Goal: Information Seeking & Learning: Learn about a topic

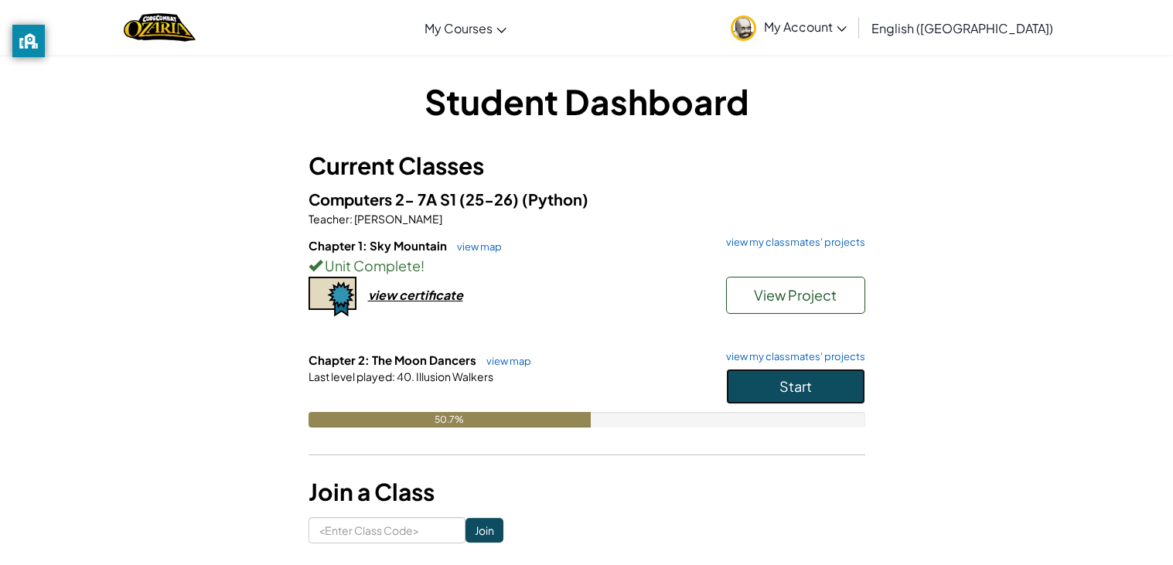
click at [754, 394] on button "Start" at bounding box center [795, 387] width 139 height 36
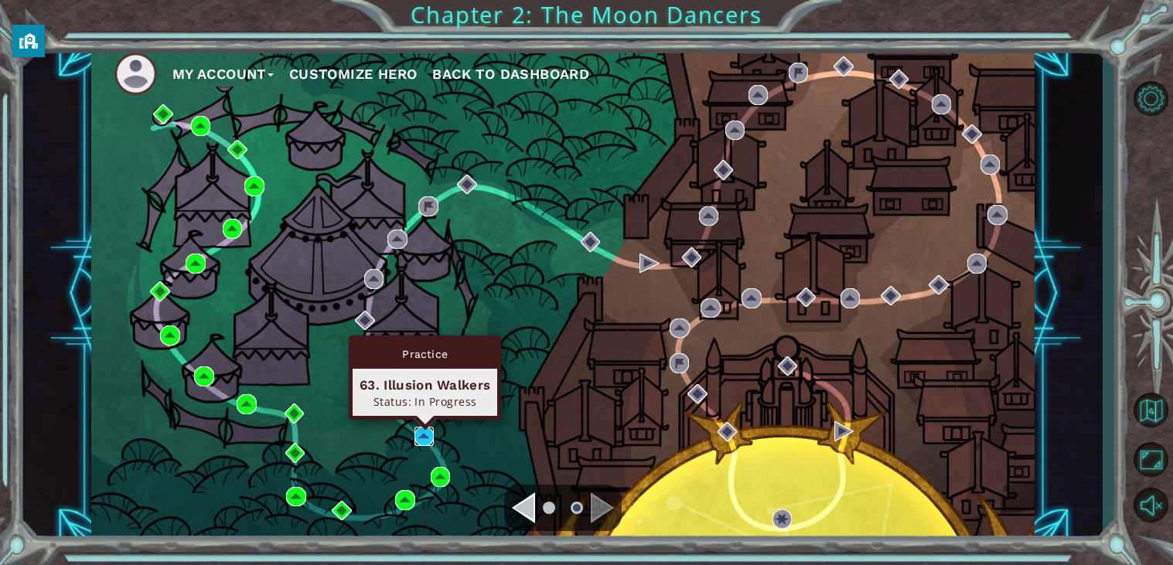
click at [423, 435] on img at bounding box center [424, 437] width 20 height 20
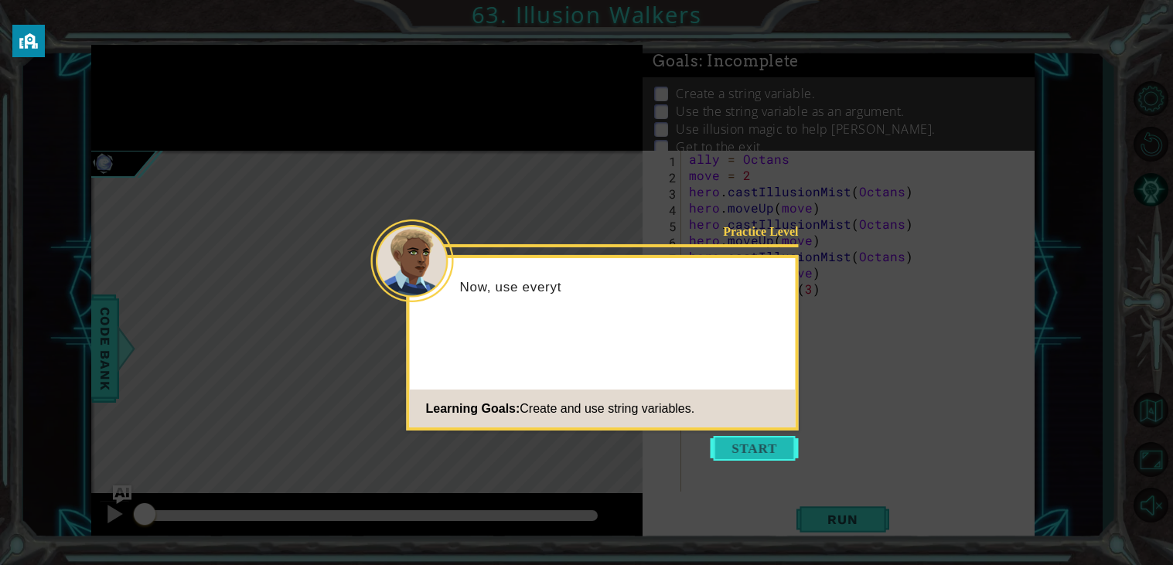
click at [731, 444] on button "Start" at bounding box center [755, 448] width 88 height 25
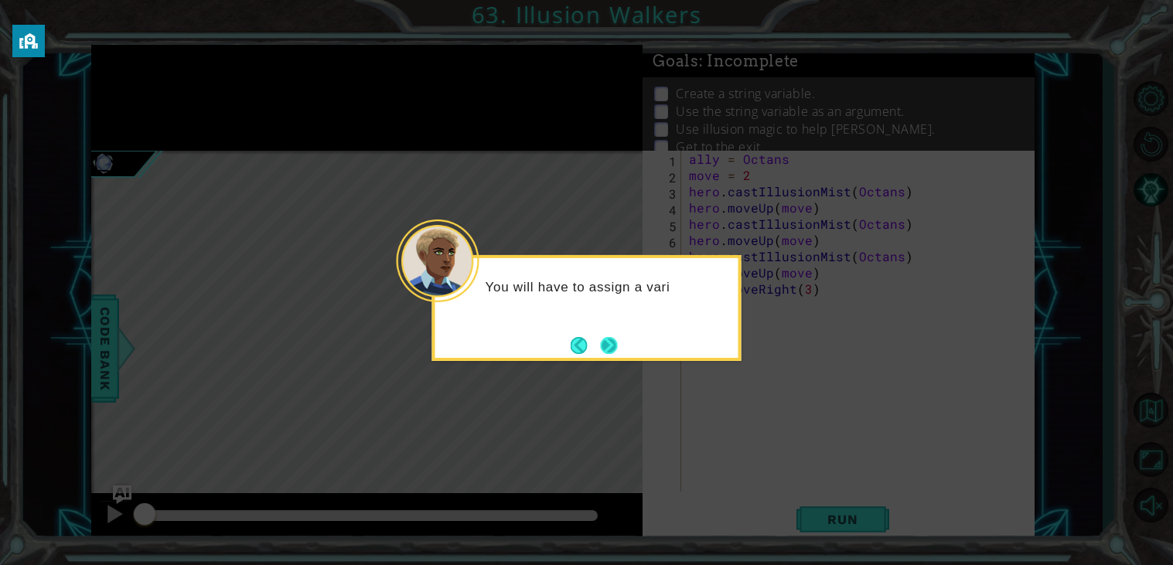
click at [609, 339] on button "Next" at bounding box center [608, 346] width 20 height 20
click at [608, 343] on button "Next" at bounding box center [609, 345] width 18 height 18
click at [608, 342] on button "Next" at bounding box center [608, 344] width 17 height 17
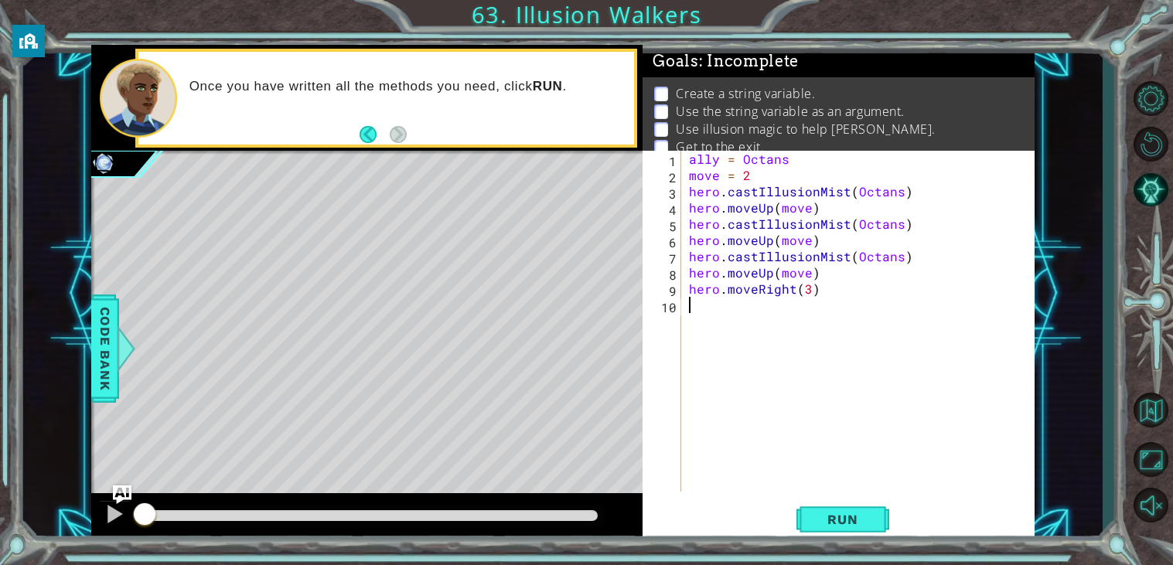
click at [769, 210] on div "ally = Octans move = 2 hero . castIllusionMist ( Octans ) hero . moveUp ( move …" at bounding box center [862, 337] width 353 height 373
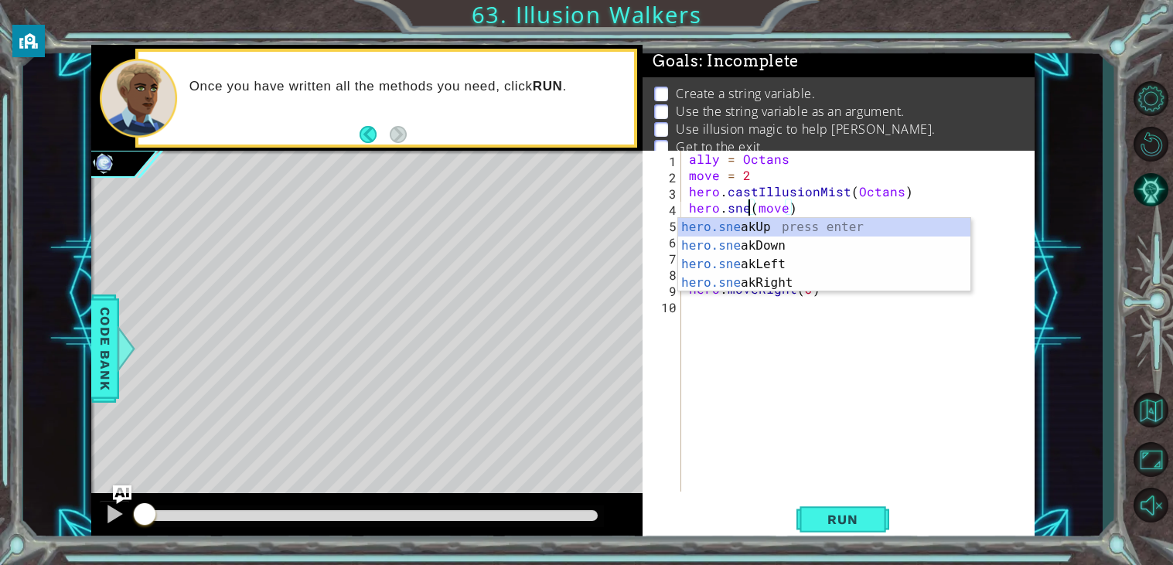
scroll to position [0, 3]
click at [721, 234] on div "hero.sne akUp press enter hero.sne akDown press enter hero.sne akLeft press ent…" at bounding box center [824, 273] width 292 height 111
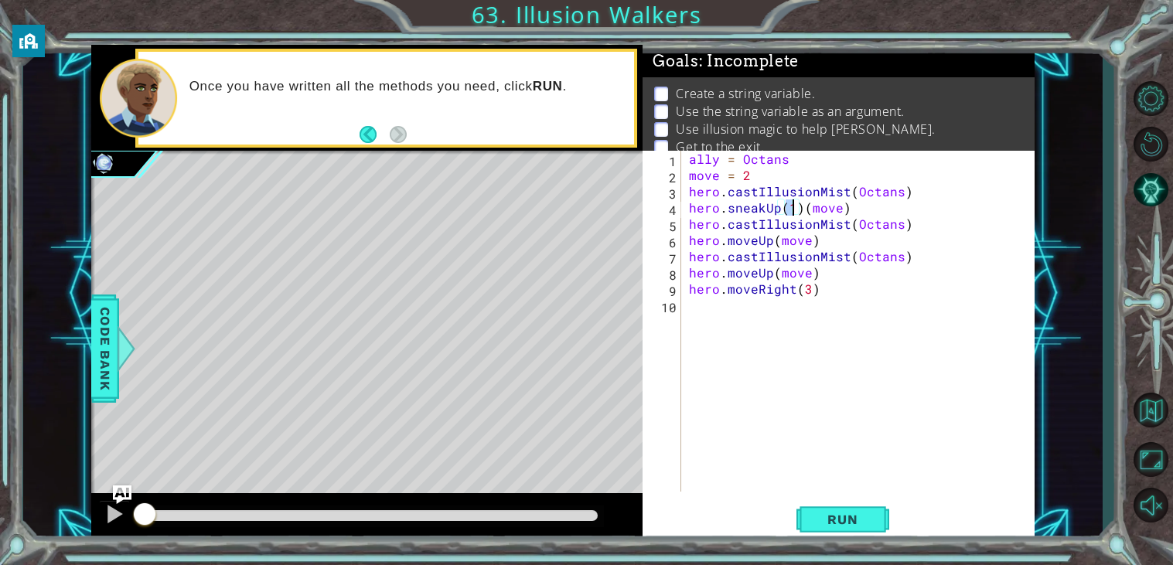
click at [753, 245] on div "ally = Octans move = 2 hero . castIllusionMist ( Octans ) hero . sneakUp ( 1 ) …" at bounding box center [862, 337] width 353 height 373
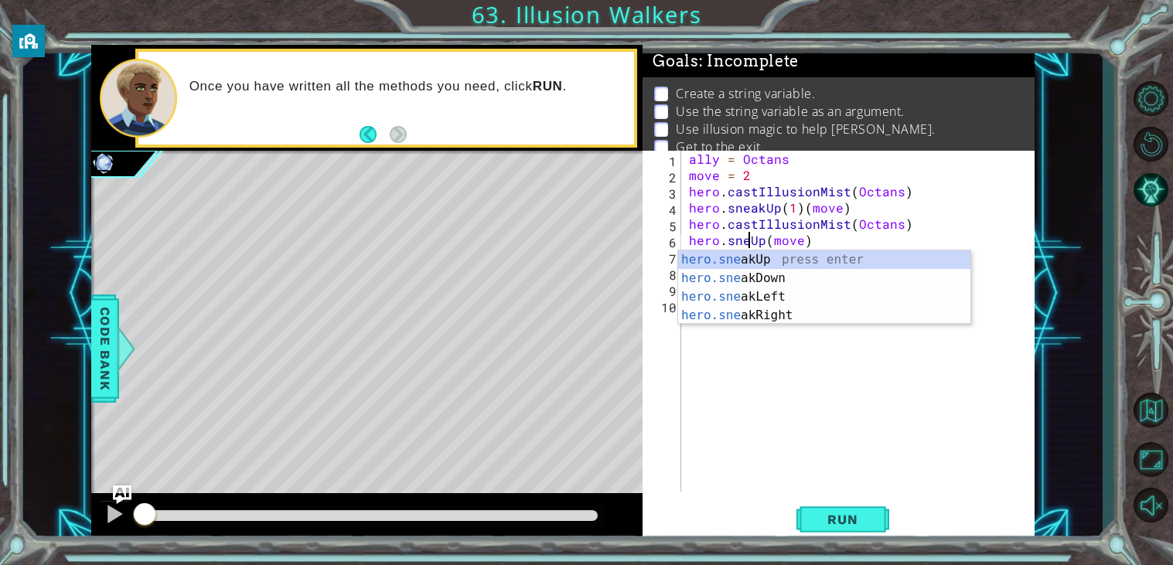
type textarea "hero.sneakUp(move)"
click at [788, 376] on div "ally = Octans move = 2 hero . castIllusionMist ( Octans ) hero . sneakUp ( 1 ) …" at bounding box center [862, 337] width 353 height 373
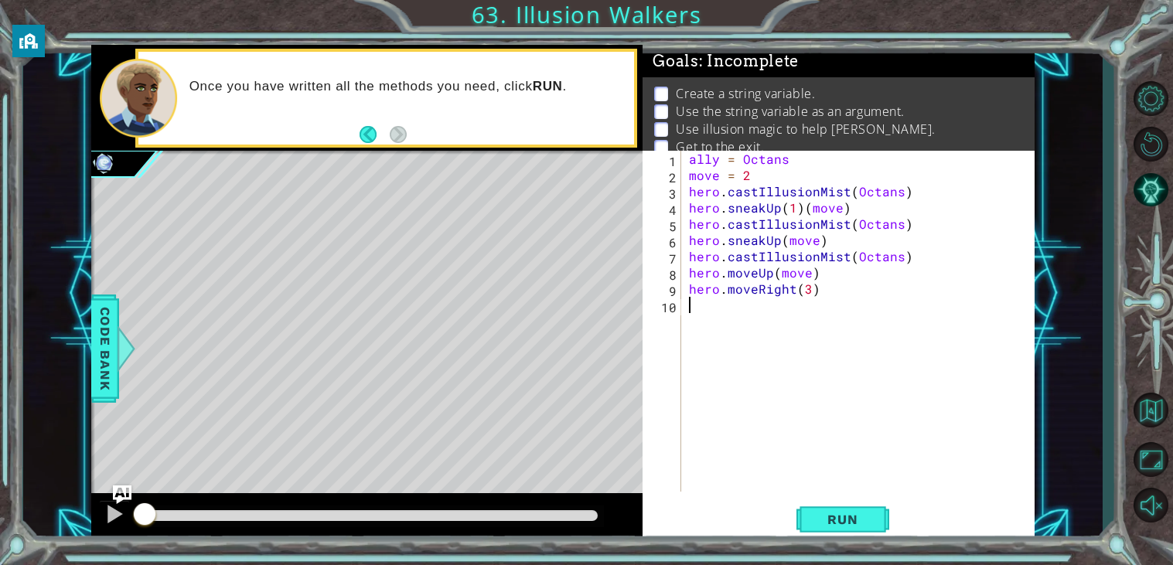
click at [751, 274] on div "ally = Octans move = 2 hero . castIllusionMist ( Octans ) hero . sneakUp ( 1 ) …" at bounding box center [862, 337] width 353 height 373
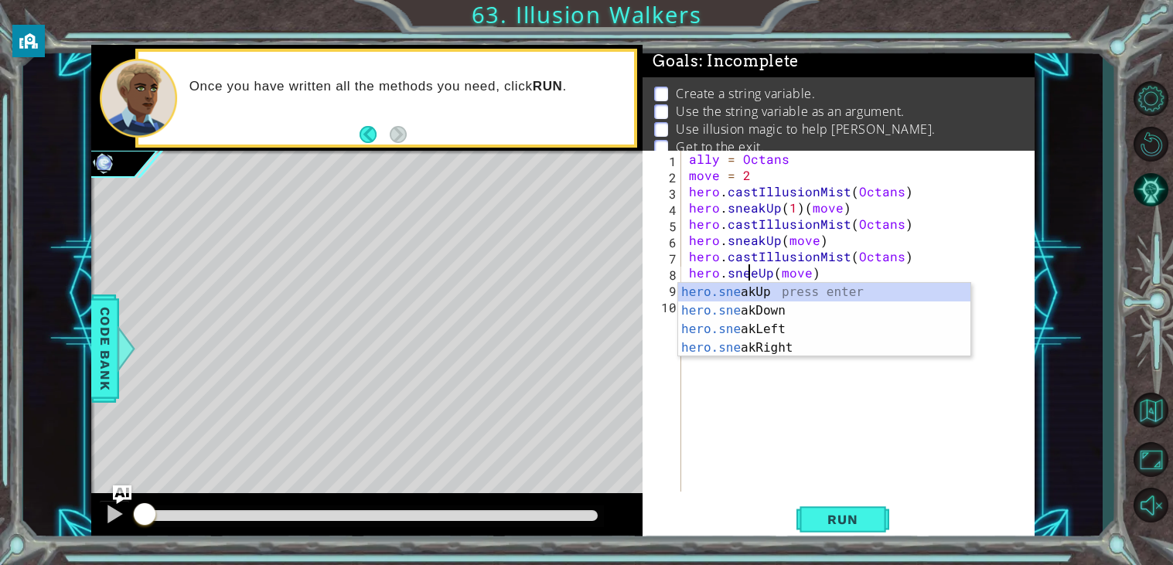
scroll to position [0, 4]
click at [823, 513] on span "Run" at bounding box center [842, 519] width 61 height 15
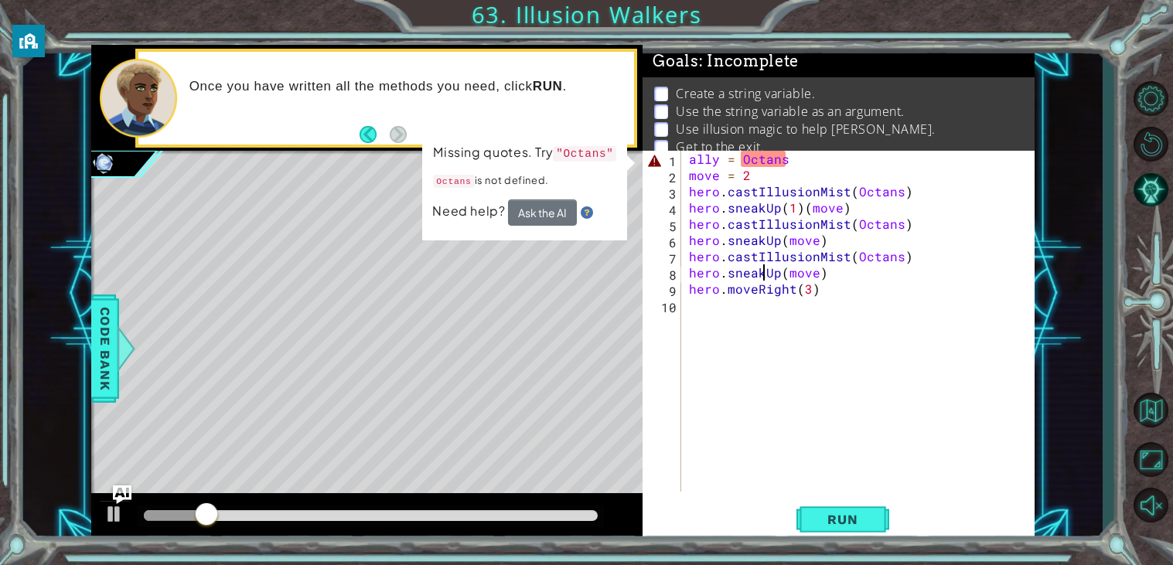
click at [792, 159] on div "ally = Octans move = 2 hero . castIllusionMist ( Octans ) hero . sneakUp ( 1 ) …" at bounding box center [862, 337] width 353 height 373
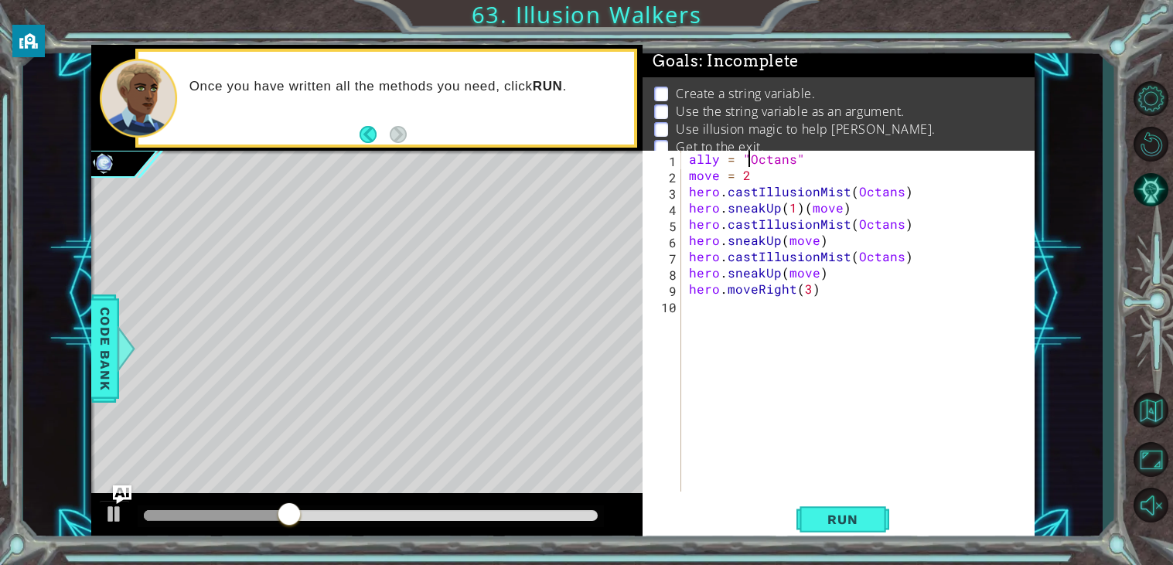
scroll to position [0, 3]
click at [897, 194] on div "ally = "Octans" move = 2 hero . castIllusionMist ( Octans ) hero . sneakUp ( 1 …" at bounding box center [862, 337] width 353 height 373
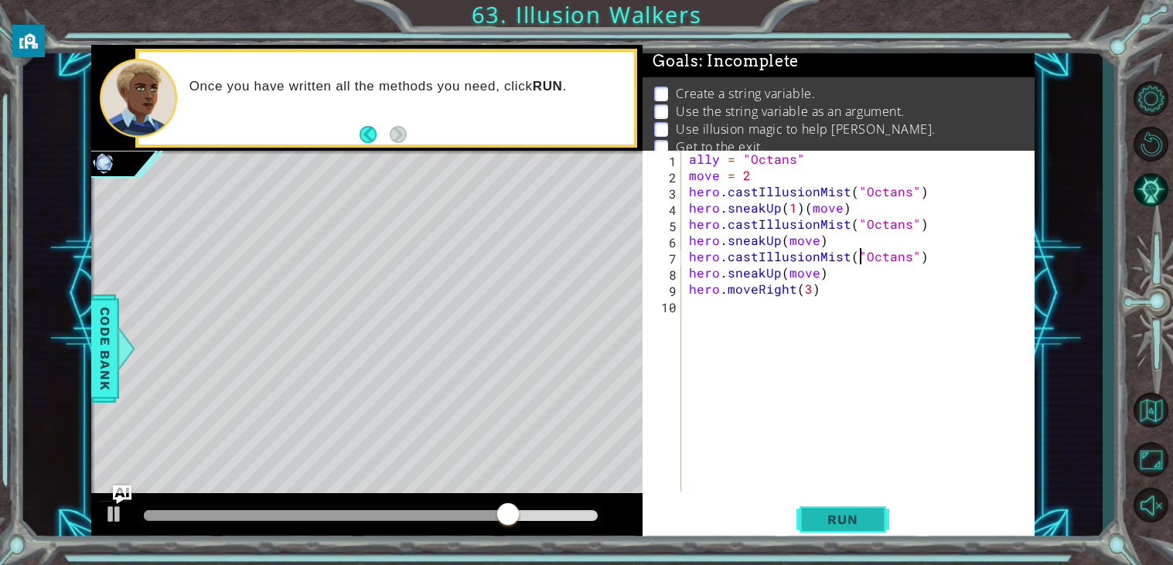
click at [806, 512] on button "Run" at bounding box center [842, 519] width 93 height 39
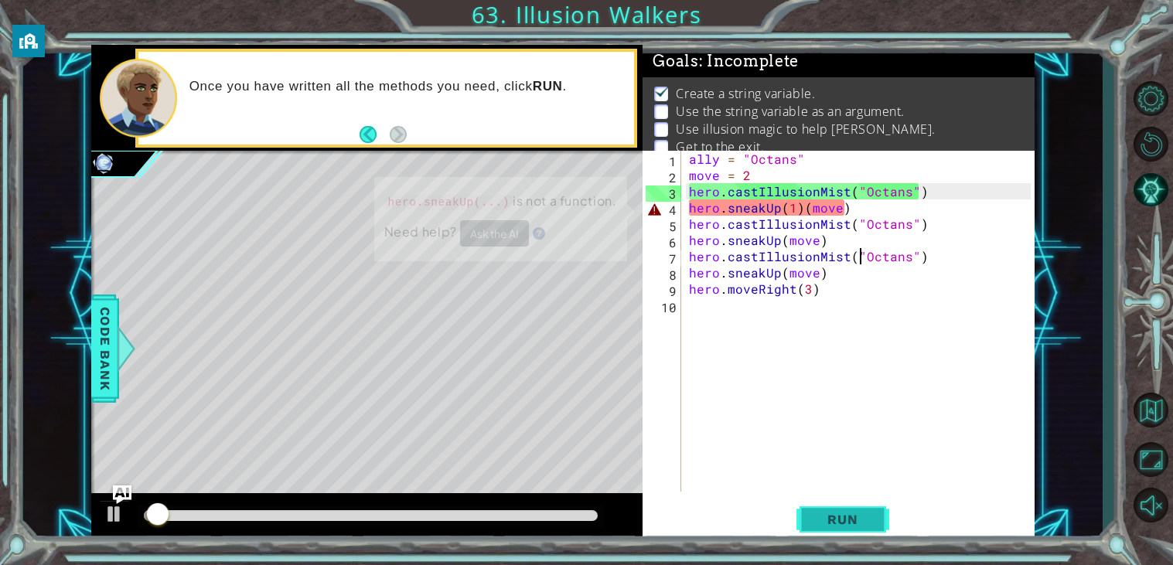
scroll to position [5, 0]
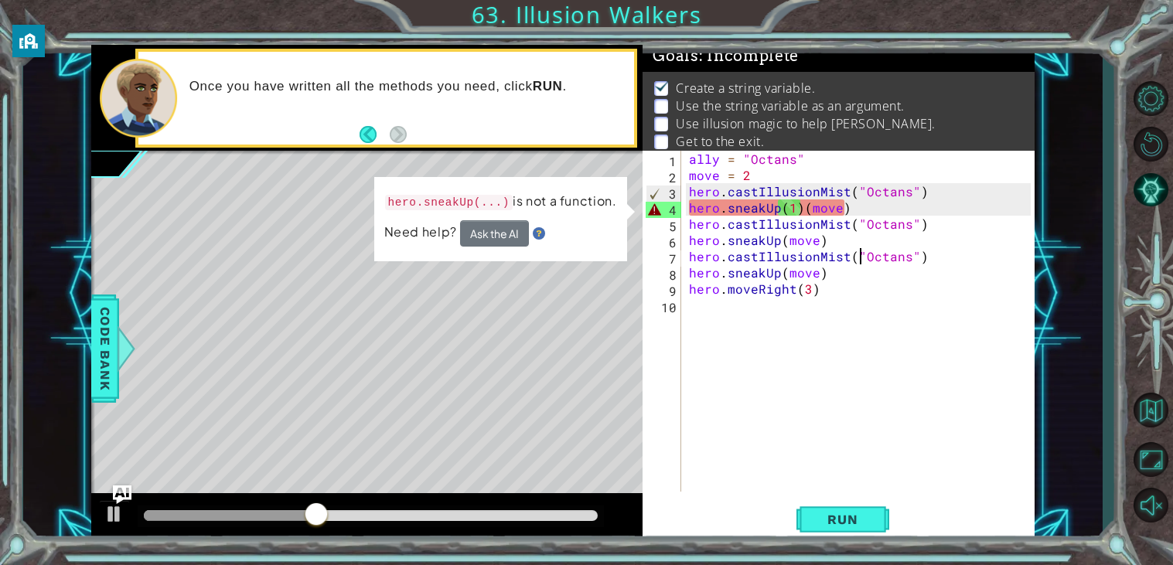
click at [798, 212] on div "ally = "Octans" move = 2 hero . castIllusionMist ( "Octans" ) hero . sneakUp ( …" at bounding box center [862, 337] width 353 height 373
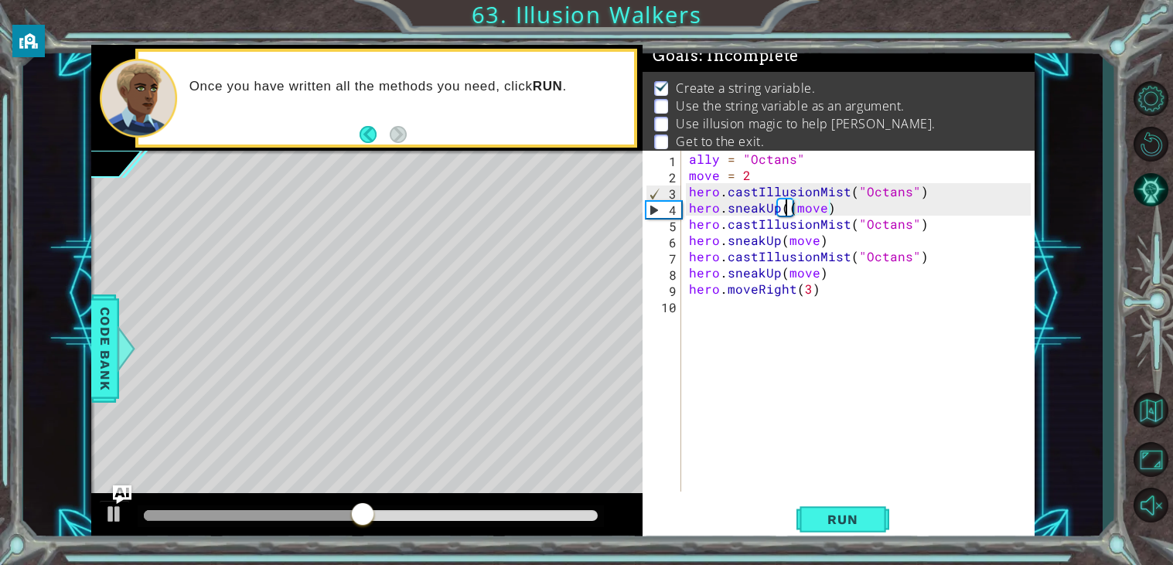
scroll to position [0, 7]
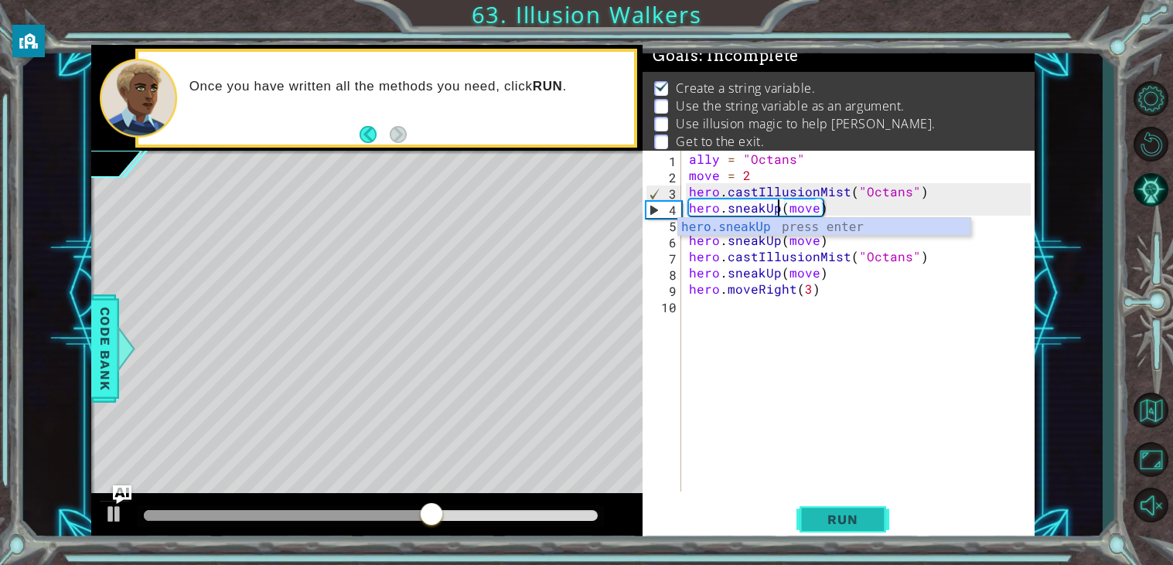
click at [854, 516] on span "Run" at bounding box center [842, 519] width 61 height 15
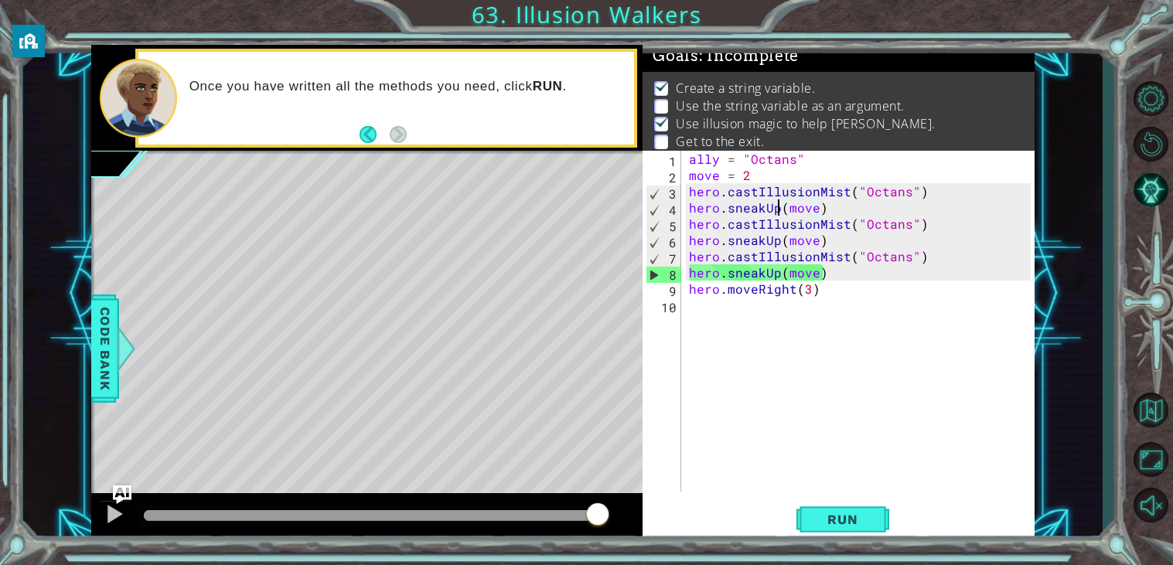
click at [816, 275] on div "ally = "Octans" move = 2 hero . castIllusionMist ( "Octans" ) hero . sneakUp ( …" at bounding box center [862, 337] width 353 height 373
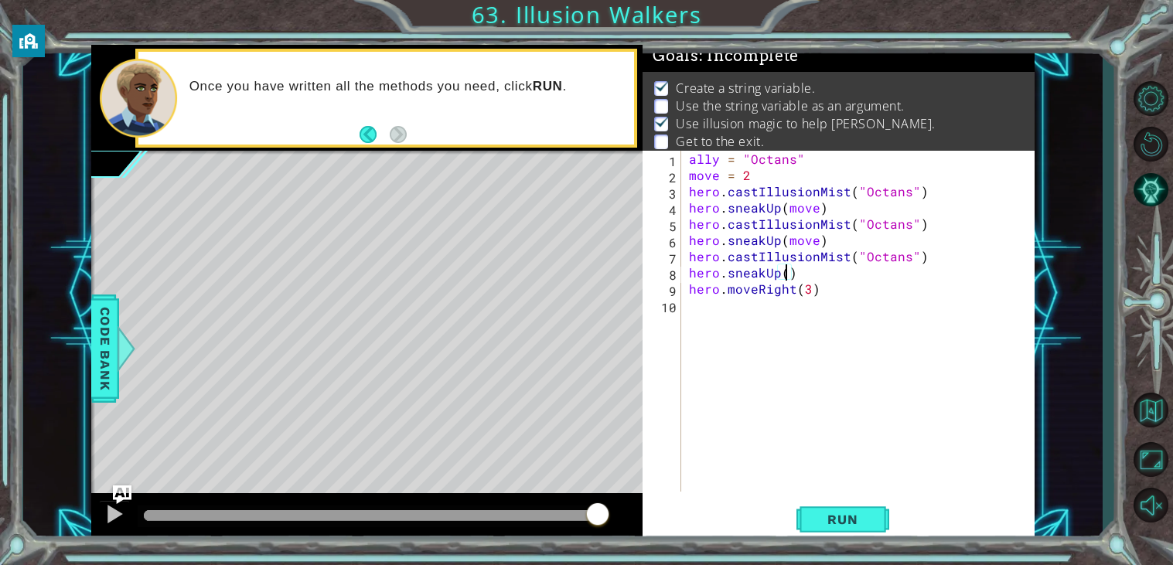
scroll to position [0, 5]
click at [869, 515] on span "Run" at bounding box center [842, 519] width 61 height 15
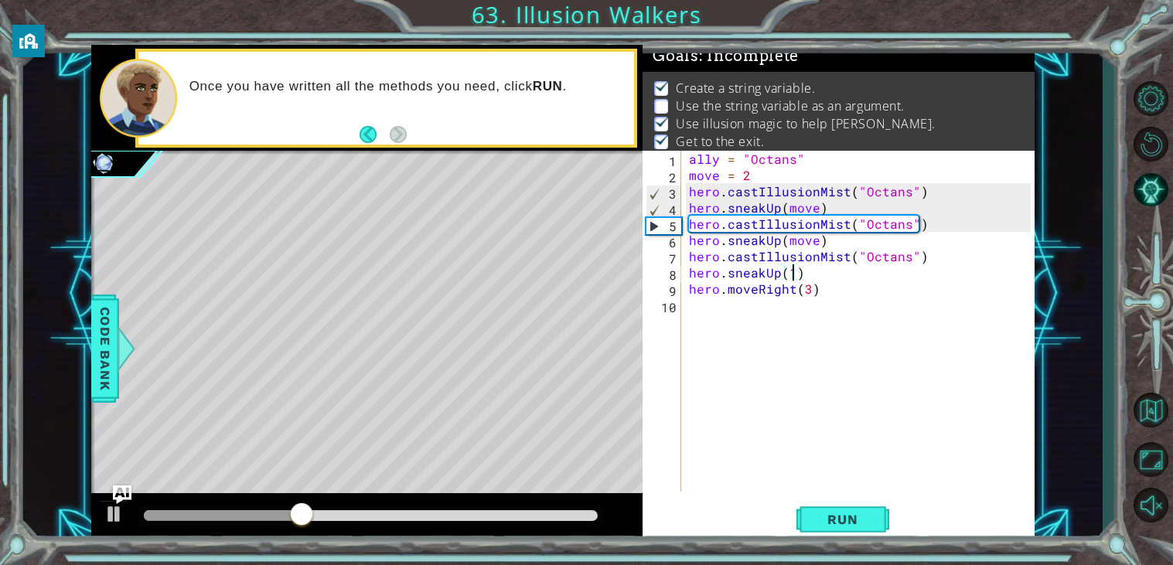
click at [732, 110] on p "Use the string variable as an argument." at bounding box center [790, 105] width 228 height 17
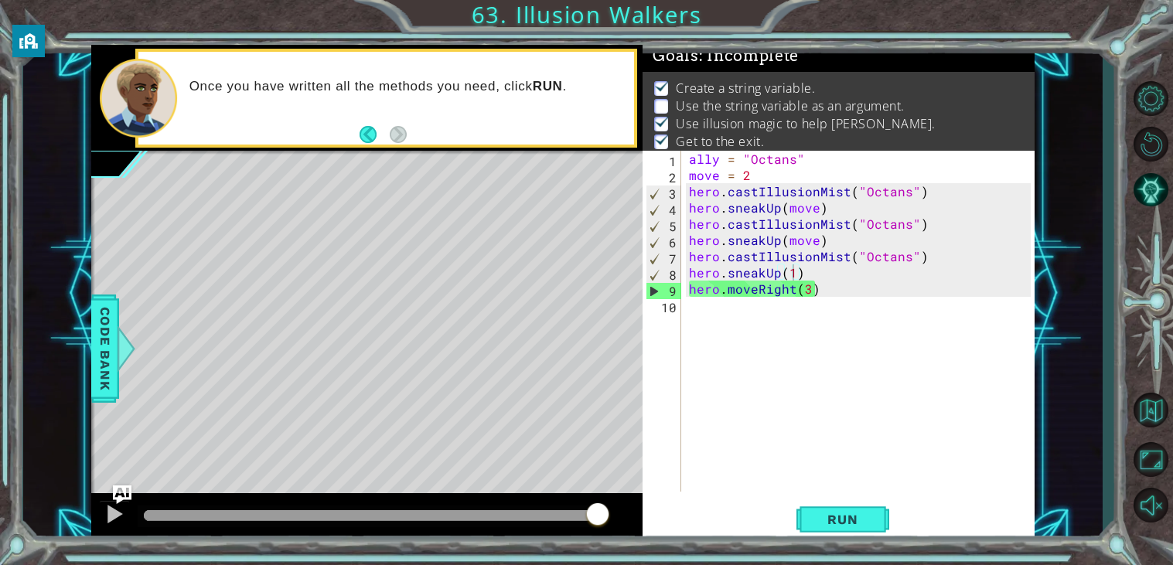
type textarea "hero.castIllusionMist("Octans")"
click at [926, 254] on div "ally = "Octans" move = 2 hero . castIllusionMist ( "Octans" ) hero . sneakUp ( …" at bounding box center [862, 337] width 353 height 373
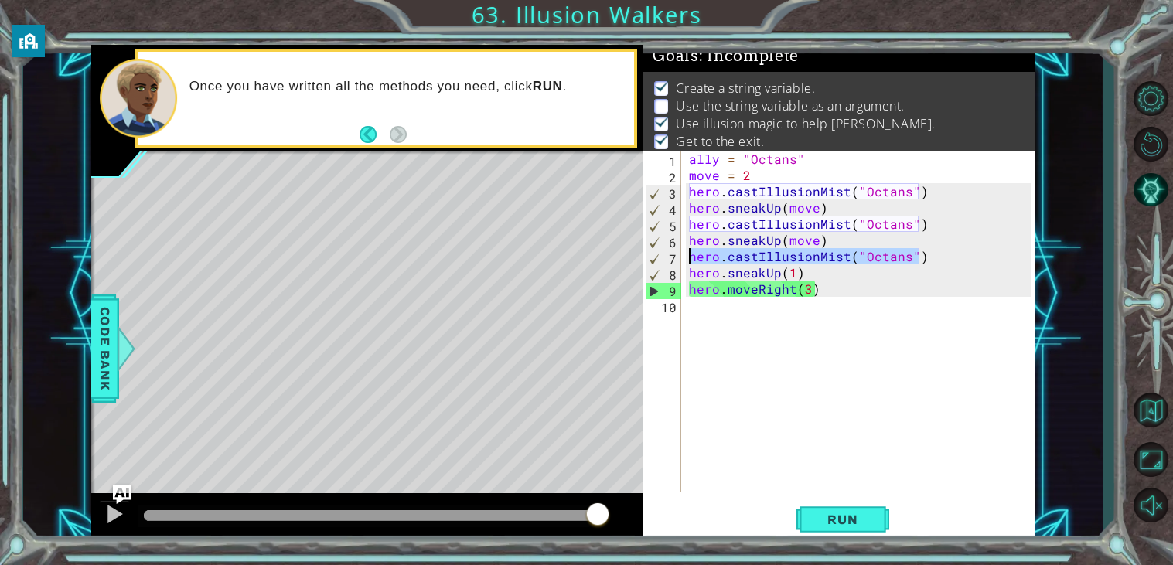
drag, startPoint x: 926, startPoint y: 254, endPoint x: 682, endPoint y: 257, distance: 244.3
click at [682, 257] on div "hero.castIllusionMist("Octans") 1 2 3 4 5 6 7 8 9 10 ally = "Octans" move = 2 h…" at bounding box center [837, 321] width 388 height 341
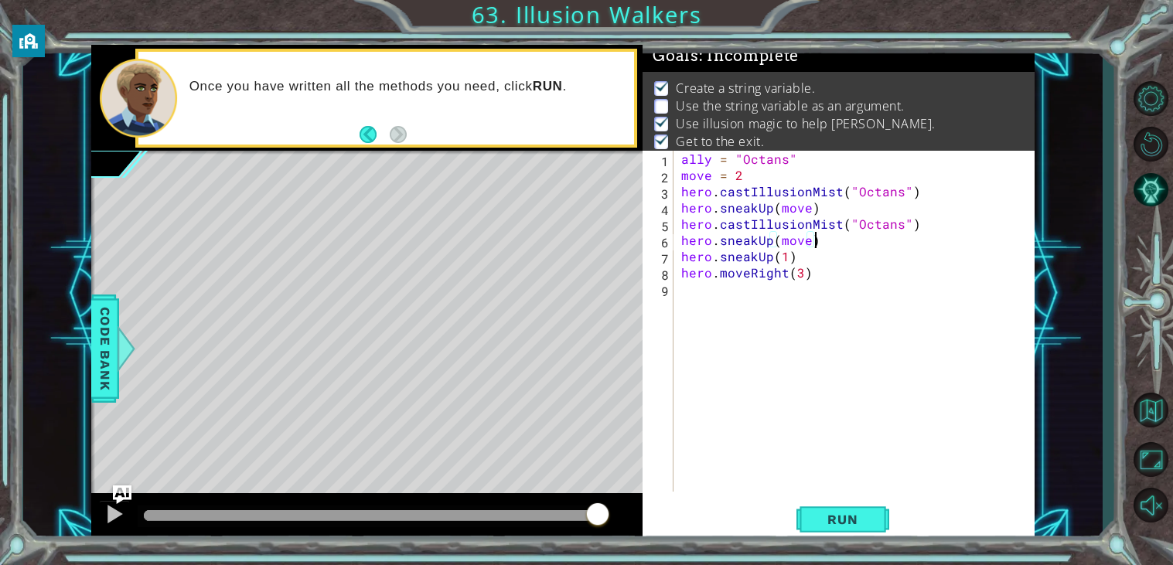
click at [754, 258] on div "ally = "Octans" move = 2 hero . castIllusionMist ( "Octans" ) hero . sneakUp ( …" at bounding box center [858, 337] width 360 height 373
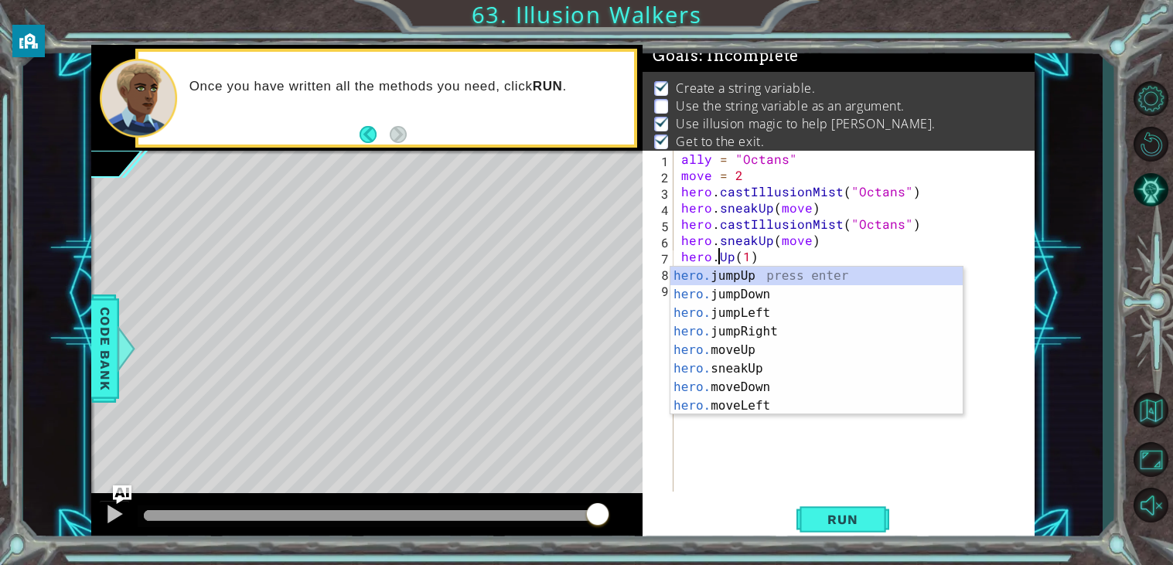
scroll to position [0, 3]
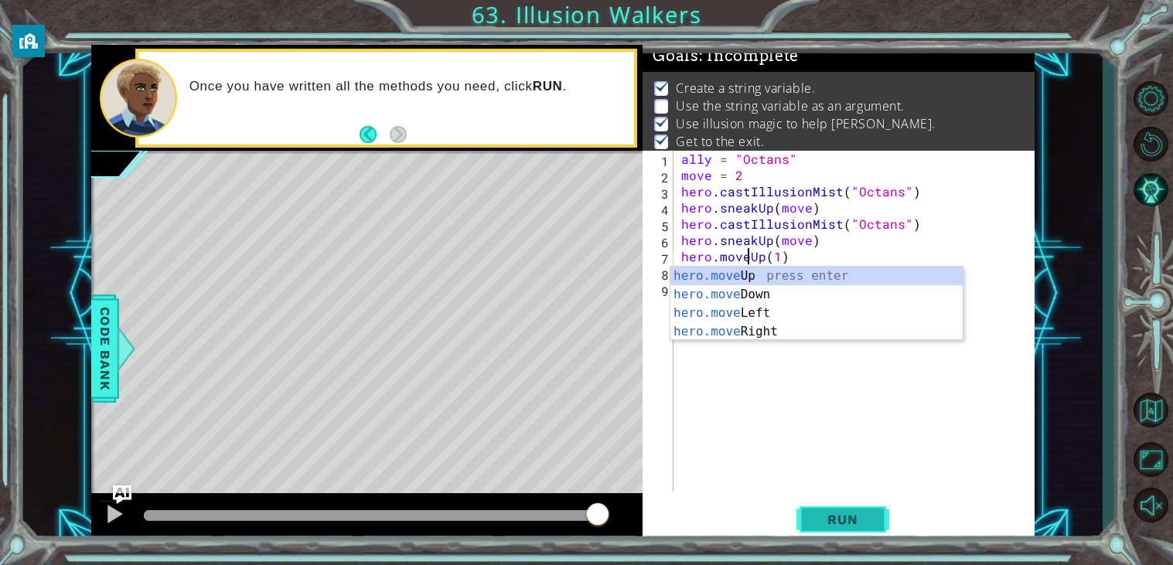
click at [864, 519] on span "Run" at bounding box center [842, 519] width 61 height 15
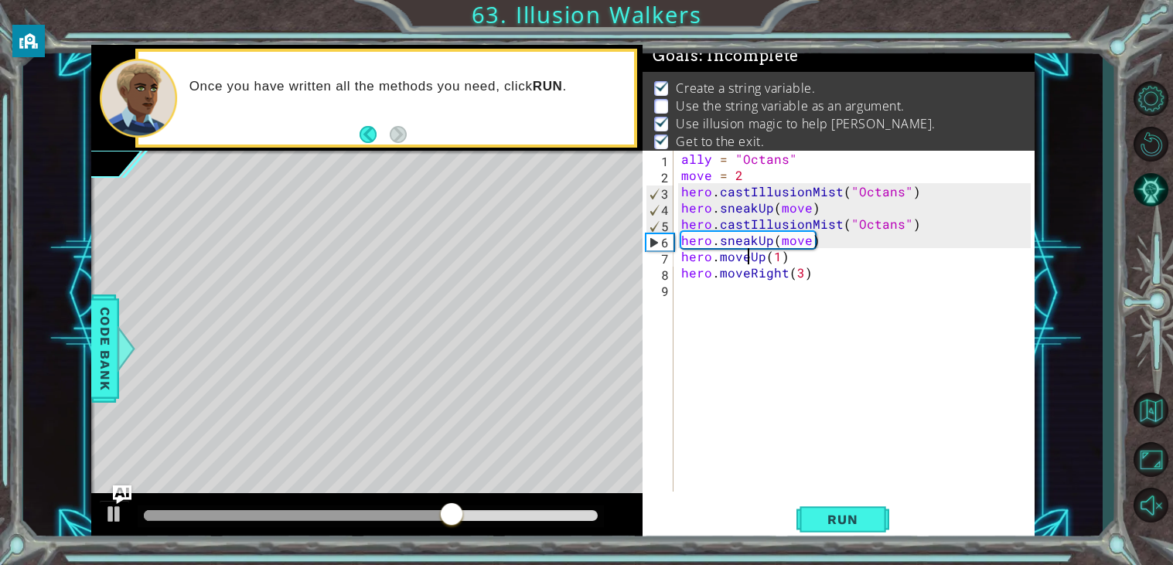
click at [86, 376] on div "1 ההההההההההההההההההההההההההההההההההההההההההההההההההההההההההההההההההההההההההההה…" at bounding box center [562, 293] width 1079 height 497
click at [116, 356] on div at bounding box center [125, 349] width 19 height 46
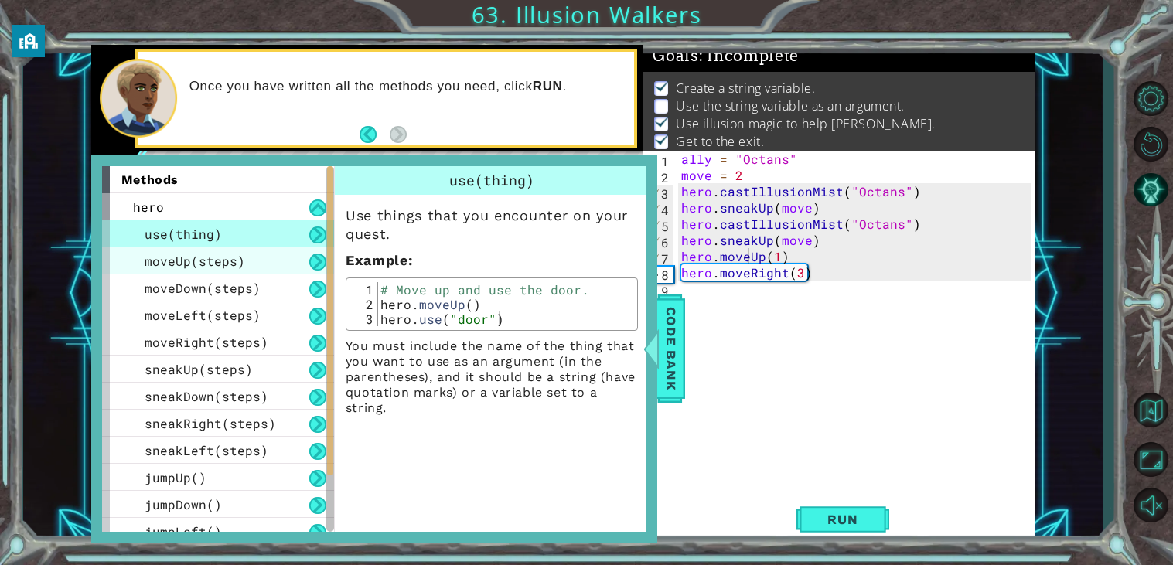
click at [249, 258] on div "moveUp(steps)" at bounding box center [218, 260] width 232 height 27
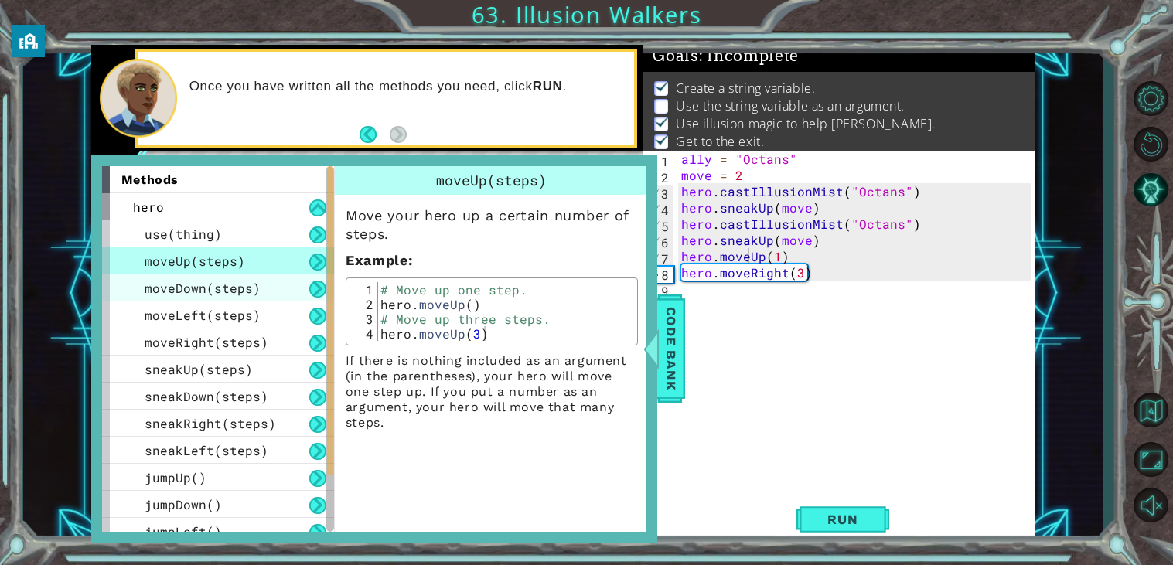
click at [259, 282] on div "moveDown(steps)" at bounding box center [218, 287] width 232 height 27
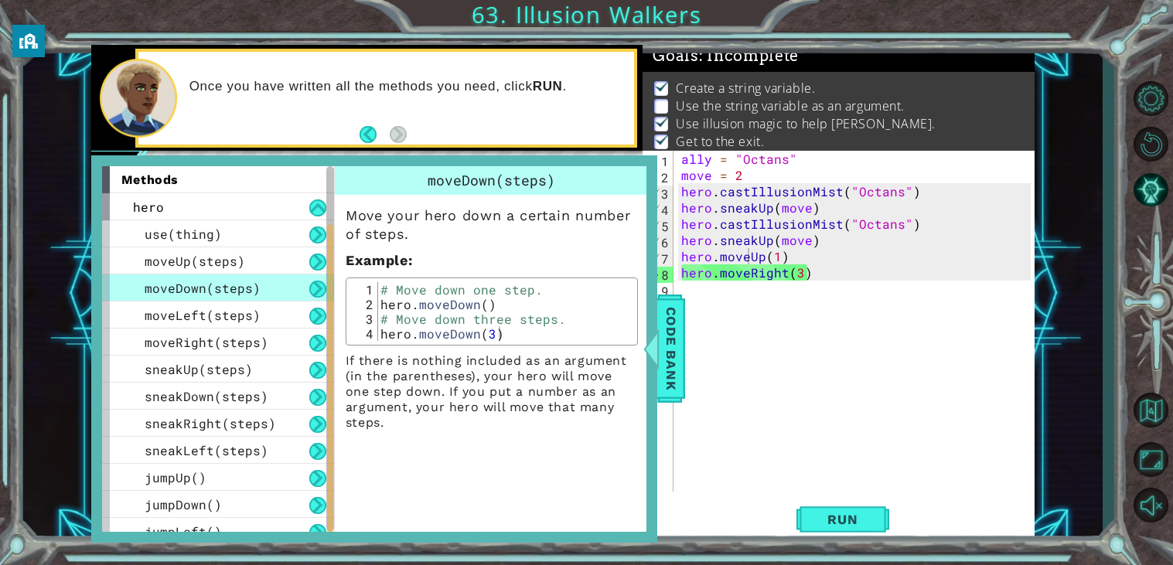
scroll to position [120, 0]
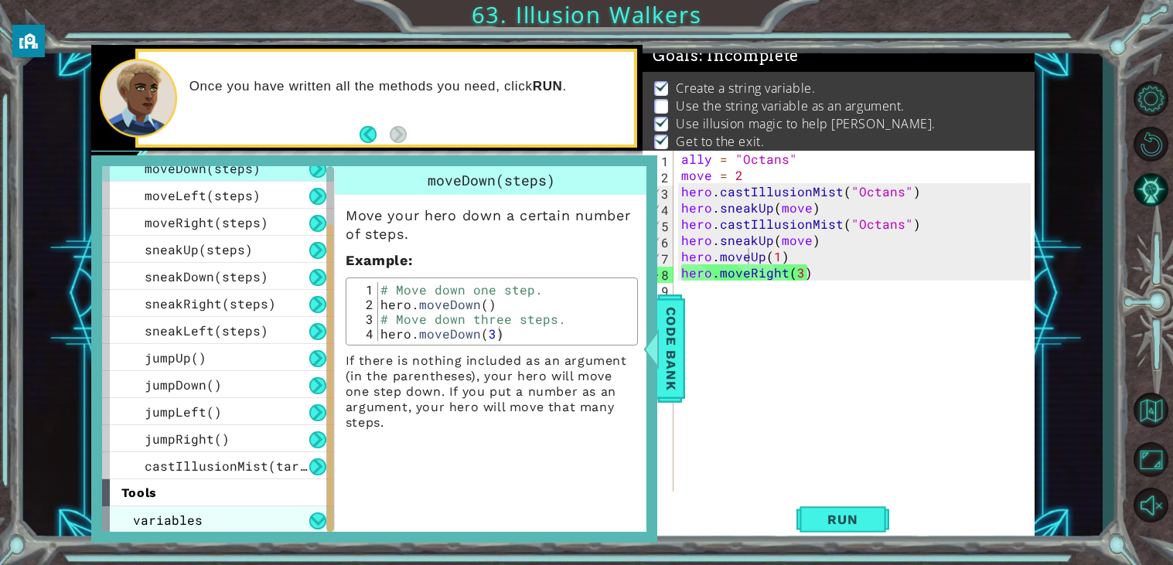
click at [248, 516] on div "variables" at bounding box center [218, 519] width 232 height 27
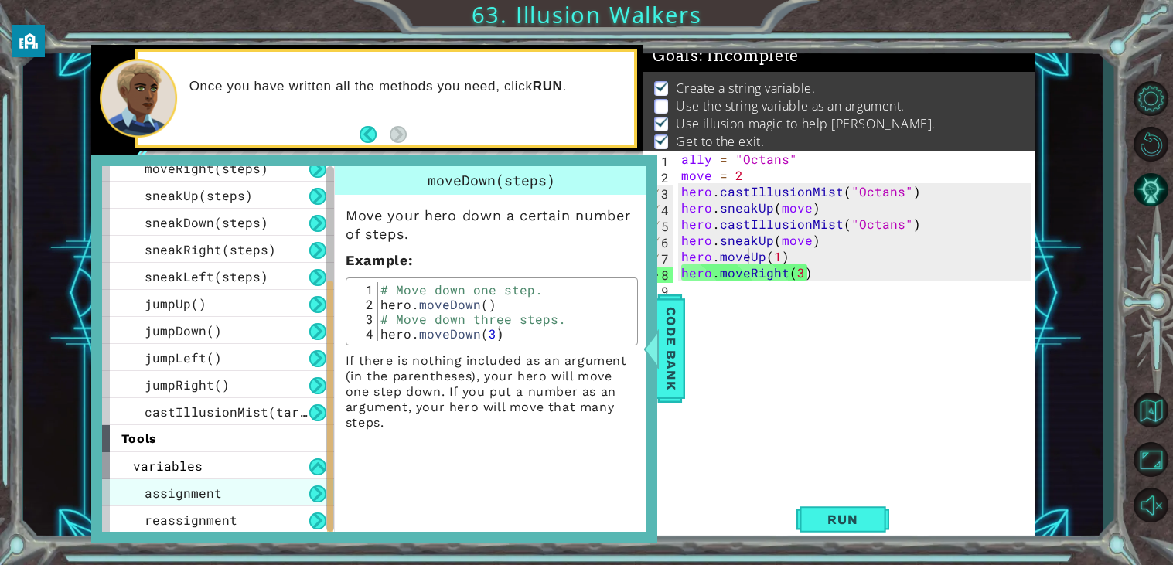
click at [253, 489] on div "assignment" at bounding box center [218, 492] width 232 height 27
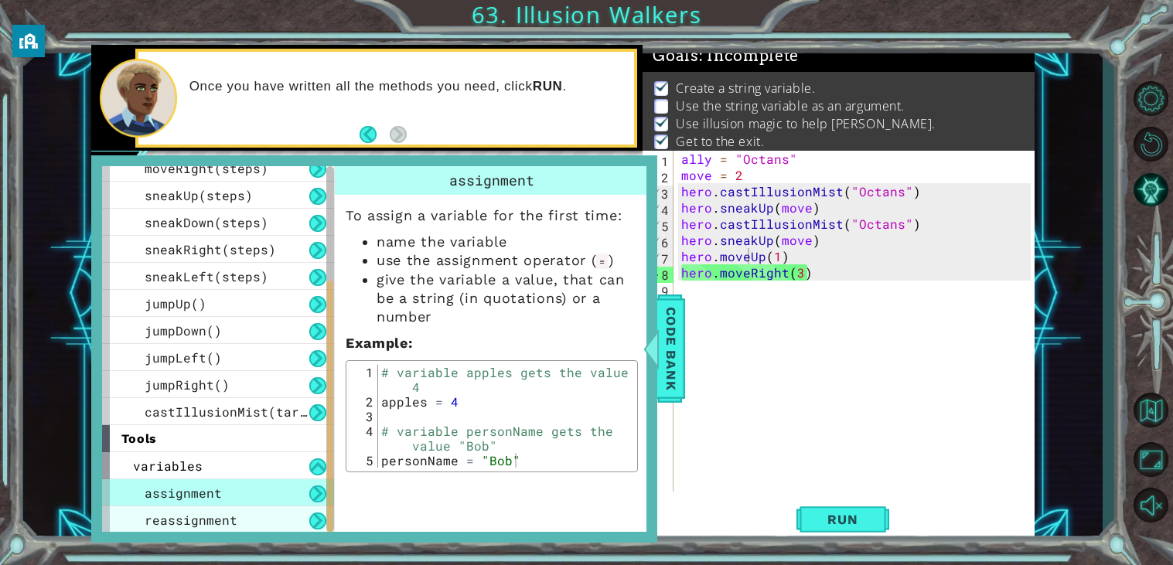
click at [295, 526] on div "reassignment" at bounding box center [218, 519] width 232 height 27
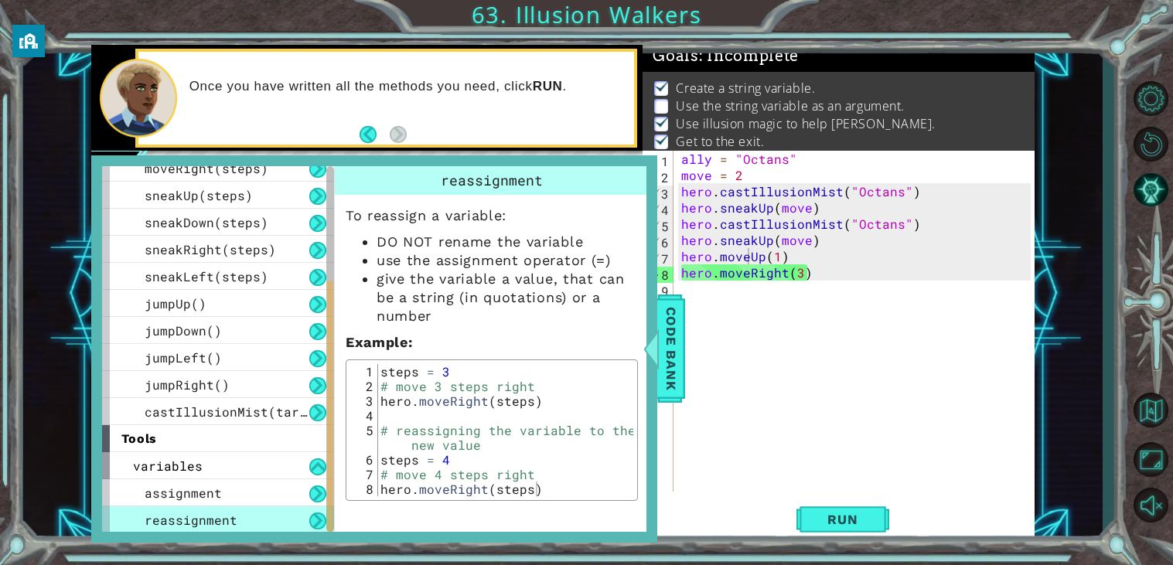
scroll to position [0, 0]
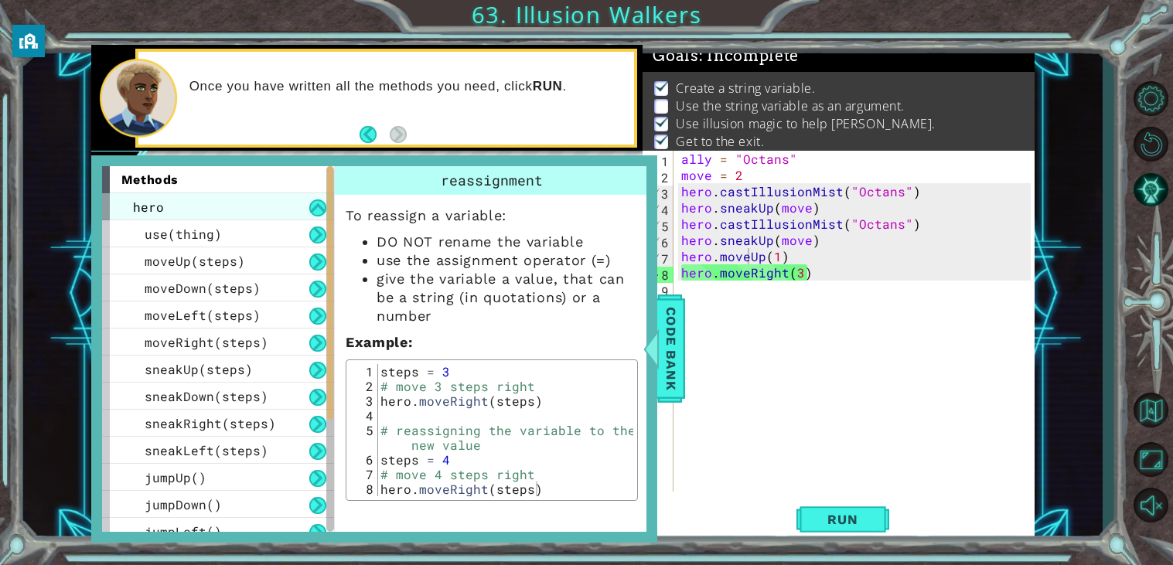
click at [264, 200] on div "hero" at bounding box center [218, 206] width 232 height 27
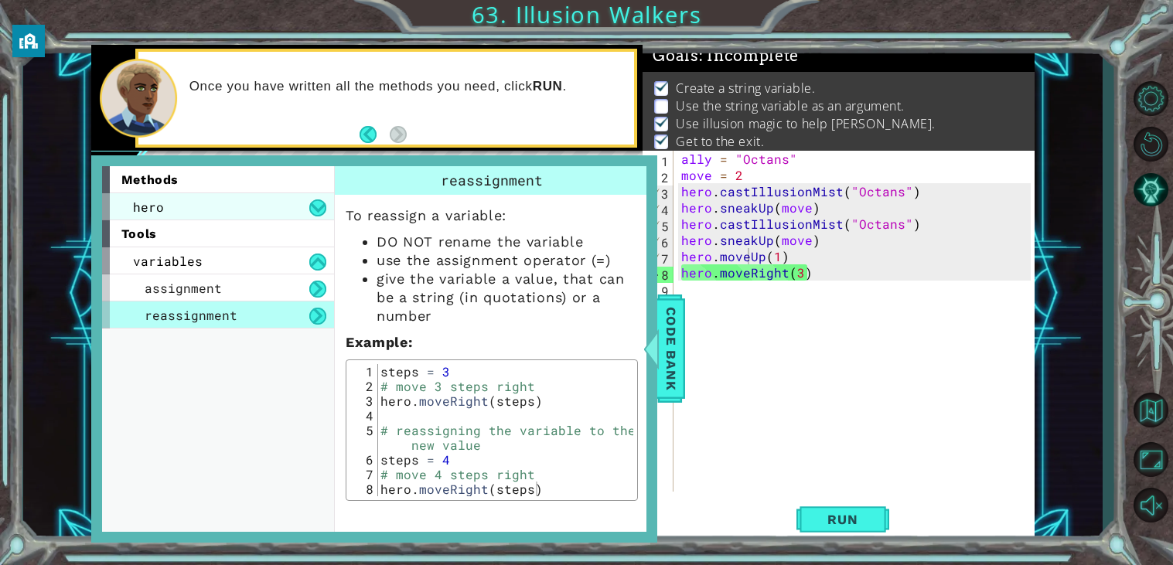
click at [264, 200] on div "hero" at bounding box center [218, 206] width 232 height 27
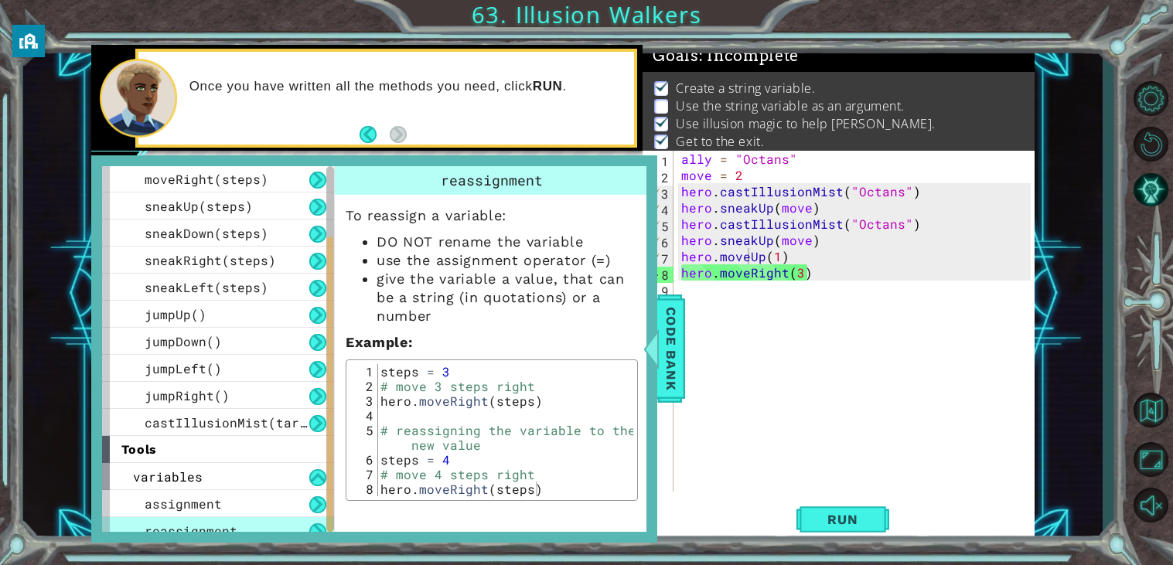
scroll to position [174, 0]
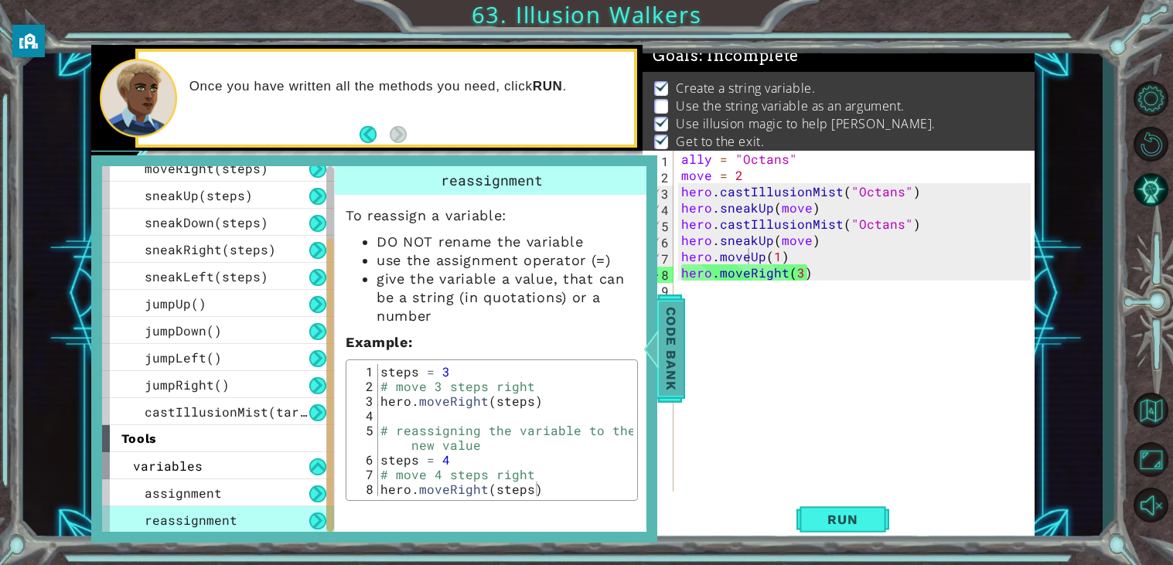
click at [683, 389] on div "Code Bank" at bounding box center [671, 349] width 28 height 108
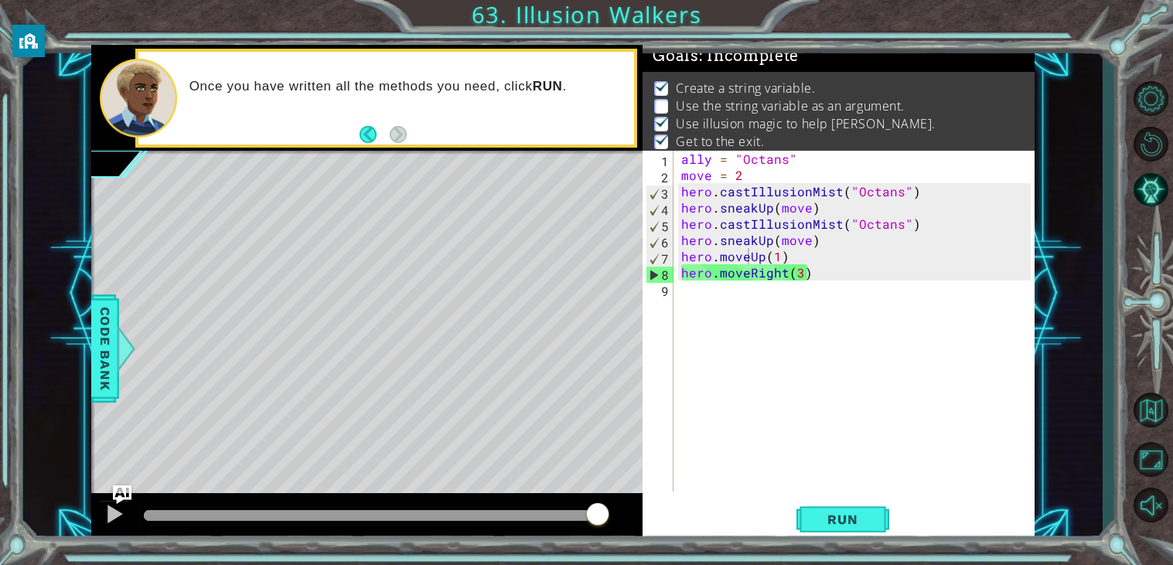
click at [803, 274] on div "ally = "Octans" move = 2 hero . castIllusionMist ( "Octans" ) hero . sneakUp ( …" at bounding box center [858, 337] width 360 height 373
click at [711, 178] on div "ally = "Octans" move = 2 hero . castIllusionMist ( "Octans" ) hero . sneakUp ( …" at bounding box center [858, 337] width 360 height 373
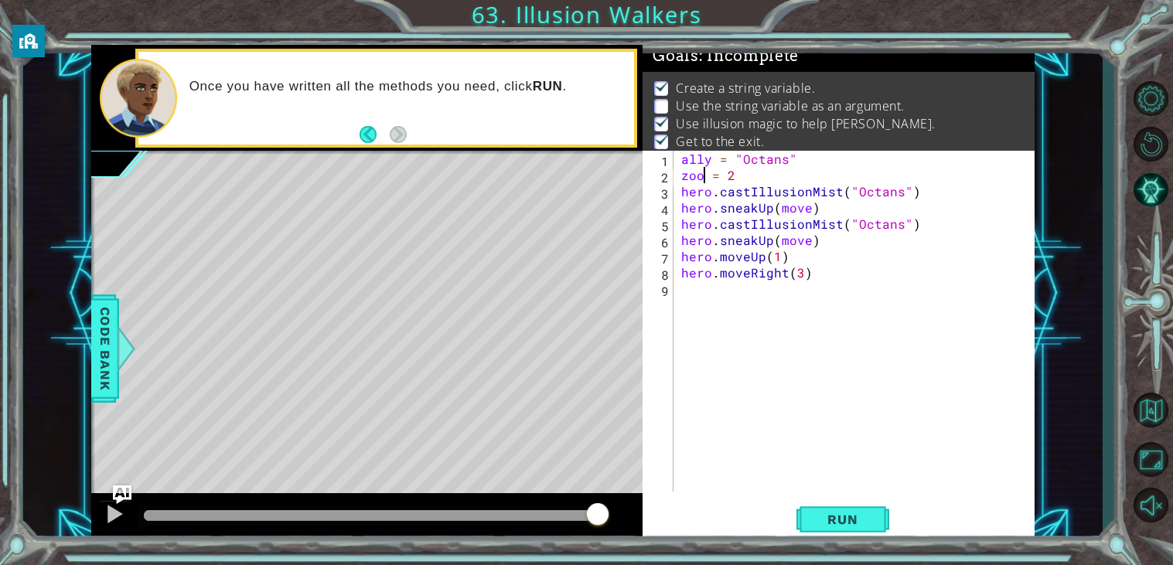
scroll to position [0, 2]
click at [808, 242] on div "ally = "Octans" zoom = 2 hero . castIllusionMist ( "Octans" ) hero . sneakUp ( …" at bounding box center [858, 337] width 360 height 373
click at [871, 516] on span "Run" at bounding box center [842, 519] width 61 height 15
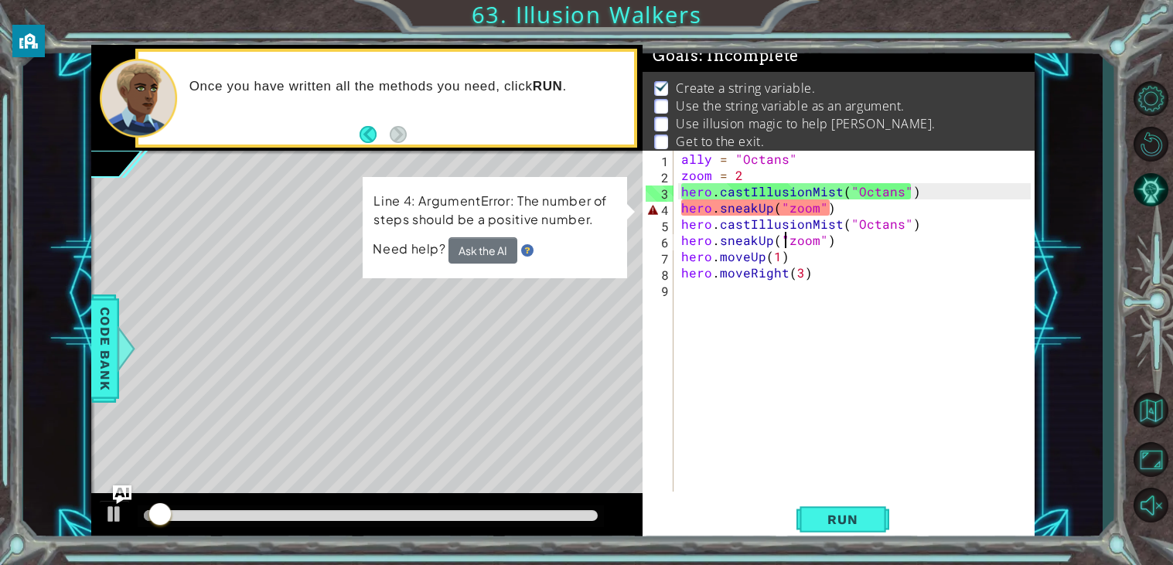
click at [825, 209] on div "ally = "Octans" zoom = 2 hero . castIllusionMist ( "Octans" ) hero . sneakUp ( …" at bounding box center [858, 337] width 360 height 373
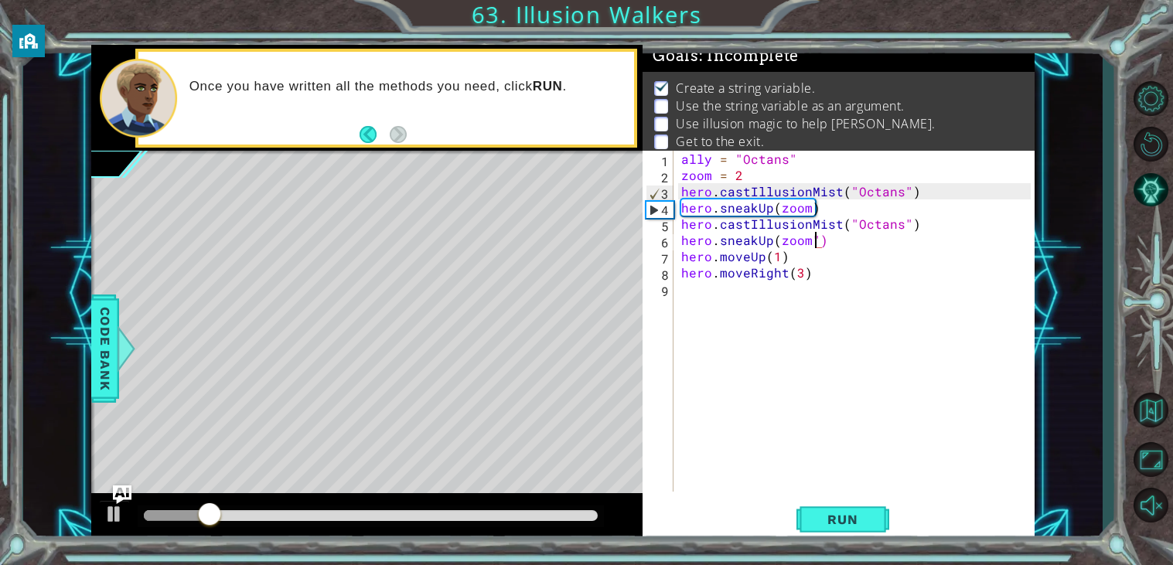
type textarea "hero.sneakUp(zoom)"
click at [838, 521] on span "Run" at bounding box center [842, 519] width 61 height 15
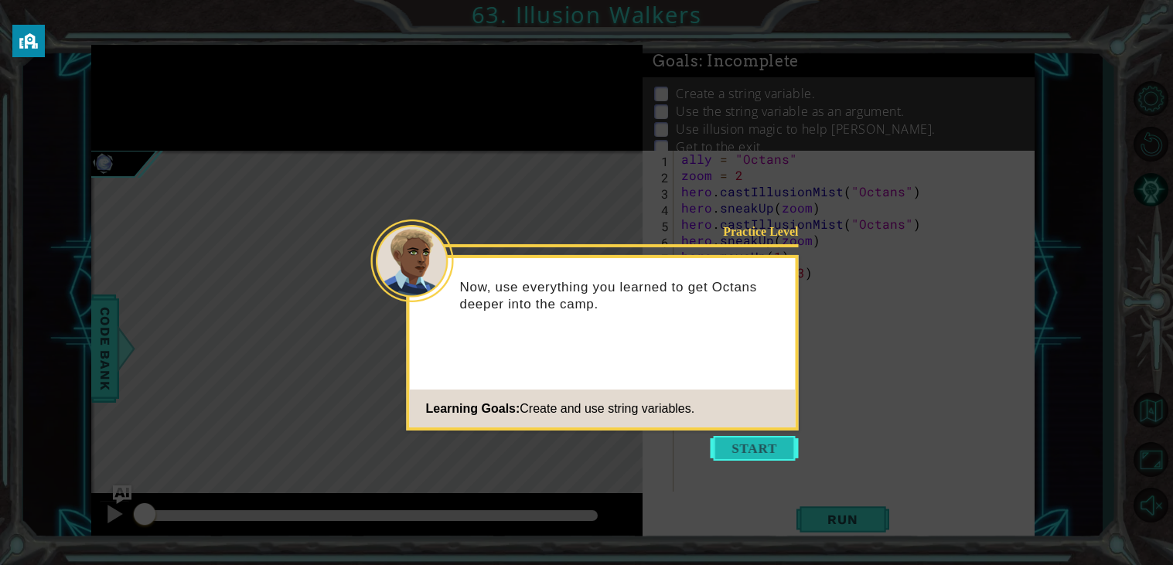
click at [761, 452] on button "Start" at bounding box center [755, 448] width 88 height 25
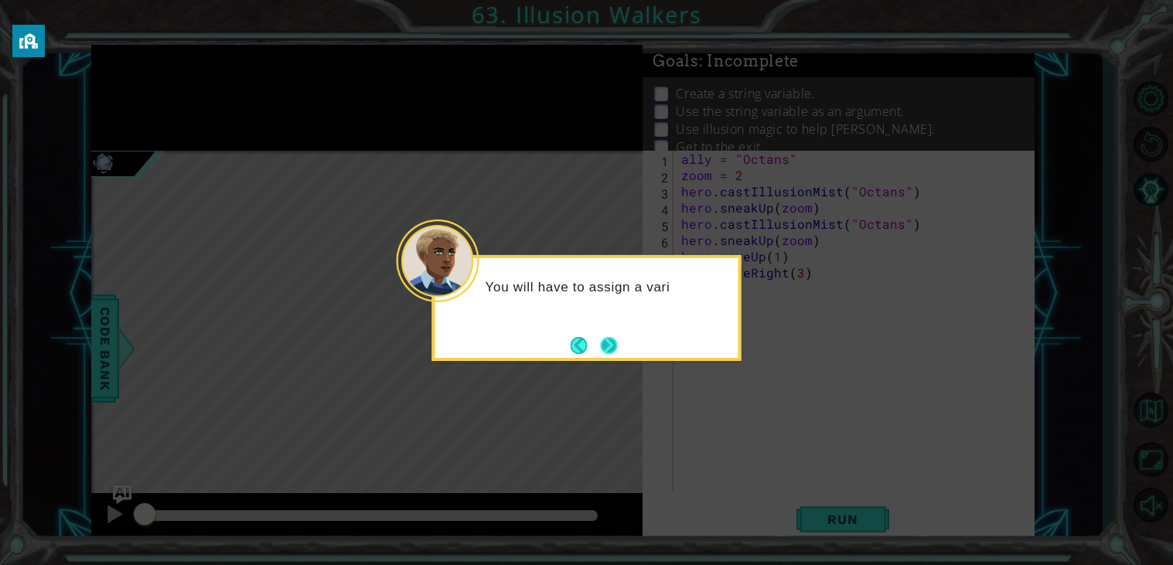
click at [612, 342] on button "Next" at bounding box center [608, 345] width 19 height 19
click at [612, 342] on button "Next" at bounding box center [608, 345] width 27 height 27
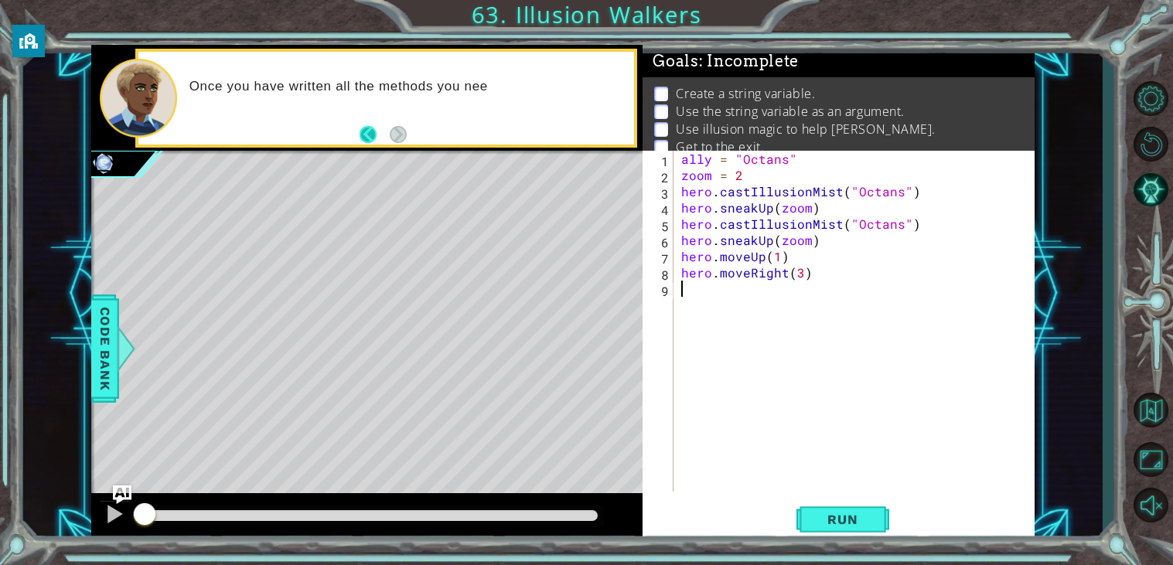
click at [367, 133] on button "Back" at bounding box center [375, 134] width 30 height 17
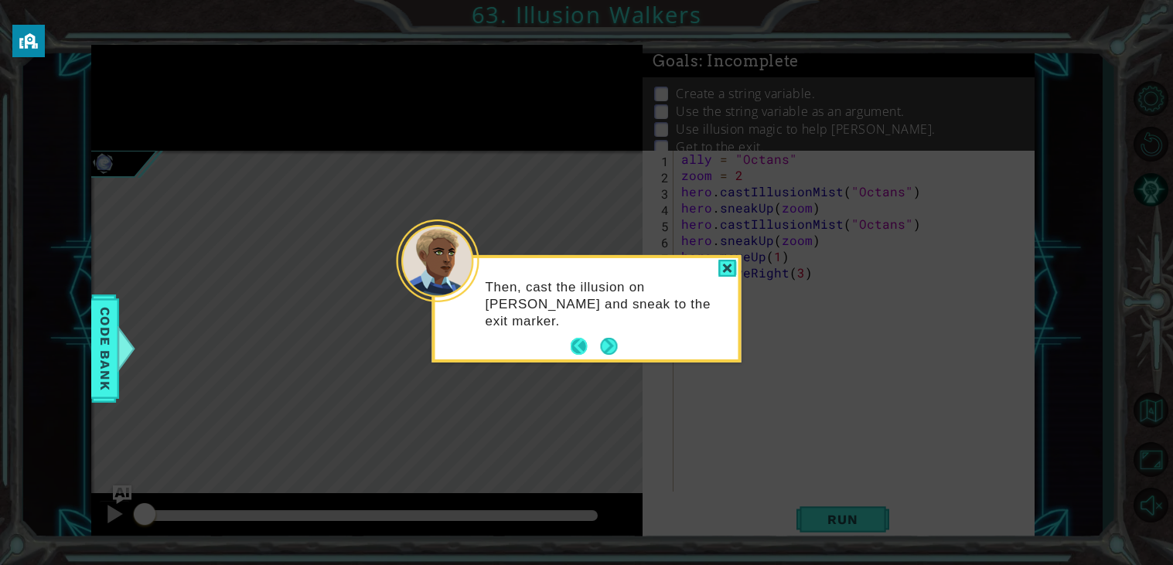
click at [574, 339] on button "Back" at bounding box center [586, 346] width 30 height 17
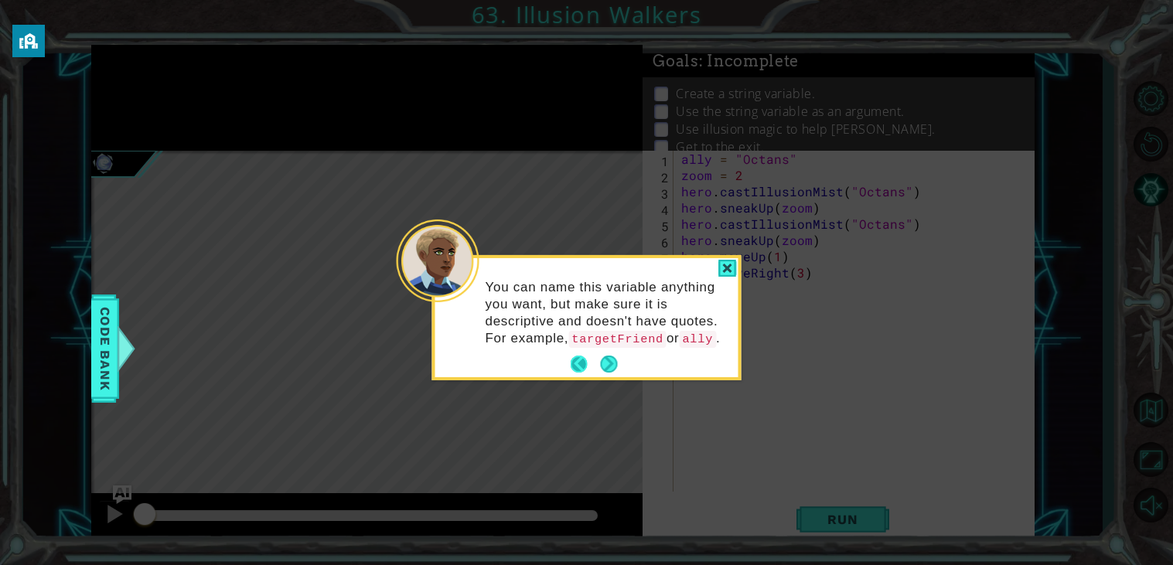
click at [574, 373] on button "Back" at bounding box center [586, 364] width 30 height 17
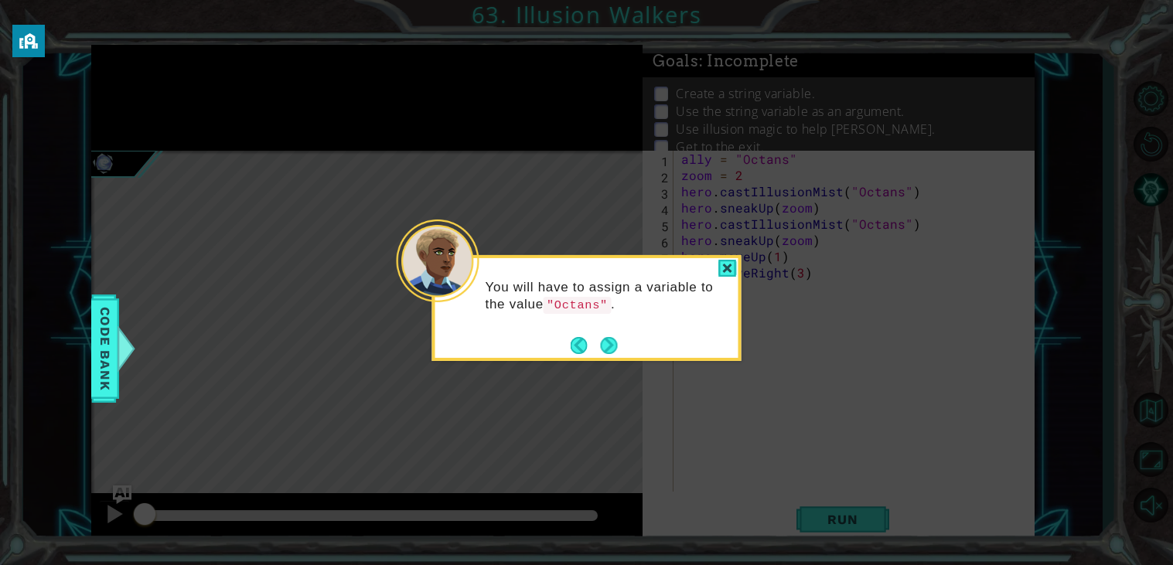
click at [576, 362] on icon at bounding box center [586, 282] width 1173 height 565
click at [576, 349] on button "Back" at bounding box center [586, 345] width 30 height 17
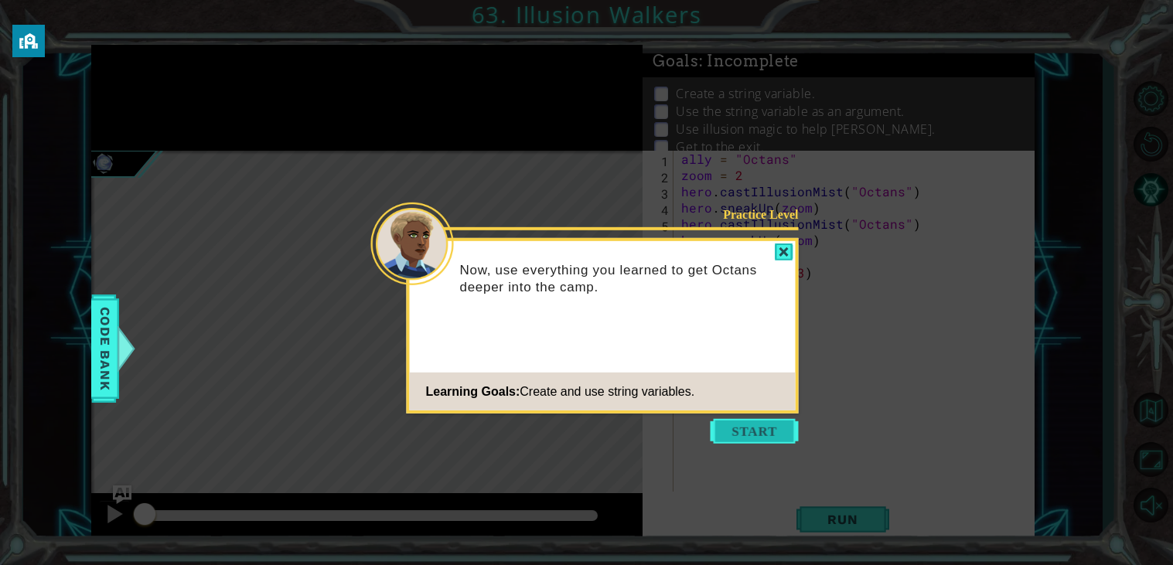
click at [729, 441] on button "Start" at bounding box center [755, 431] width 88 height 25
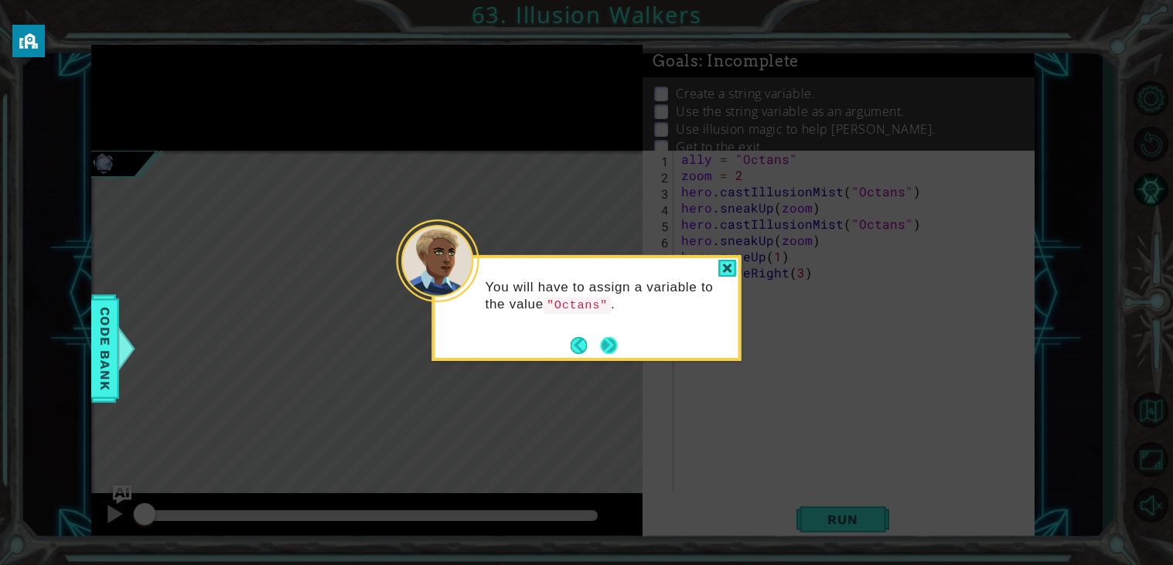
click at [616, 348] on button "Next" at bounding box center [609, 345] width 29 height 29
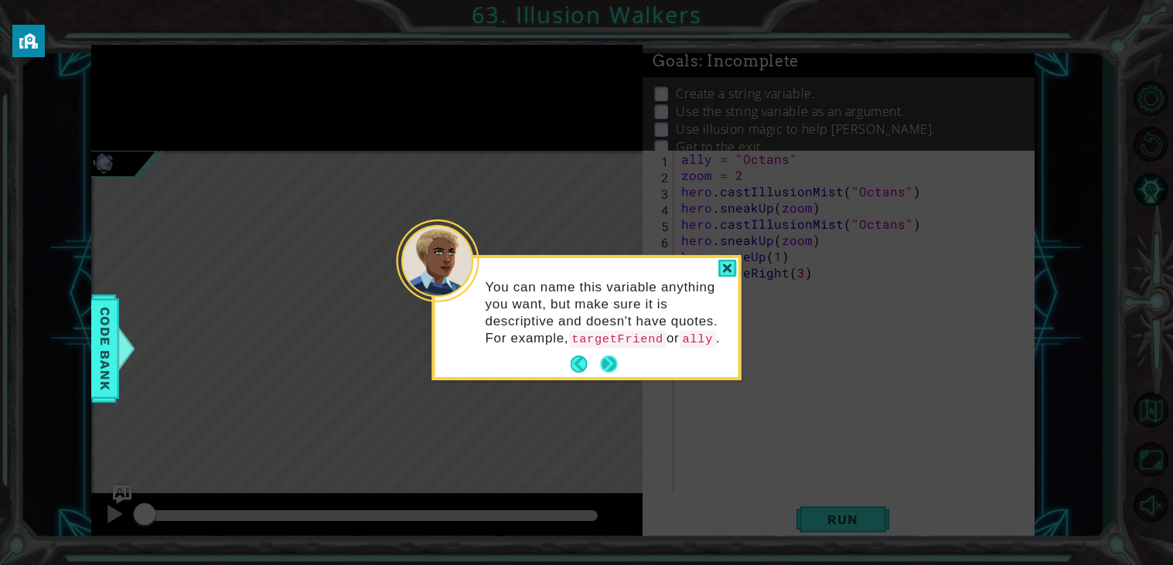
click at [610, 379] on button "Next" at bounding box center [609, 364] width 29 height 29
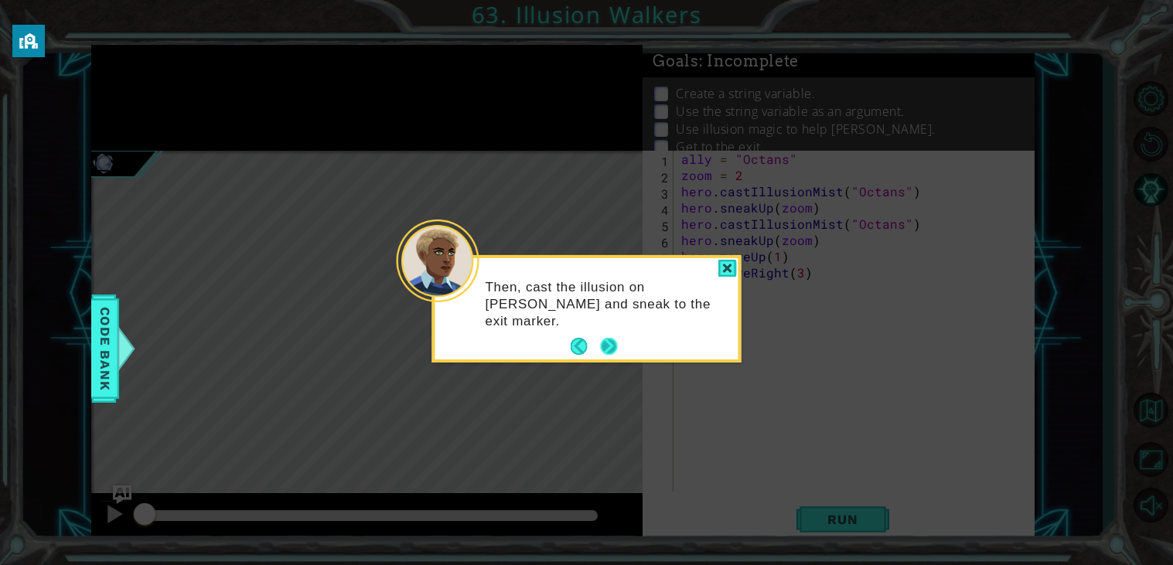
click at [608, 357] on button "Next" at bounding box center [608, 346] width 21 height 21
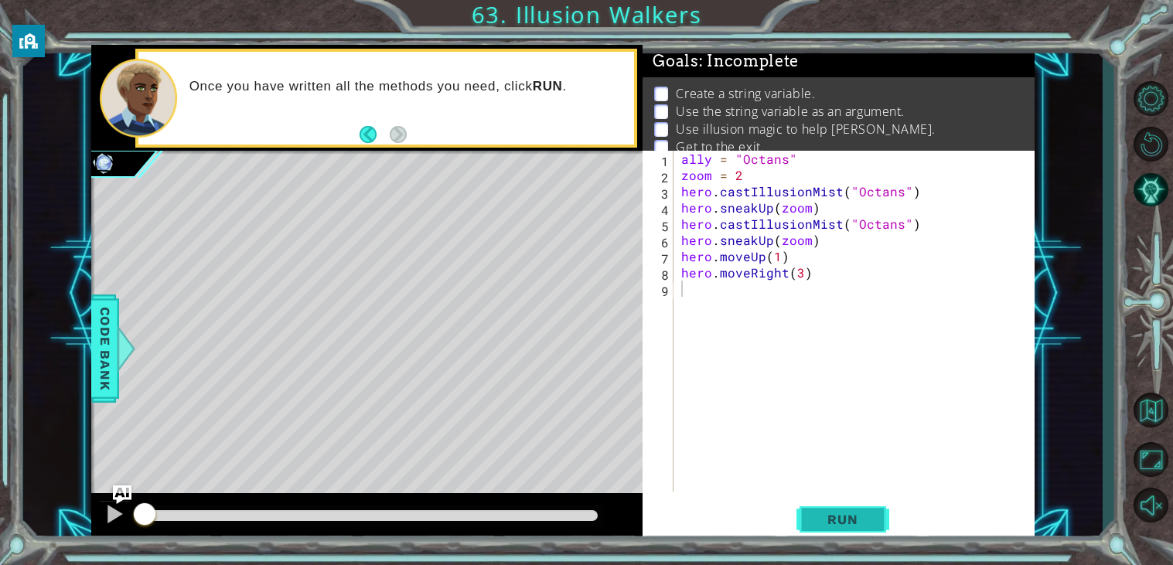
click at [845, 513] on span "Run" at bounding box center [842, 519] width 61 height 15
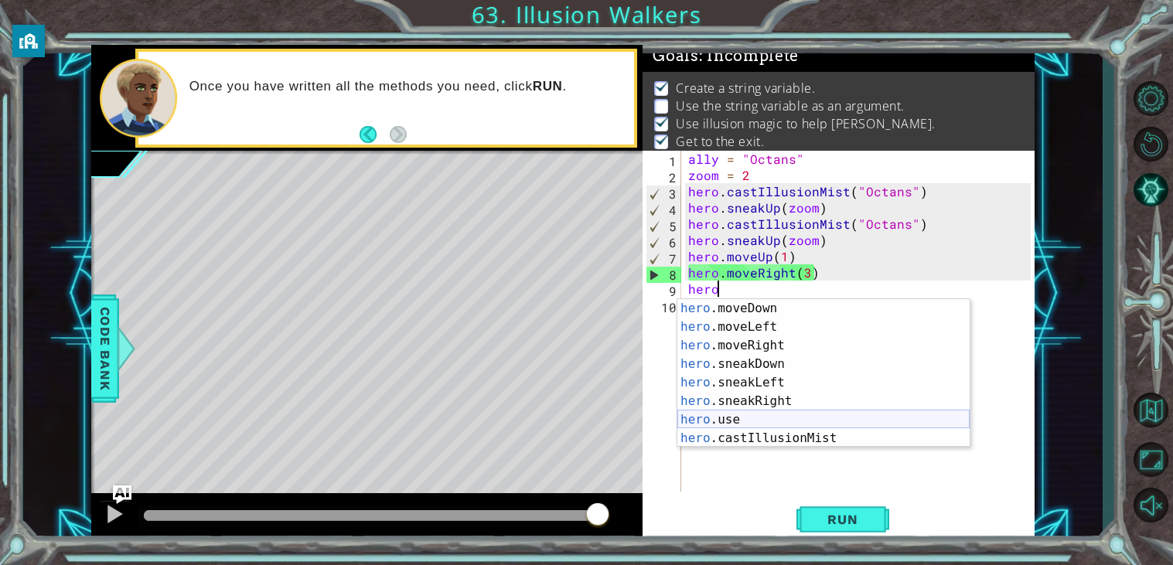
scroll to position [111, 0]
click at [752, 530] on div "Run" at bounding box center [842, 519] width 392 height 39
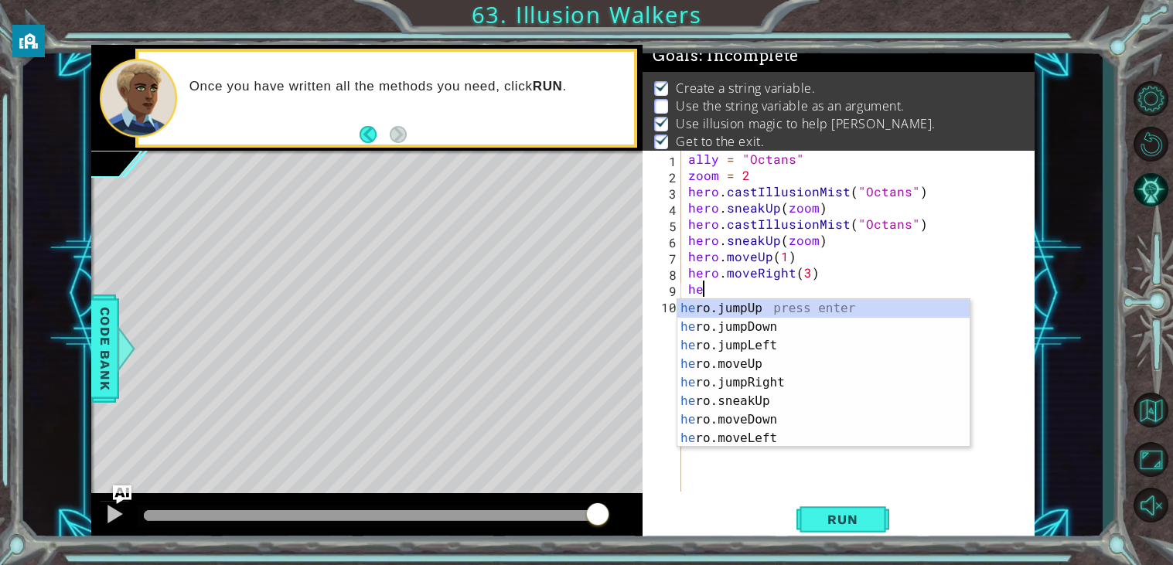
scroll to position [0, 0]
type textarea "h"
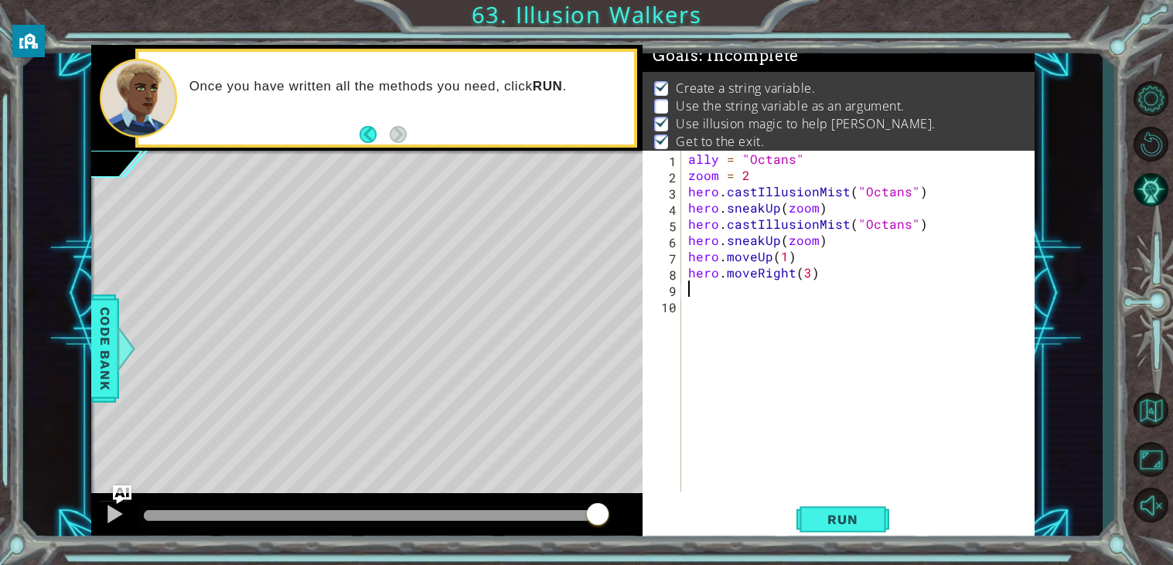
click at [718, 180] on div "ally = "Octans" zoom = 2 hero . castIllusionMist ( "Octans" ) hero . sneakUp ( …" at bounding box center [861, 337] width 353 height 373
type textarea "hero.sneakUp(zoom)"
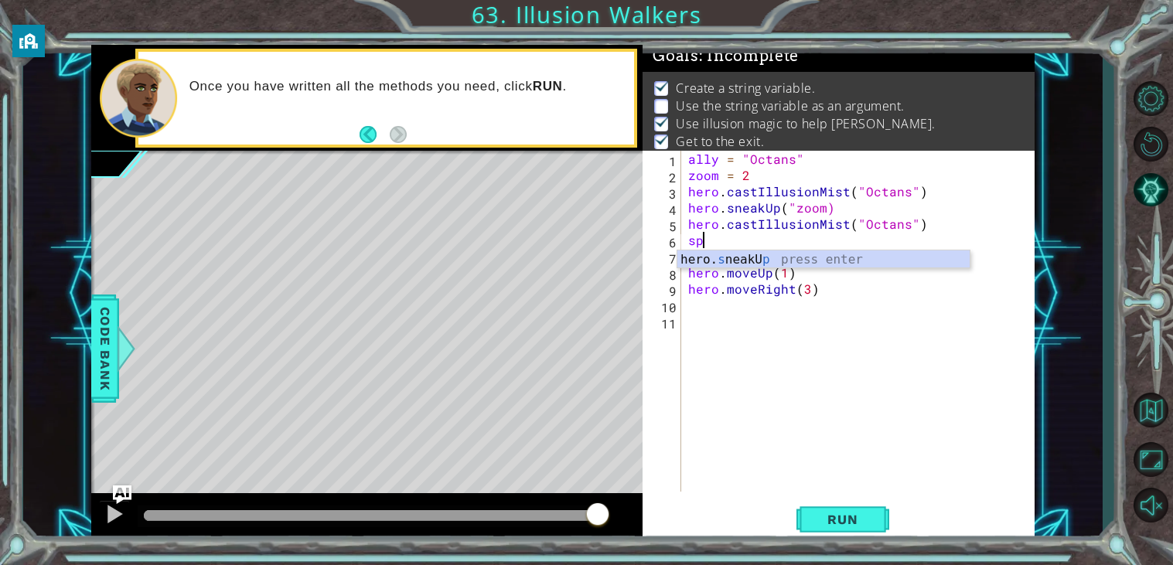
type textarea "s"
click at [787, 271] on div "ally = "Octans" zoom = 2 hero . castIllusionMist ( "Octans" ) hero . sneakUp ( …" at bounding box center [861, 337] width 353 height 373
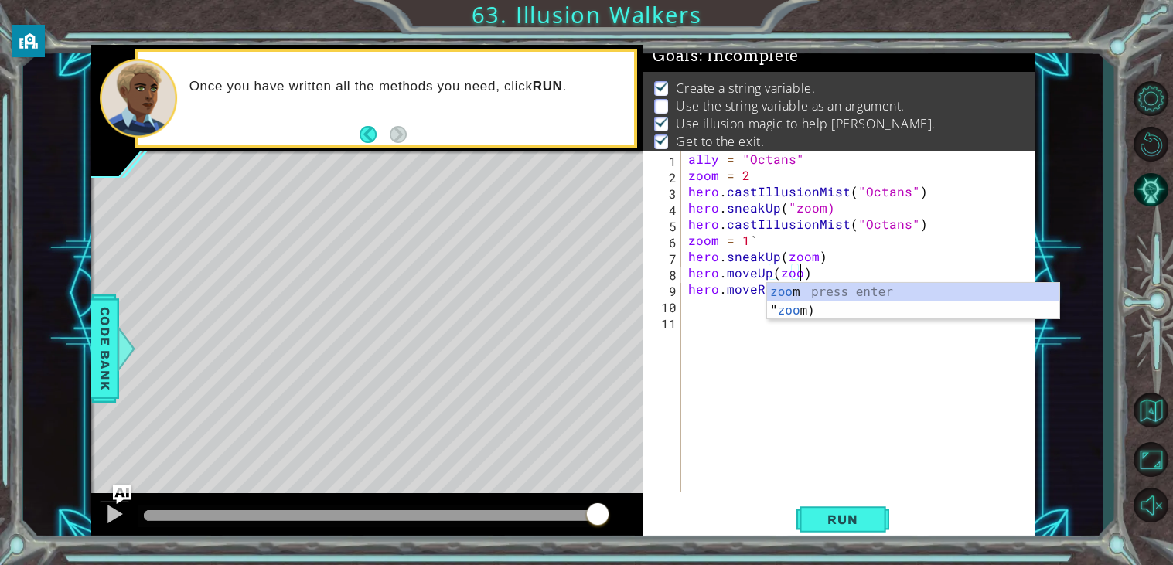
type textarea "hero.moveUp(zoom)"
click at [749, 375] on div "ally = "Octans" zoom = 2 hero . castIllusionMist ( "Octans" ) hero . sneakUp ( …" at bounding box center [861, 337] width 353 height 373
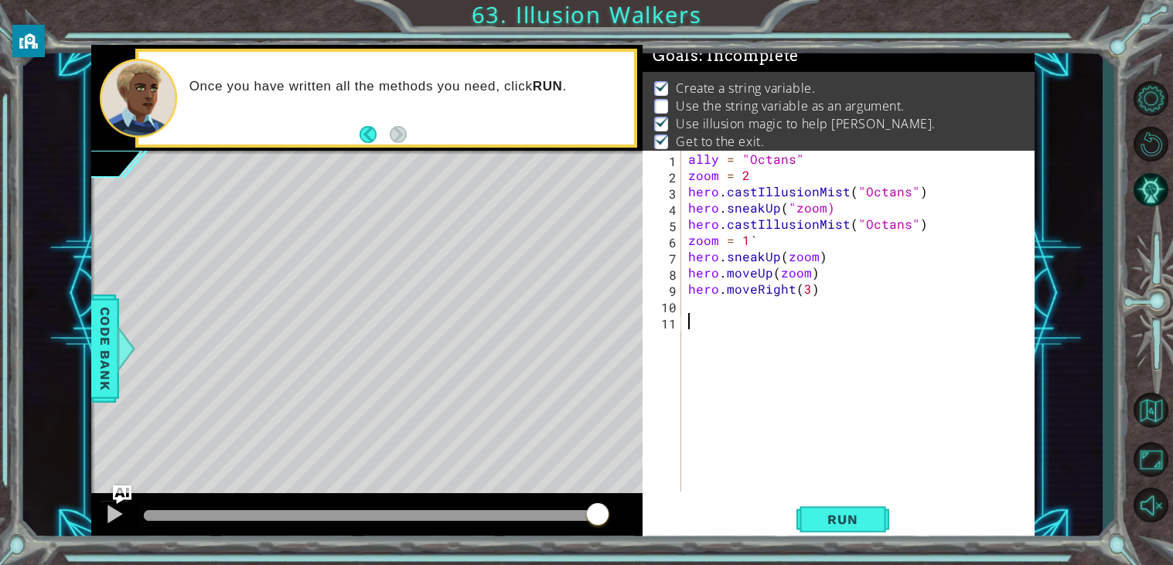
scroll to position [0, 0]
click at [783, 244] on div "ally = "Octans" zoom = 2 hero . castIllusionMist ( "Octans" ) hero . sneakUp ( …" at bounding box center [861, 337] width 353 height 373
type textarea "z"
type textarea "hero.moveUp(zoom)"
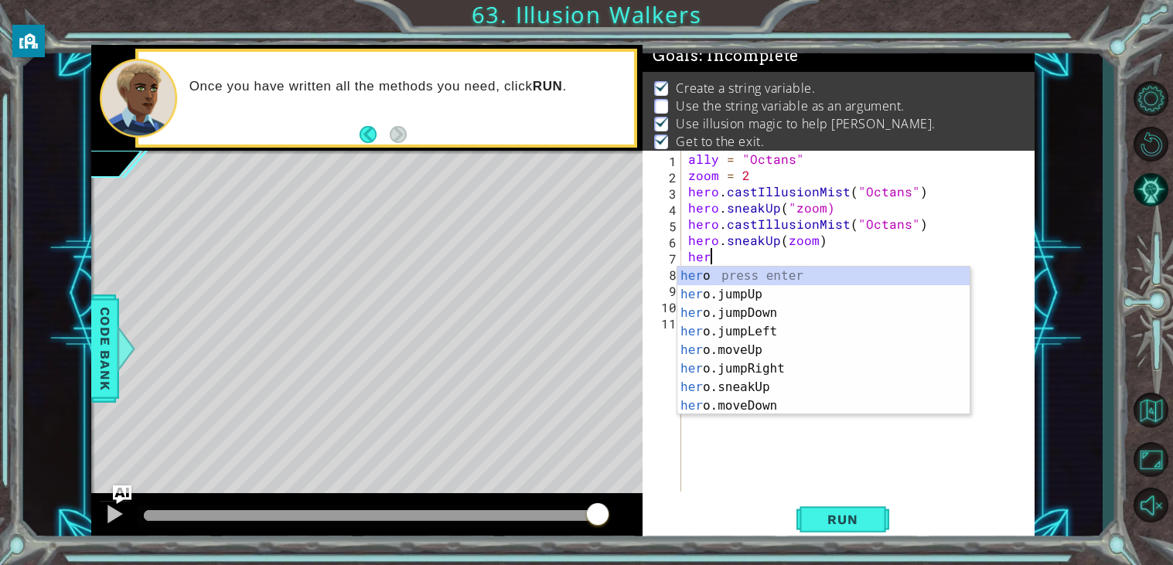
scroll to position [0, 1]
type textarea "h"
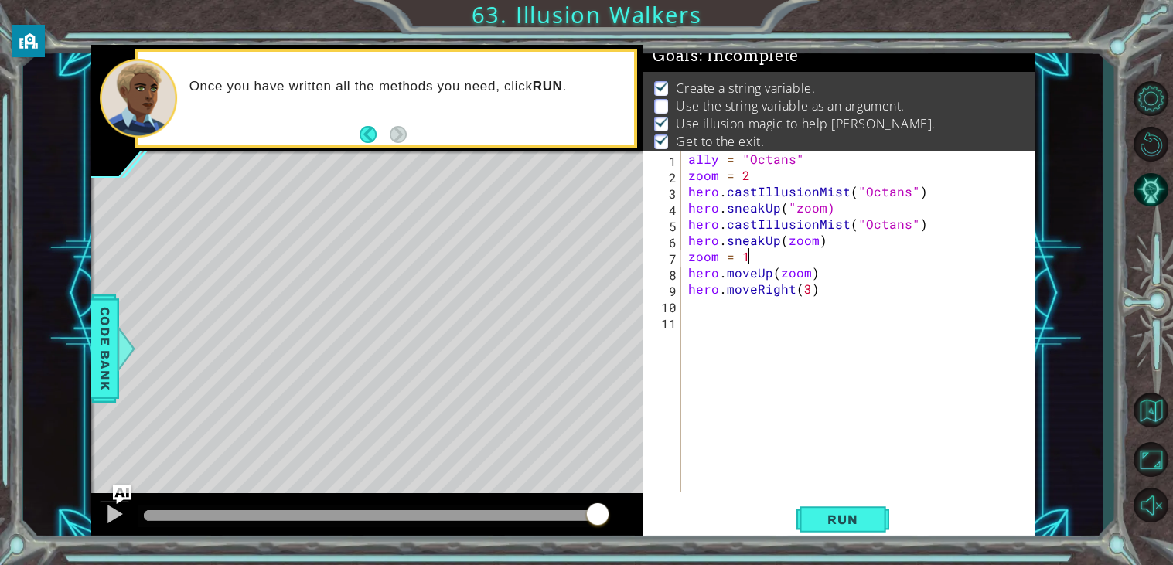
scroll to position [0, 2]
click at [836, 506] on button "Run" at bounding box center [842, 519] width 93 height 39
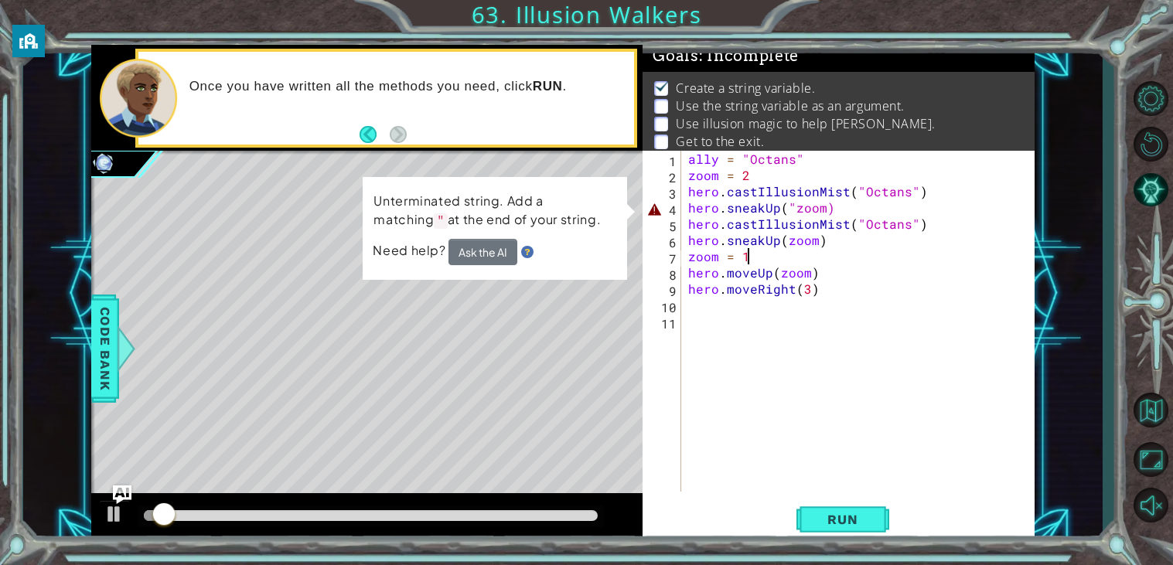
click at [789, 208] on div "ally = "Octans" zoom = 2 hero . castIllusionMist ( "Octans" ) hero . sneakUp ( …" at bounding box center [861, 337] width 353 height 373
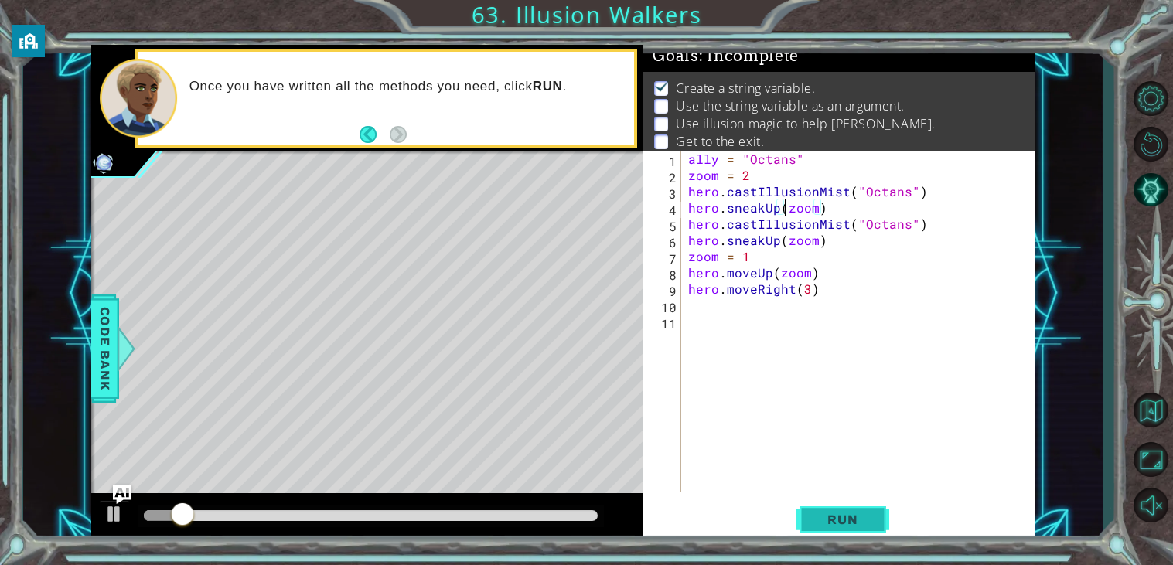
click at [827, 520] on span "Run" at bounding box center [842, 519] width 61 height 15
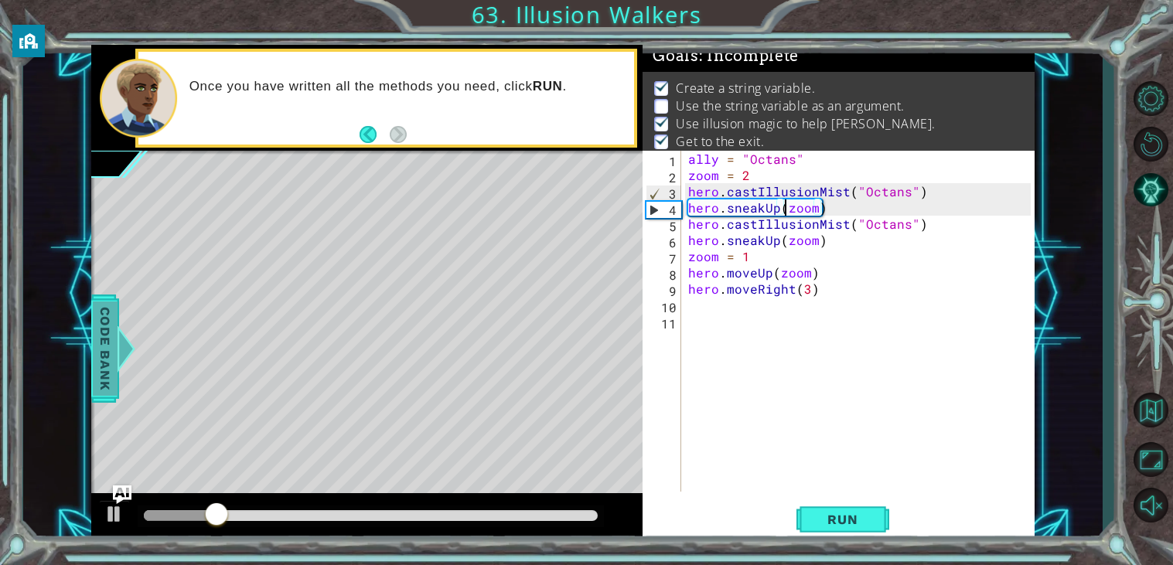
click at [96, 373] on span "Code Bank" at bounding box center [105, 349] width 25 height 94
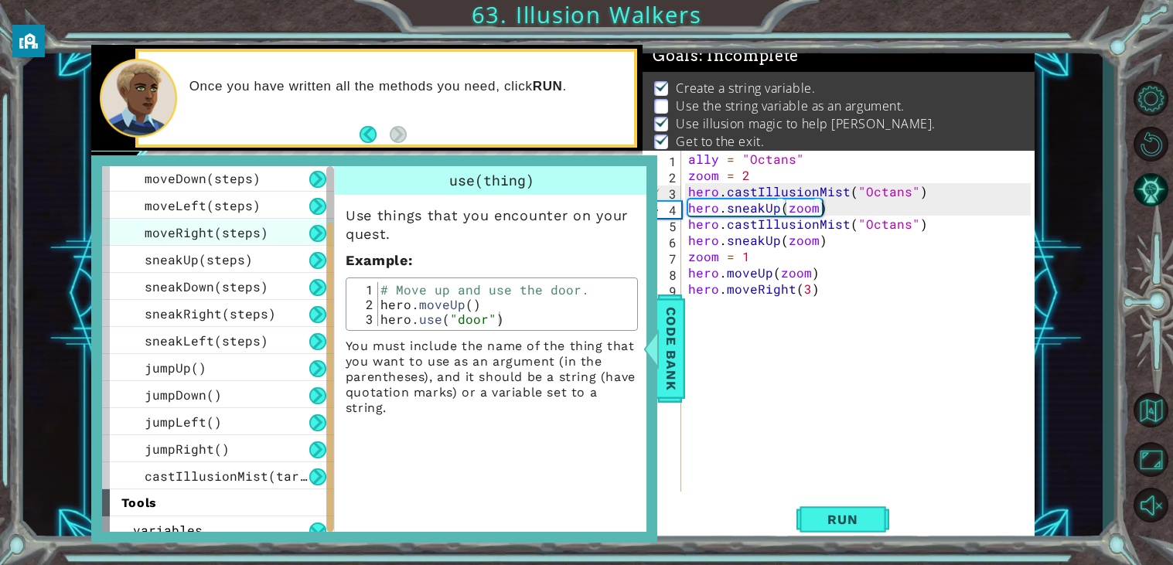
scroll to position [120, 0]
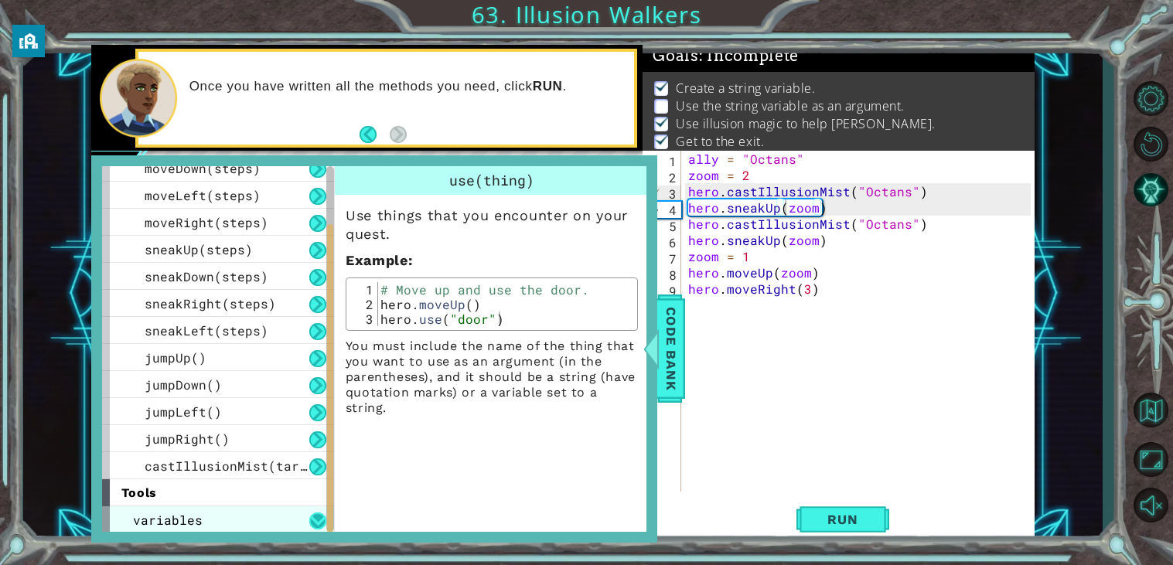
click at [319, 522] on button at bounding box center [317, 521] width 17 height 17
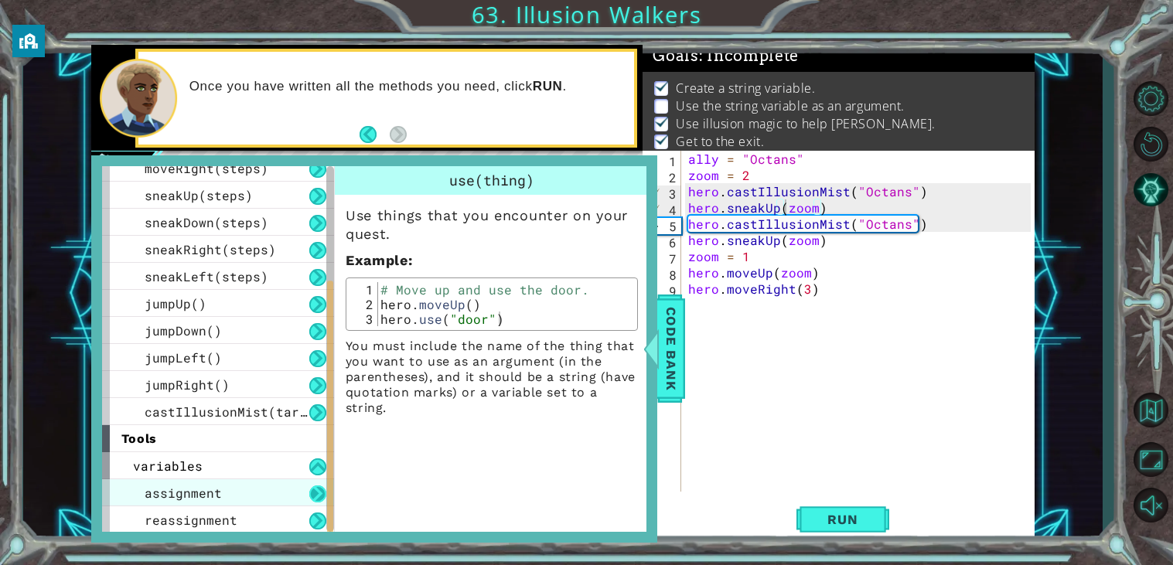
click at [309, 491] on button at bounding box center [317, 494] width 17 height 17
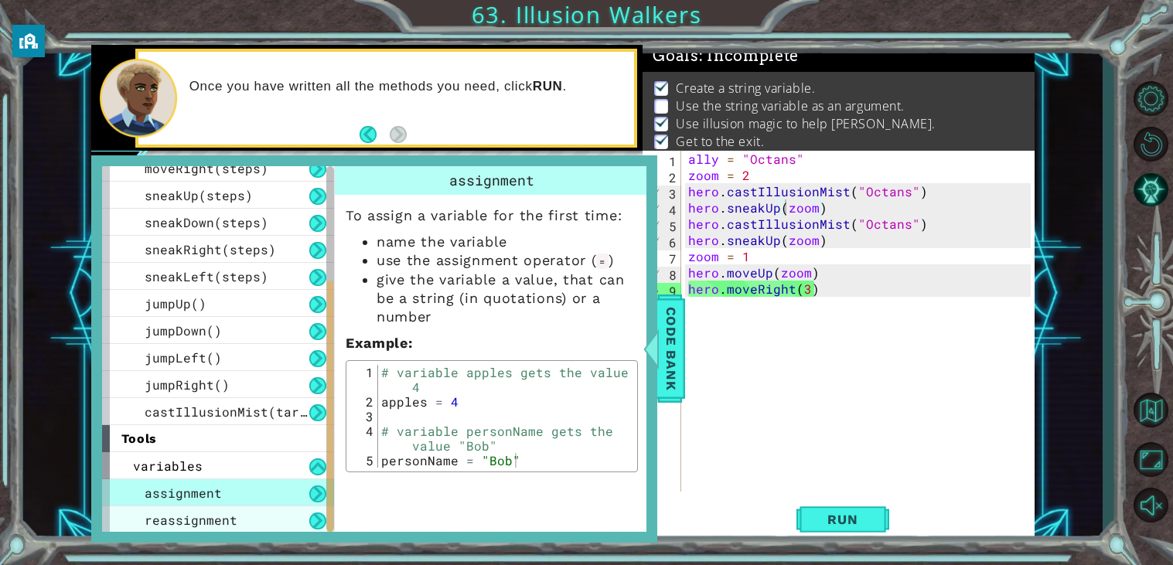
click at [241, 516] on div "reassignment" at bounding box center [218, 519] width 232 height 27
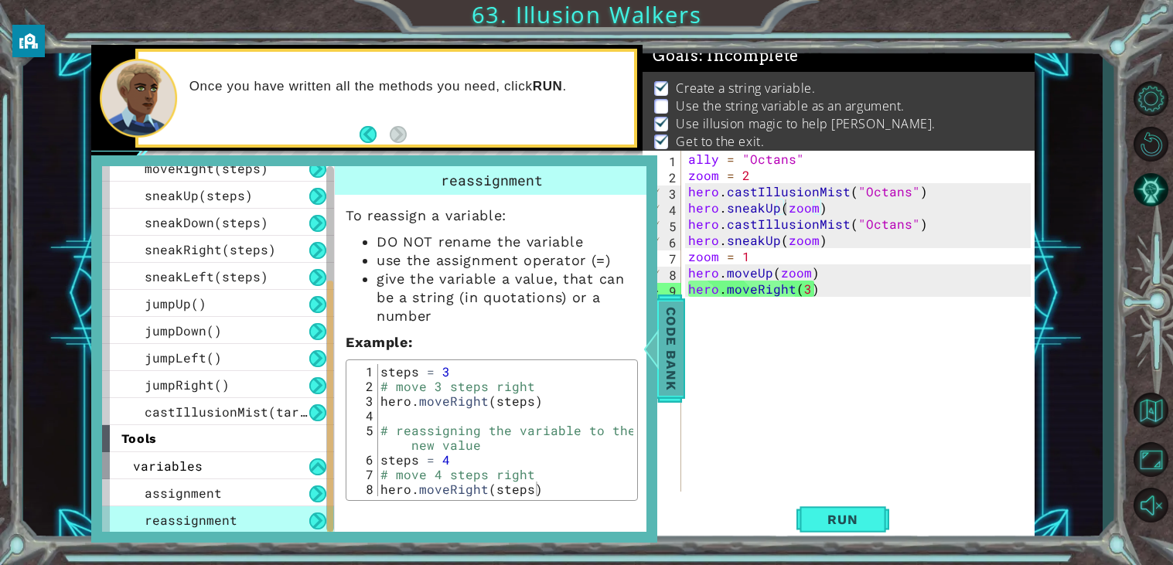
click at [667, 368] on span "Code Bank" at bounding box center [671, 349] width 25 height 94
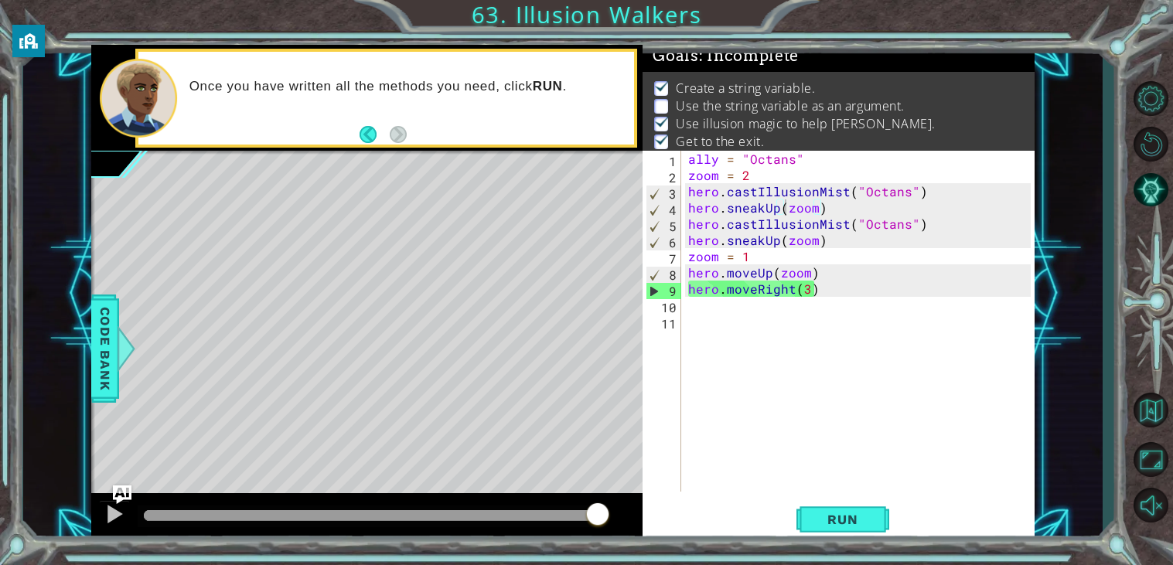
click at [716, 179] on div "ally = "Octans" zoom = 2 hero . castIllusionMist ( "Octans" ) hero . sneakUp ( …" at bounding box center [861, 337] width 353 height 373
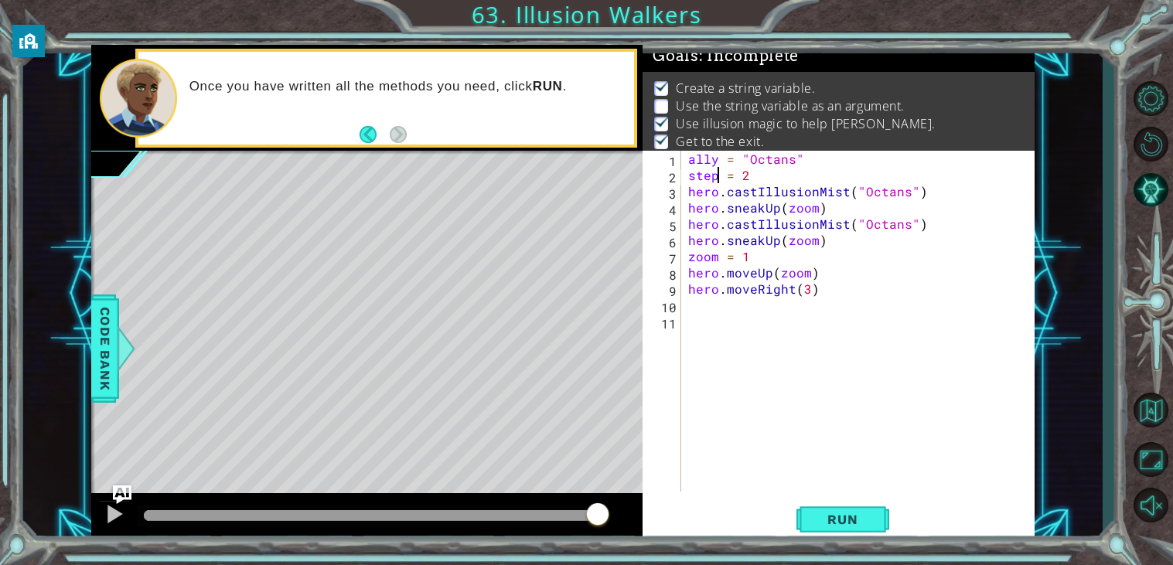
scroll to position [0, 2]
click at [718, 260] on div "ally = "Octans" steps = 2 hero . castIllusionMist ( "Octans" ) hero . sneakUp (…" at bounding box center [861, 337] width 353 height 373
click at [816, 212] on div "ally = "Octans" steps = 2 hero . castIllusionMist ( "Octans" ) hero . sneakUp (…" at bounding box center [861, 337] width 353 height 373
type textarea "hero.sneakUp(steps)"
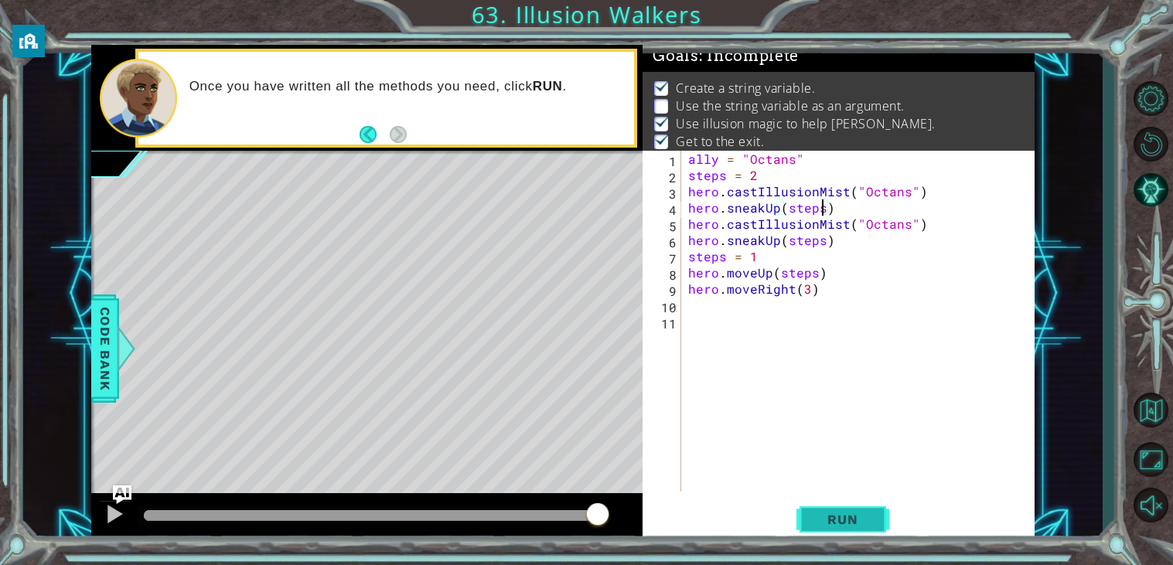
click at [804, 511] on button "Run" at bounding box center [842, 519] width 93 height 39
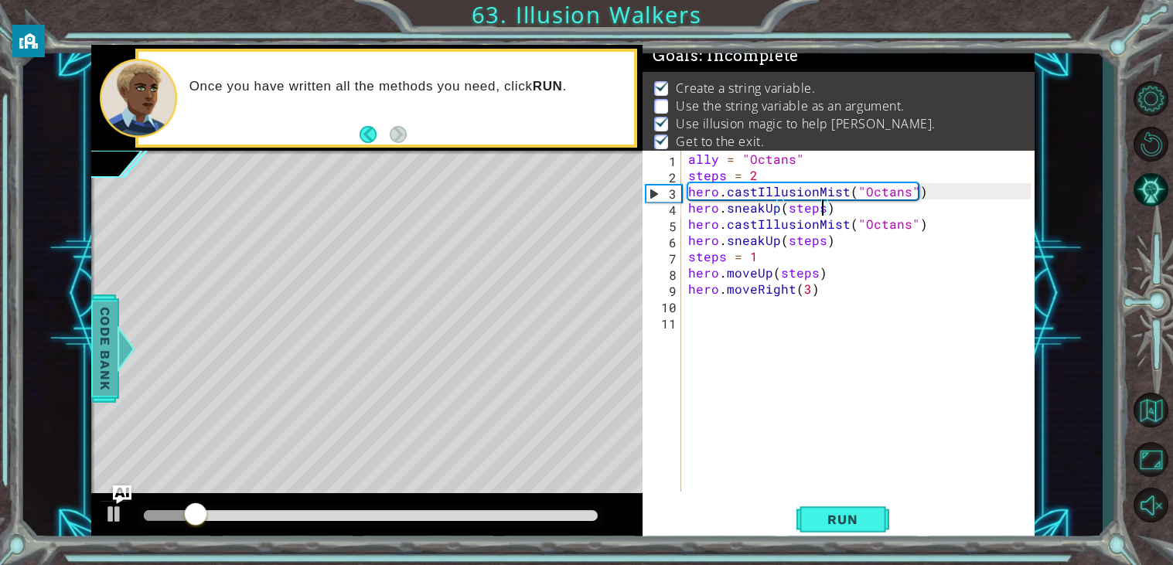
click at [93, 380] on span "Code Bank" at bounding box center [105, 349] width 25 height 94
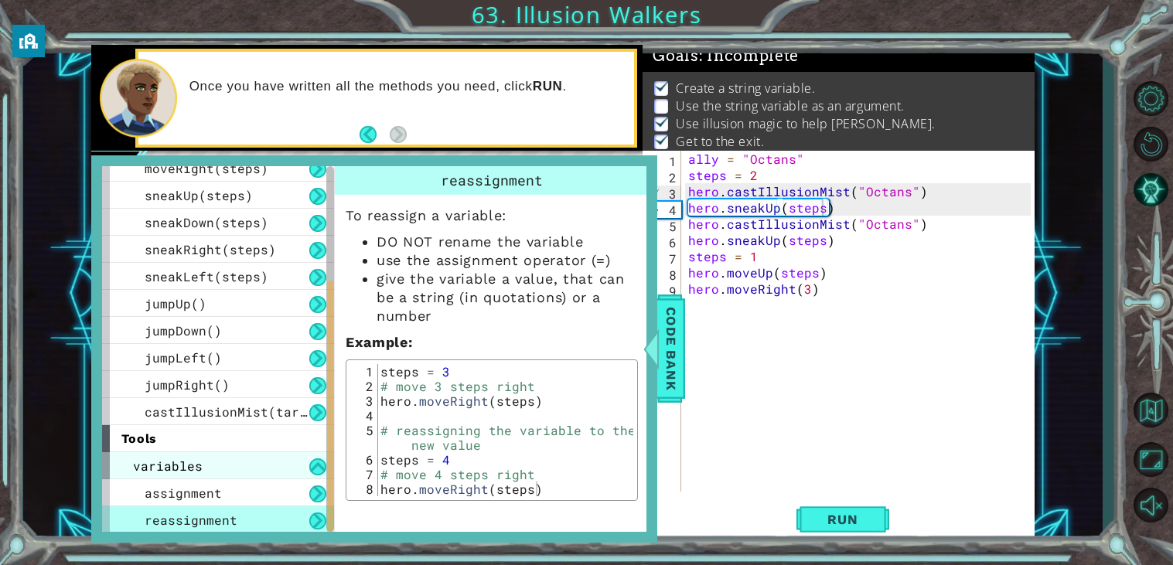
click at [298, 463] on div "variables" at bounding box center [218, 465] width 232 height 27
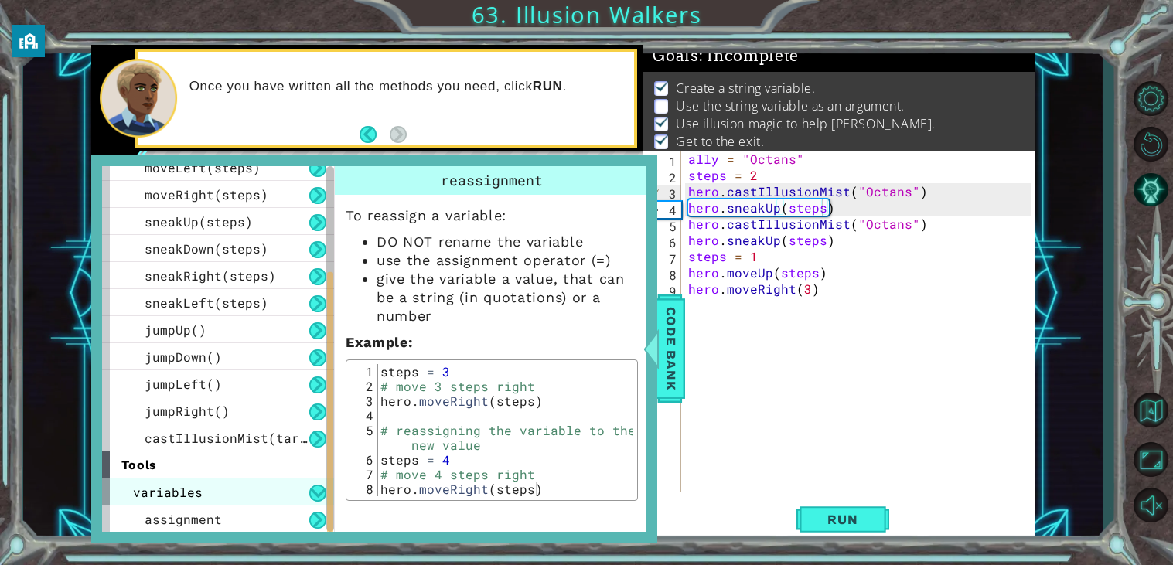
scroll to position [120, 0]
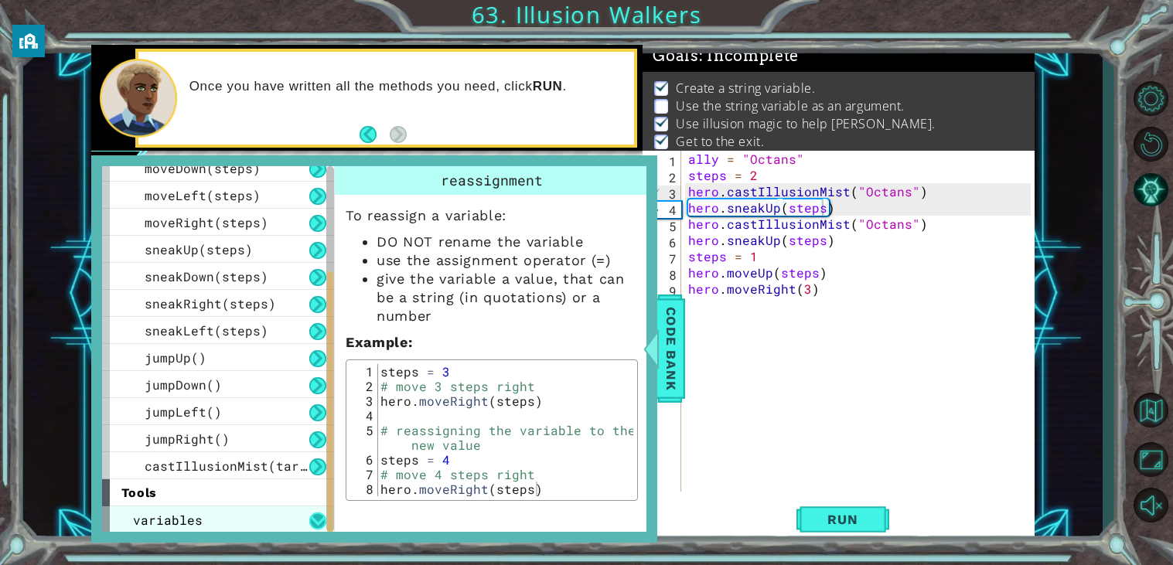
click at [309, 515] on button at bounding box center [317, 521] width 17 height 17
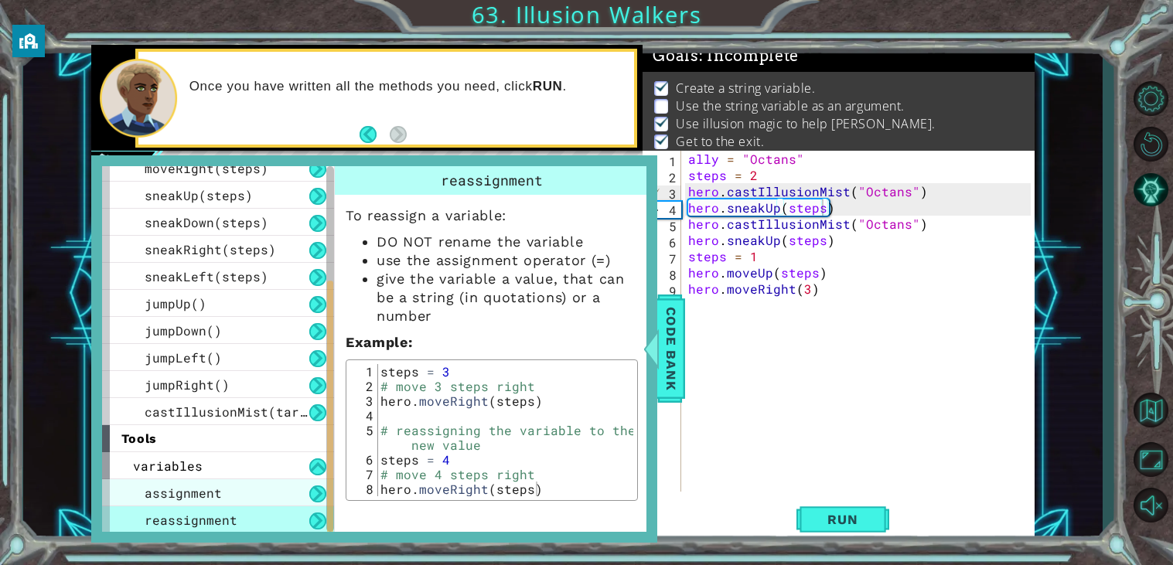
click at [305, 493] on div "assignment" at bounding box center [218, 492] width 232 height 27
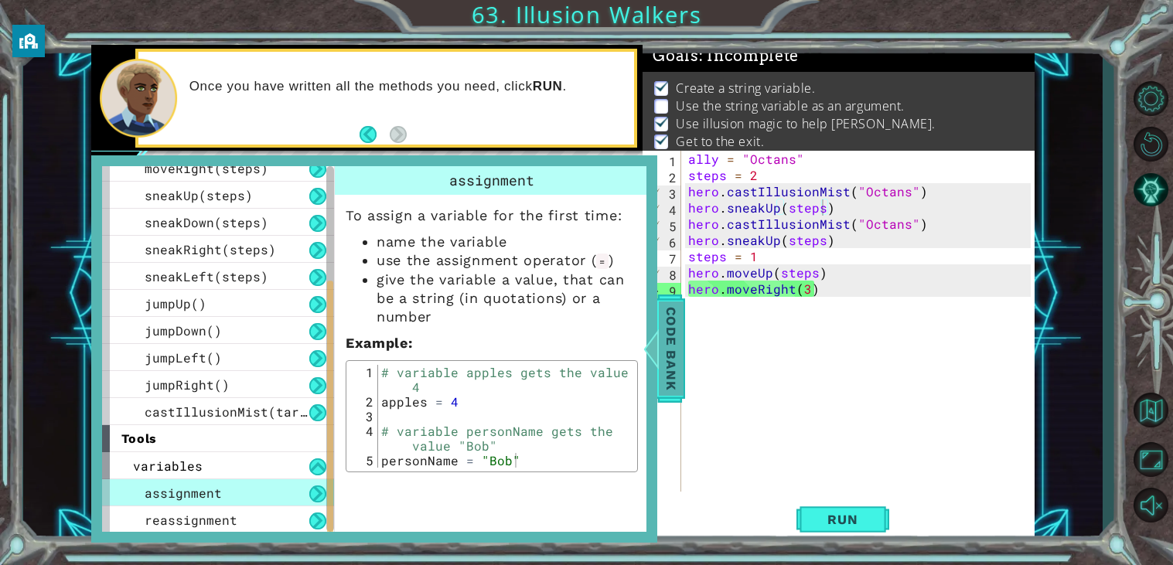
click at [664, 314] on span "Code Bank" at bounding box center [671, 349] width 25 height 94
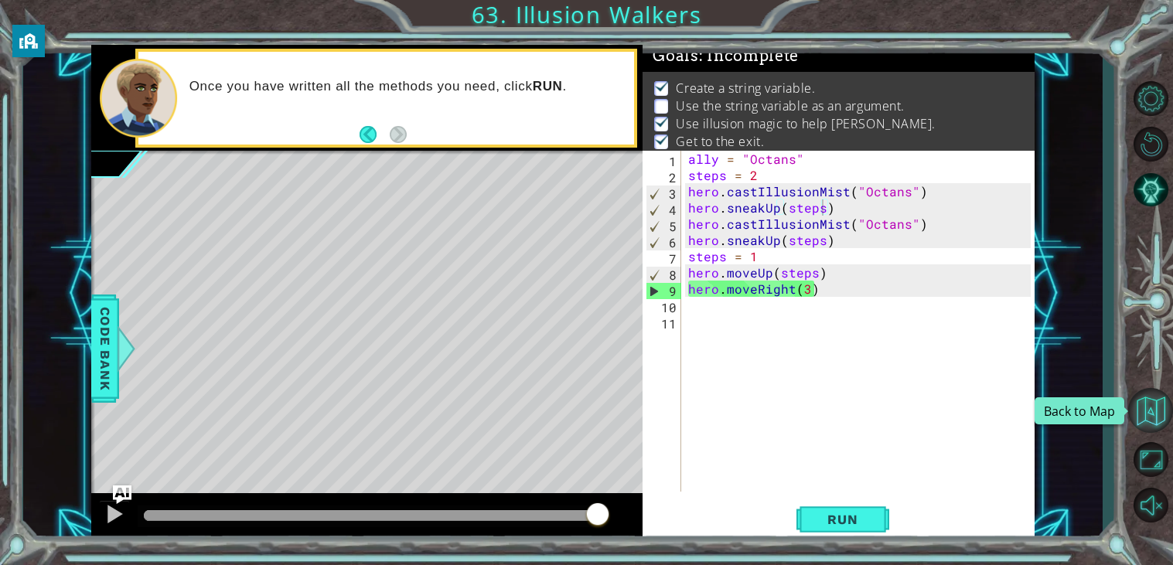
click at [1161, 420] on button "Back to Map" at bounding box center [1150, 410] width 45 height 45
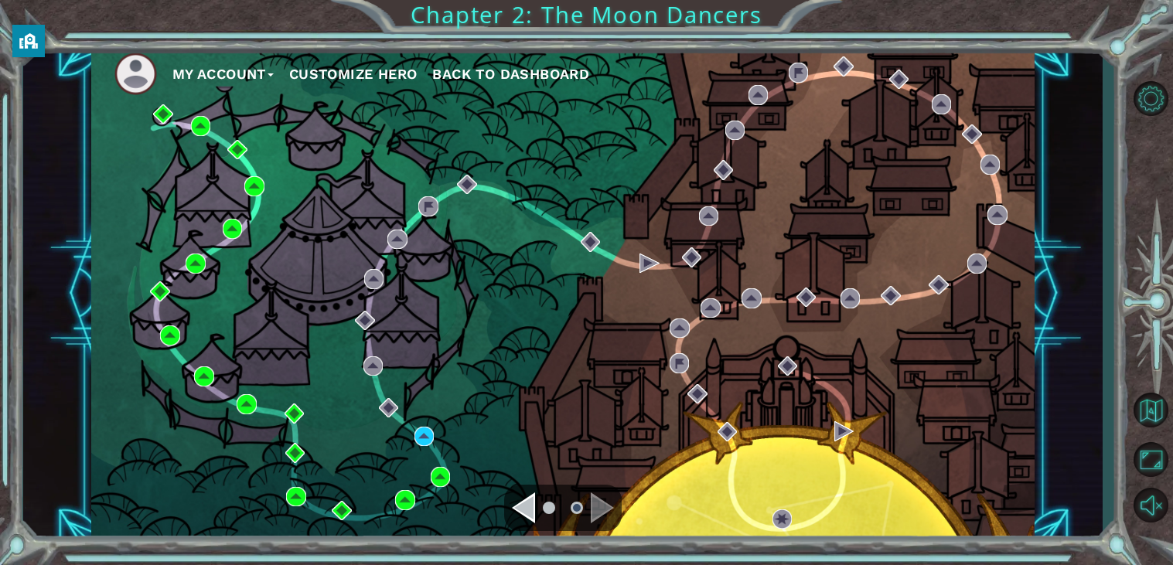
click at [855, 202] on div "My Account Customize Hero Back to Dashboard" at bounding box center [563, 293] width 944 height 497
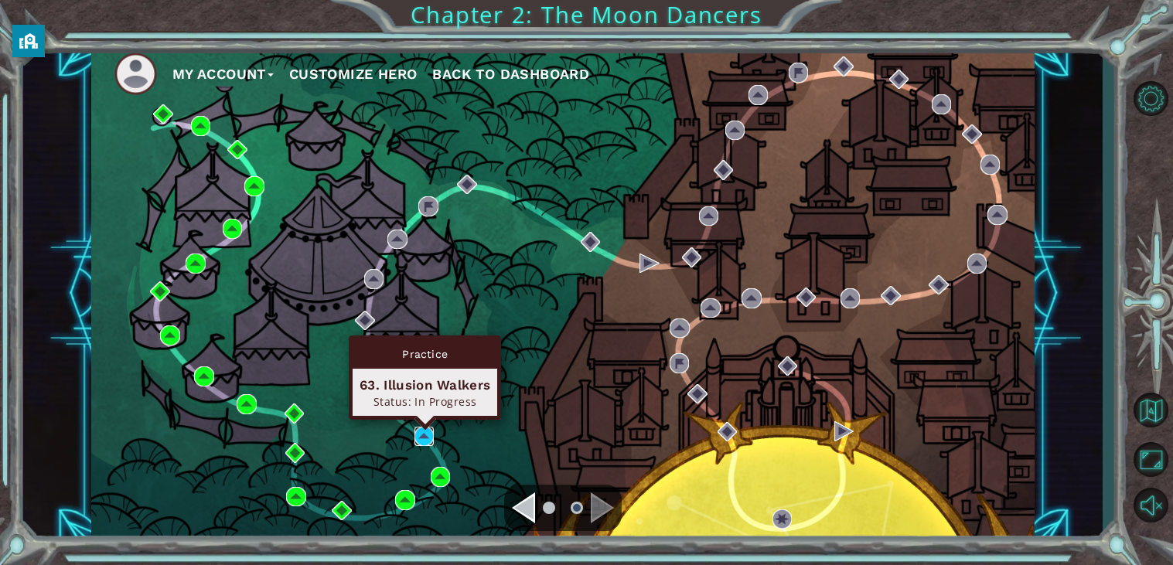
click at [424, 436] on img at bounding box center [424, 437] width 20 height 20
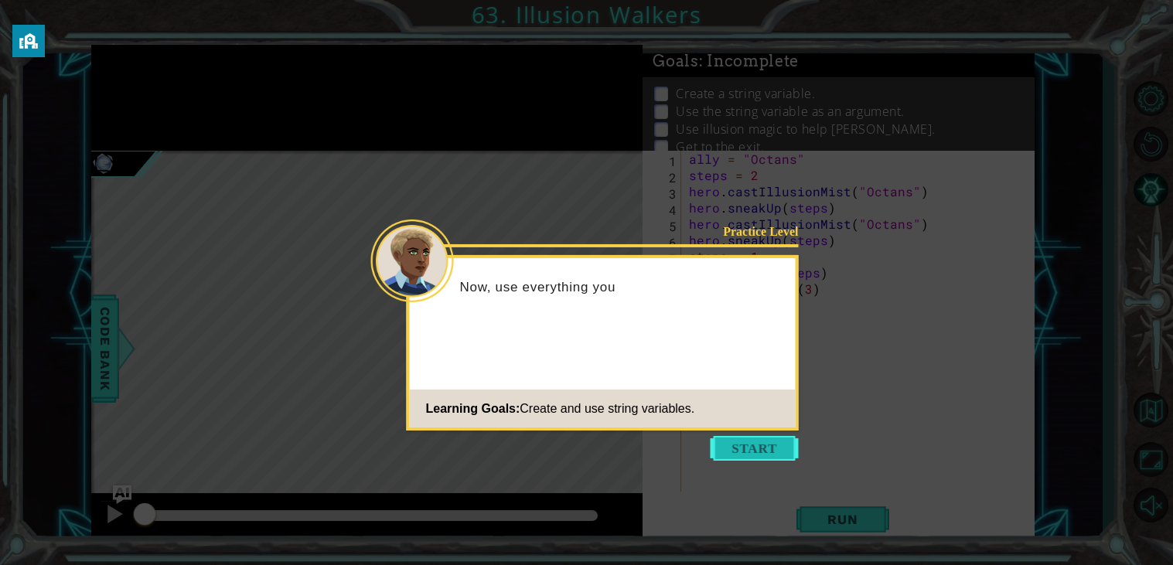
click at [745, 442] on button "Start" at bounding box center [755, 448] width 88 height 25
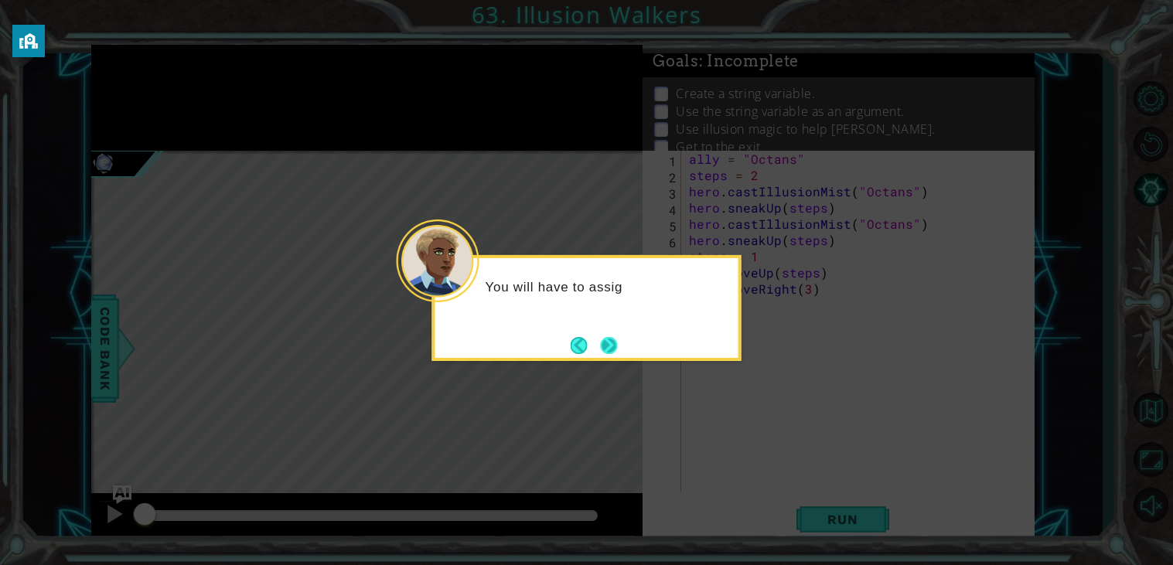
click at [609, 339] on button "Next" at bounding box center [608, 345] width 21 height 21
click at [604, 339] on button "Next" at bounding box center [609, 345] width 26 height 26
click at [604, 339] on button "Next" at bounding box center [609, 345] width 29 height 29
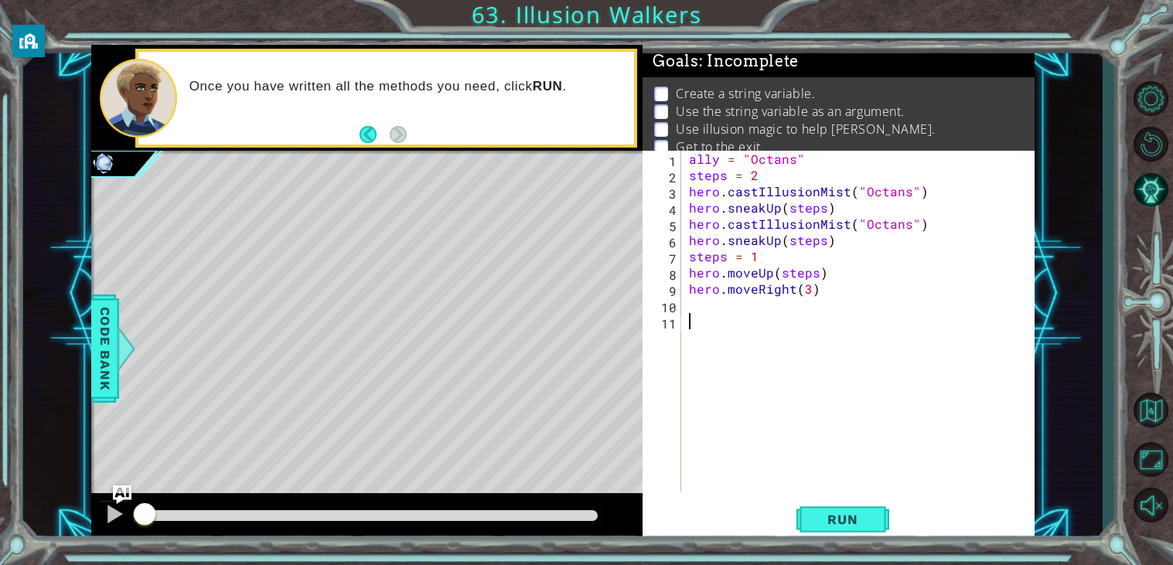
click at [757, 172] on div "ally = "Octans" steps = 2 hero . castIllusionMist ( "Octans" ) hero . sneakUp (…" at bounding box center [862, 337] width 353 height 373
click at [807, 520] on button "Run" at bounding box center [842, 519] width 93 height 39
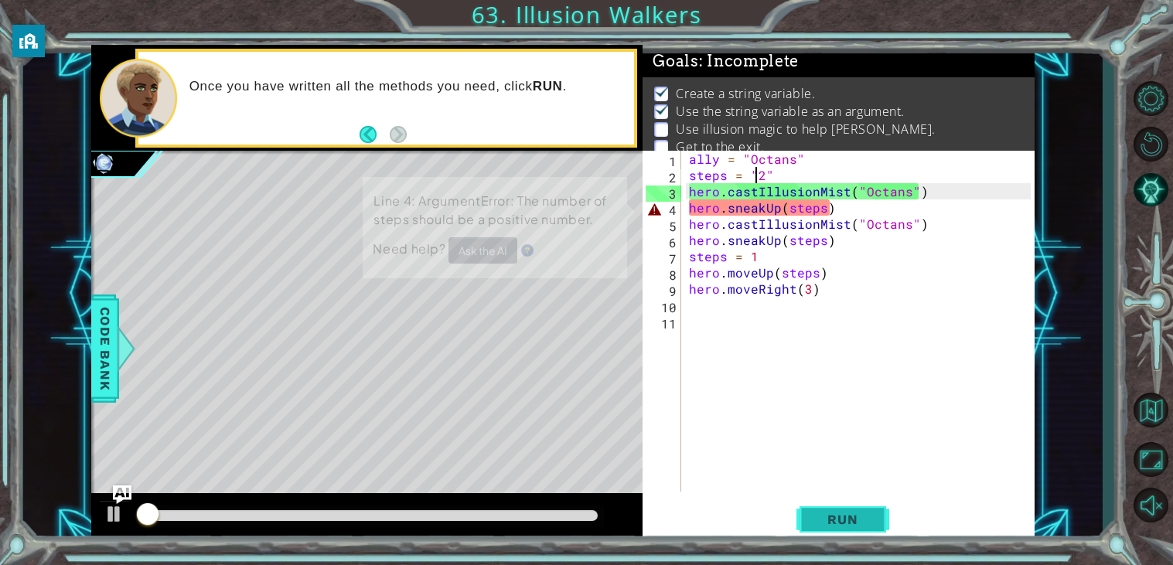
scroll to position [5, 0]
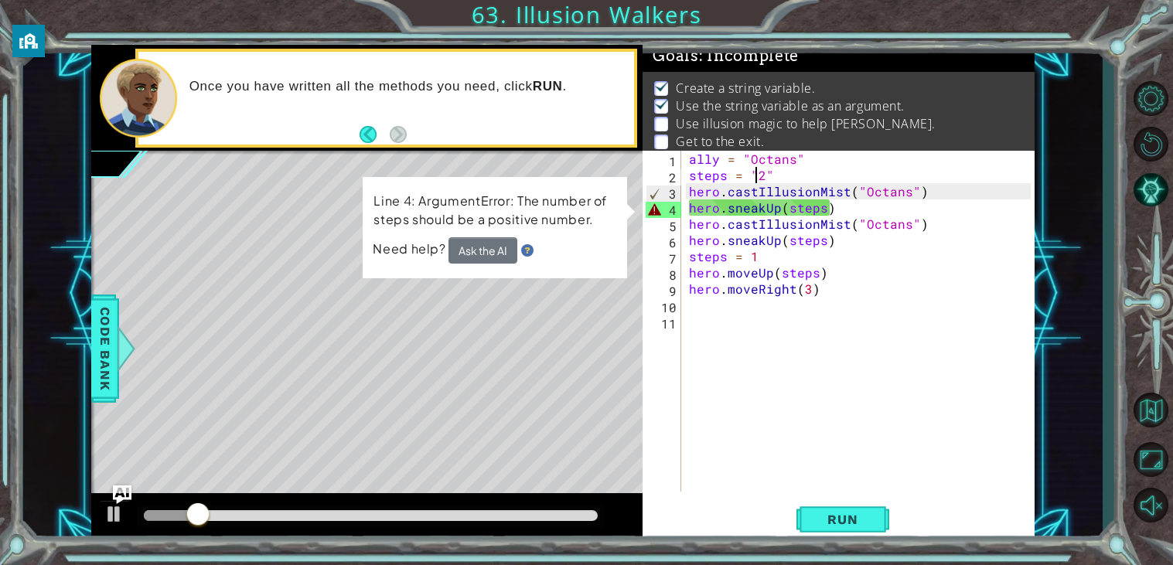
click at [823, 210] on div "ally = "Octans" steps = "2" hero . castIllusionMist ( "Octans" ) hero . sneakUp…" at bounding box center [862, 337] width 353 height 373
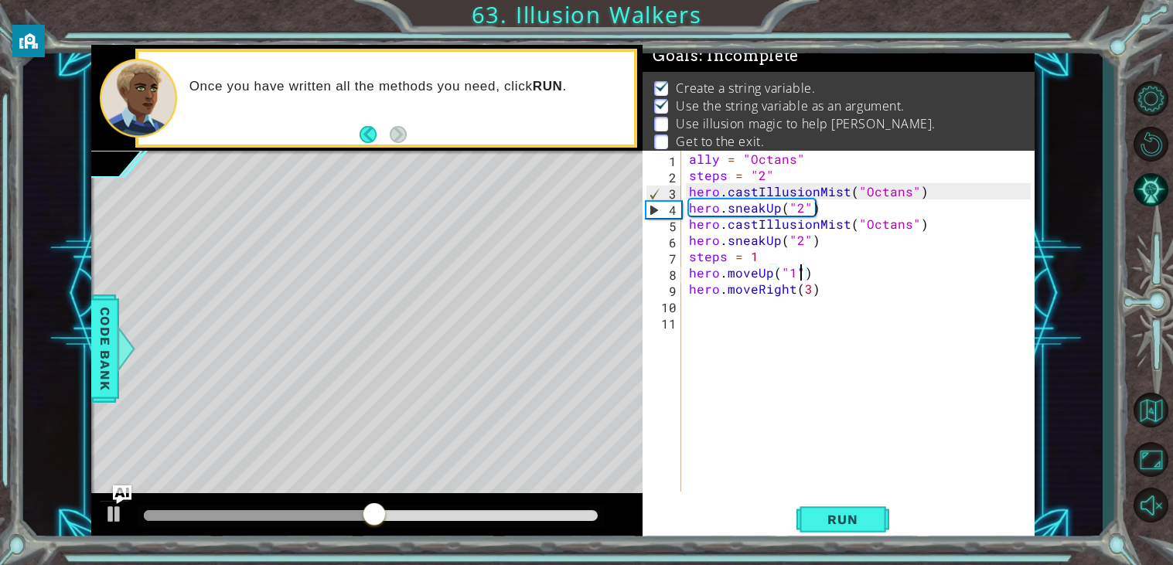
scroll to position [0, 3]
type textarea "steps = "1""
click at [840, 515] on span "Run" at bounding box center [842, 519] width 61 height 15
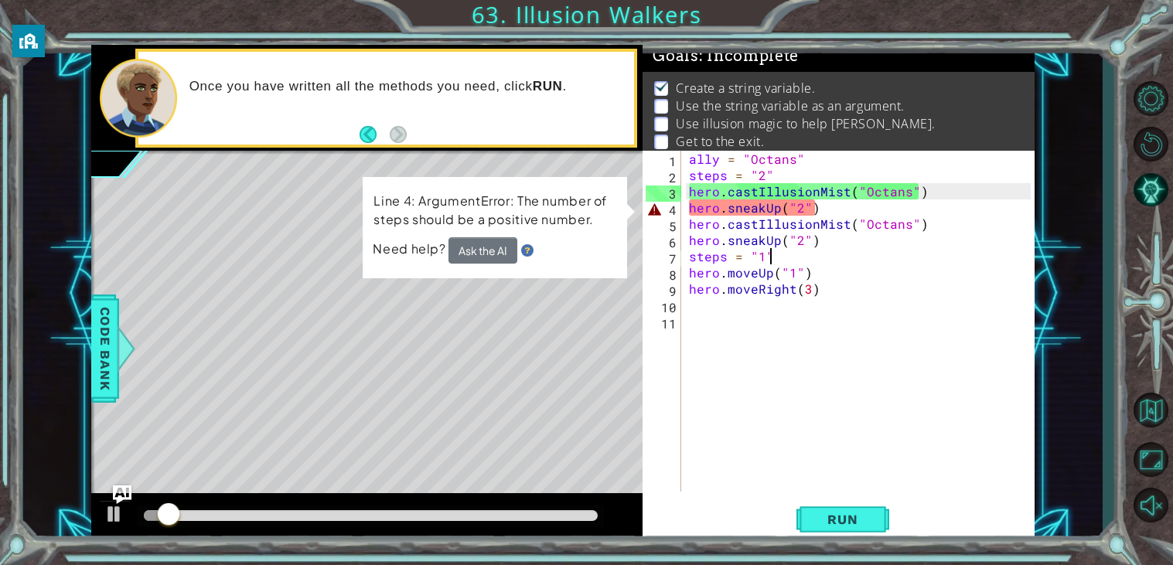
click at [793, 308] on div "ally = "Octans" steps = "2" hero . castIllusionMist ( "Octans" ) hero . sneakUp…" at bounding box center [862, 337] width 353 height 373
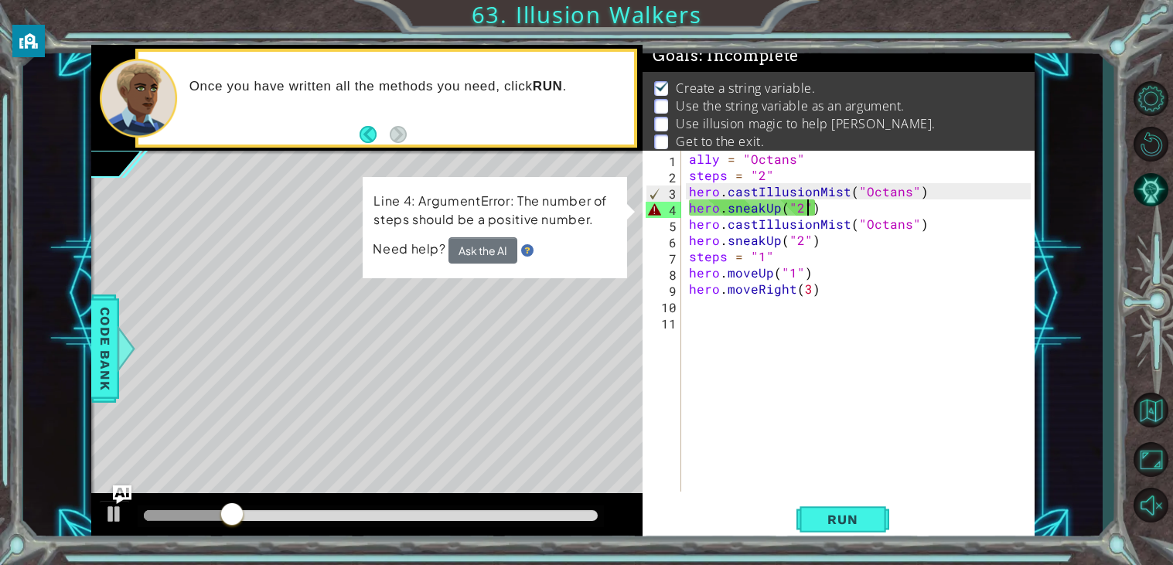
click at [809, 211] on div "ally = "Octans" steps = "2" hero . castIllusionMist ( "Octans" ) hero . sneakUp…" at bounding box center [862, 337] width 353 height 373
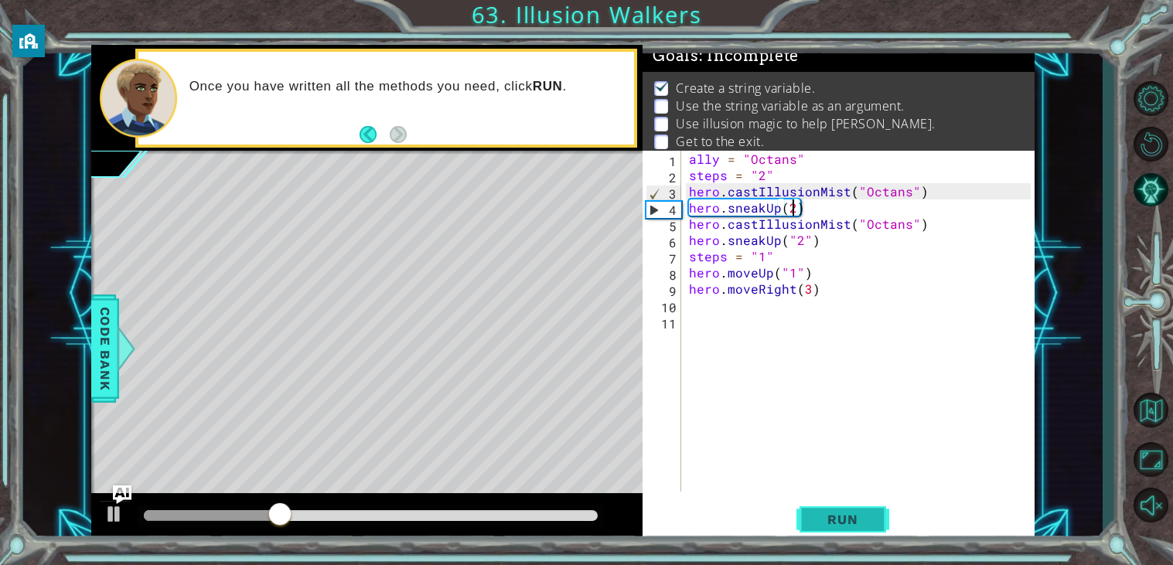
click at [831, 511] on button "Run" at bounding box center [842, 519] width 93 height 39
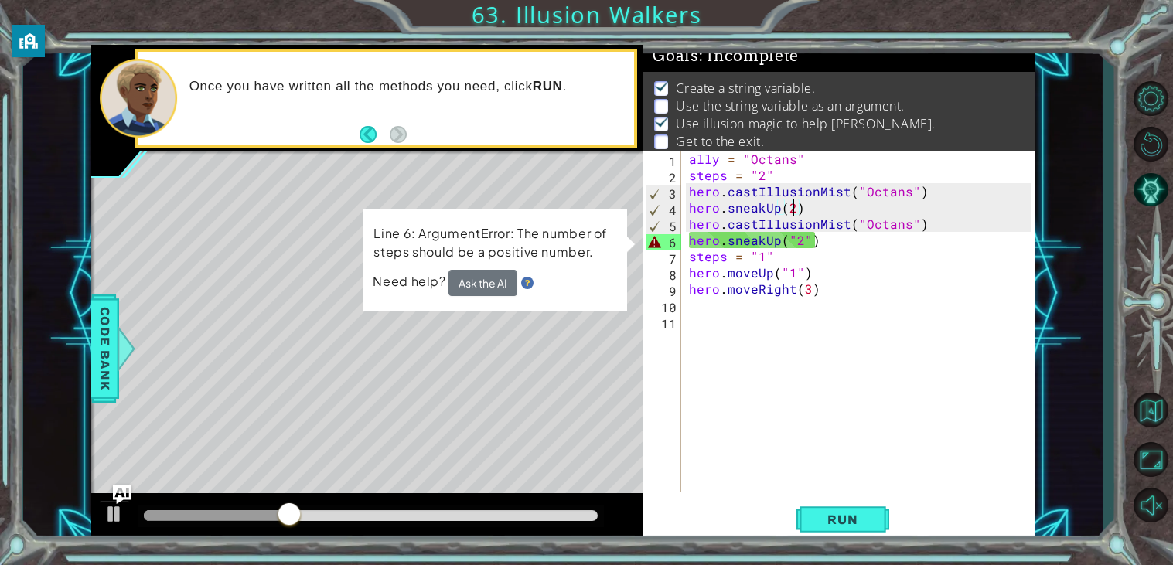
click at [808, 246] on div "ally = "Octans" steps = "2" hero . castIllusionMist ( "Octans" ) hero . sneakUp…" at bounding box center [862, 337] width 353 height 373
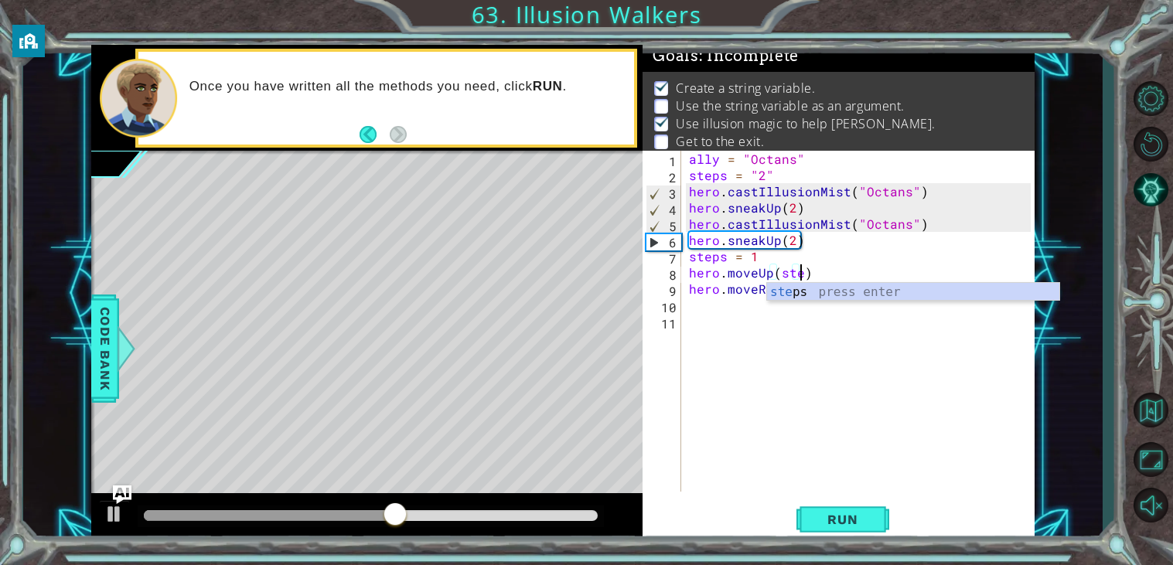
scroll to position [0, 7]
click at [824, 520] on span "Run" at bounding box center [842, 519] width 61 height 15
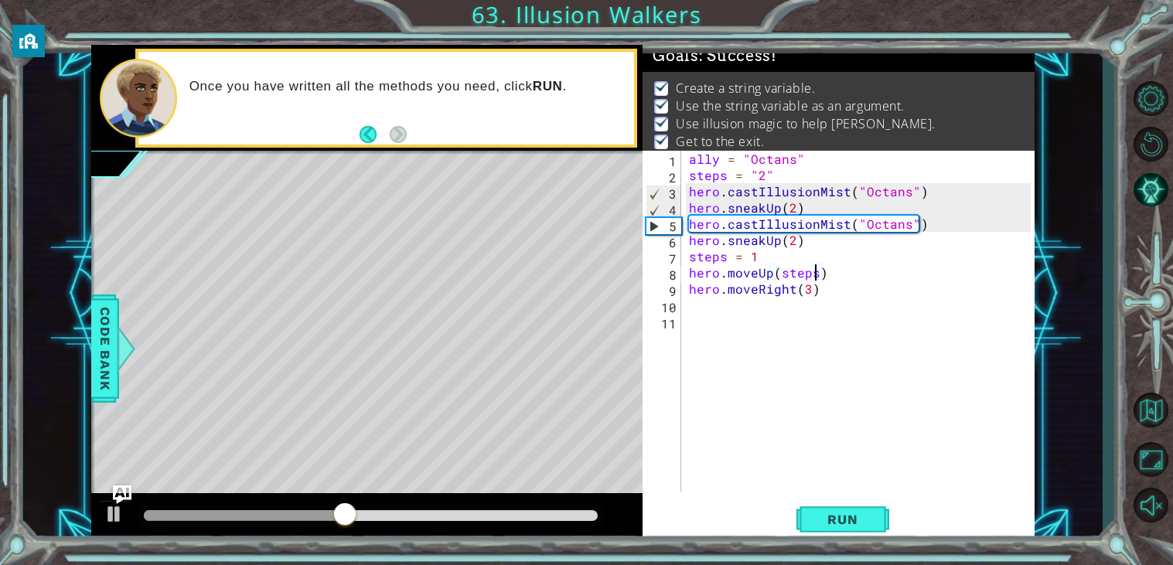
click at [776, 180] on div "ally = "Octans" steps = "2" hero . castIllusionMist ( "Octans" ) hero . sneakUp…" at bounding box center [862, 337] width 353 height 373
type textarea "steps = "2""
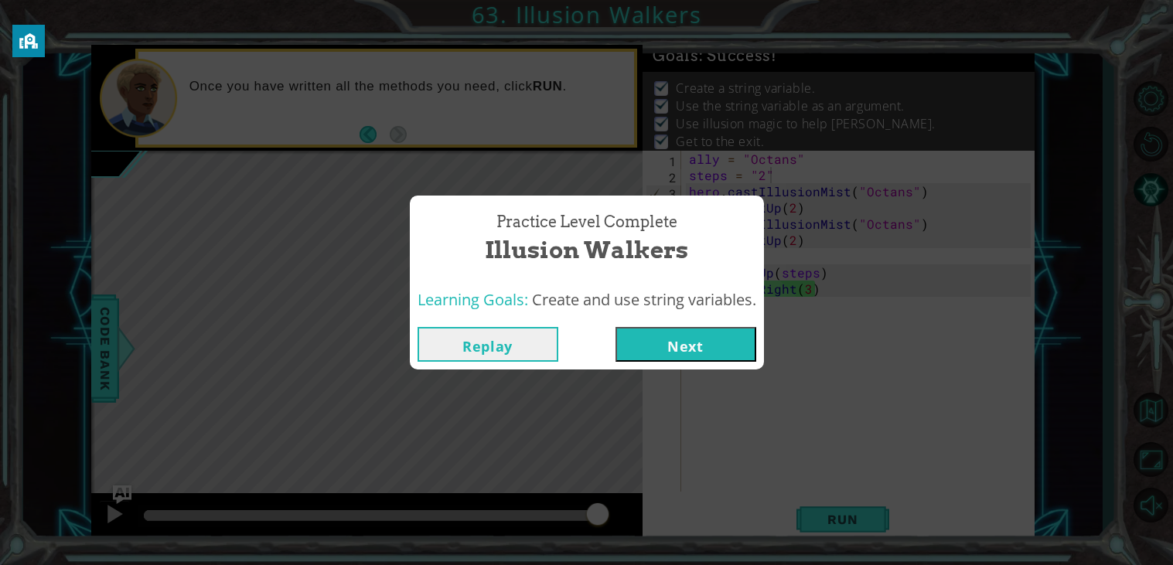
click at [701, 350] on button "Next" at bounding box center [685, 344] width 141 height 35
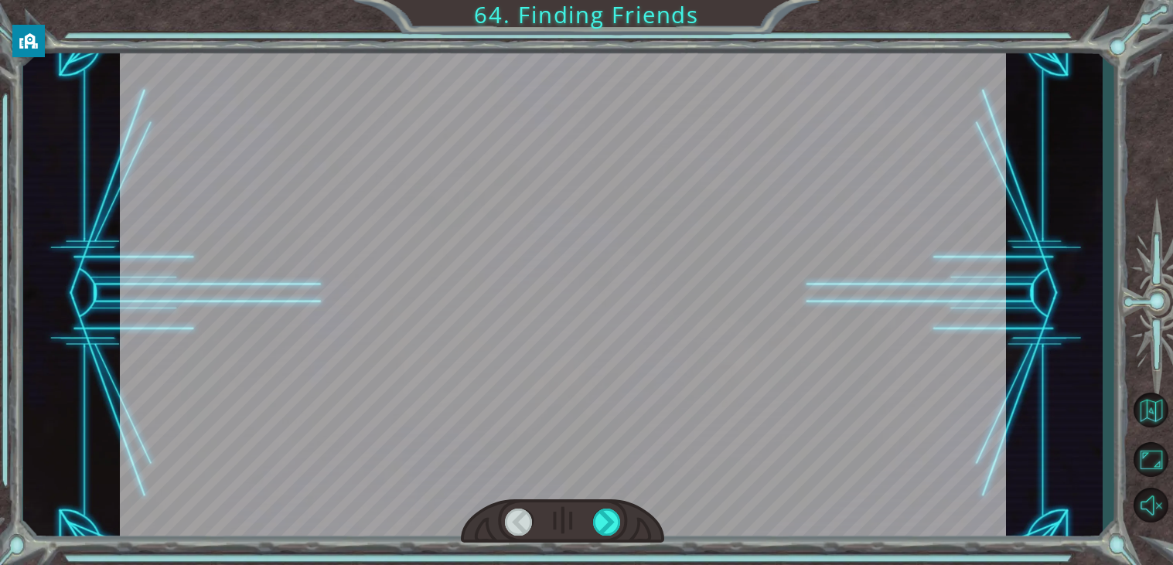
click at [701, 350] on div at bounding box center [563, 294] width 886 height 498
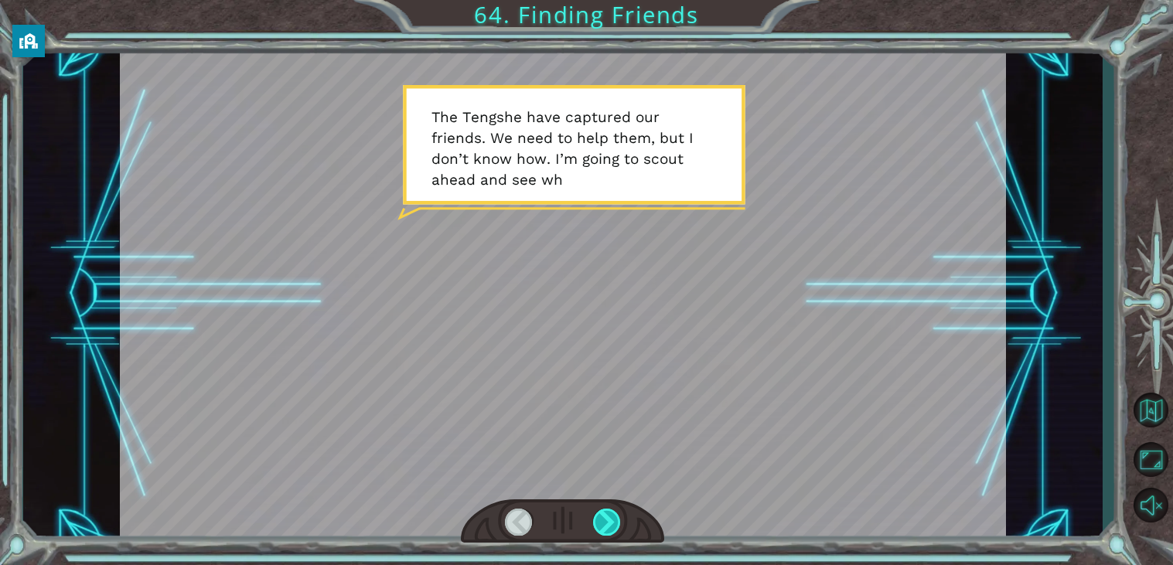
click at [612, 527] on div at bounding box center [607, 522] width 28 height 27
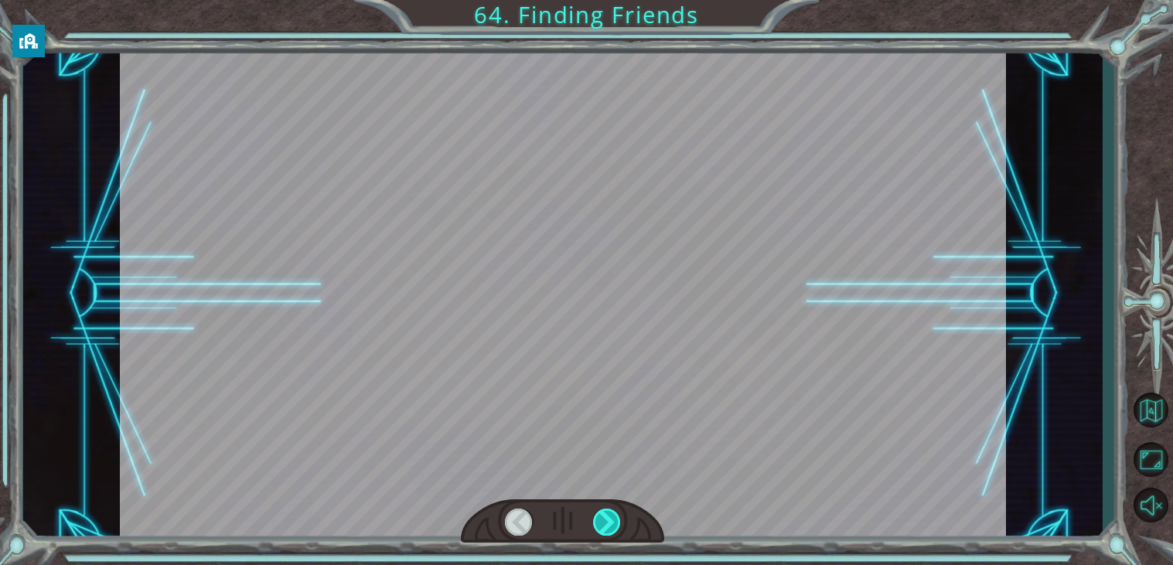
click at [612, 527] on div at bounding box center [607, 522] width 28 height 27
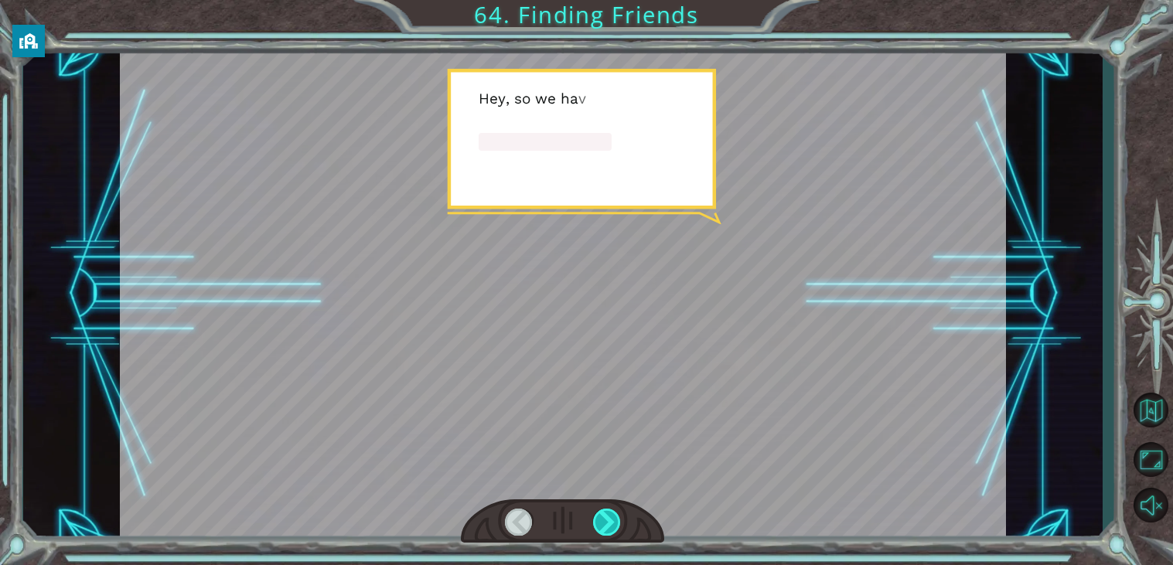
click at [612, 527] on div at bounding box center [607, 522] width 28 height 27
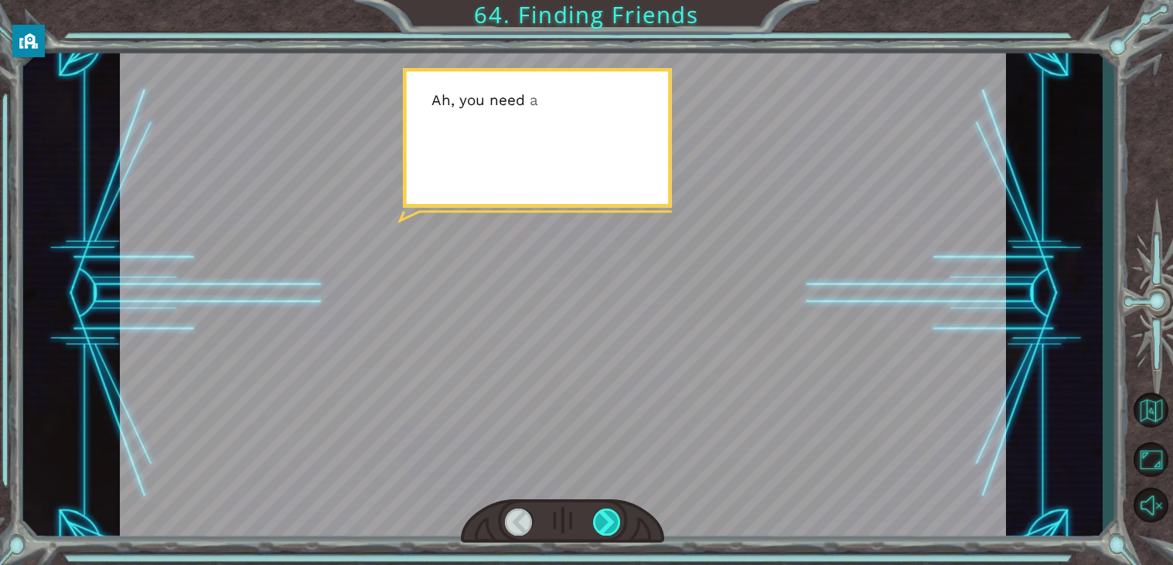
click at [612, 527] on div at bounding box center [607, 522] width 28 height 27
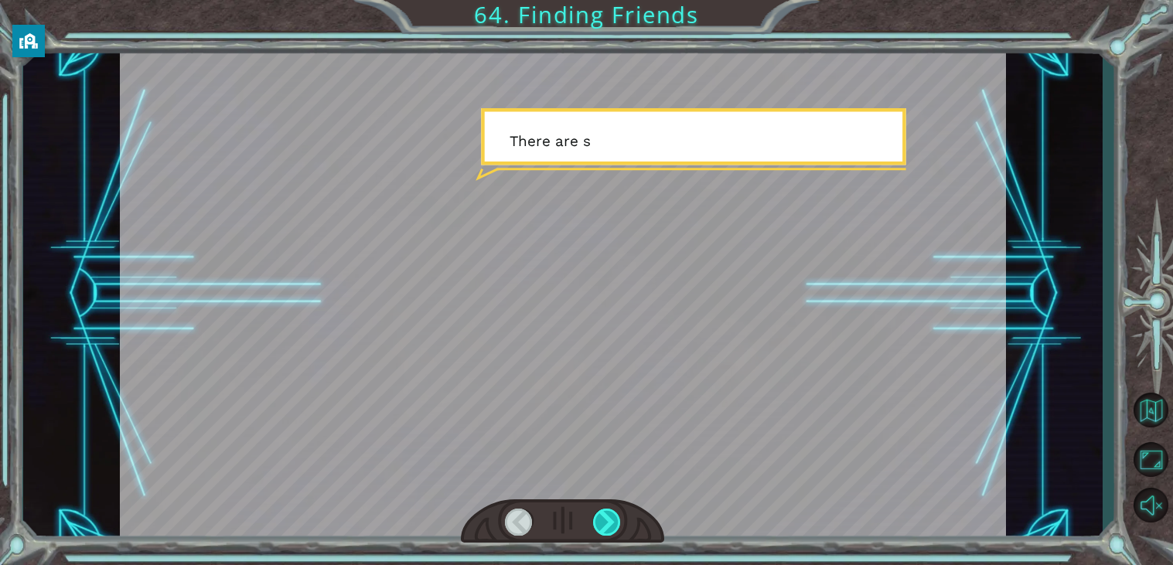
click at [612, 527] on div at bounding box center [607, 522] width 28 height 27
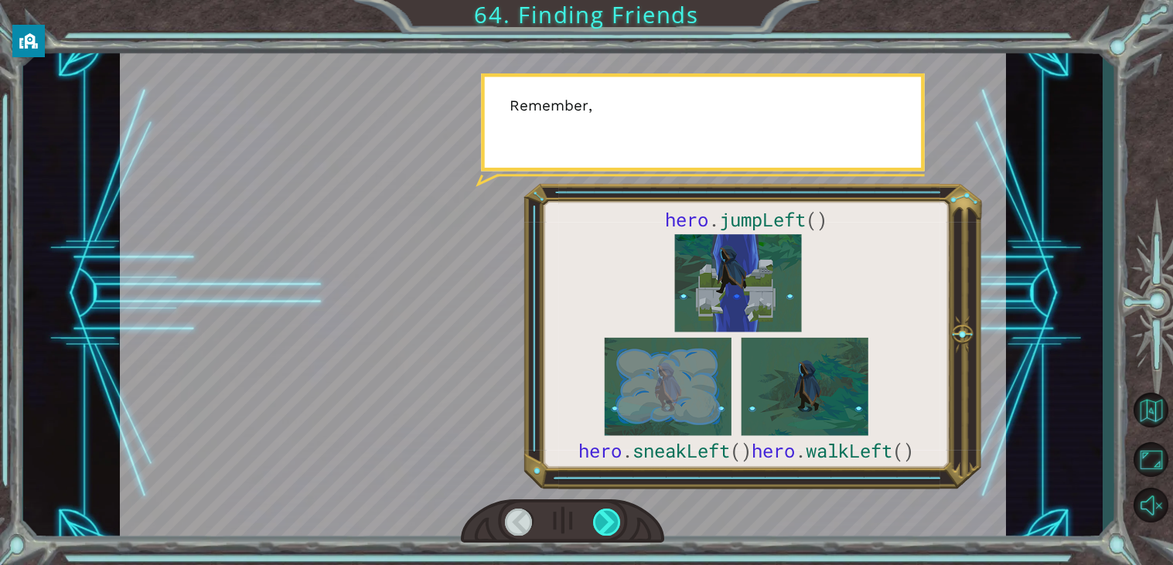
click at [612, 527] on div at bounding box center [607, 522] width 28 height 27
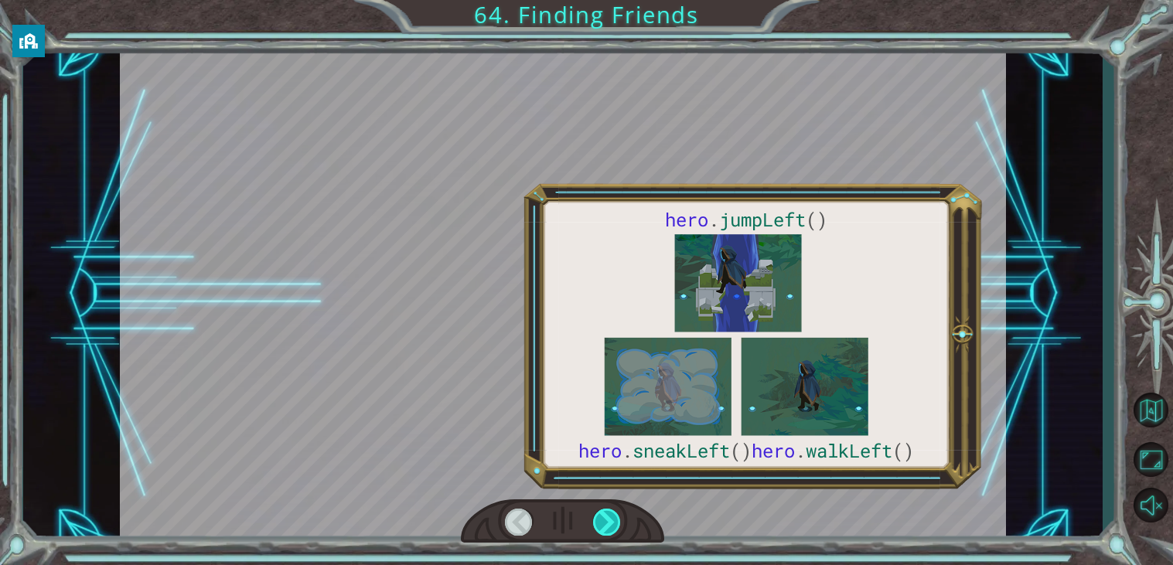
click at [612, 527] on div at bounding box center [607, 522] width 28 height 27
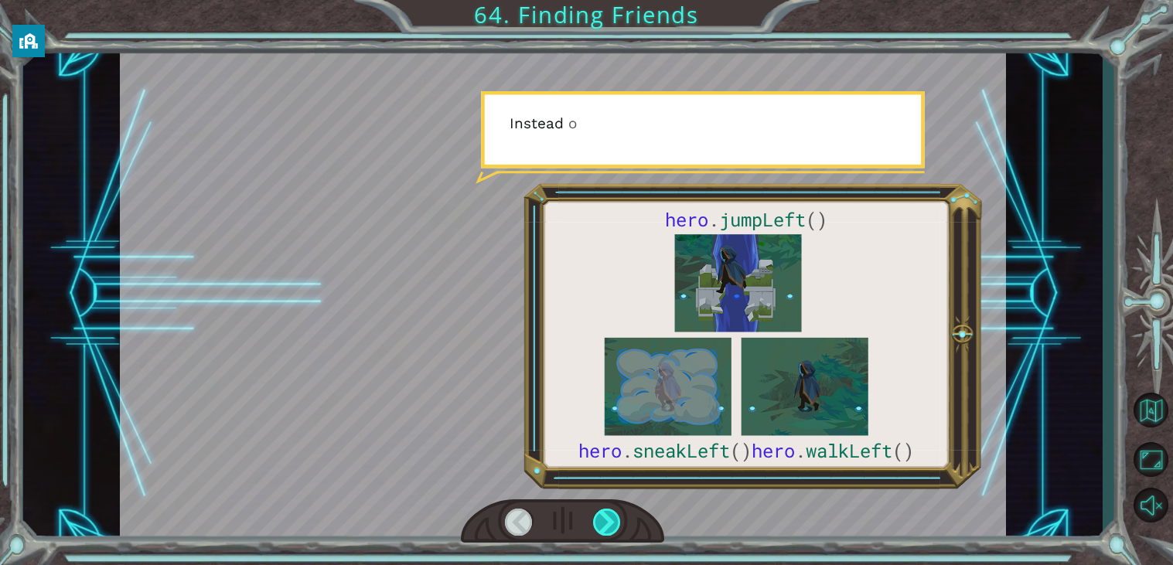
click at [612, 527] on div at bounding box center [607, 522] width 28 height 27
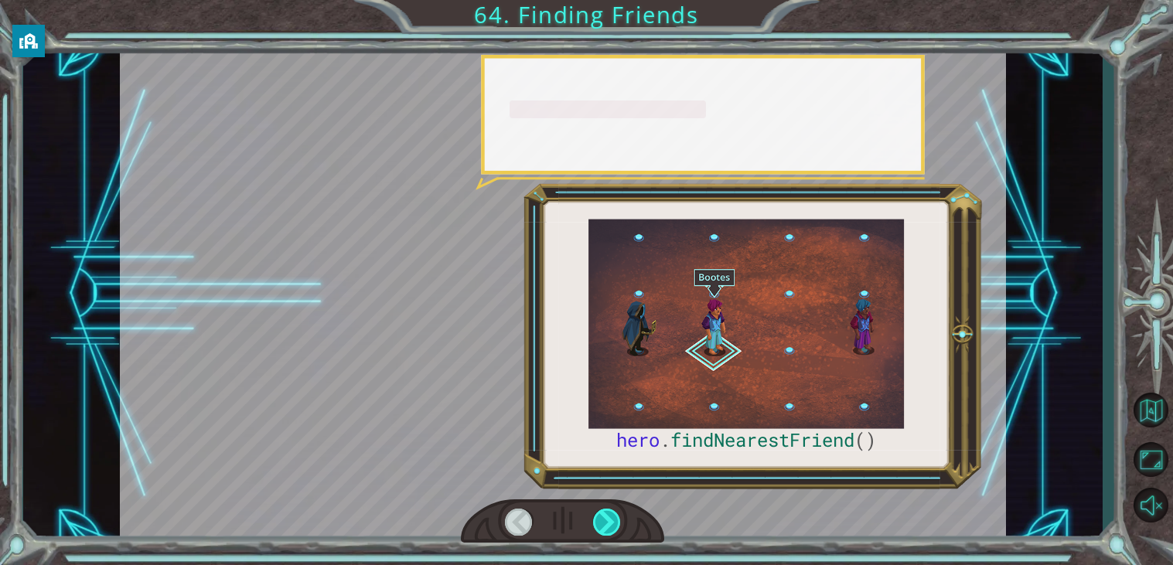
click at [612, 527] on div at bounding box center [607, 522] width 28 height 27
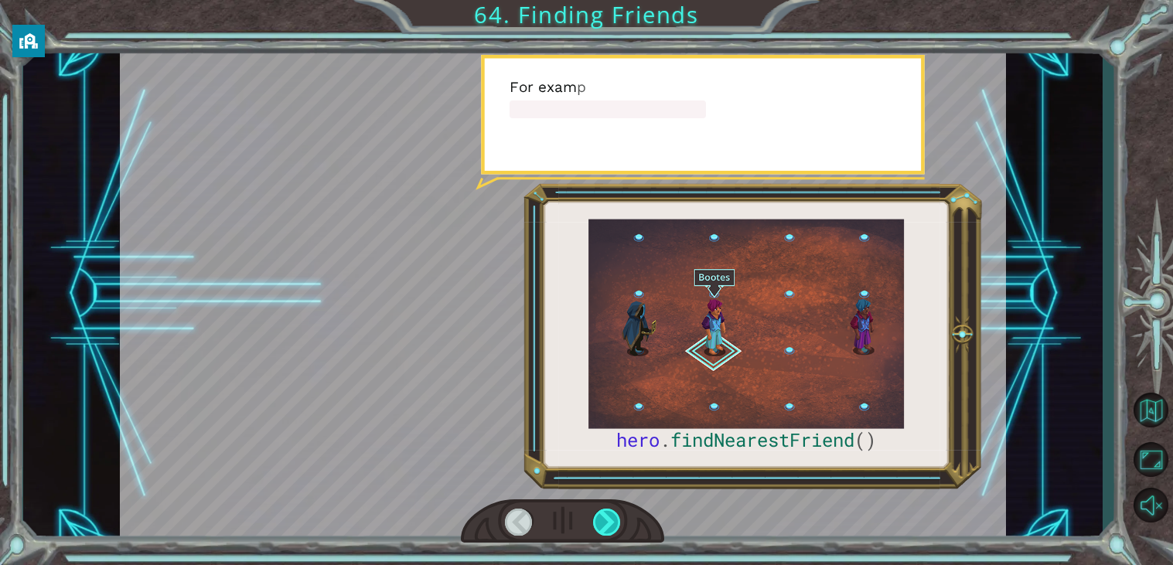
click at [612, 527] on div at bounding box center [607, 522] width 28 height 27
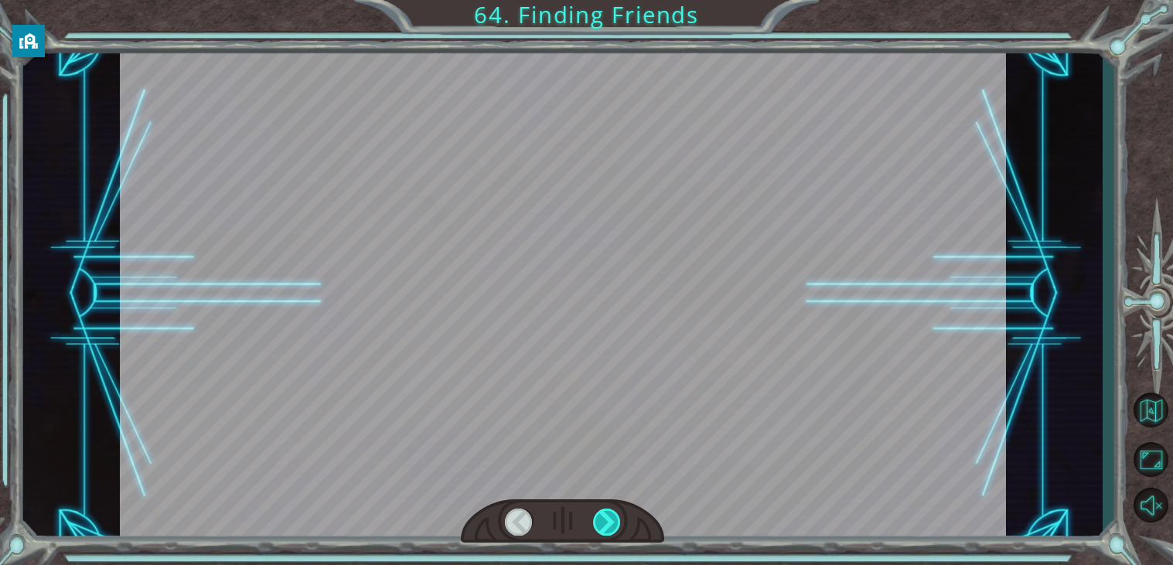
click at [612, 527] on div at bounding box center [607, 522] width 28 height 27
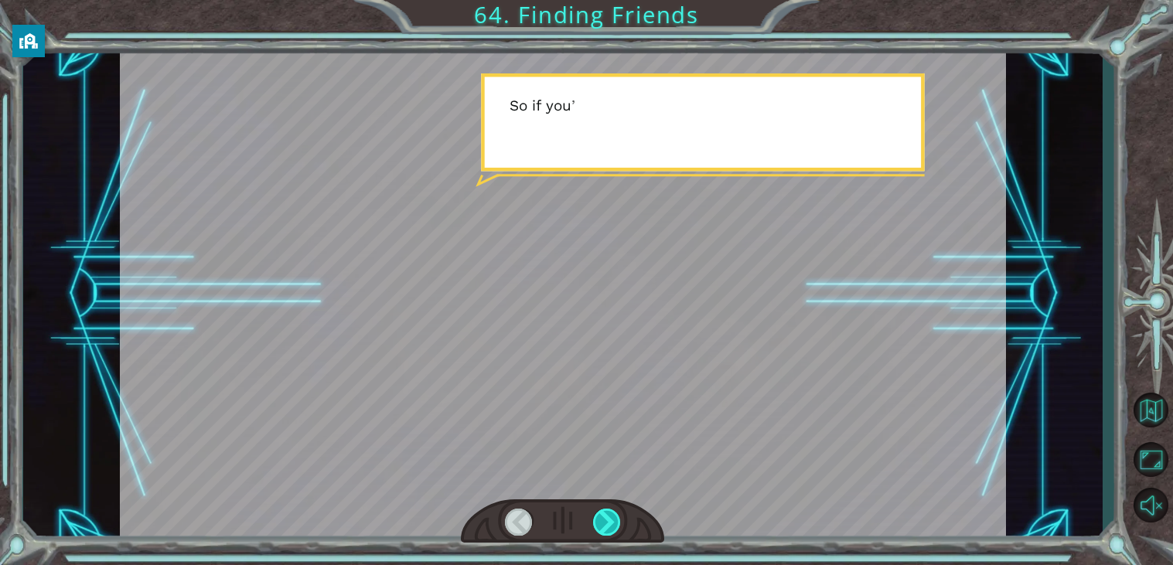
click at [612, 527] on div at bounding box center [607, 522] width 28 height 27
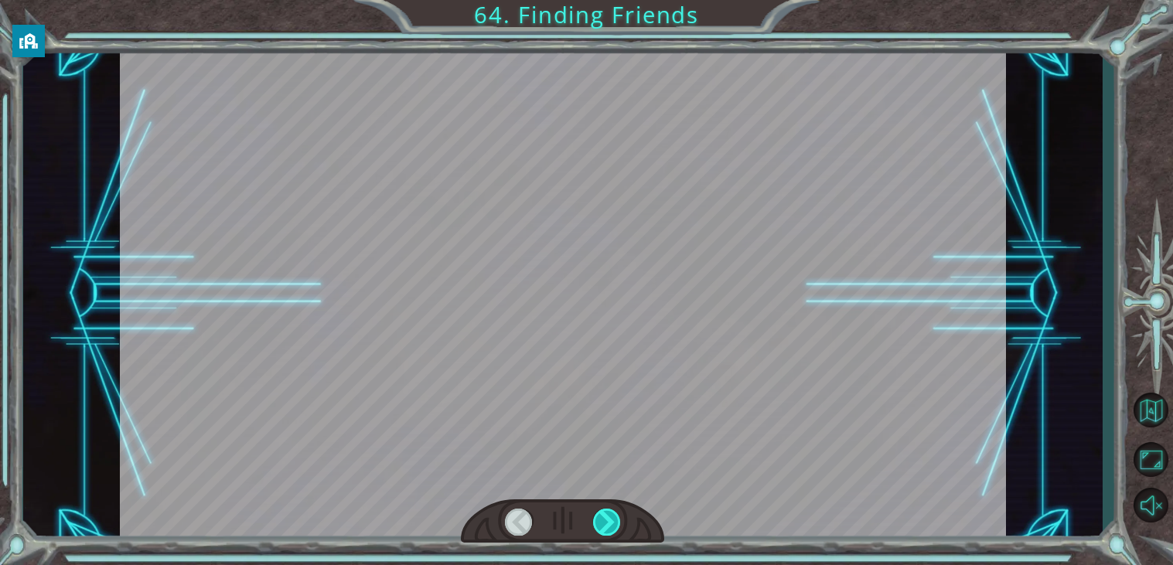
click at [612, 527] on div at bounding box center [607, 522] width 28 height 27
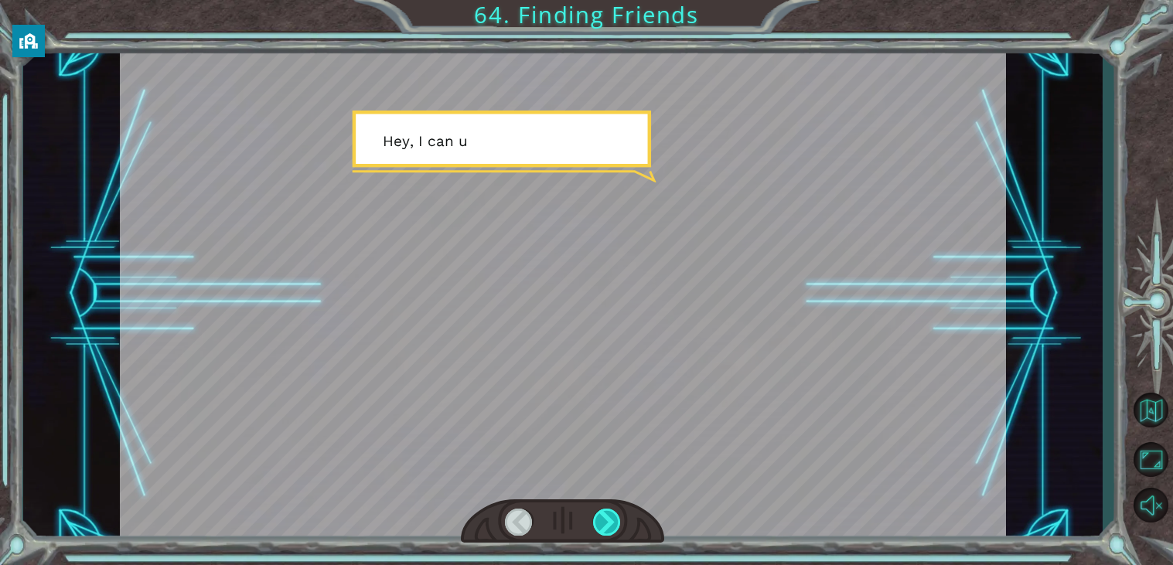
click at [612, 527] on div at bounding box center [607, 522] width 28 height 27
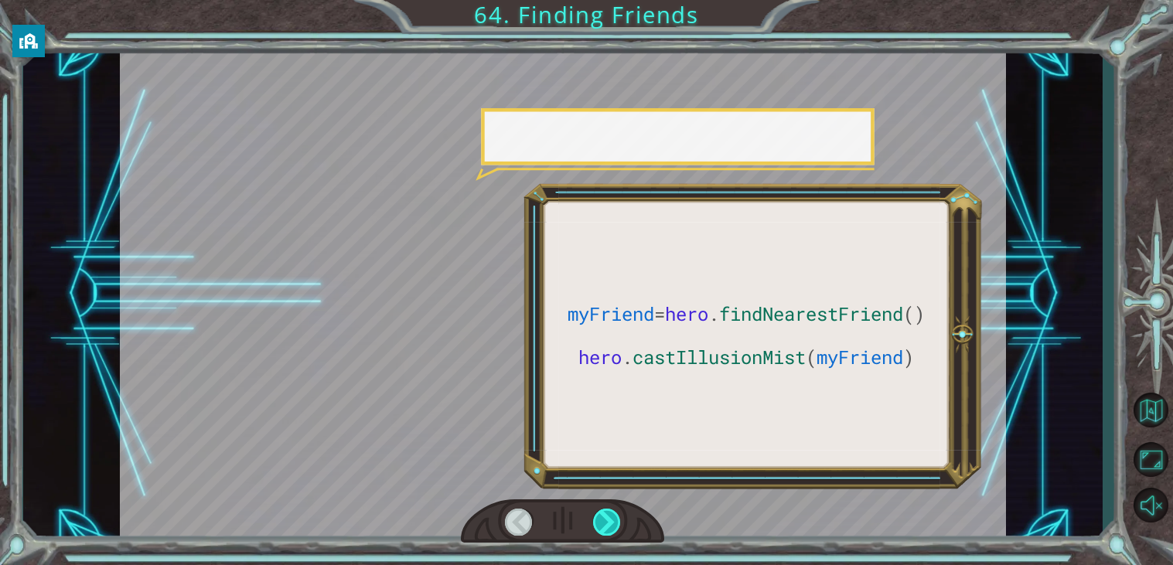
click at [612, 527] on div at bounding box center [607, 522] width 28 height 27
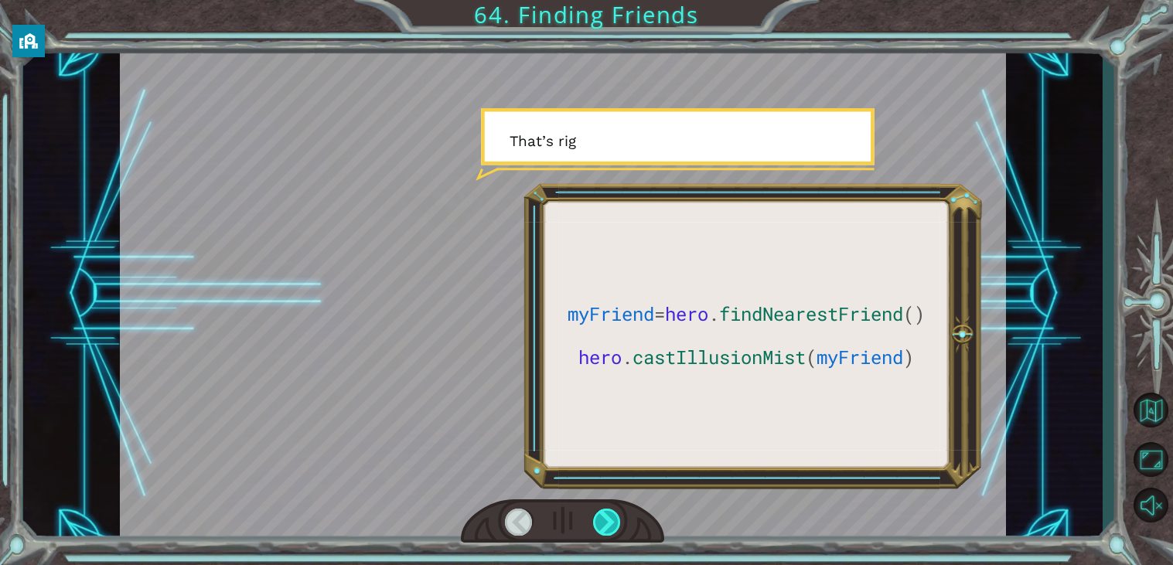
click at [612, 527] on div at bounding box center [607, 522] width 28 height 27
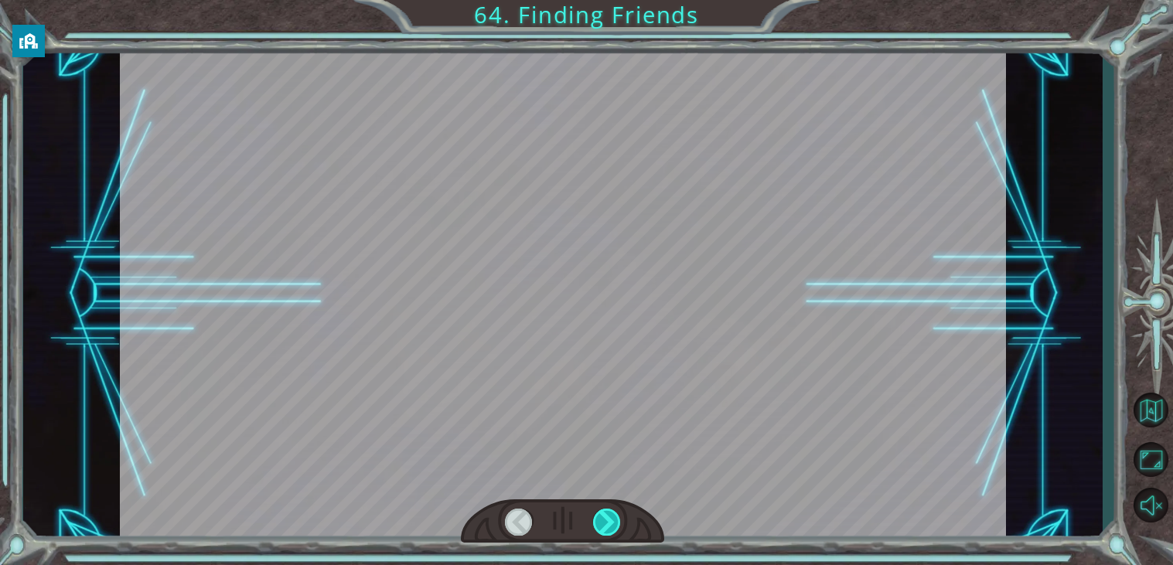
click at [612, 527] on div at bounding box center [607, 522] width 28 height 27
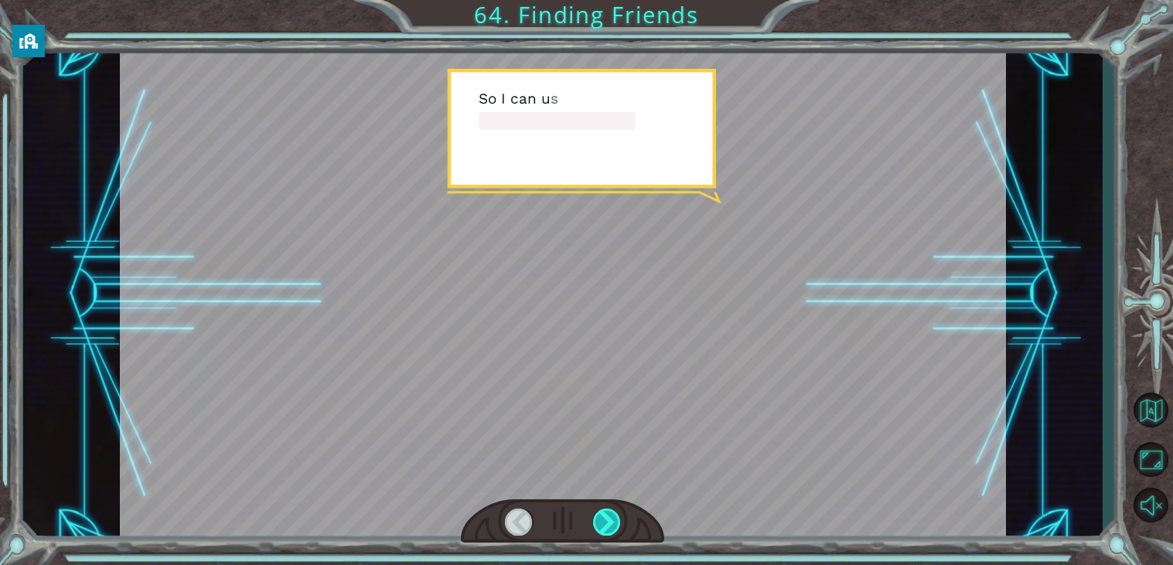
click at [612, 527] on div at bounding box center [607, 522] width 28 height 27
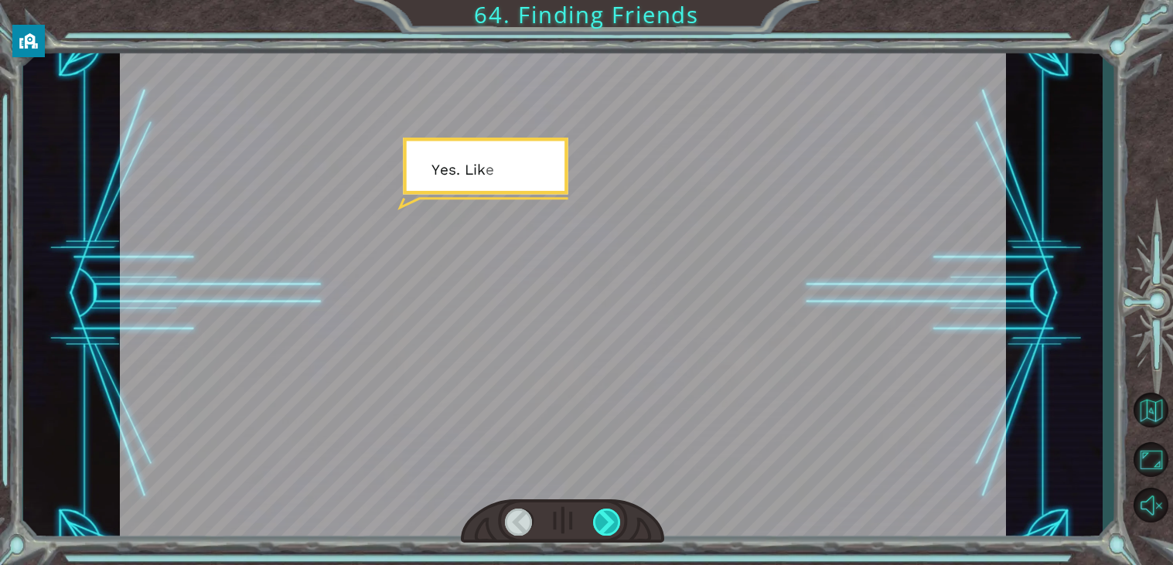
click at [612, 527] on div at bounding box center [607, 522] width 28 height 27
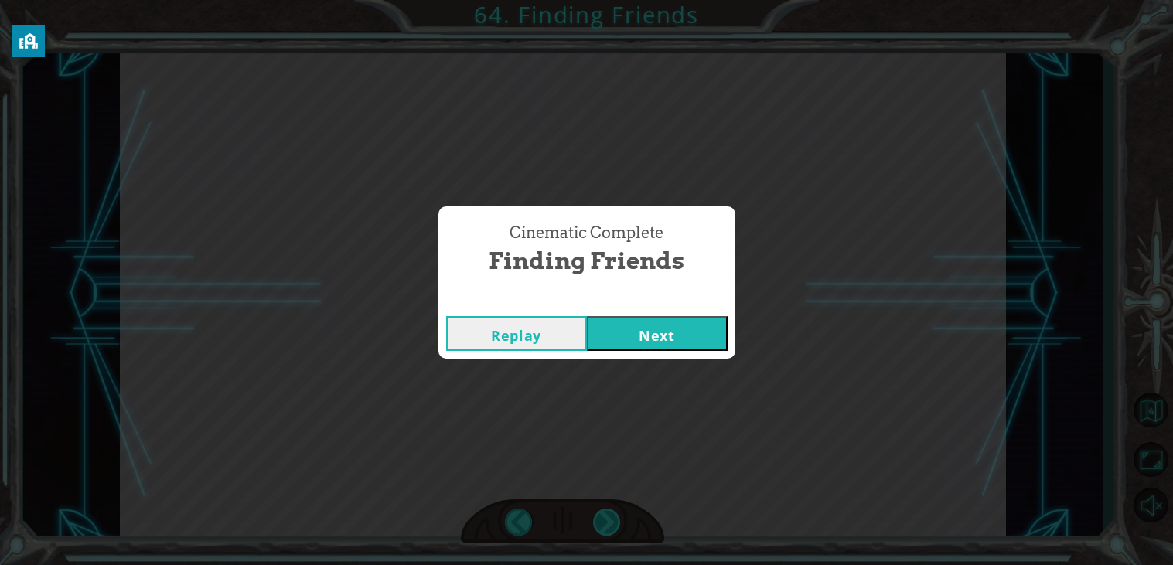
click at [612, 527] on div "Cinematic Complete Finding Friends Replay Next" at bounding box center [586, 282] width 1173 height 565
click at [697, 336] on button "Next" at bounding box center [657, 333] width 141 height 35
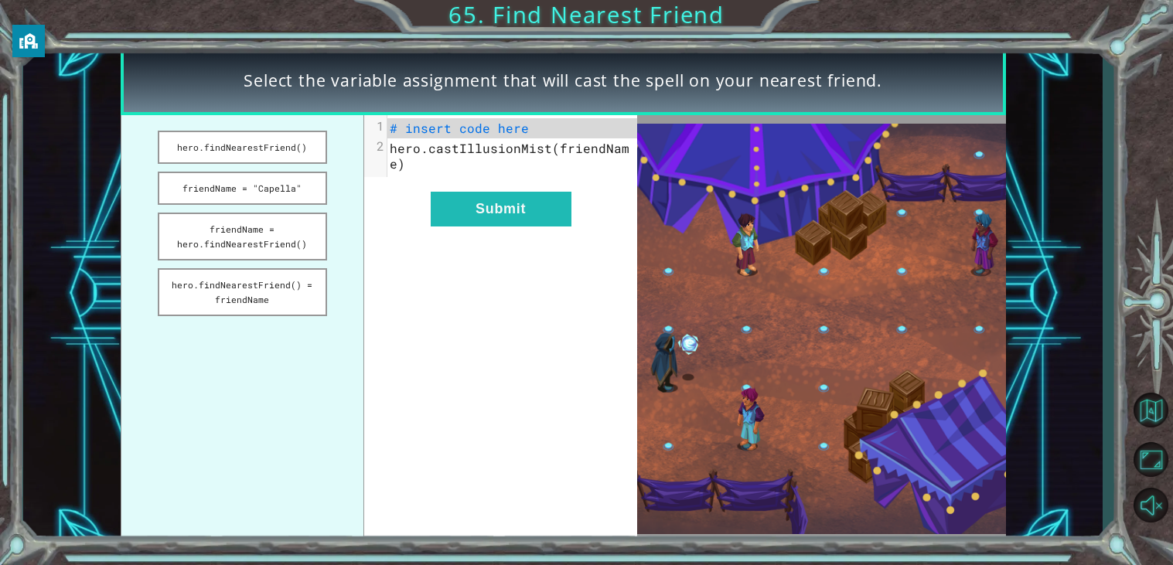
click at [591, 270] on div "xxxxxxxxxx 2 1 # insert code here 2 hero.castIllusionMist(friendName) Submit" at bounding box center [500, 329] width 273 height 428
click at [312, 193] on button "friendName = "Capella"" at bounding box center [242, 188] width 169 height 33
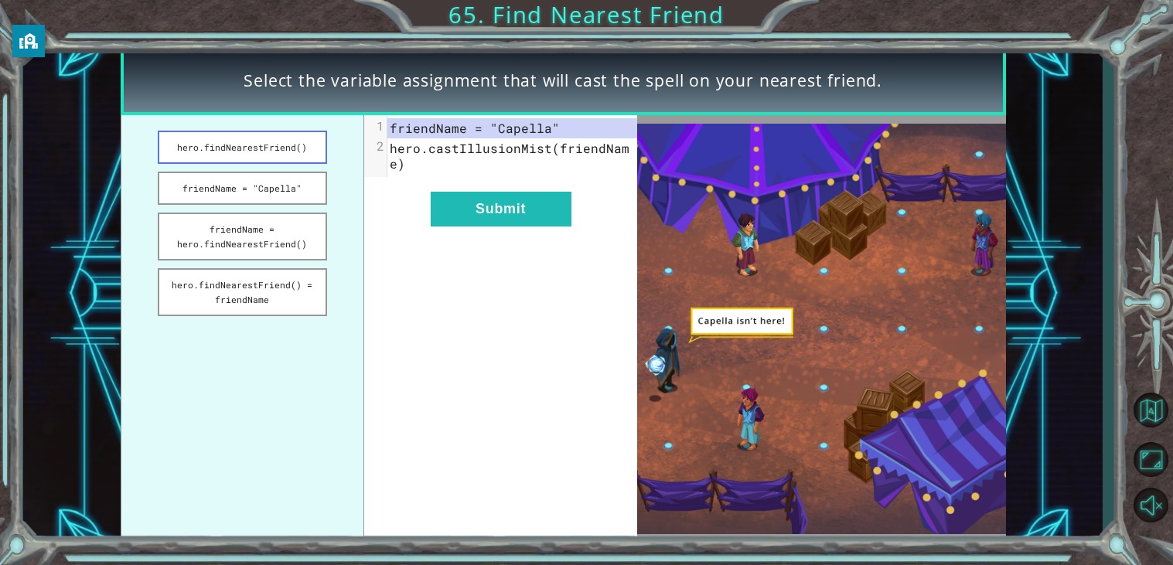
click at [297, 142] on button "hero.findNearestFriend()" at bounding box center [242, 147] width 169 height 33
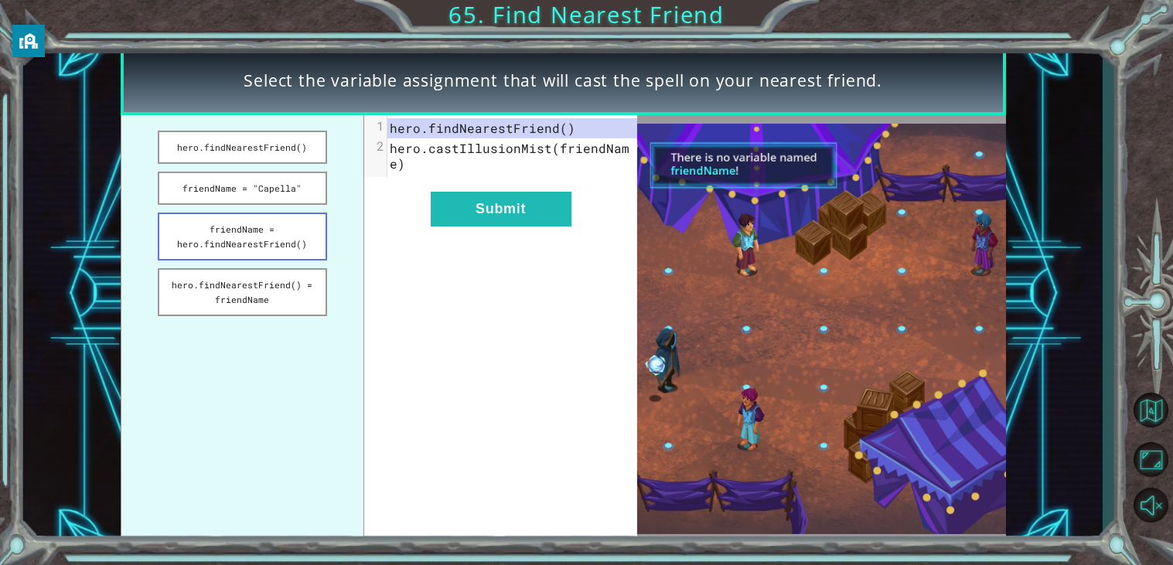
click at [304, 236] on button "friendName = hero.findNearestFriend()" at bounding box center [242, 237] width 169 height 48
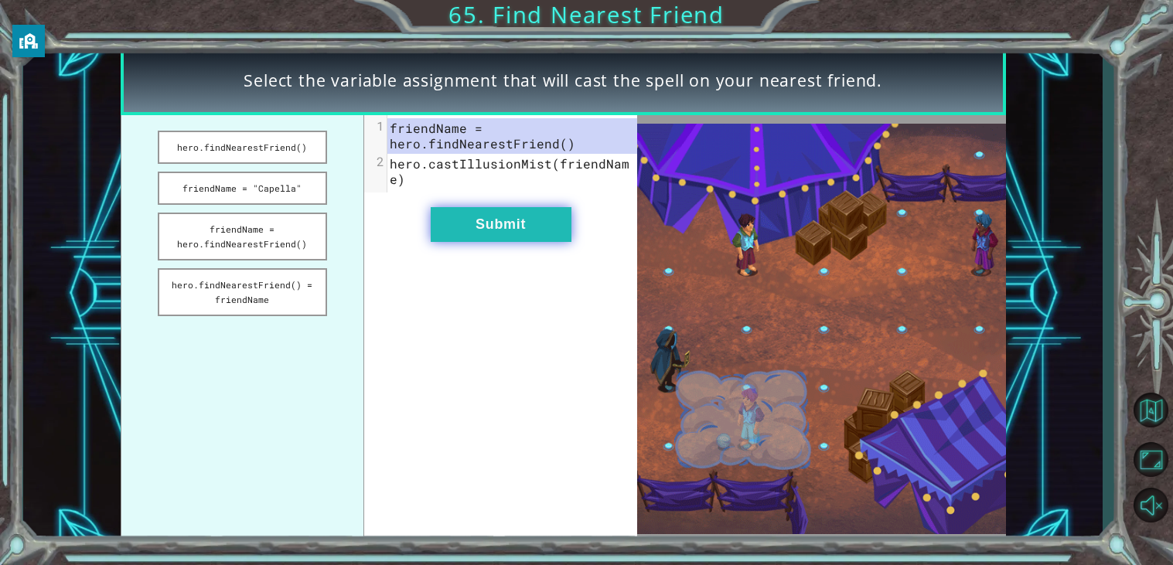
click at [472, 207] on button "Submit" at bounding box center [501, 224] width 141 height 35
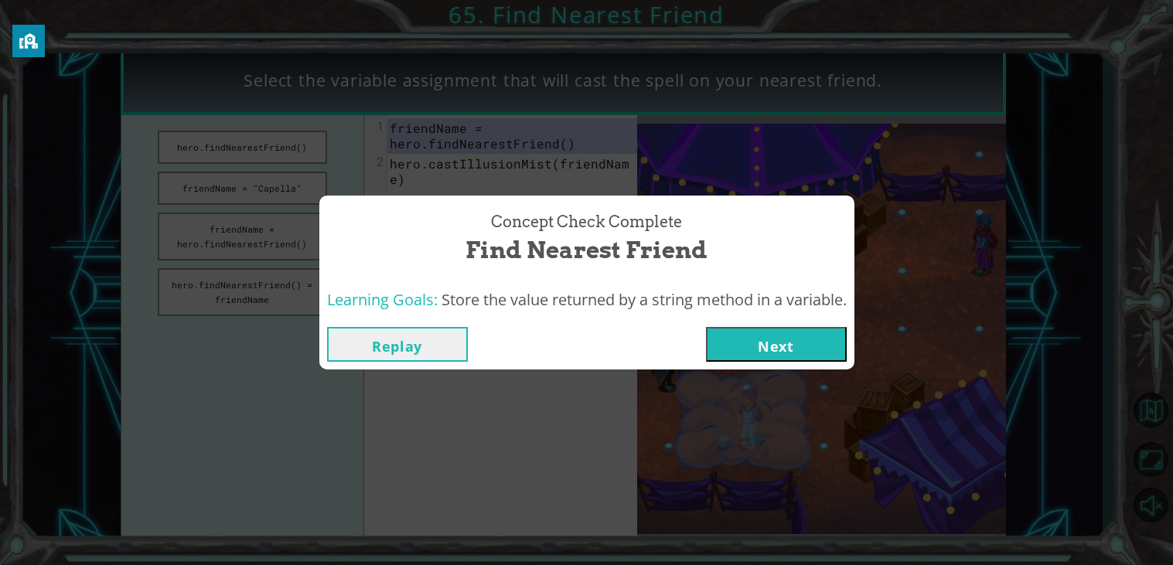
click at [772, 339] on button "Next" at bounding box center [776, 344] width 141 height 35
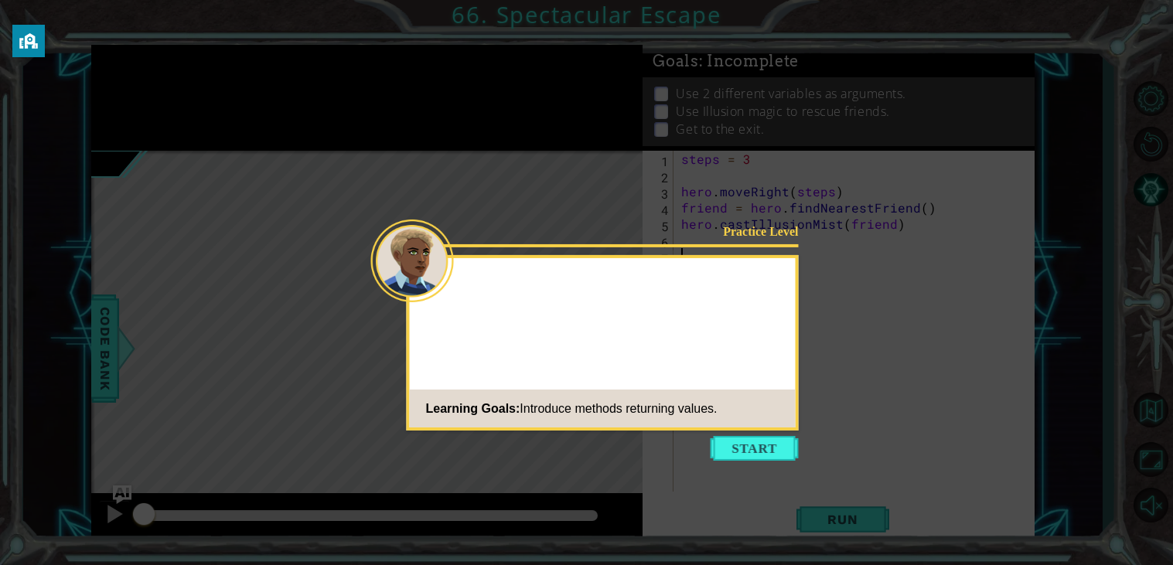
click at [772, 339] on div "Practice Level Learning Goals: Introduce methods returning values." at bounding box center [603, 343] width 392 height 176
click at [750, 449] on button "Start" at bounding box center [755, 448] width 88 height 25
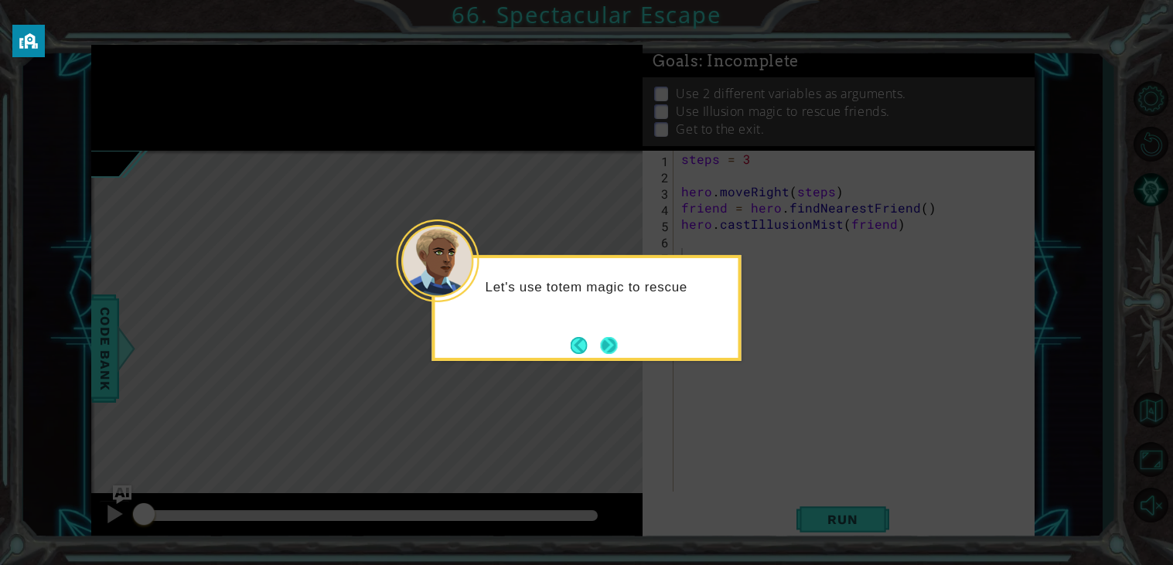
click at [608, 353] on button "Next" at bounding box center [609, 345] width 18 height 18
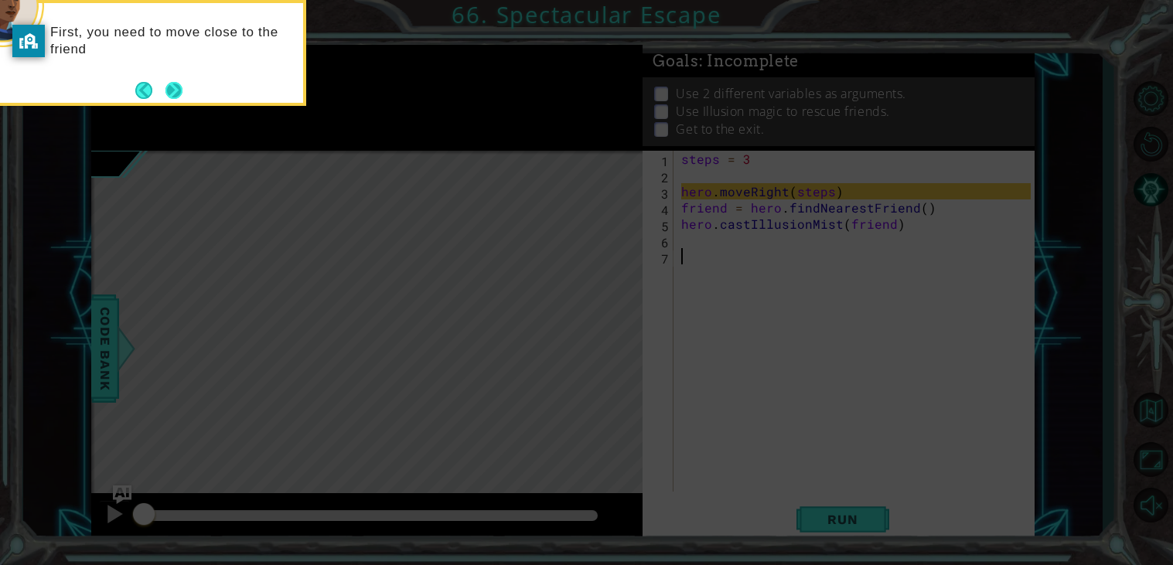
click at [175, 82] on button "Next" at bounding box center [174, 90] width 19 height 19
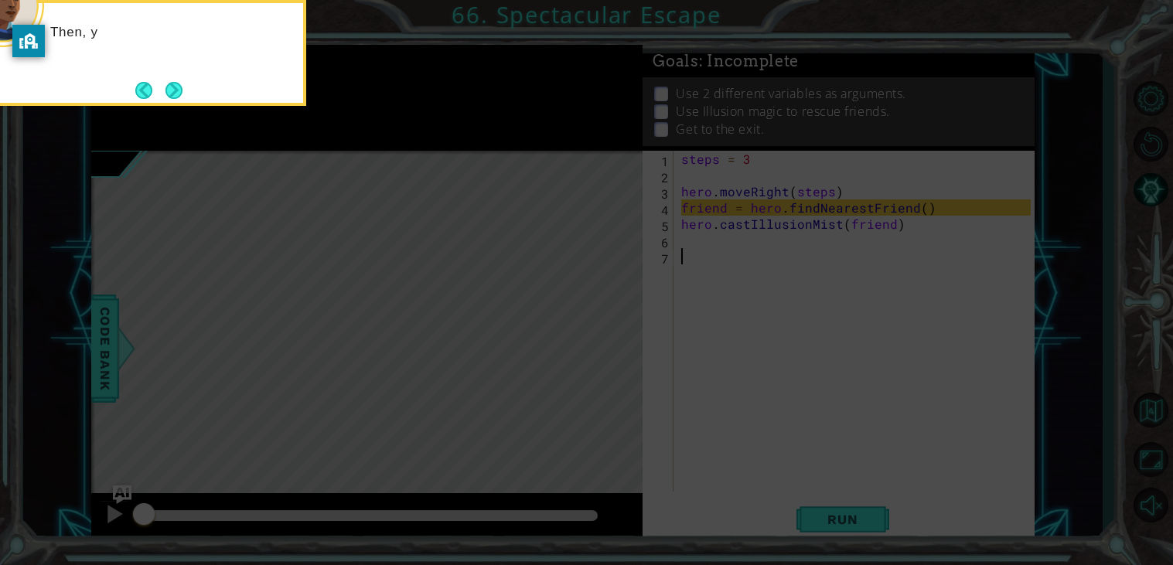
click at [175, 82] on button "Next" at bounding box center [173, 90] width 23 height 23
click at [174, 84] on button "Next" at bounding box center [174, 90] width 18 height 18
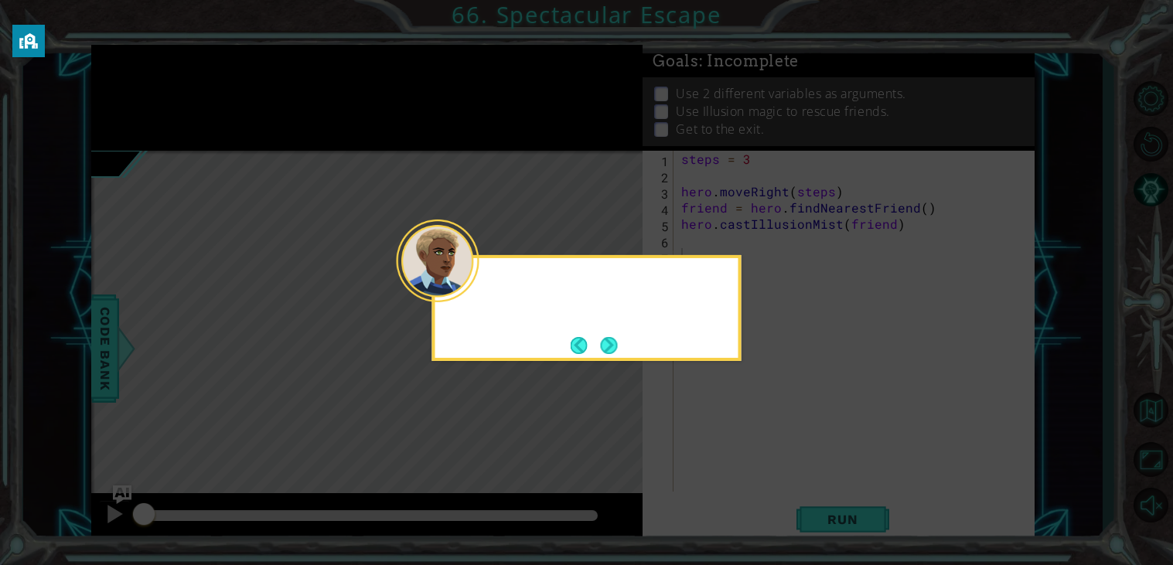
click at [174, 84] on icon at bounding box center [586, 282] width 1173 height 565
click at [610, 346] on button "Next" at bounding box center [608, 345] width 21 height 21
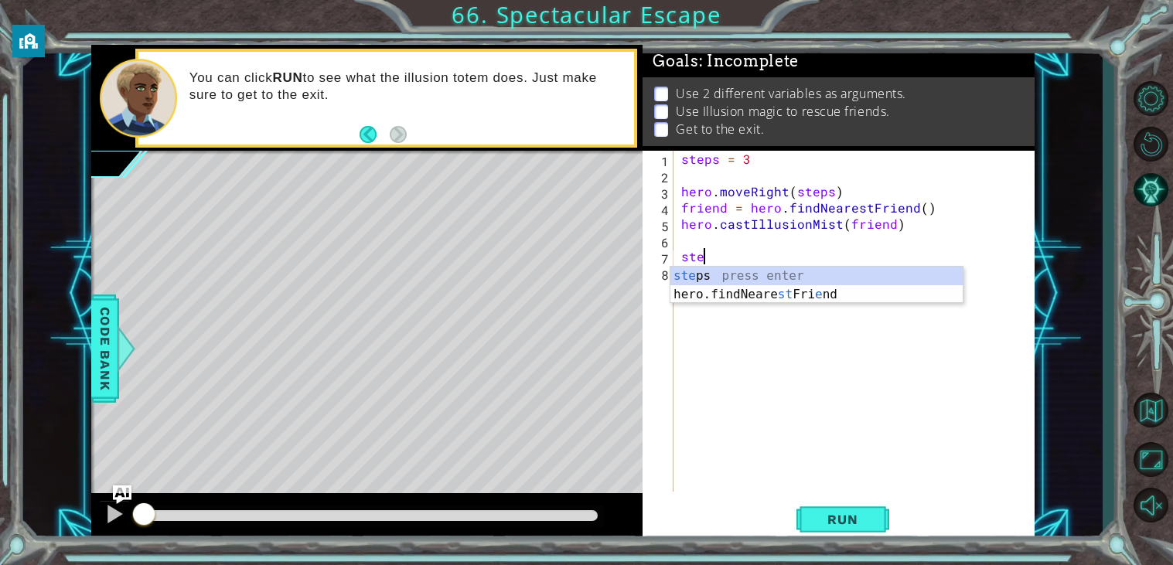
scroll to position [0, 1]
click at [750, 281] on div "steps press enter" at bounding box center [816, 295] width 292 height 56
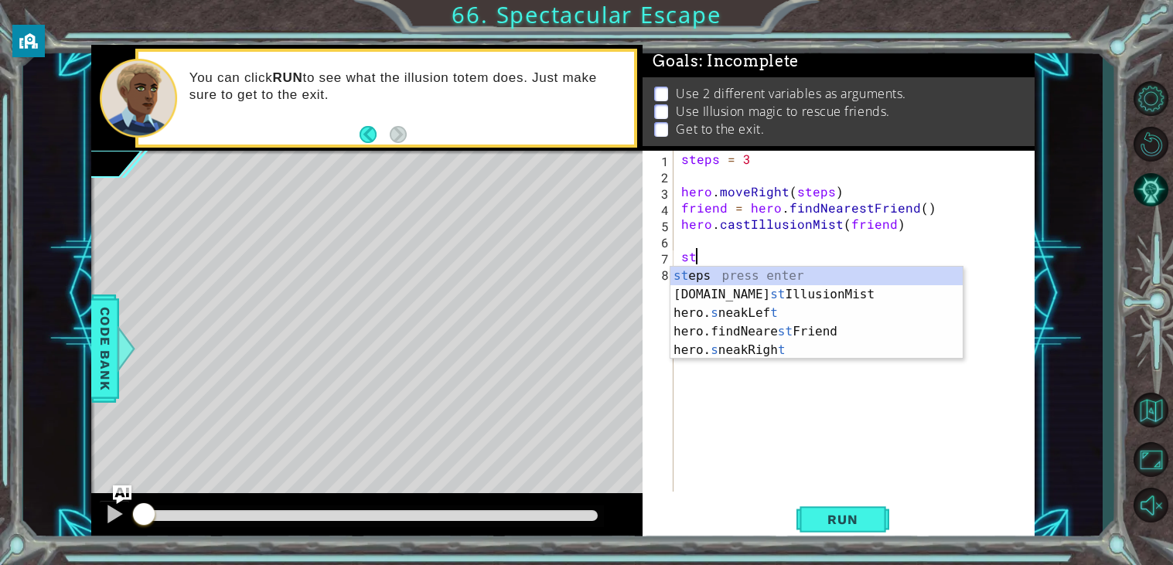
scroll to position [0, 0]
type textarea "s"
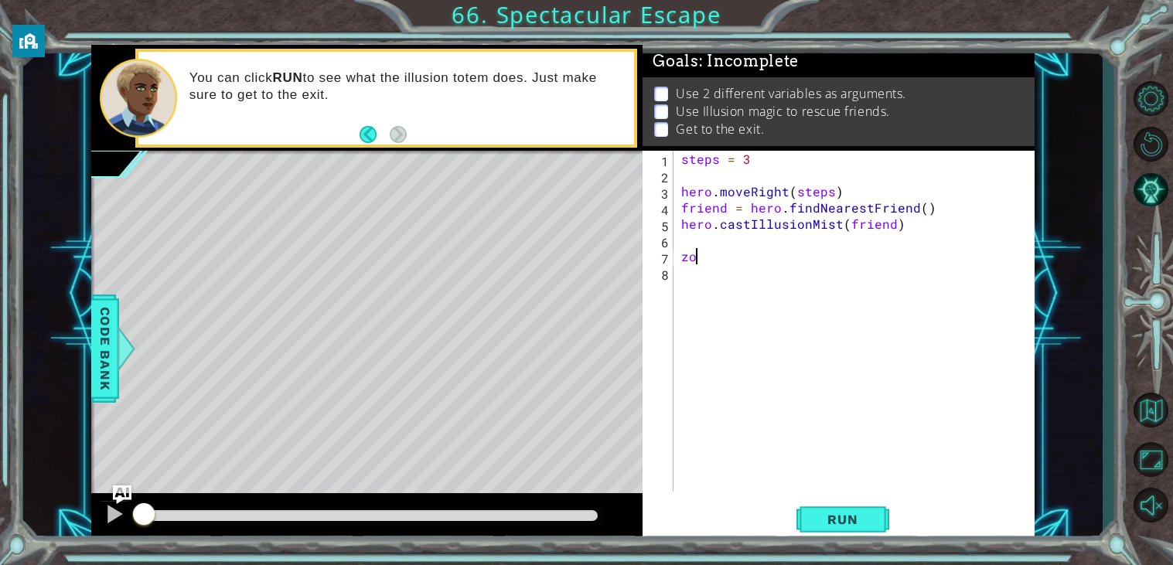
type textarea "z"
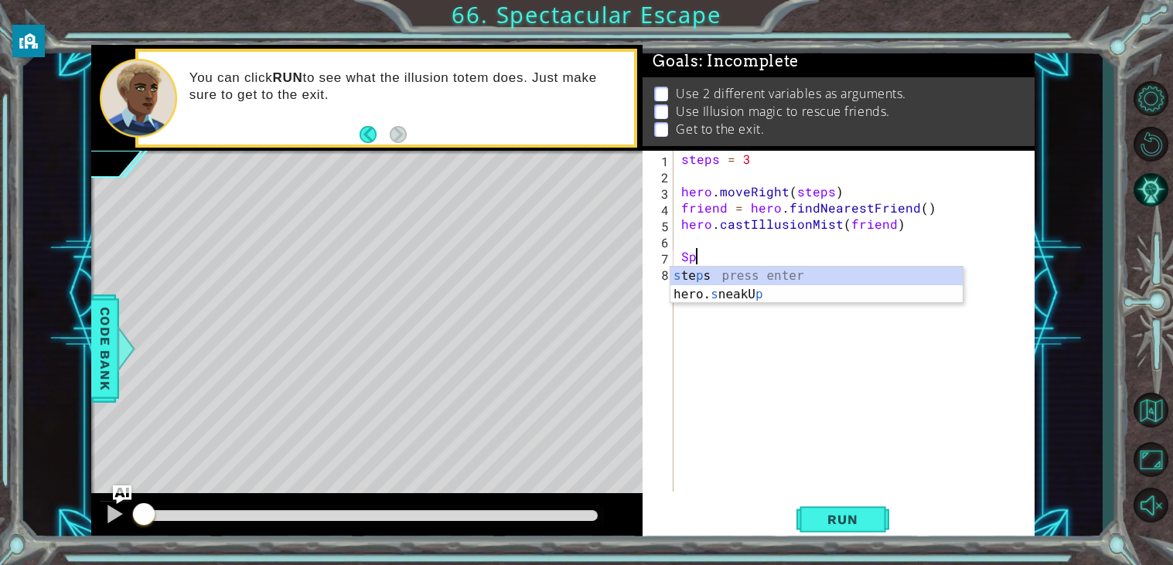
type textarea "S"
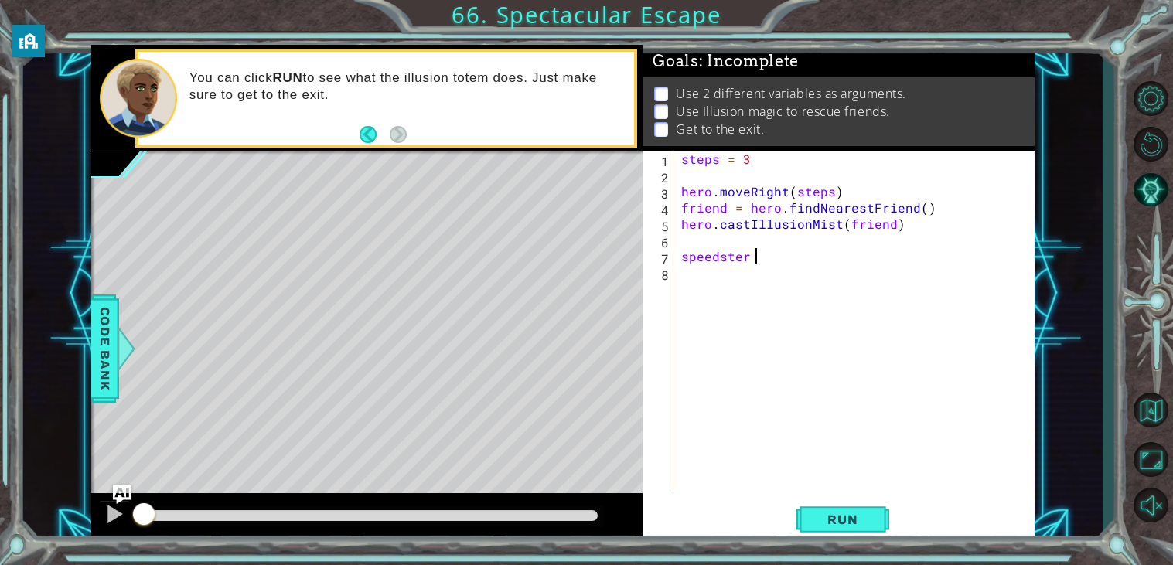
scroll to position [0, 3]
type textarea "speedster = 3"
click at [706, 288] on div "steps = 3 hero . moveRight ( steps ) friend = hero . findNearestFriend ( ) hero…" at bounding box center [858, 337] width 360 height 373
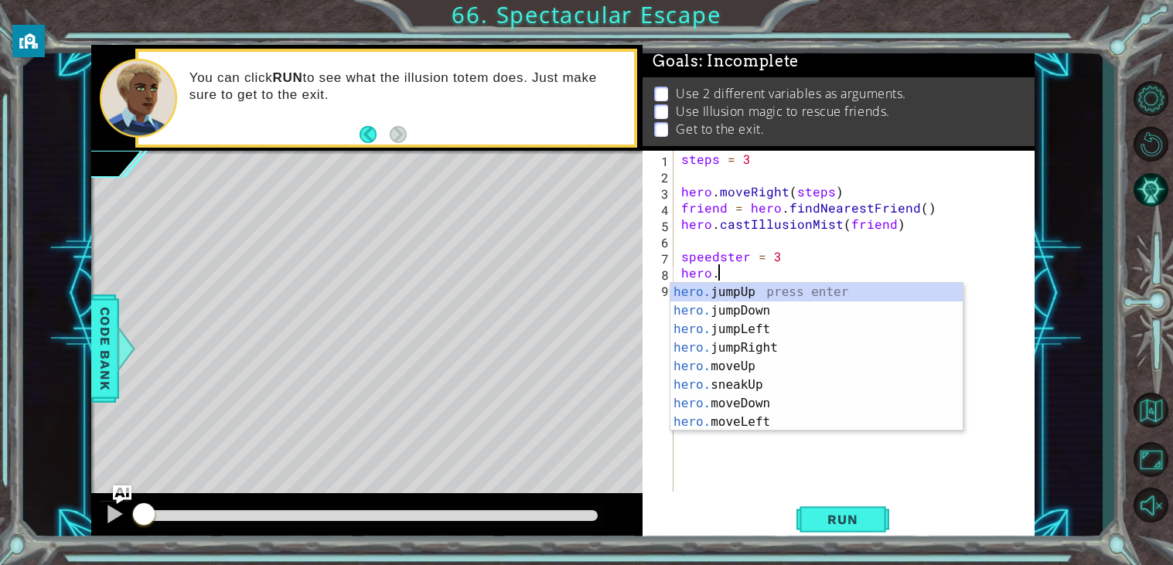
scroll to position [0, 2]
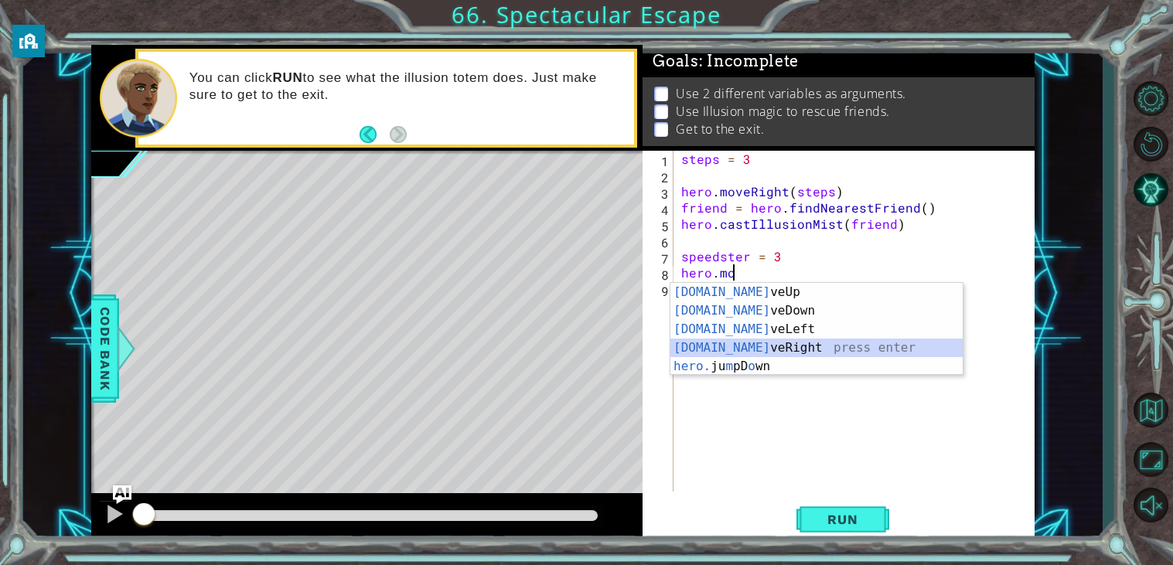
click at [749, 353] on div "[DOMAIN_NAME] veUp press enter [DOMAIN_NAME] veDown press enter [DOMAIN_NAME] v…" at bounding box center [816, 348] width 292 height 130
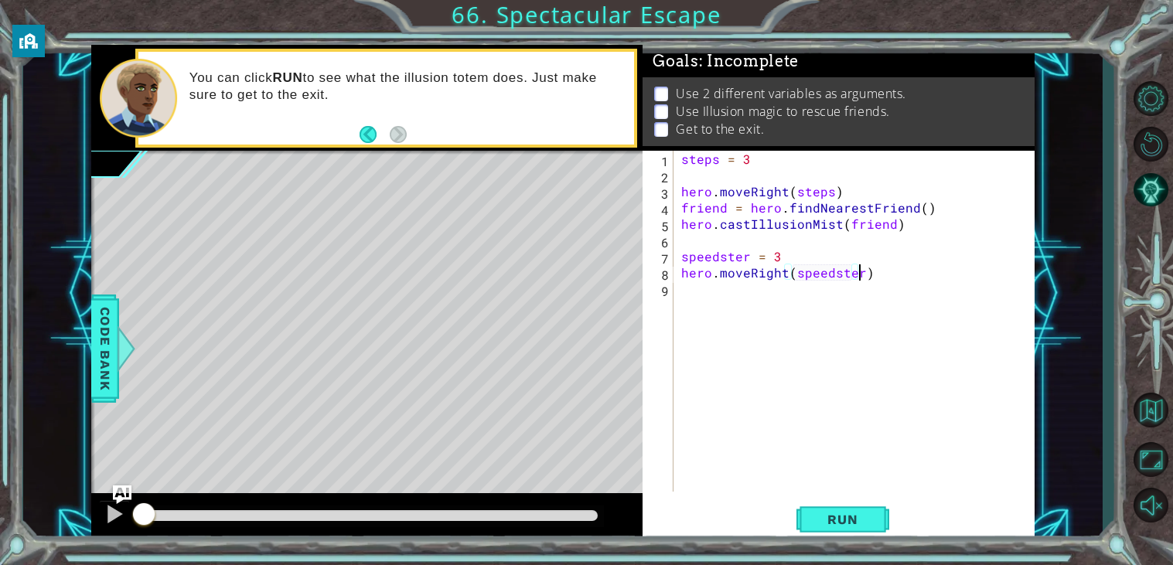
scroll to position [0, 10]
type textarea "hero.moveRight(speedster)"
click at [816, 531] on button "Run" at bounding box center [842, 519] width 93 height 39
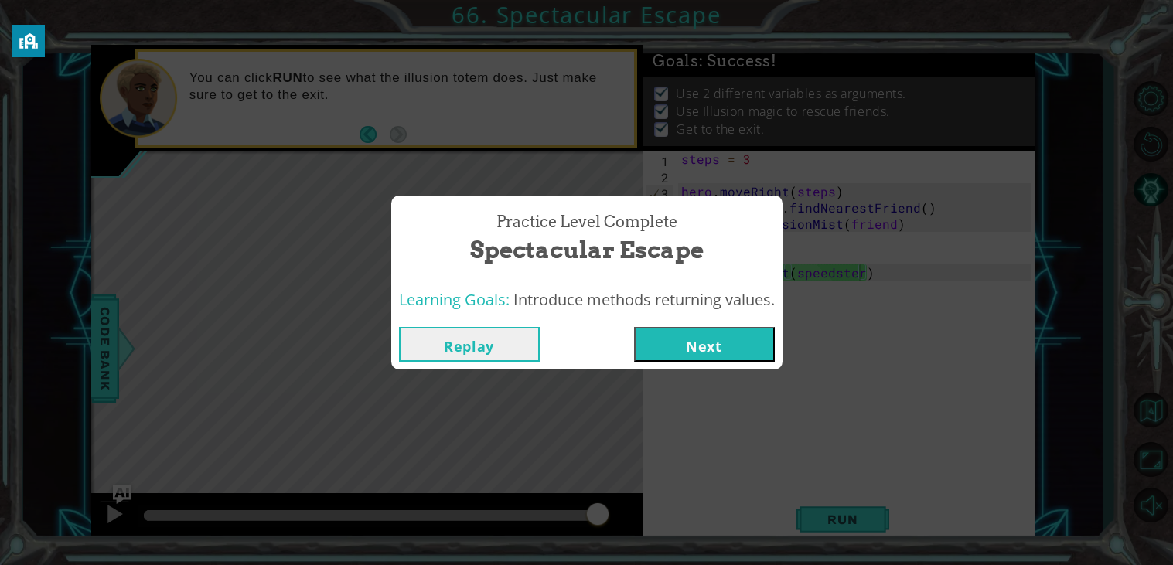
click at [688, 348] on button "Next" at bounding box center [704, 344] width 141 height 35
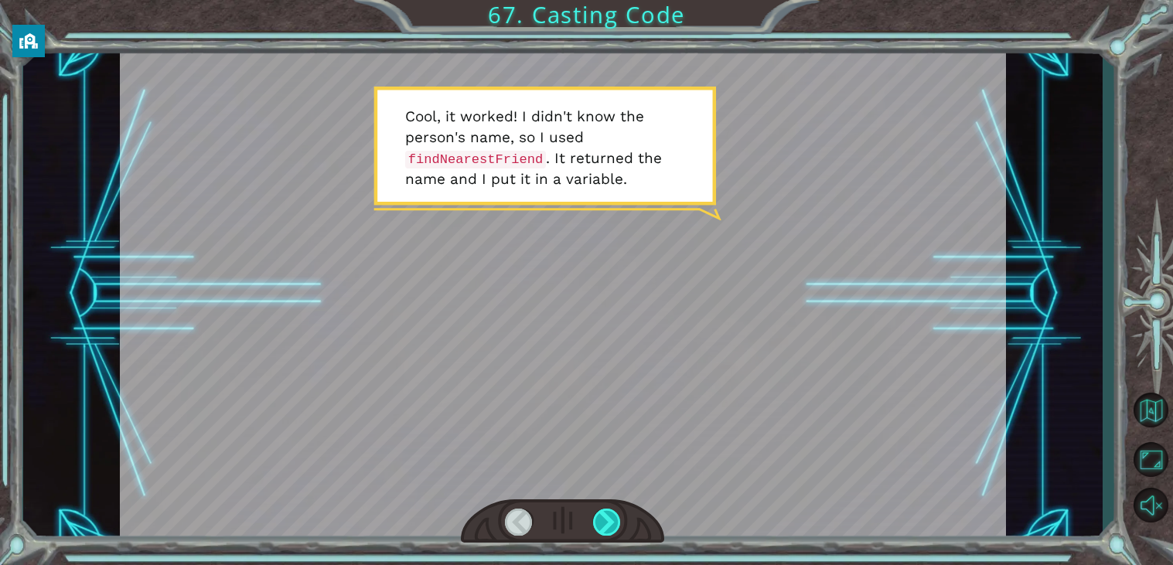
click at [602, 521] on div at bounding box center [607, 522] width 28 height 27
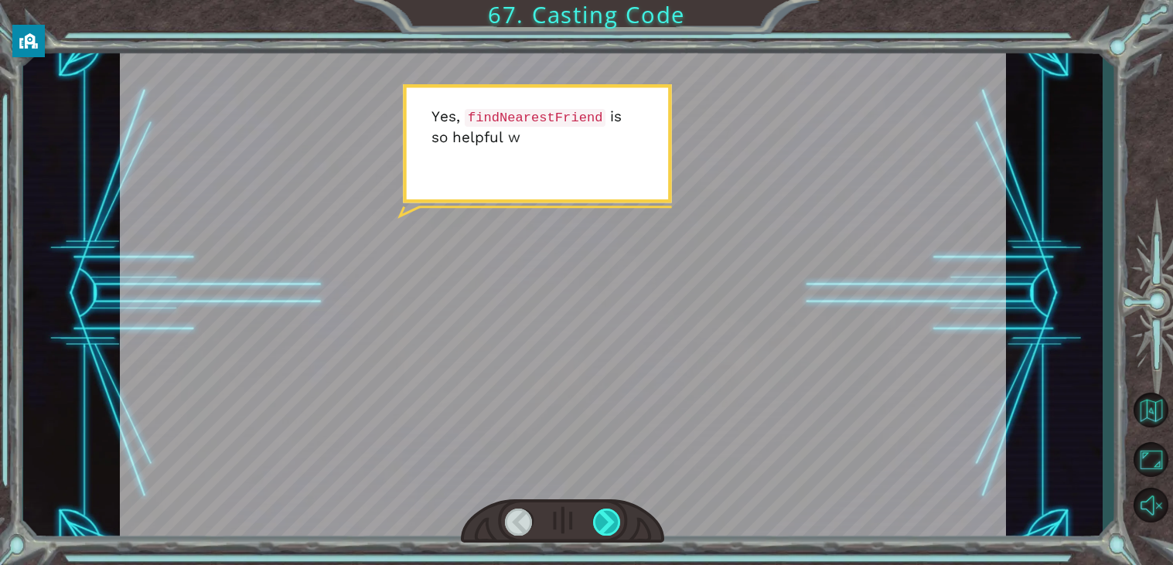
click at [602, 522] on div at bounding box center [607, 522] width 28 height 27
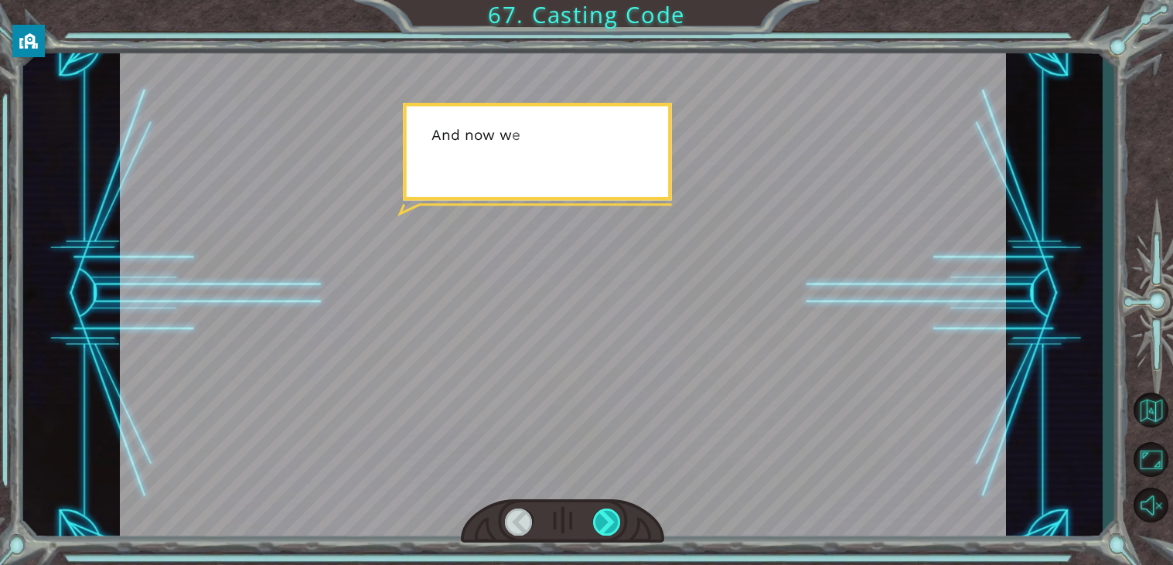
click at [602, 522] on div at bounding box center [607, 522] width 28 height 27
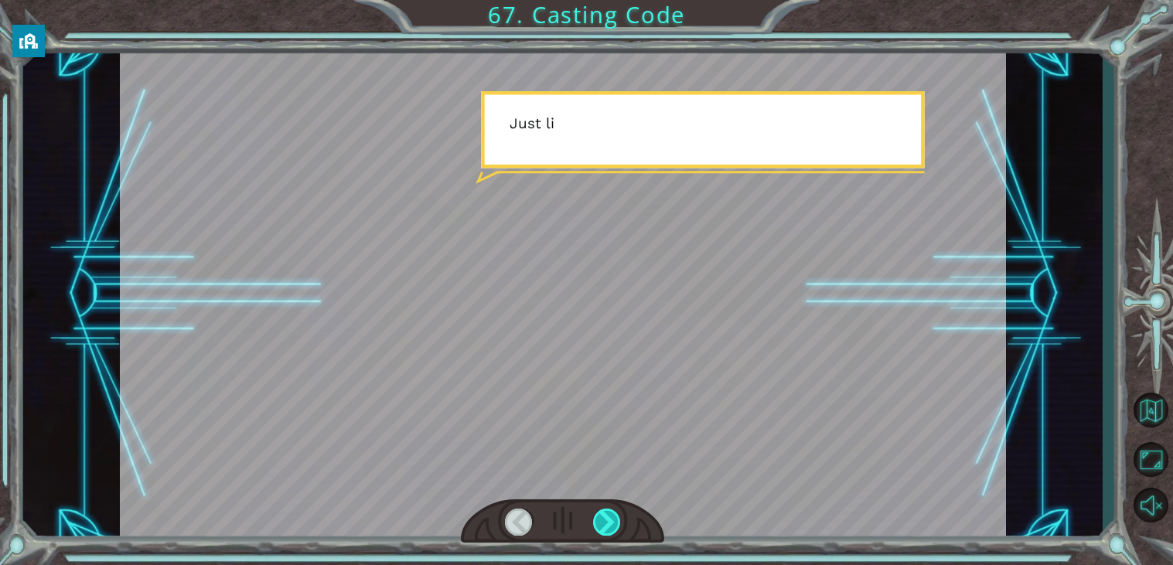
click at [602, 522] on div at bounding box center [607, 522] width 28 height 27
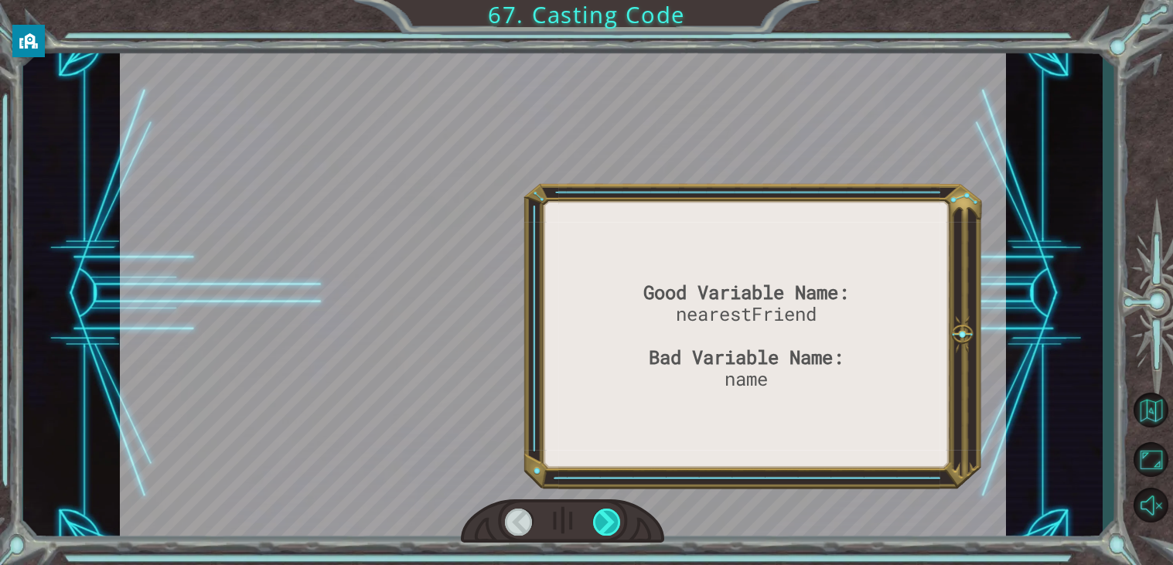
click at [602, 522] on div at bounding box center [607, 522] width 28 height 27
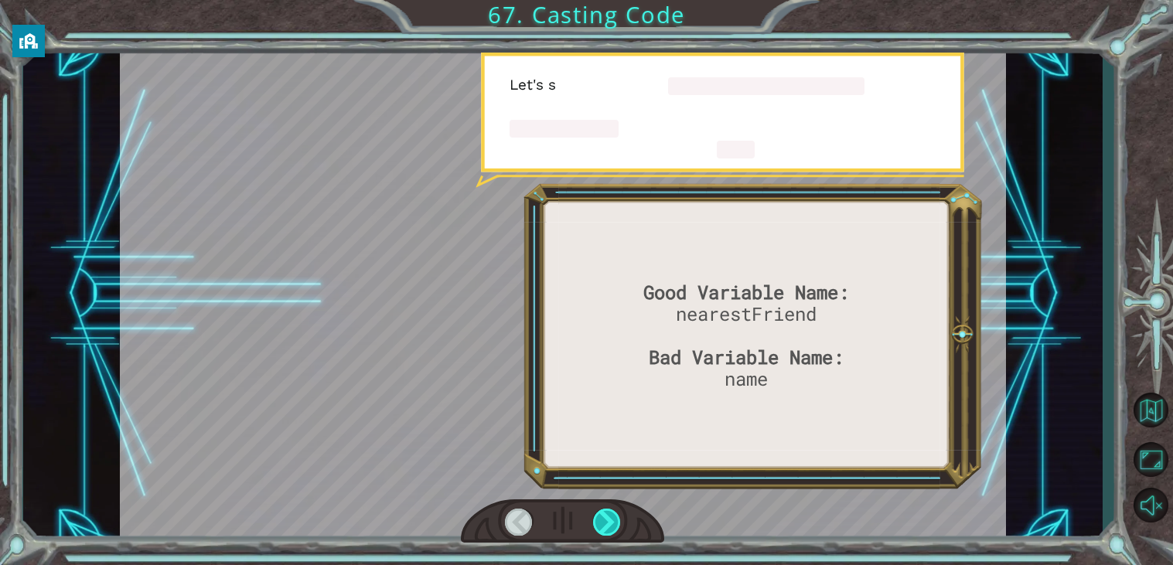
click at [602, 522] on div at bounding box center [607, 522] width 28 height 27
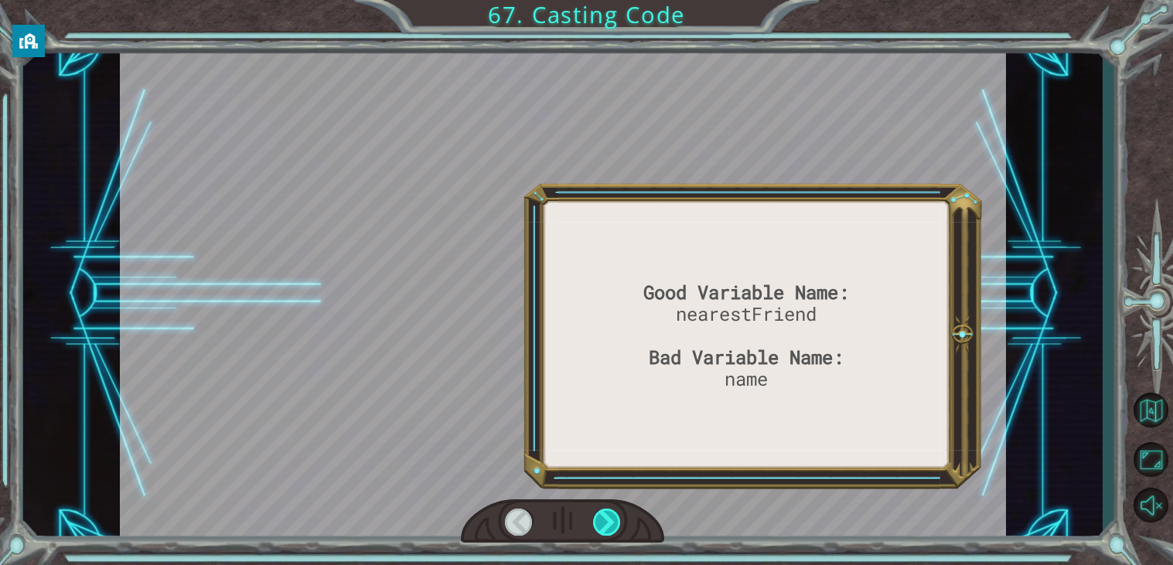
click at [602, 522] on div at bounding box center [607, 522] width 28 height 27
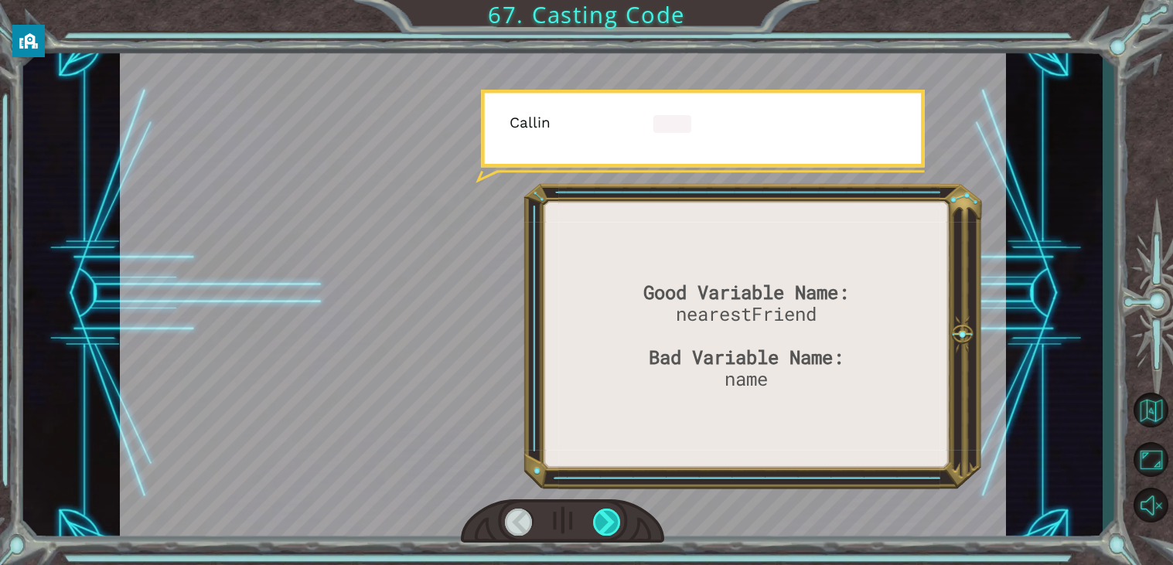
click at [602, 522] on div at bounding box center [607, 522] width 28 height 27
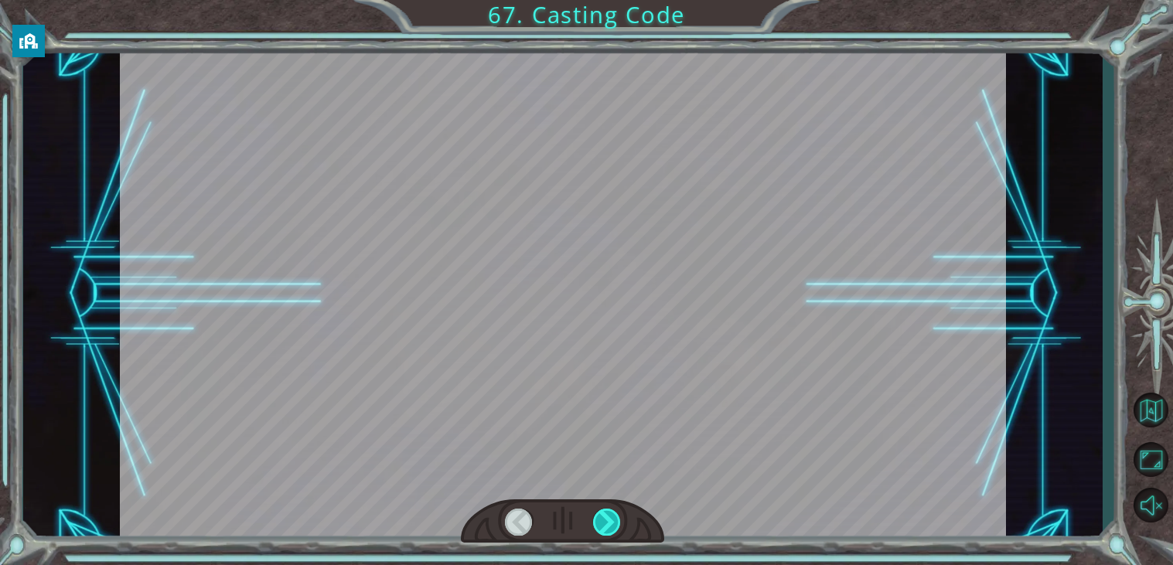
click at [602, 522] on div at bounding box center [607, 522] width 28 height 27
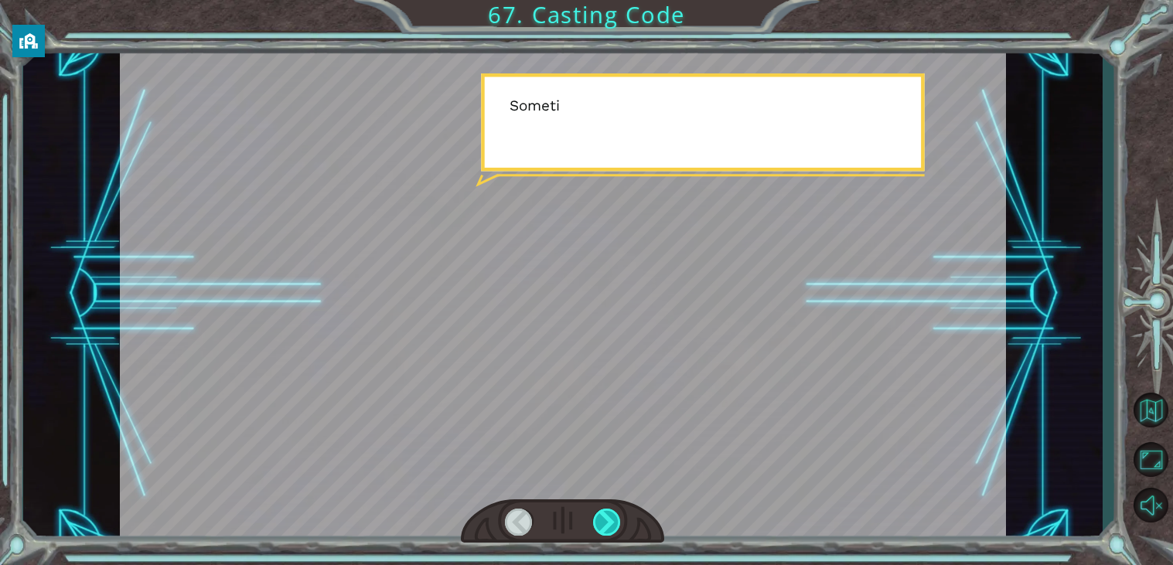
click at [602, 522] on div at bounding box center [607, 522] width 28 height 27
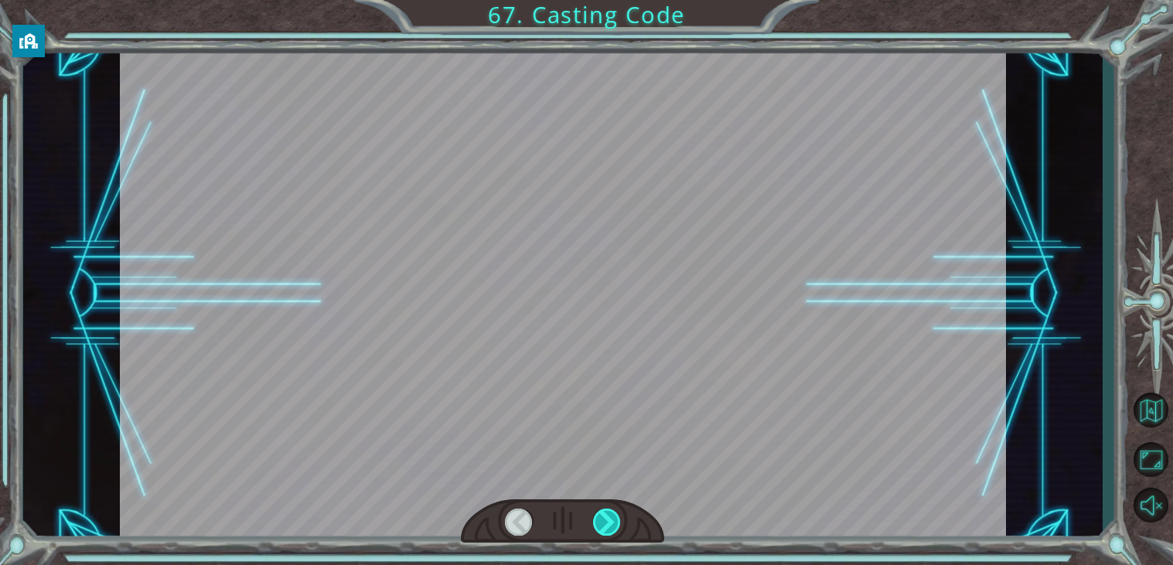
click at [602, 522] on div at bounding box center [607, 522] width 28 height 27
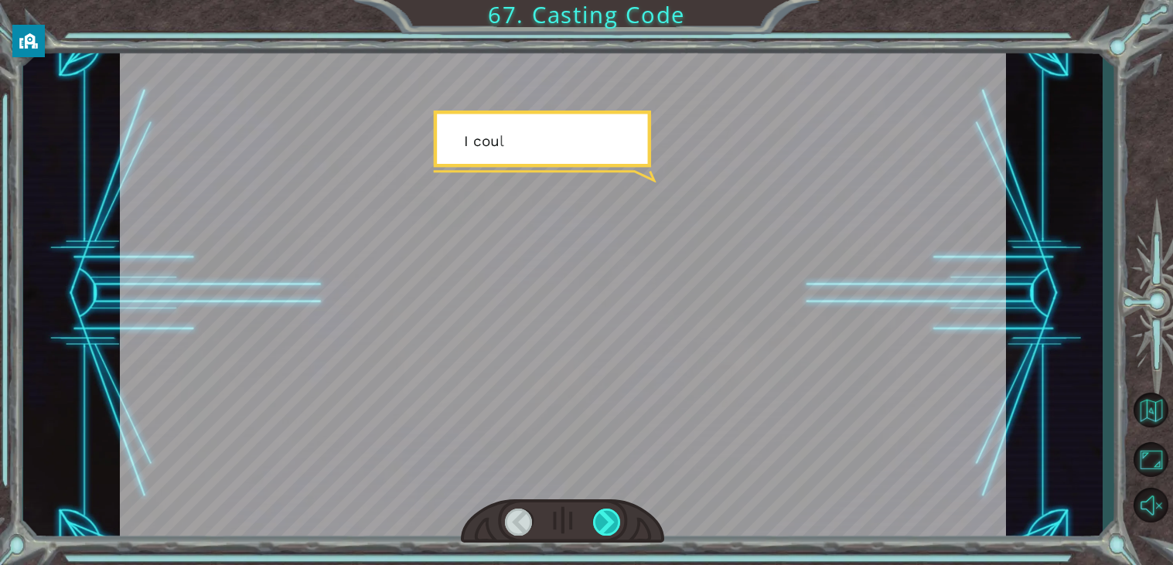
click at [602, 522] on div at bounding box center [607, 522] width 28 height 27
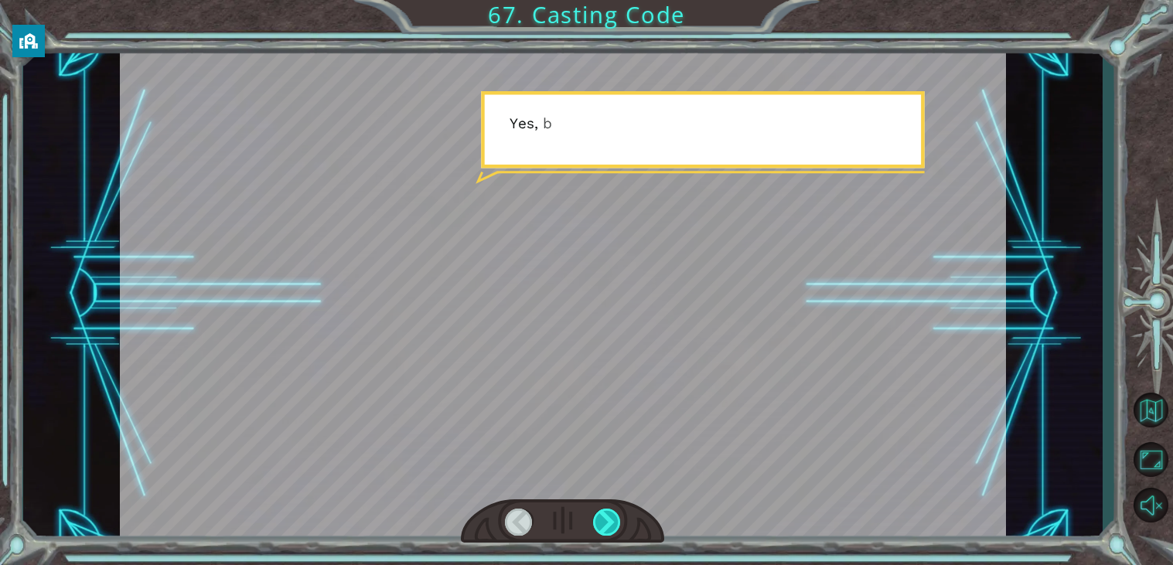
click at [602, 522] on div at bounding box center [607, 522] width 28 height 27
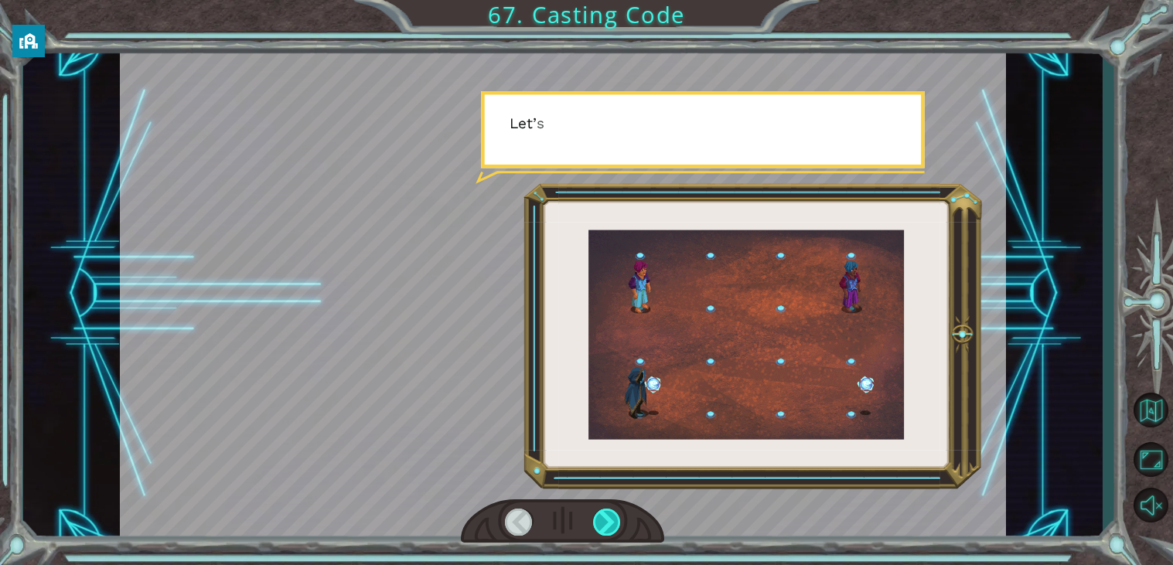
click at [602, 522] on div at bounding box center [607, 522] width 28 height 27
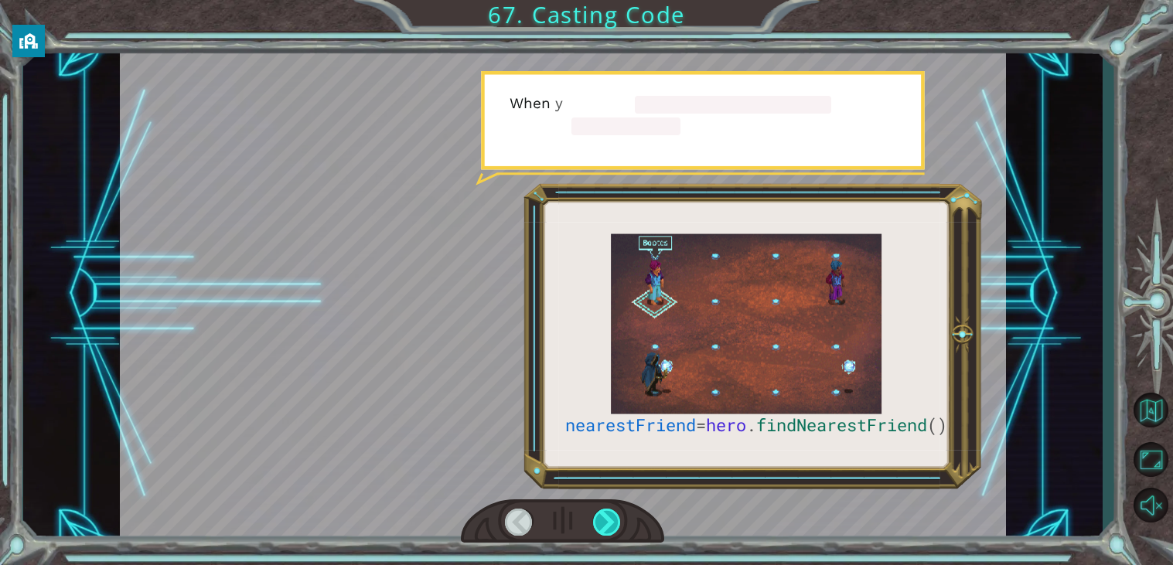
click at [602, 522] on div at bounding box center [607, 522] width 28 height 27
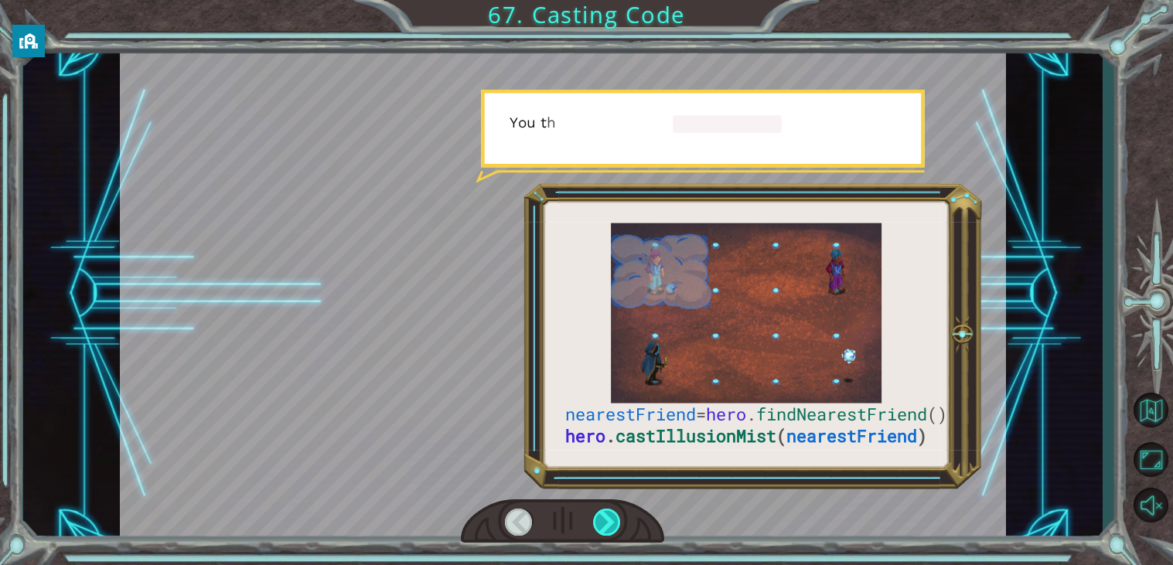
click at [602, 522] on div at bounding box center [607, 522] width 28 height 27
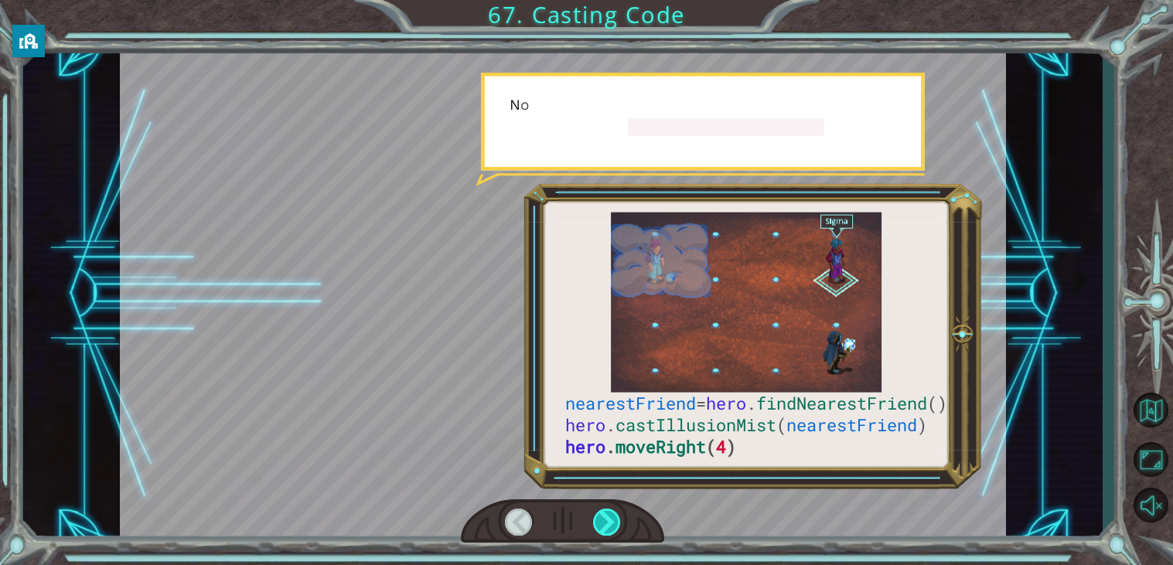
click at [602, 522] on div at bounding box center [607, 522] width 28 height 27
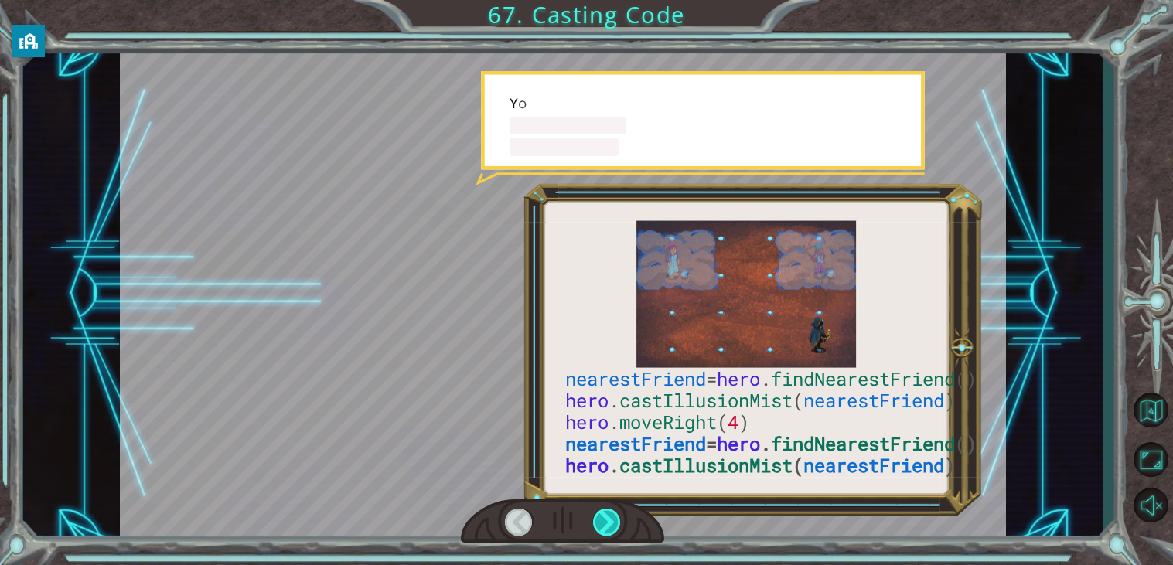
click at [602, 522] on div at bounding box center [607, 522] width 28 height 27
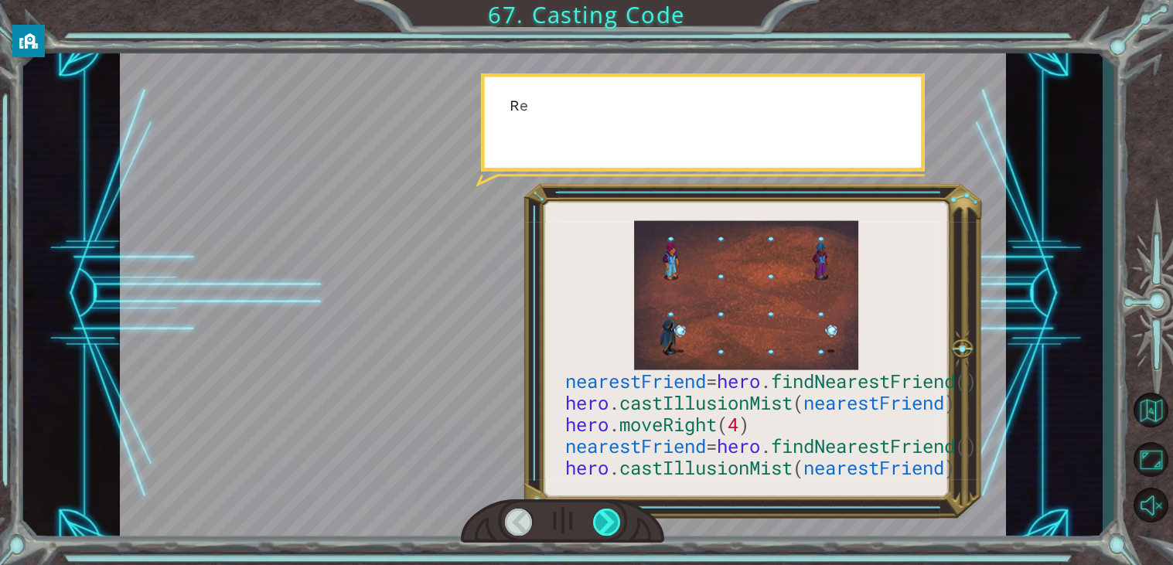
click at [602, 522] on div at bounding box center [607, 522] width 28 height 27
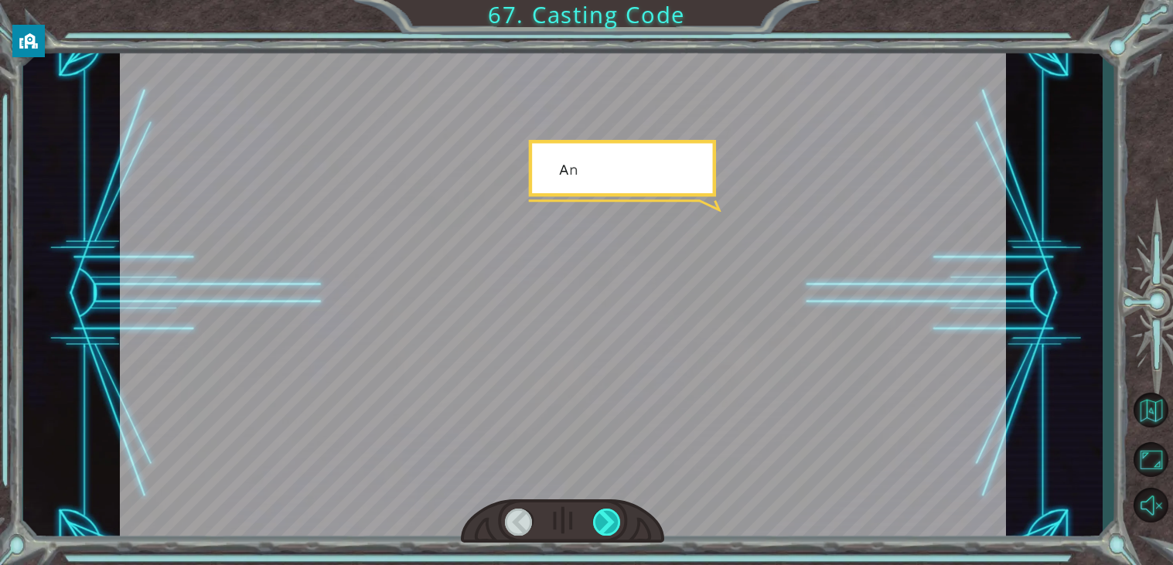
click at [602, 522] on div at bounding box center [607, 522] width 28 height 27
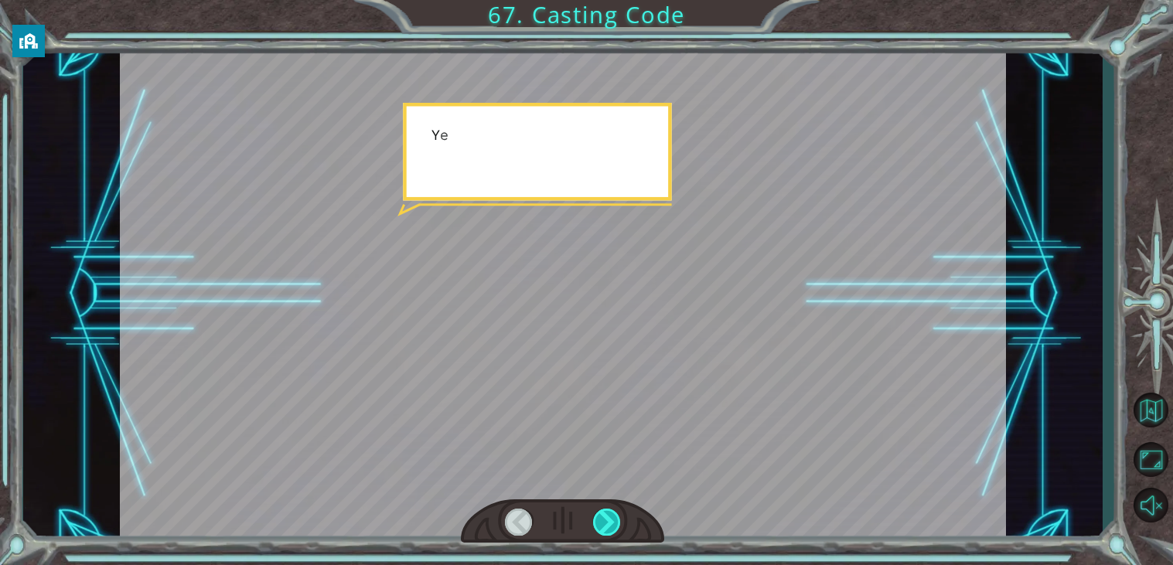
click at [602, 522] on div at bounding box center [607, 522] width 28 height 27
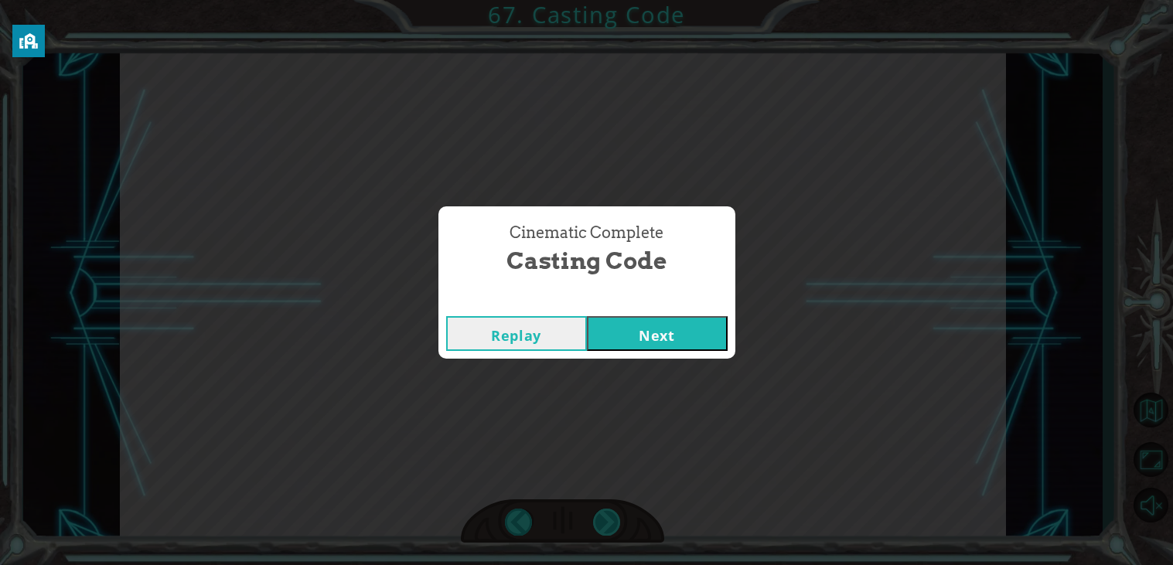
click at [602, 522] on div "Cinematic Complete Casting Code Replay Next" at bounding box center [586, 282] width 1173 height 565
click at [685, 347] on button "Next" at bounding box center [657, 333] width 141 height 35
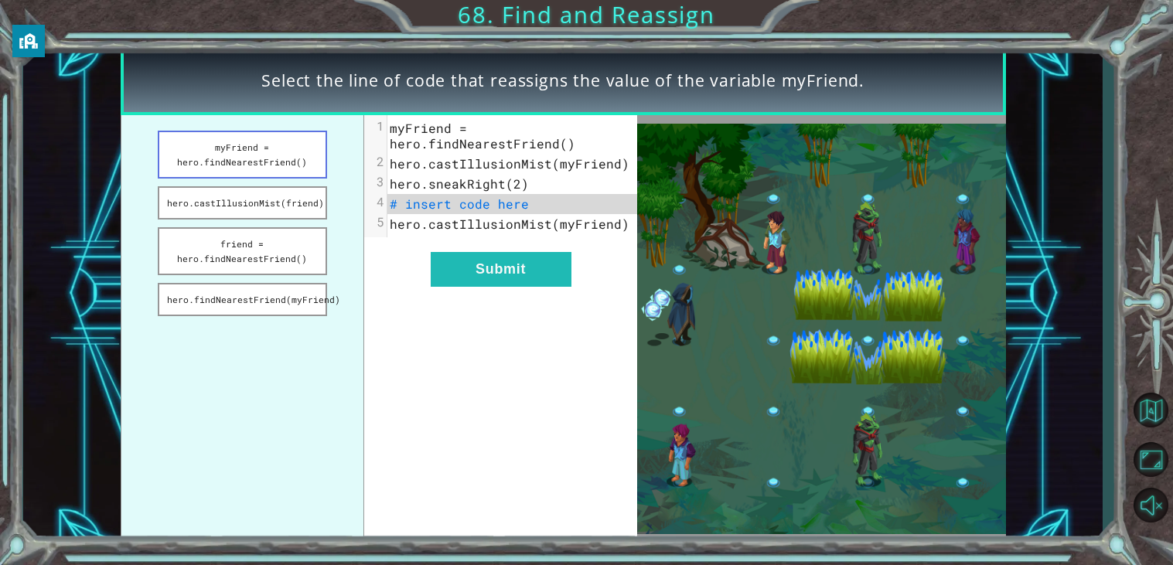
click at [275, 169] on button "myFriend = hero.findNearestFriend()" at bounding box center [242, 155] width 169 height 48
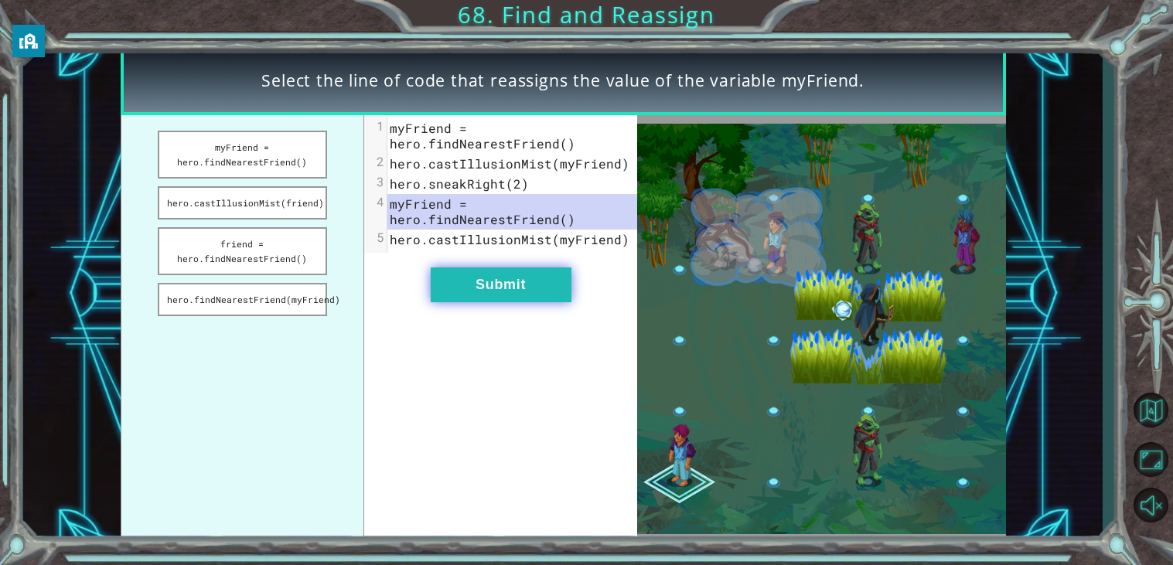
click at [480, 290] on button "Submit" at bounding box center [501, 285] width 141 height 35
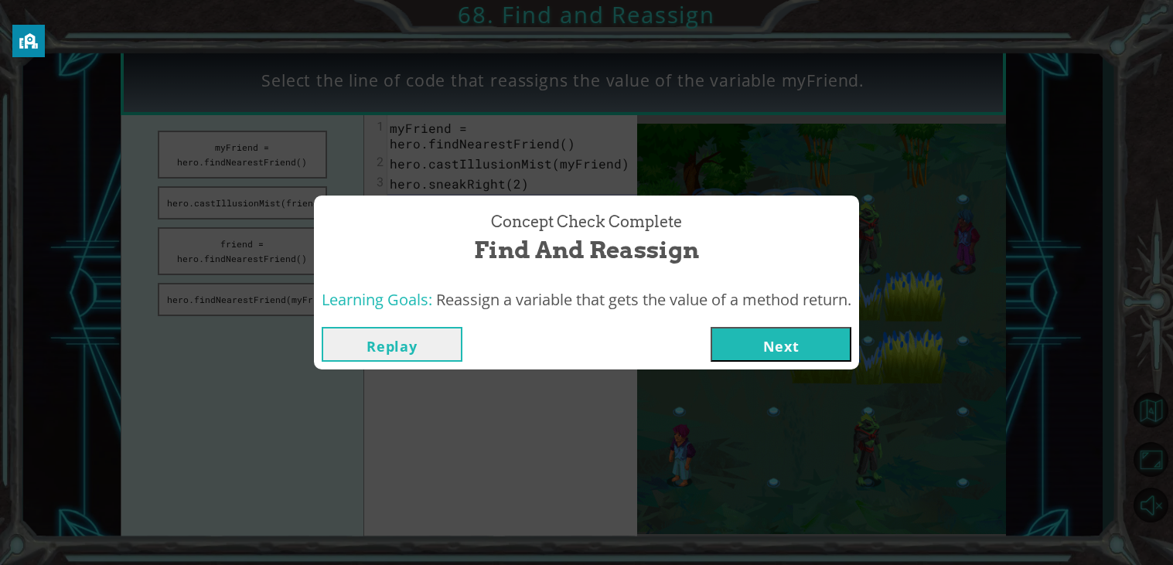
click at [765, 349] on button "Next" at bounding box center [781, 344] width 141 height 35
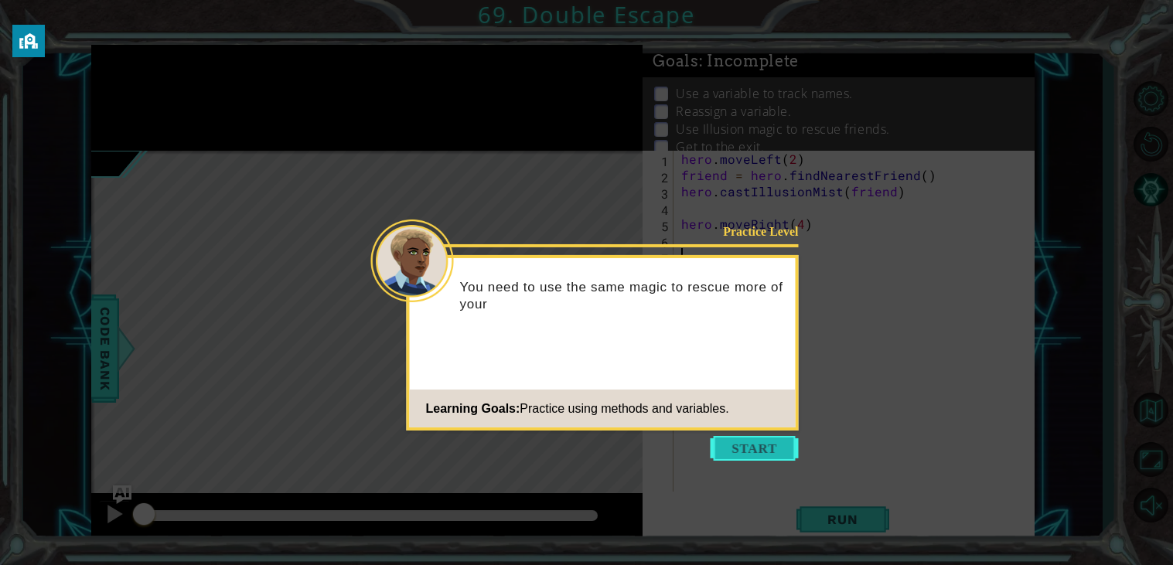
click at [739, 445] on button "Start" at bounding box center [755, 448] width 88 height 25
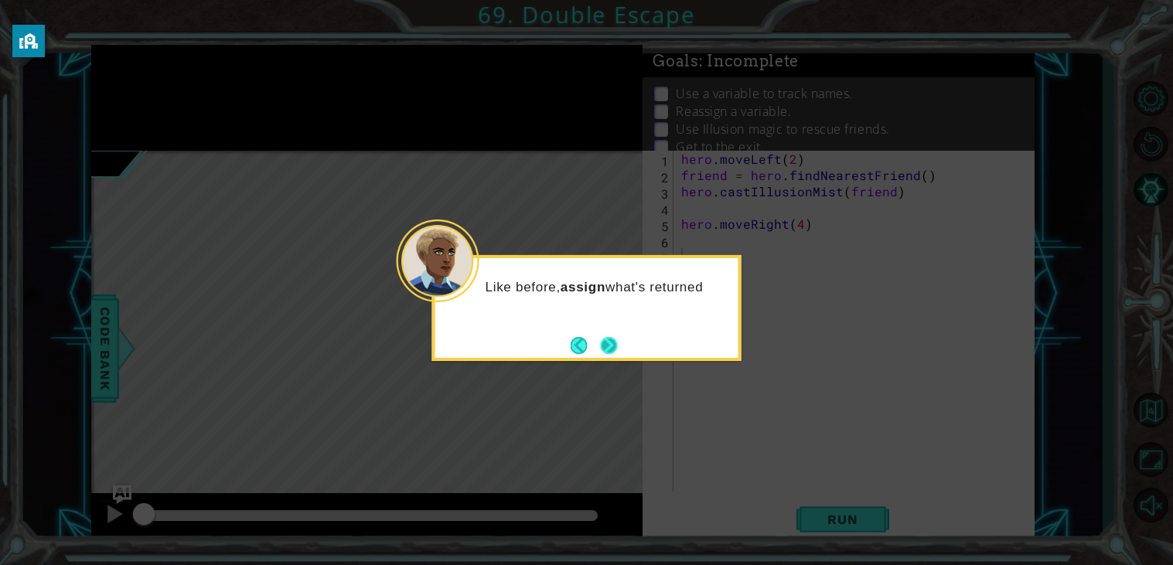
click at [612, 349] on button "Next" at bounding box center [609, 346] width 22 height 22
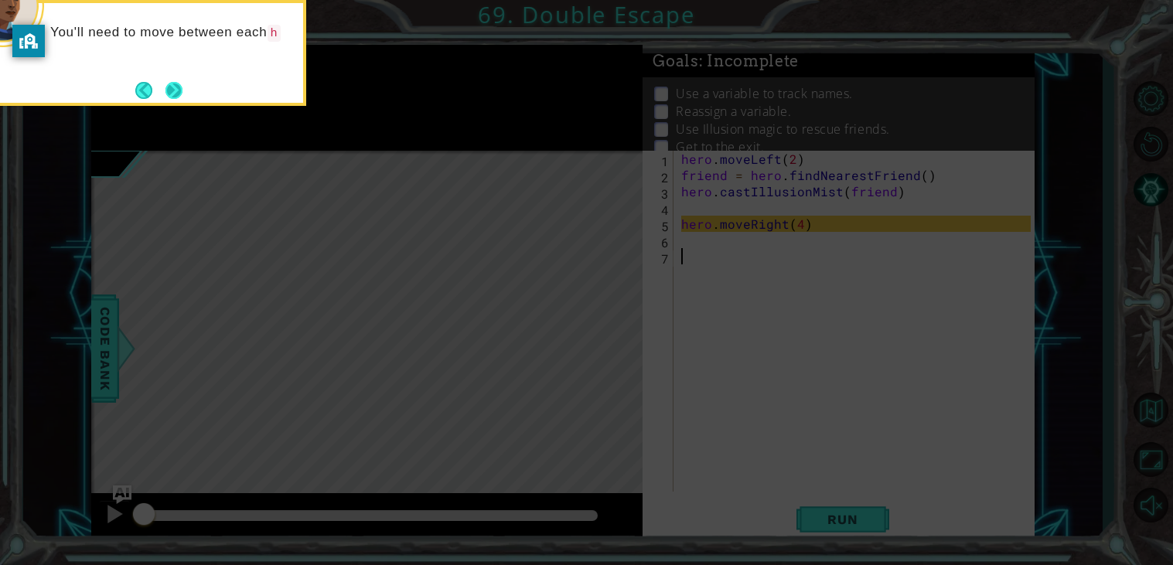
click at [181, 97] on button "Next" at bounding box center [173, 90] width 23 height 23
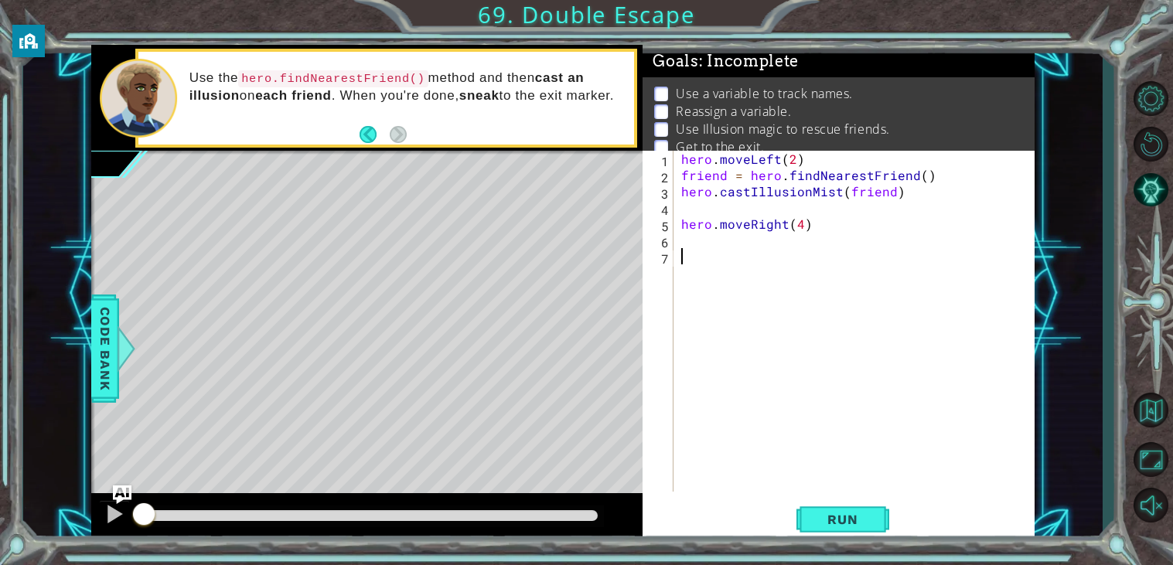
click at [680, 222] on div "hero . moveLeft ( 2 ) friend = hero . findNearestFriend ( ) hero . castIllusion…" at bounding box center [858, 337] width 360 height 373
type textarea "hero.moveRight(4)"
click at [731, 213] on div "hero . moveLeft ( 2 ) friend = hero . findNearestFriend ( ) hero . castIllusion…" at bounding box center [858, 337] width 360 height 373
type textarea "s"
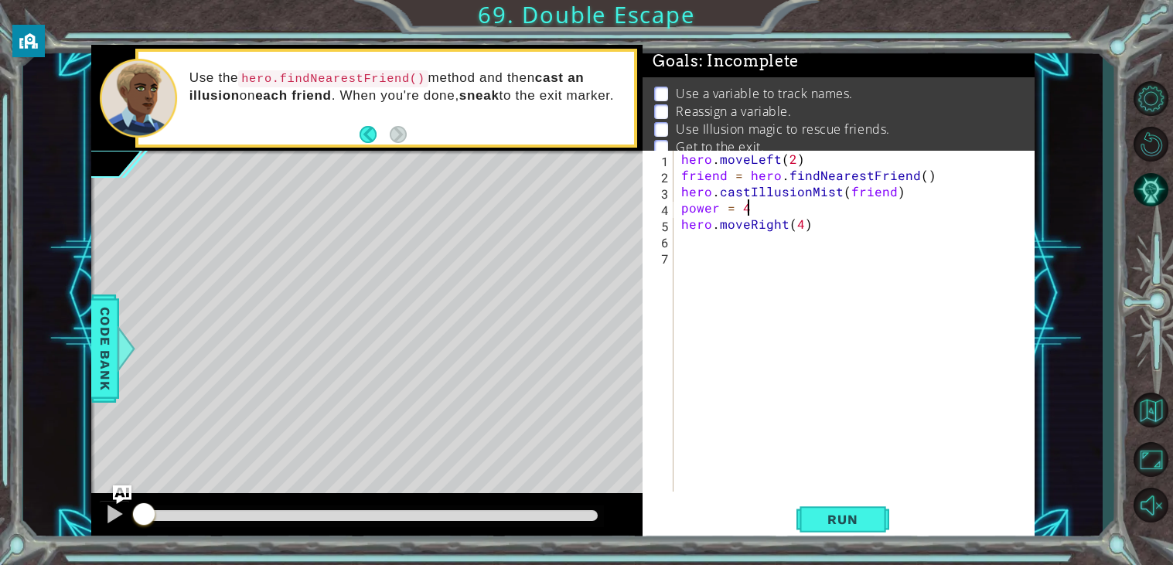
click at [803, 226] on div "hero . moveLeft ( 2 ) friend = hero . findNearestFriend ( ) hero . castIllusion…" at bounding box center [858, 337] width 360 height 373
type textarea "hero.moveRight(power)"
click at [752, 279] on div "hero . moveLeft ( 2 ) friend = hero . findNearestFriend ( ) hero . castIllusion…" at bounding box center [858, 337] width 360 height 373
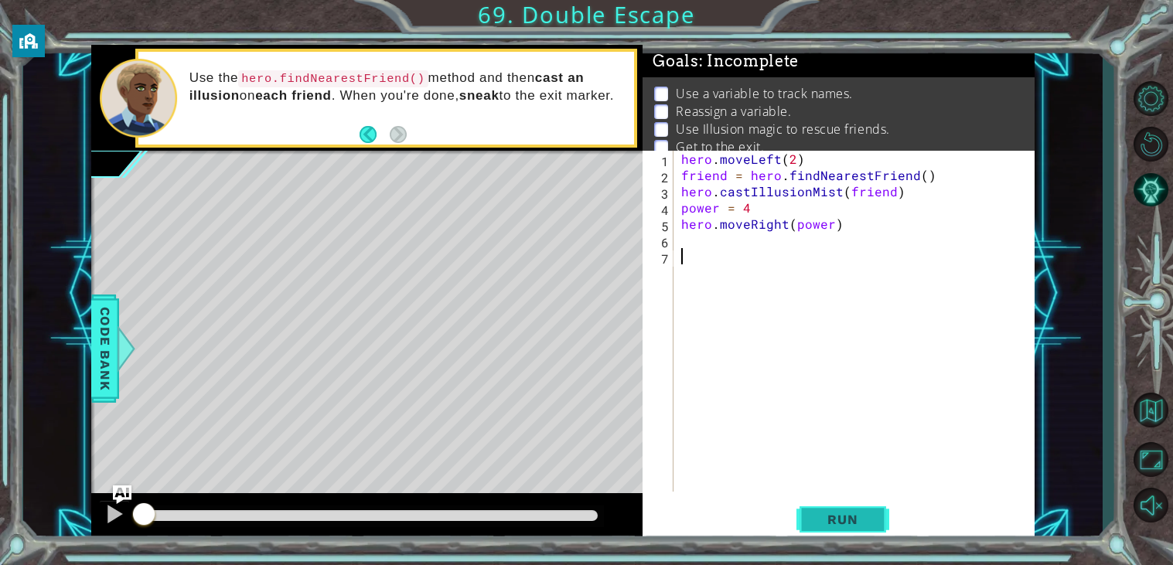
click at [803, 519] on button "Run" at bounding box center [842, 519] width 93 height 39
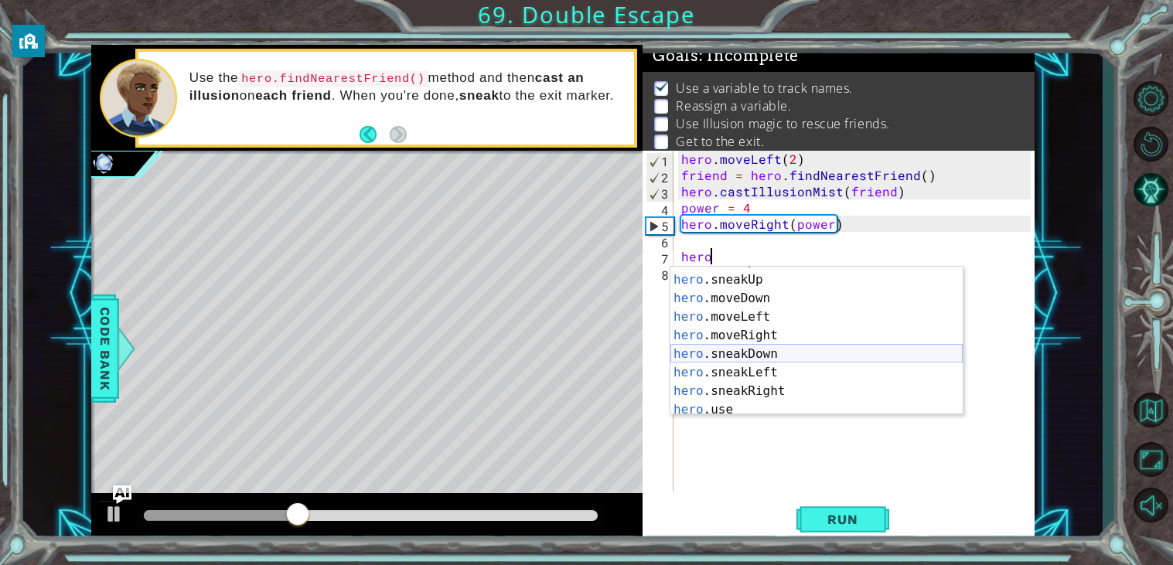
scroll to position [89, 0]
click at [742, 312] on div "hero .moveUp press enter hero .sneakUp press enter hero .moveDown press enter h…" at bounding box center [816, 345] width 292 height 186
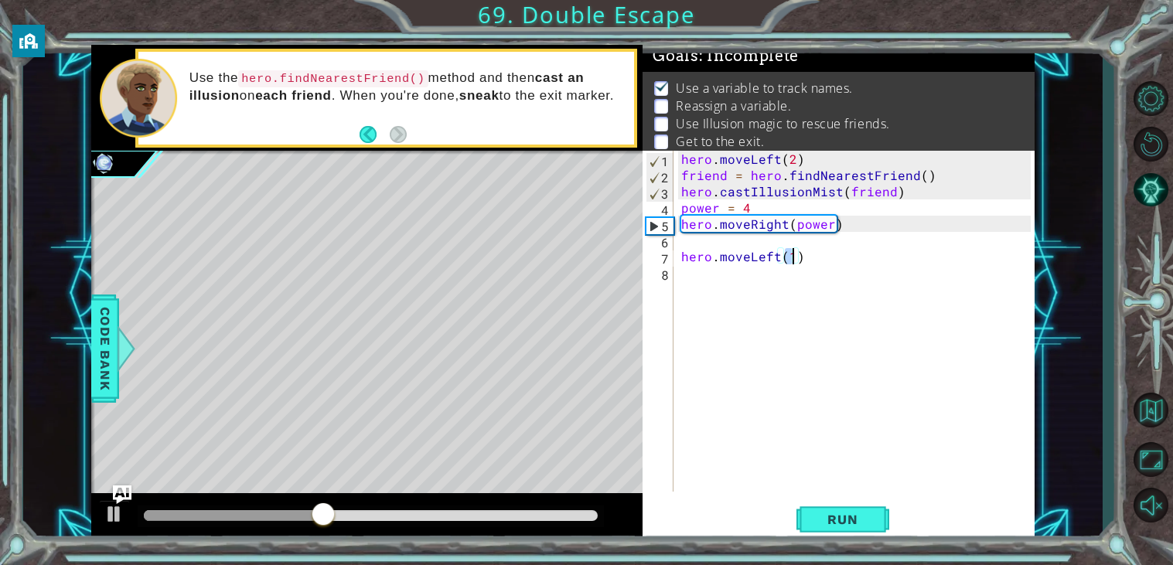
type textarea "hero.moveLeft(2)"
click at [700, 243] on div "hero . moveLeft ( 2 ) friend = hero . findNearestFriend ( ) hero . castIllusion…" at bounding box center [858, 337] width 360 height 373
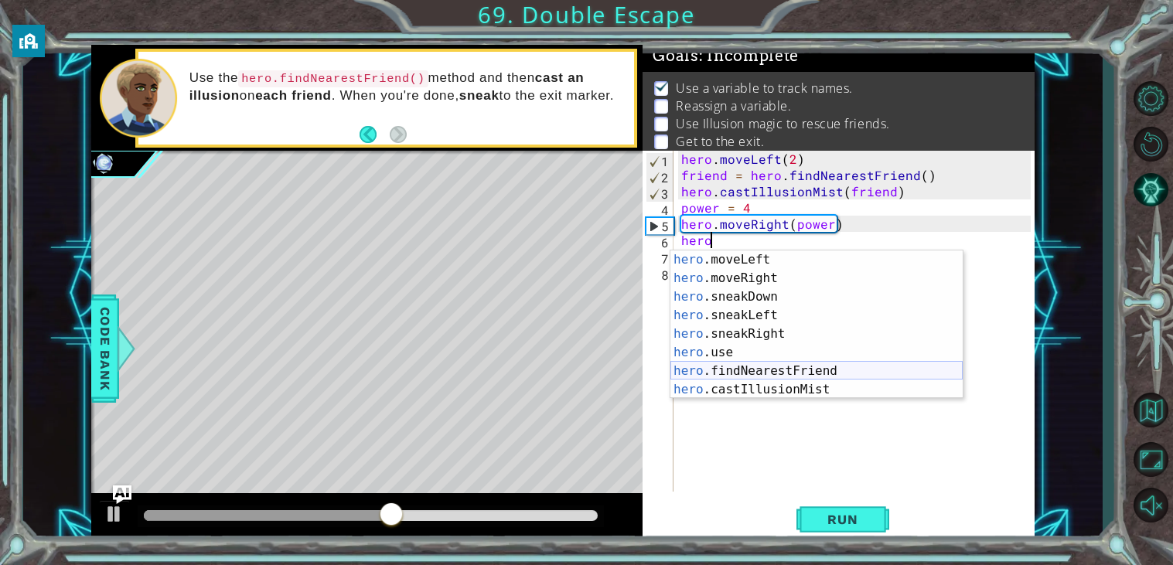
scroll to position [129, 0]
click at [752, 390] on div "hero .moveLeft press enter hero .moveRight press enter hero .sneakDown press en…" at bounding box center [816, 344] width 292 height 186
type textarea "hero.castIllusionMist(friend)"
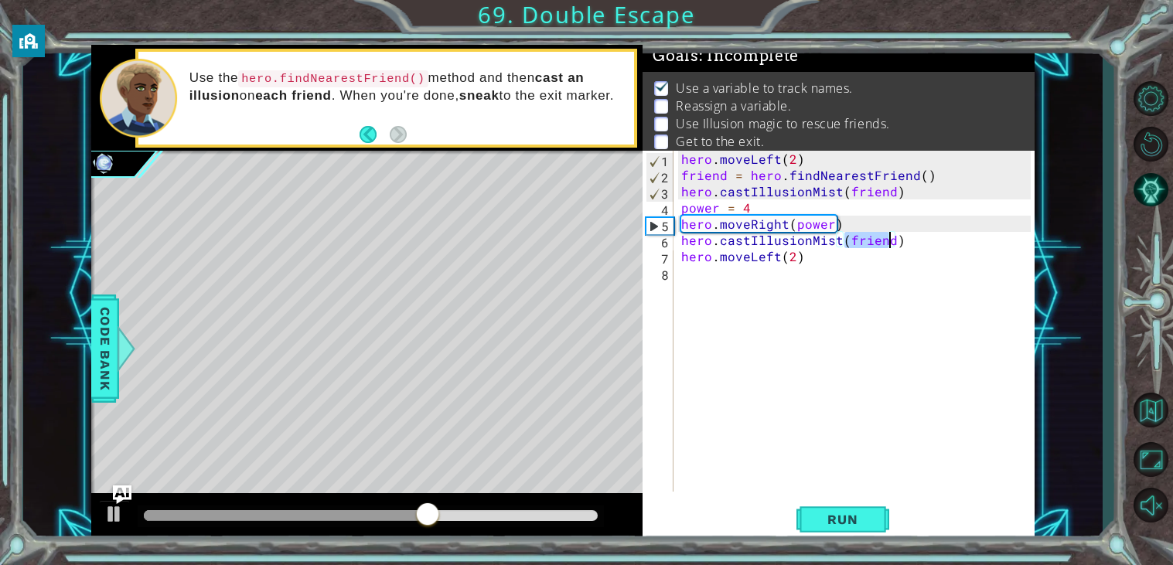
click at [742, 311] on div "hero . moveLeft ( 2 ) friend = hero . findNearestFriend ( ) hero . castIllusion…" at bounding box center [858, 337] width 360 height 373
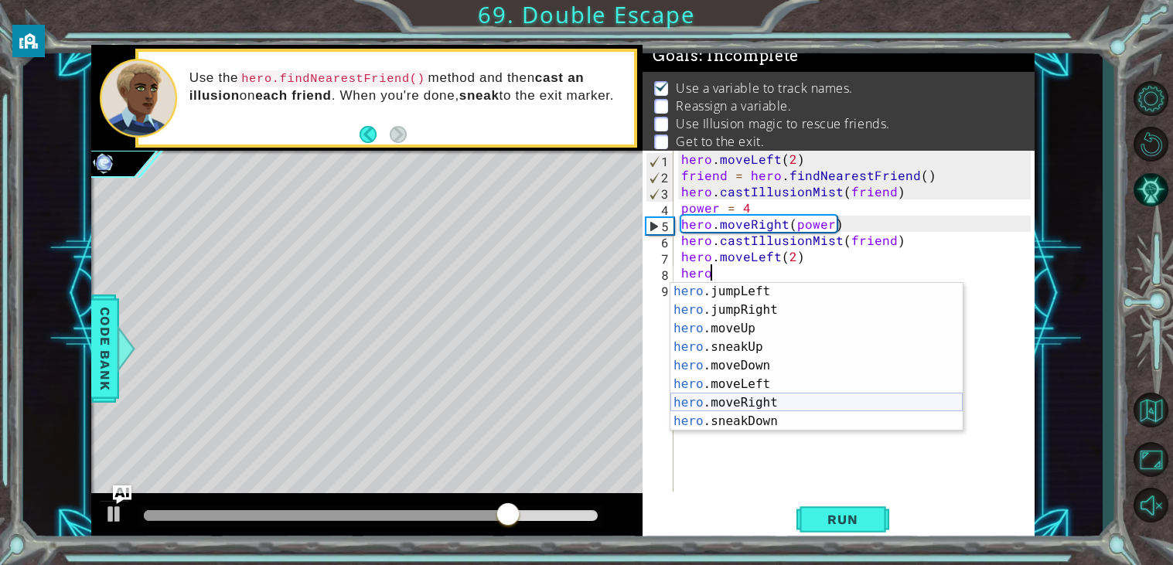
scroll to position [43, 0]
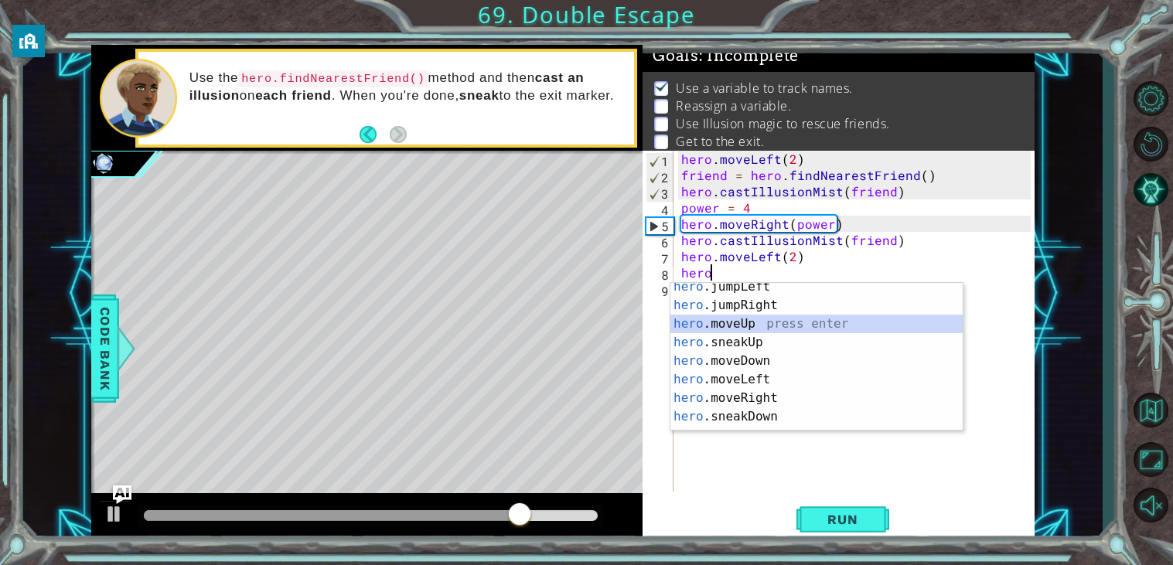
click at [743, 321] on div "hero .jumpLeft press enter hero .jumpRight press enter hero .moveUp press enter…" at bounding box center [816, 371] width 292 height 186
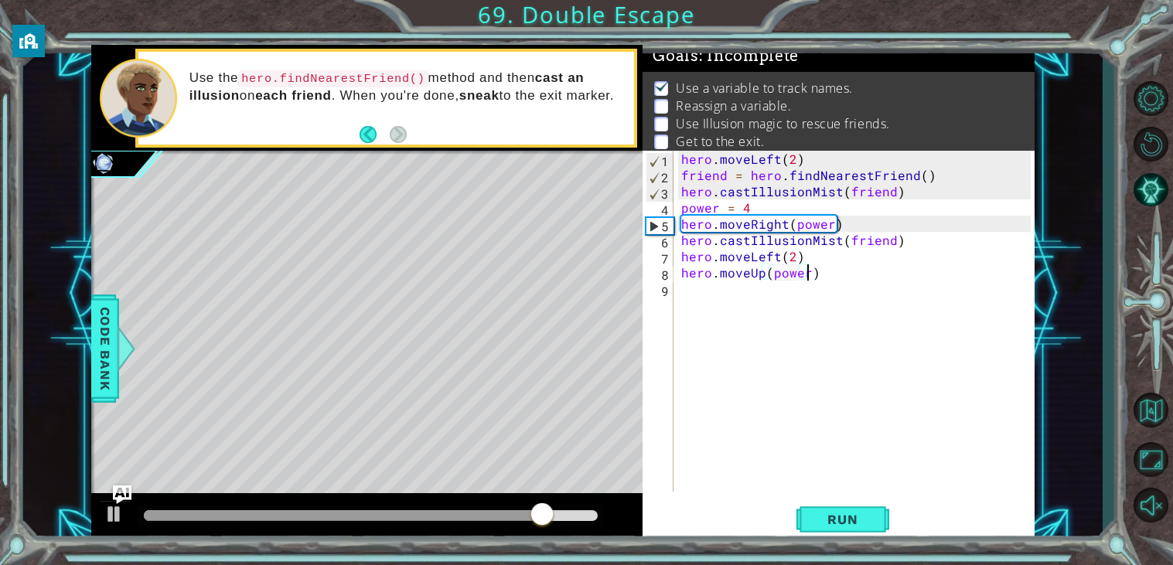
scroll to position [0, 7]
click at [846, 518] on span "Run" at bounding box center [842, 519] width 61 height 15
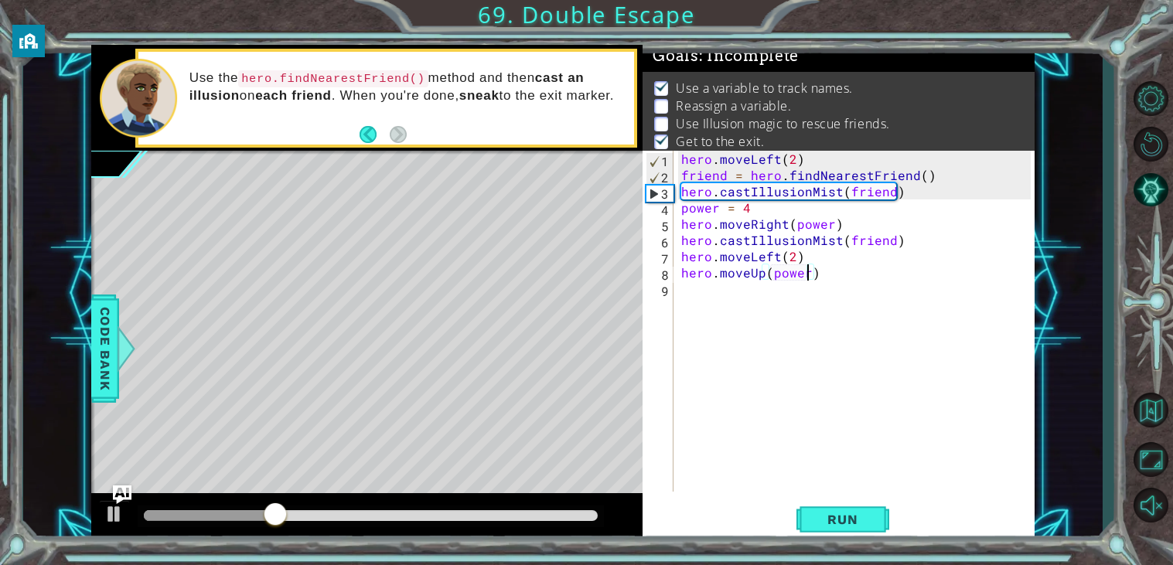
click at [726, 175] on div "hero . moveLeft ( 2 ) friend = hero . findNearestFriend ( ) hero . castIllusion…" at bounding box center [858, 337] width 360 height 373
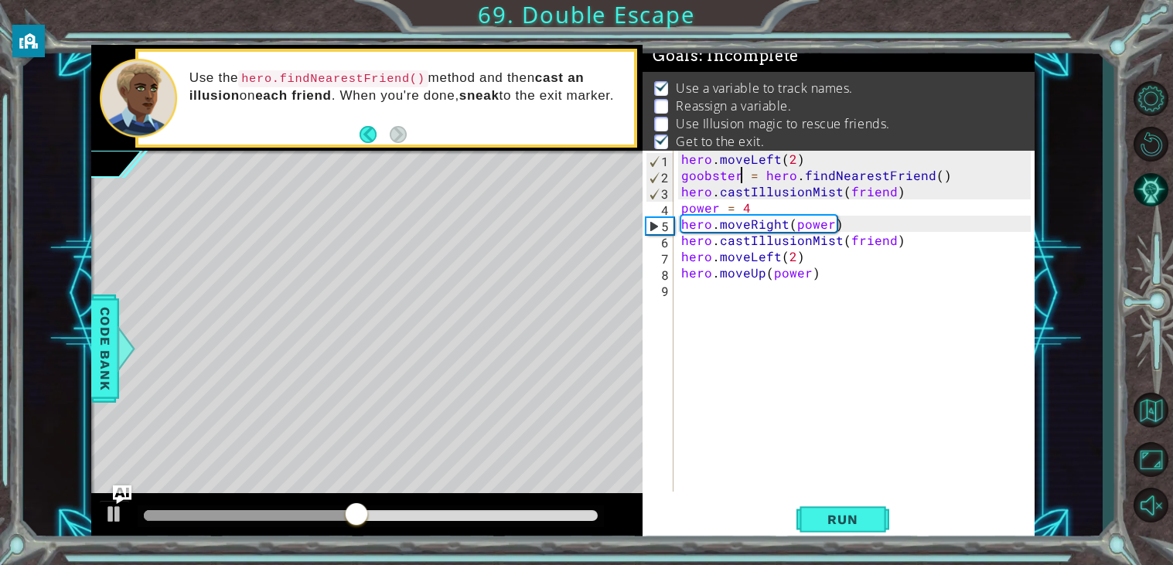
scroll to position [0, 3]
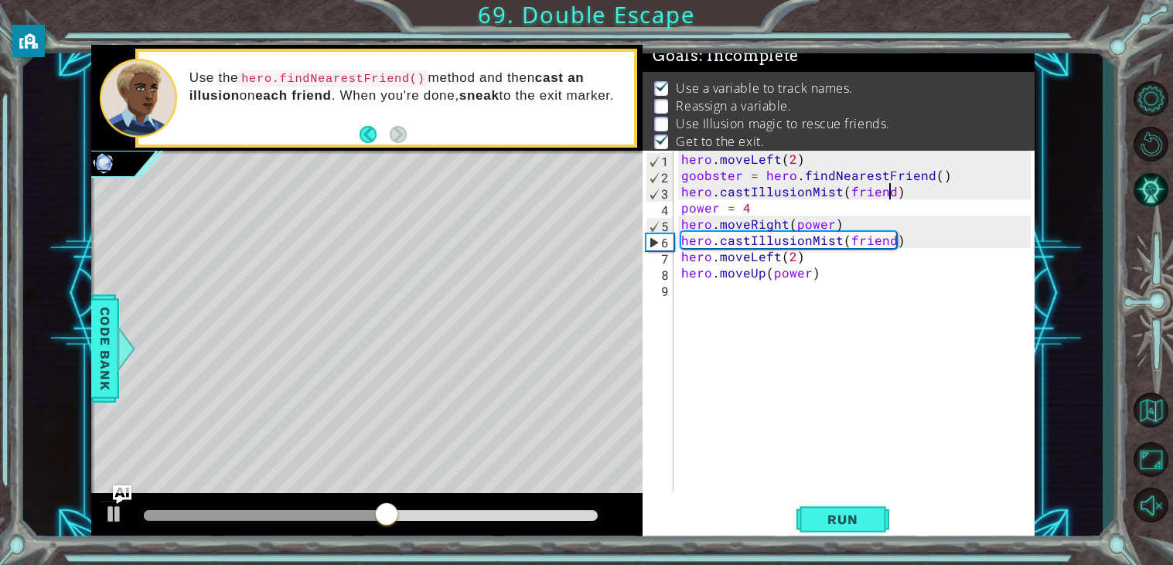
click at [891, 196] on div "hero . moveLeft ( 2 ) goobster = hero . findNearestFriend ( ) hero . castIllusi…" at bounding box center [858, 337] width 360 height 373
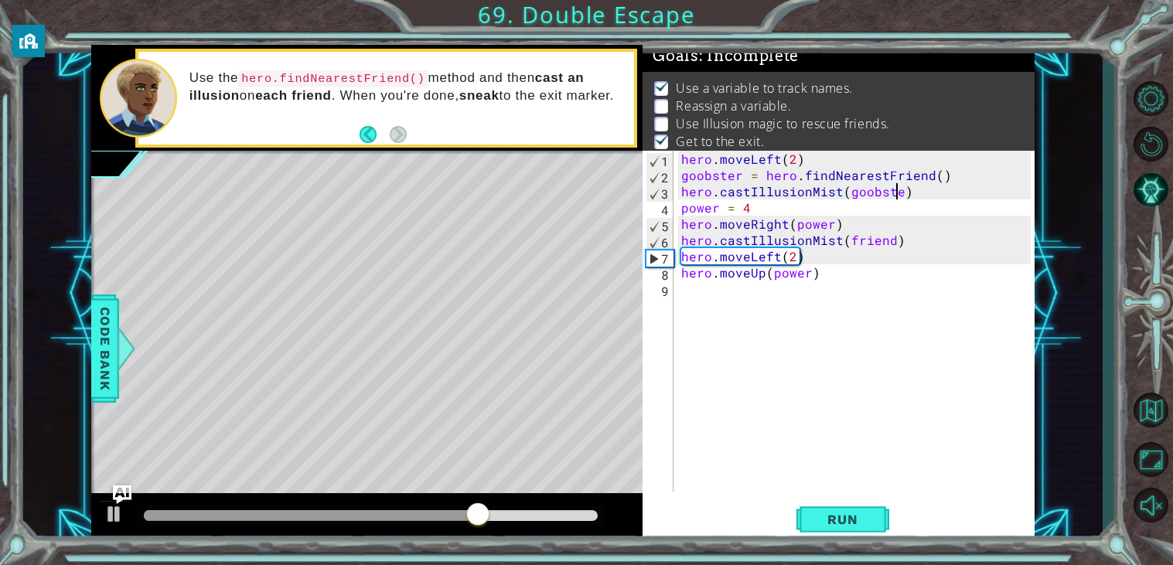
scroll to position [0, 12]
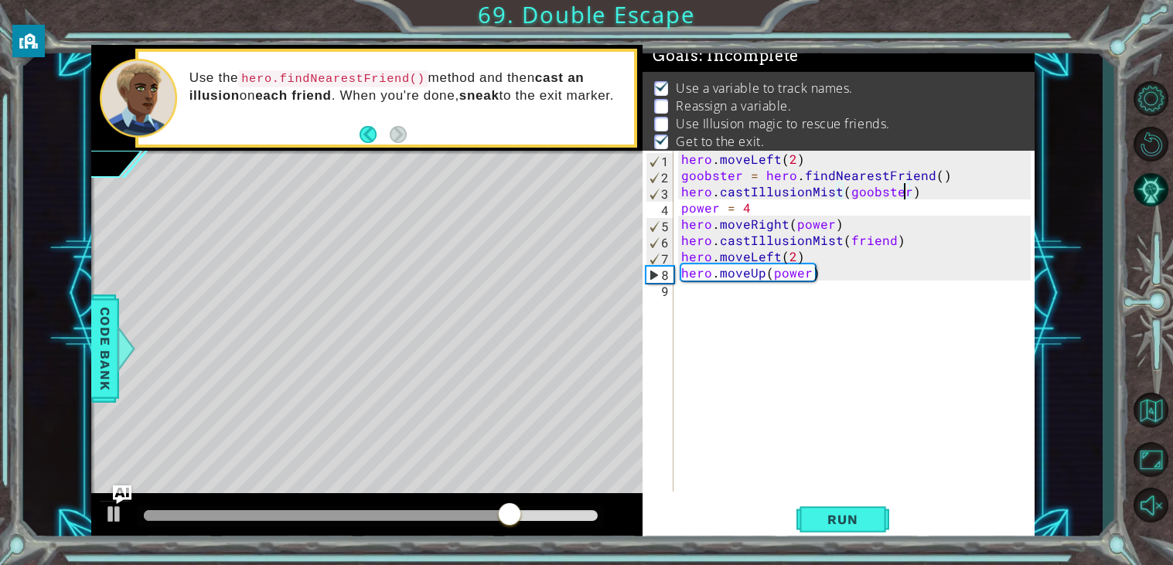
click at [888, 245] on div "hero . moveLeft ( 2 ) goobster = hero . findNearestFriend ( ) hero . castIllusi…" at bounding box center [858, 337] width 360 height 373
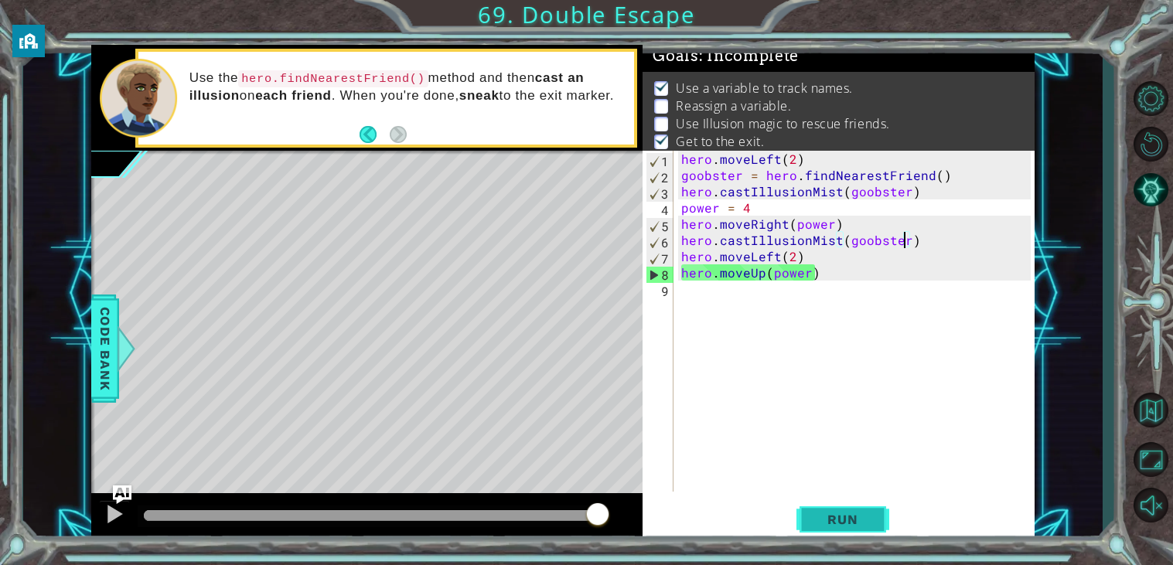
click at [836, 506] on button "Run" at bounding box center [842, 519] width 93 height 39
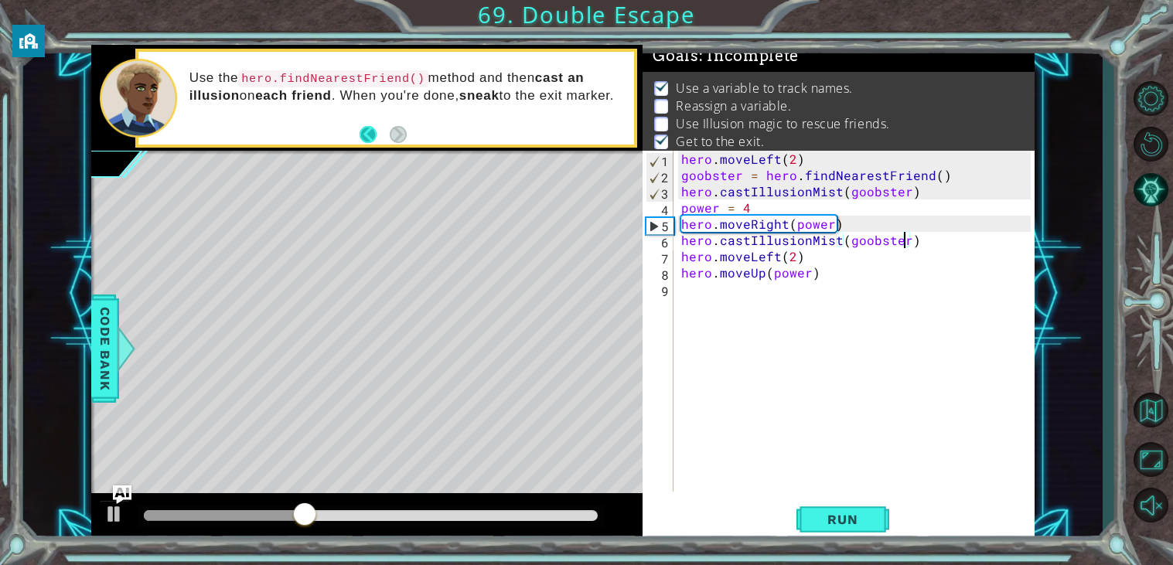
click at [364, 129] on button "Back" at bounding box center [375, 134] width 30 height 17
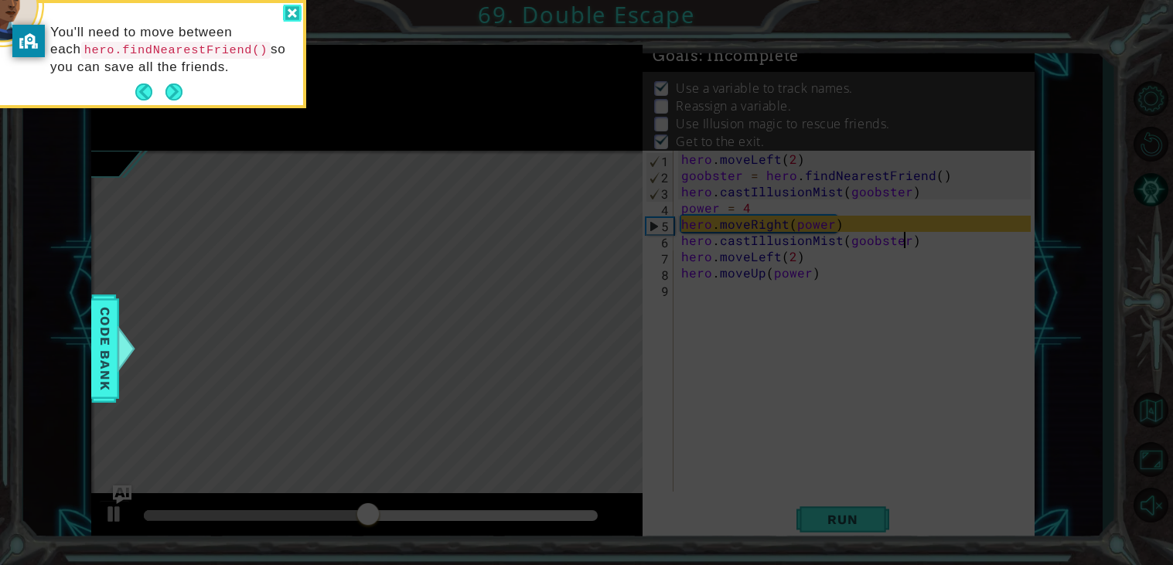
click at [292, 8] on div at bounding box center [292, 14] width 19 height 18
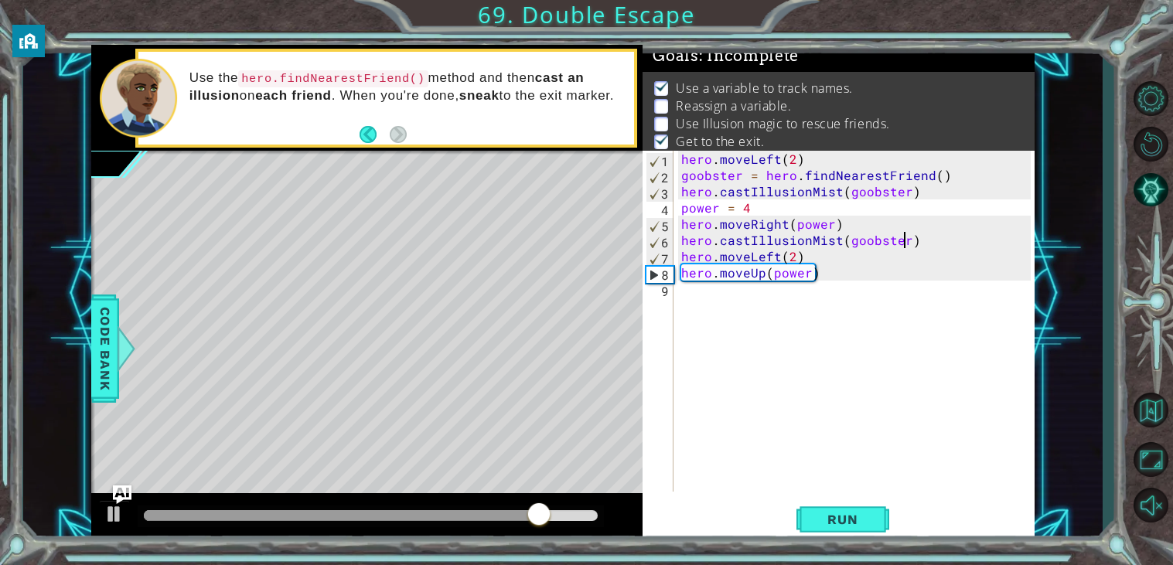
click at [682, 212] on div "hero . moveLeft ( 2 ) goobster = hero . findNearestFriend ( ) hero . castIllusi…" at bounding box center [858, 337] width 360 height 373
type textarea "power = 4"
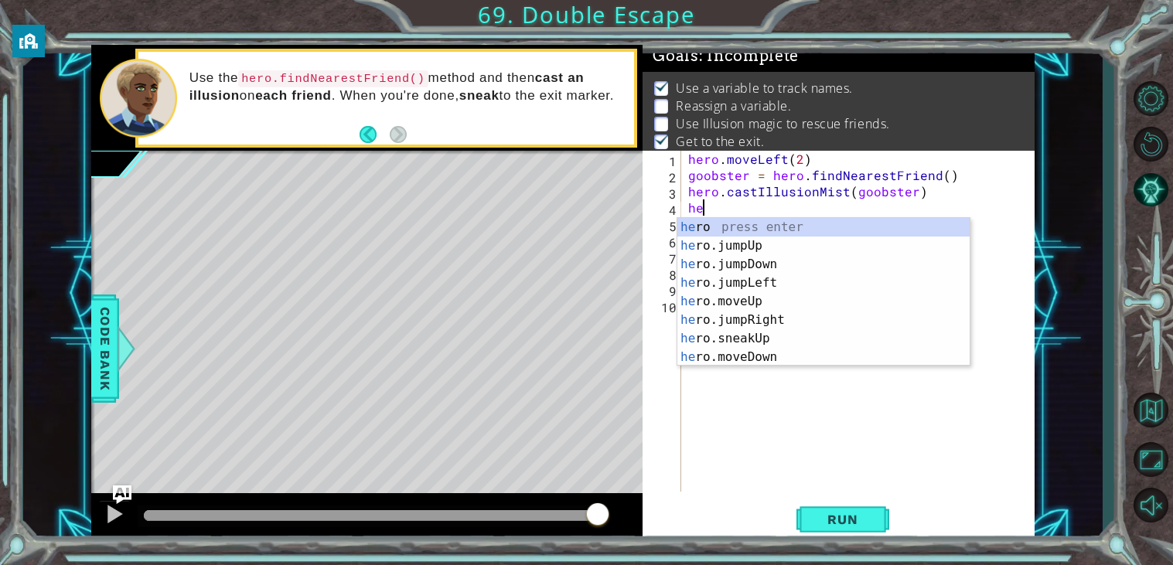
scroll to position [0, 0]
type textarea "h"
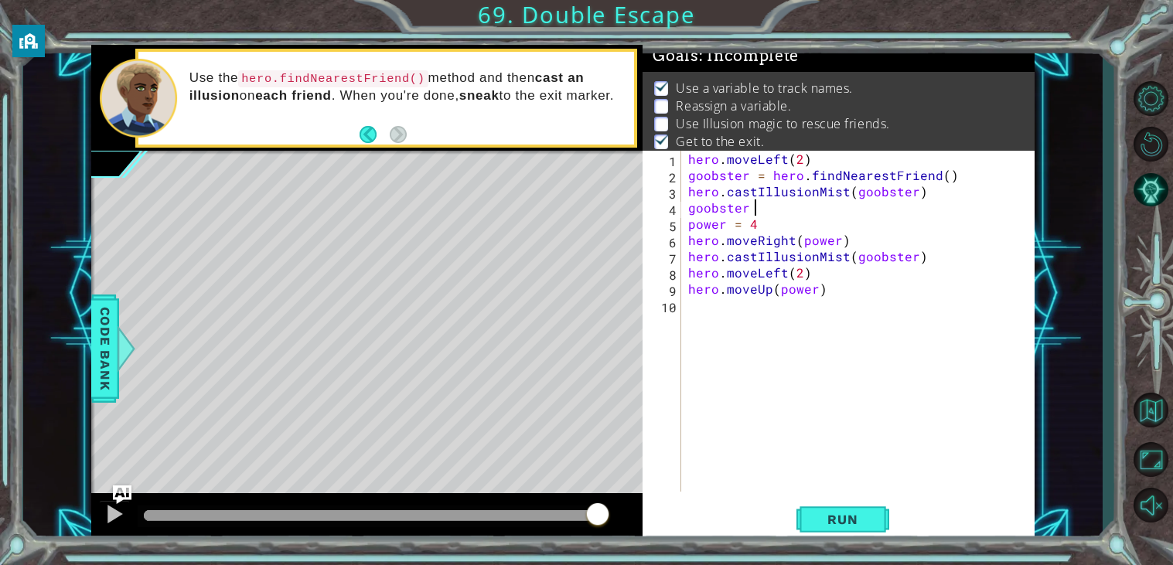
scroll to position [0, 3]
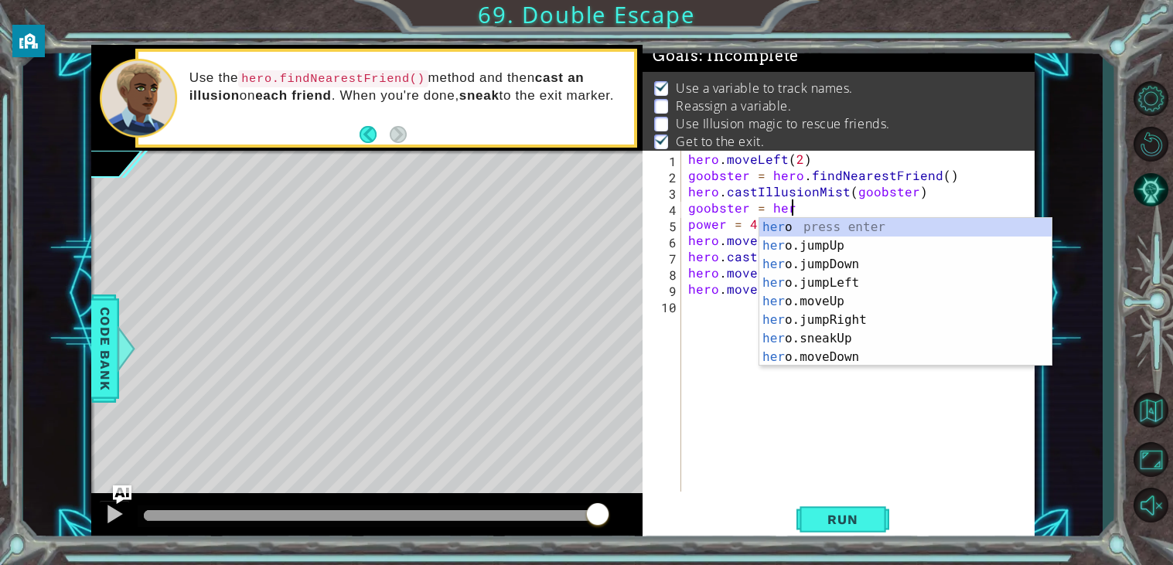
type textarea "goobster = hero"
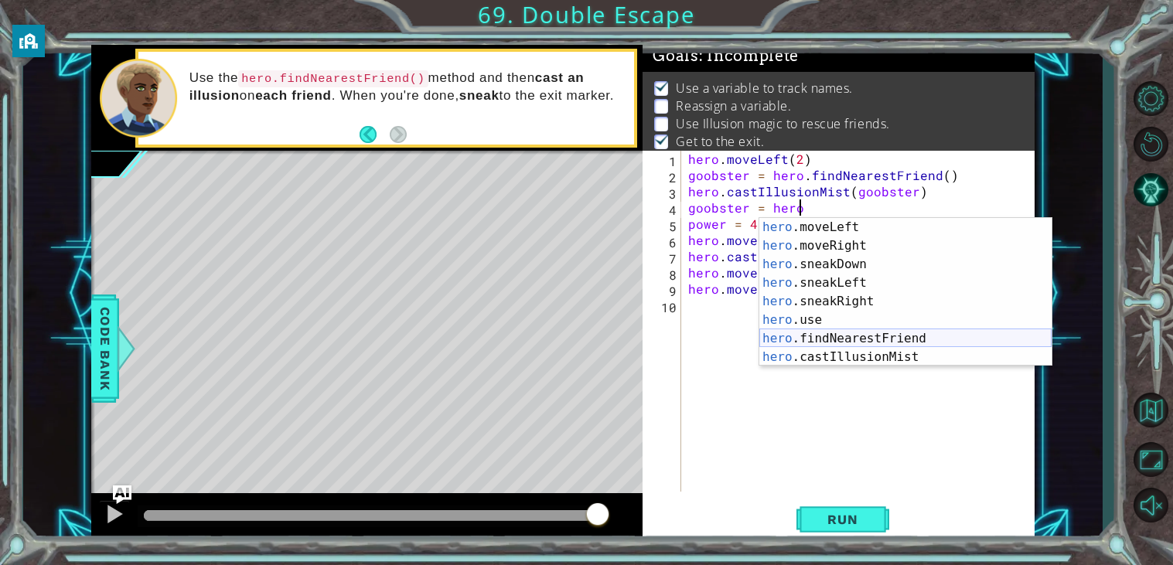
scroll to position [148, 0]
click at [961, 336] on div "hero .moveLeft press enter hero .moveRight press enter hero .sneakDown press en…" at bounding box center [905, 311] width 292 height 186
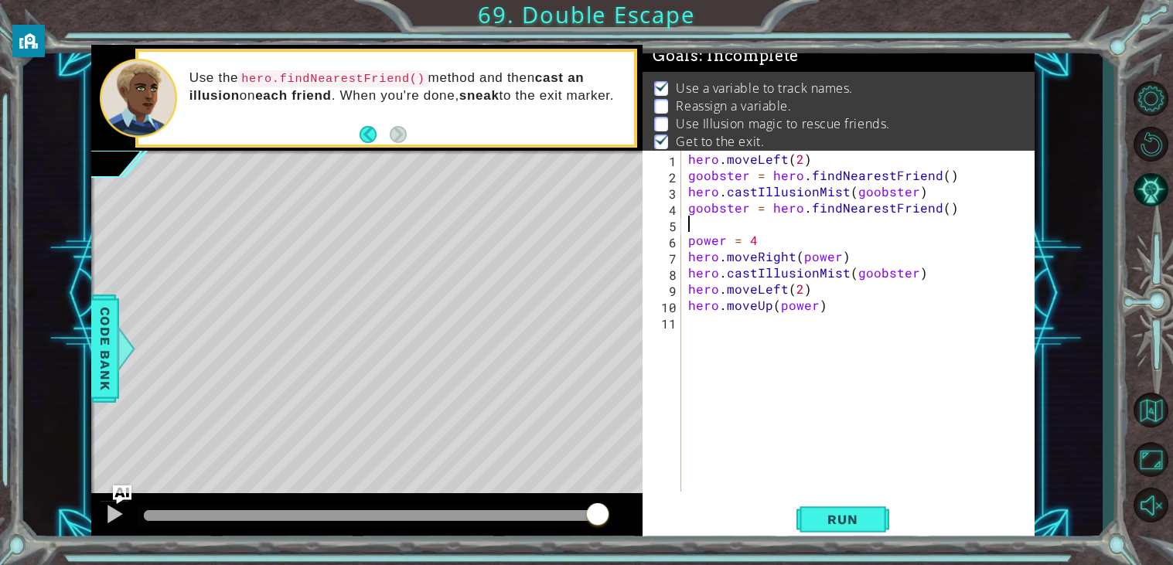
scroll to position [0, 0]
click at [839, 524] on span "Run" at bounding box center [842, 519] width 61 height 15
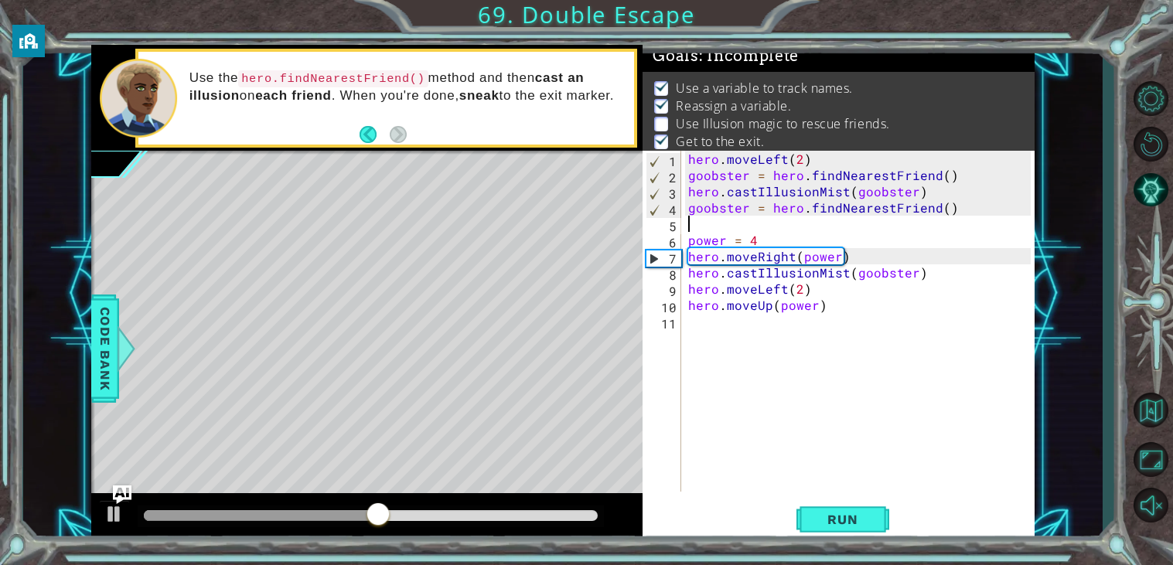
click at [744, 209] on div "hero . moveLeft ( 2 ) goobster = hero . findNearestFriend ( ) hero . castIllusi…" at bounding box center [861, 337] width 353 height 373
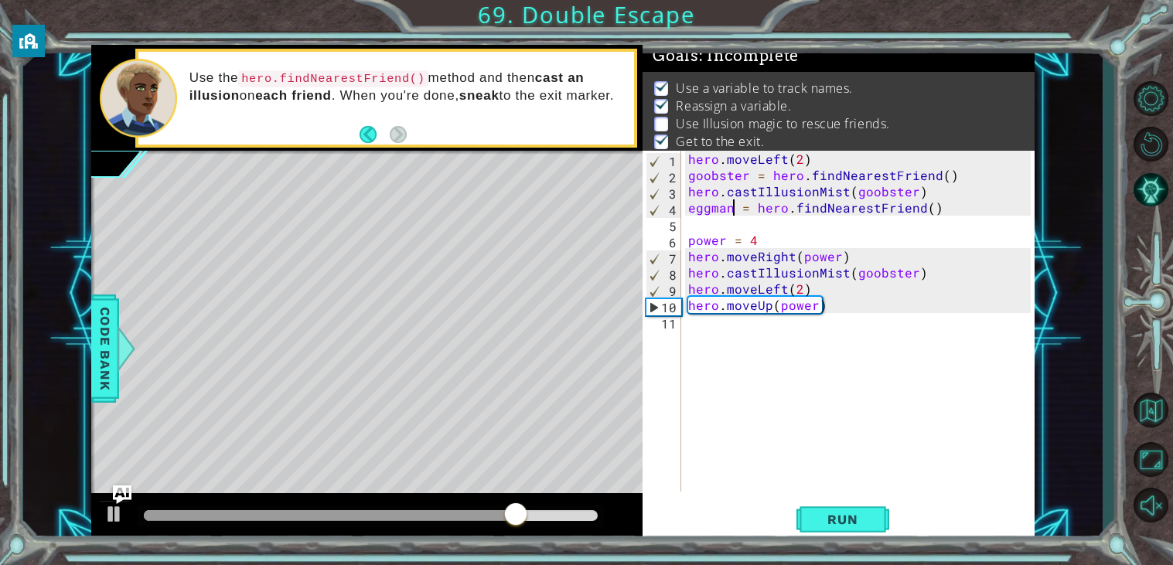
scroll to position [0, 2]
click at [912, 275] on div "hero . moveLeft ( 2 ) goobster = hero . findNearestFriend ( ) hero . castIllusi…" at bounding box center [861, 337] width 353 height 373
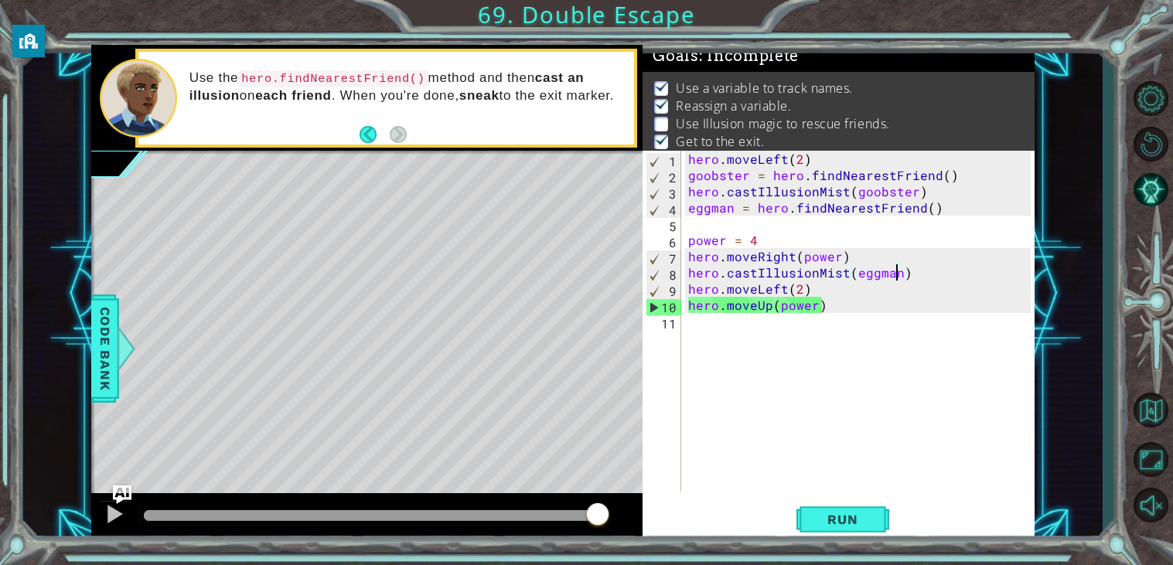
scroll to position [0, 12]
click at [827, 512] on button "Run" at bounding box center [842, 519] width 93 height 39
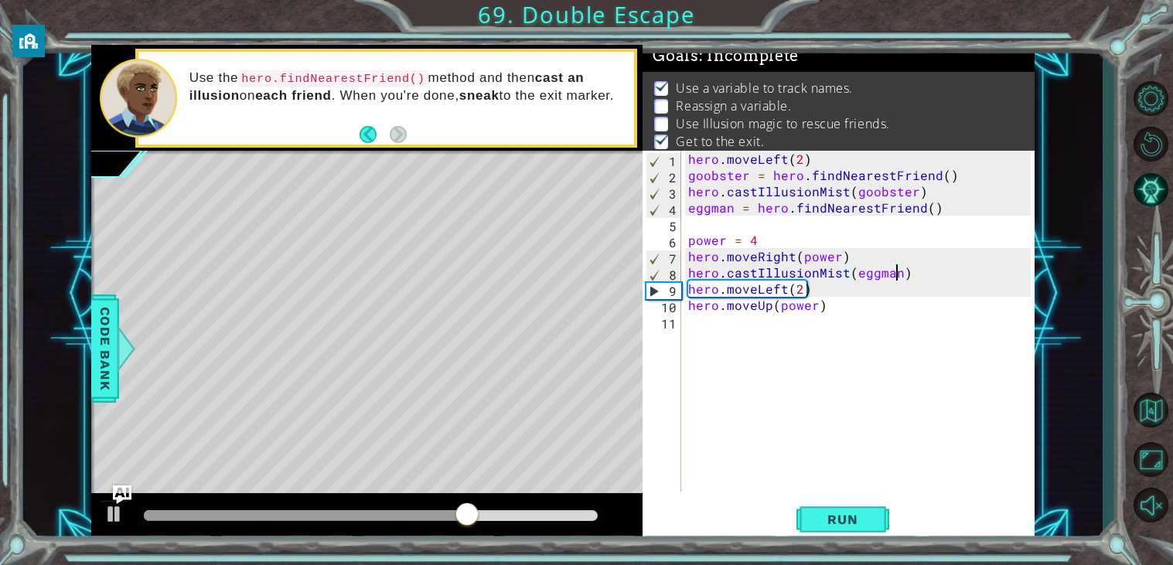
click at [729, 212] on div "hero . moveLeft ( 2 ) goobster = hero . findNearestFriend ( ) hero . castIllusi…" at bounding box center [861, 337] width 353 height 373
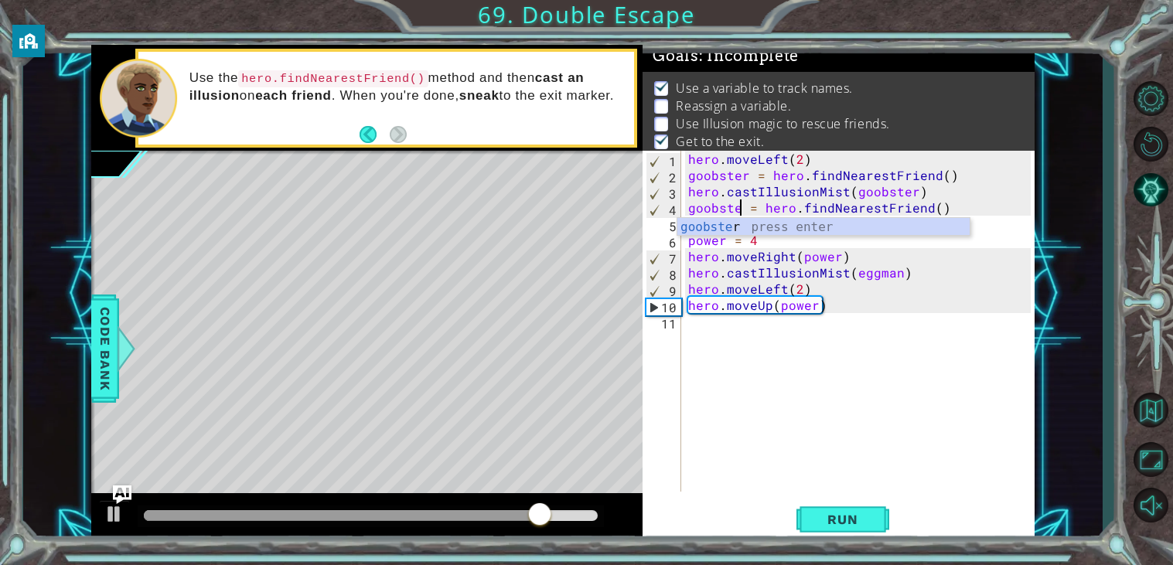
scroll to position [0, 3]
click at [897, 275] on div "hero . moveLeft ( 2 ) goobster = hero . findNearestFriend ( ) hero . castIllusi…" at bounding box center [861, 337] width 353 height 373
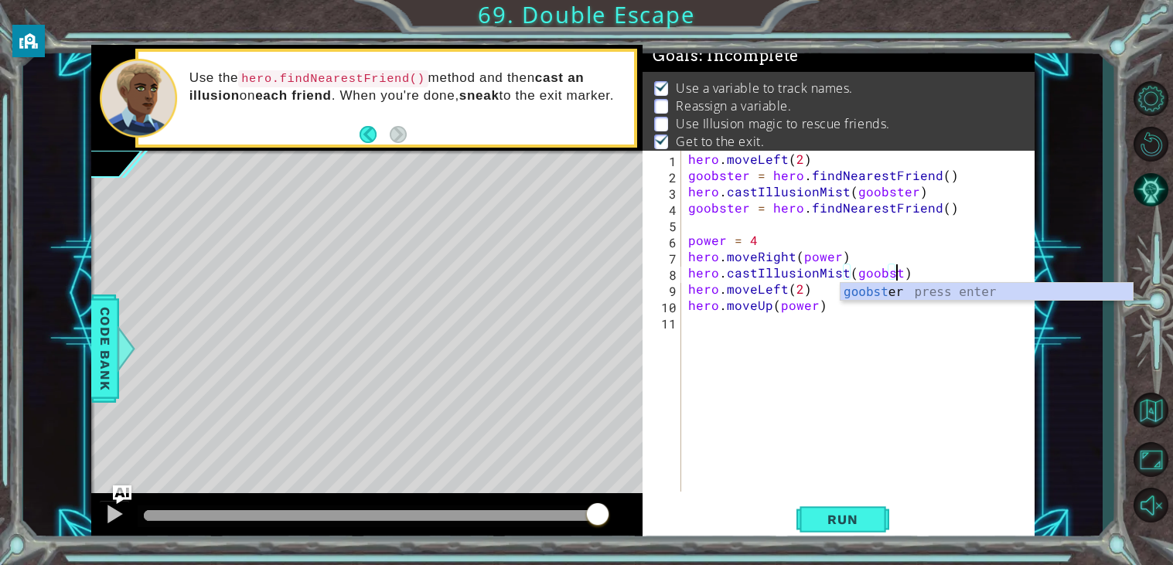
scroll to position [0, 12]
type textarea "hero.castIllusionMist(goobster)"
click at [803, 413] on div "hero . moveLeft ( 2 ) goobster = hero . findNearestFriend ( ) hero . castIllusi…" at bounding box center [861, 337] width 353 height 373
click at [689, 255] on div "hero . moveLeft ( 2 ) goobster = hero . findNearestFriend ( ) hero . castIllusi…" at bounding box center [861, 337] width 353 height 373
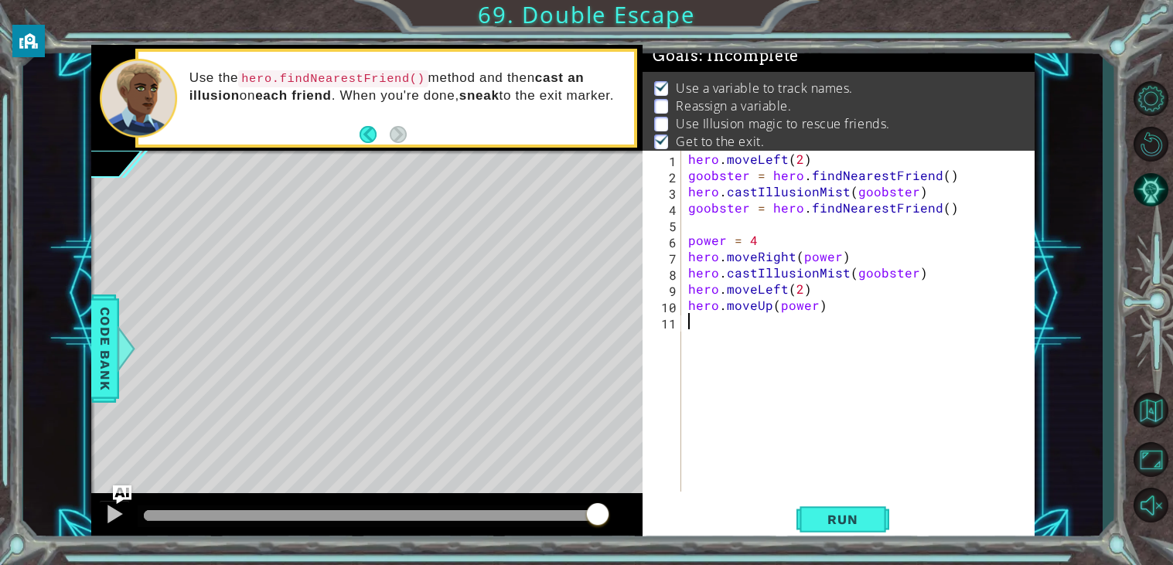
type textarea "hero.moveRight(power)"
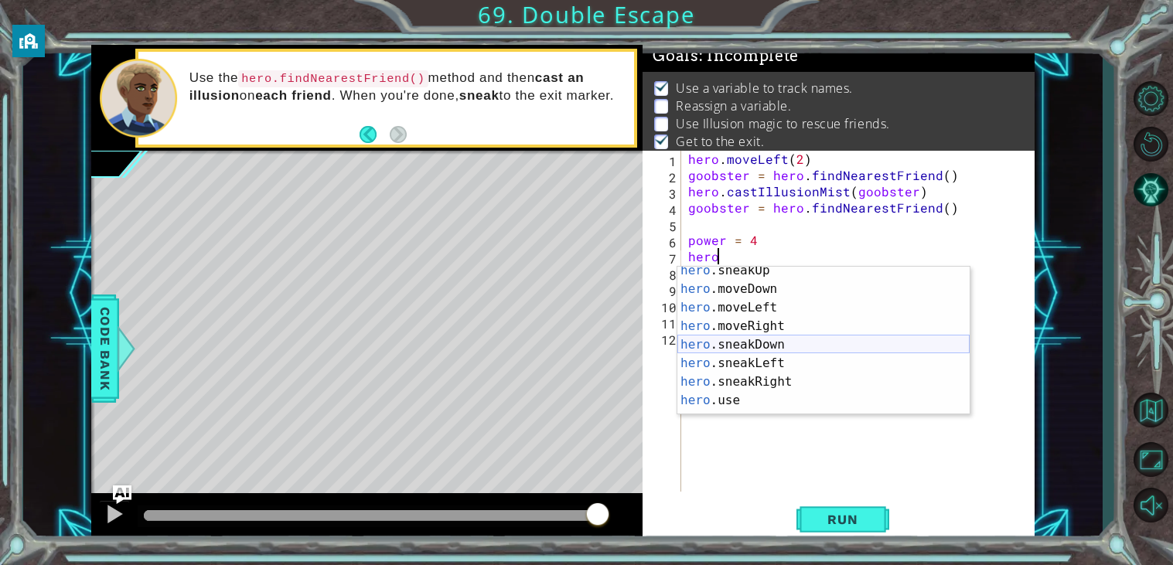
scroll to position [121, 0]
click at [823, 244] on div "hero . moveLeft ( 2 ) goobster = hero . findNearestFriend ( ) hero . castIllusi…" at bounding box center [861, 337] width 353 height 373
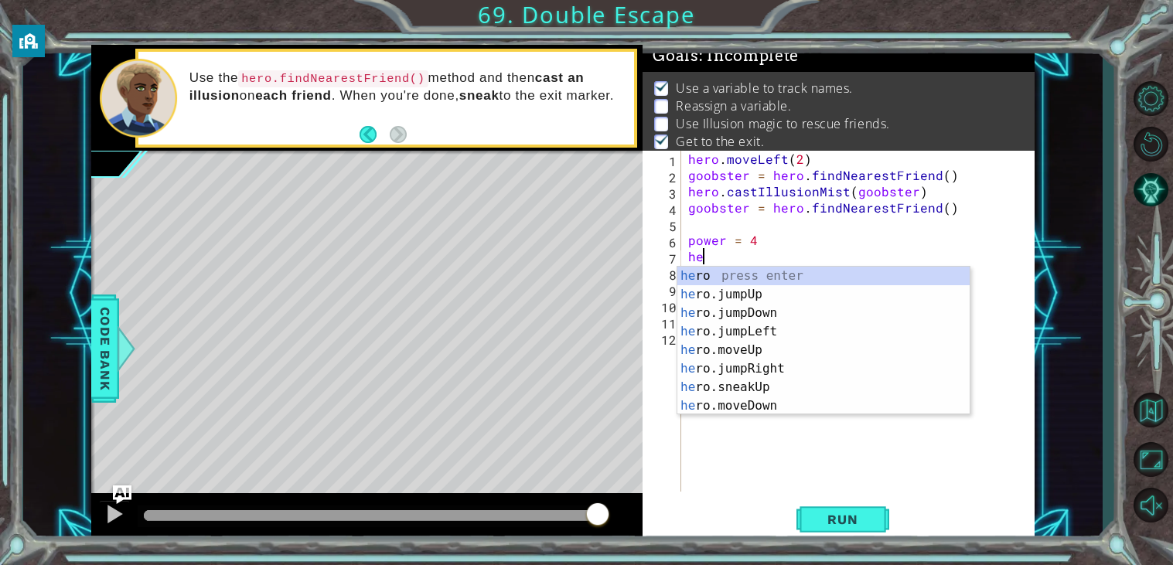
scroll to position [0, 0]
type textarea "h"
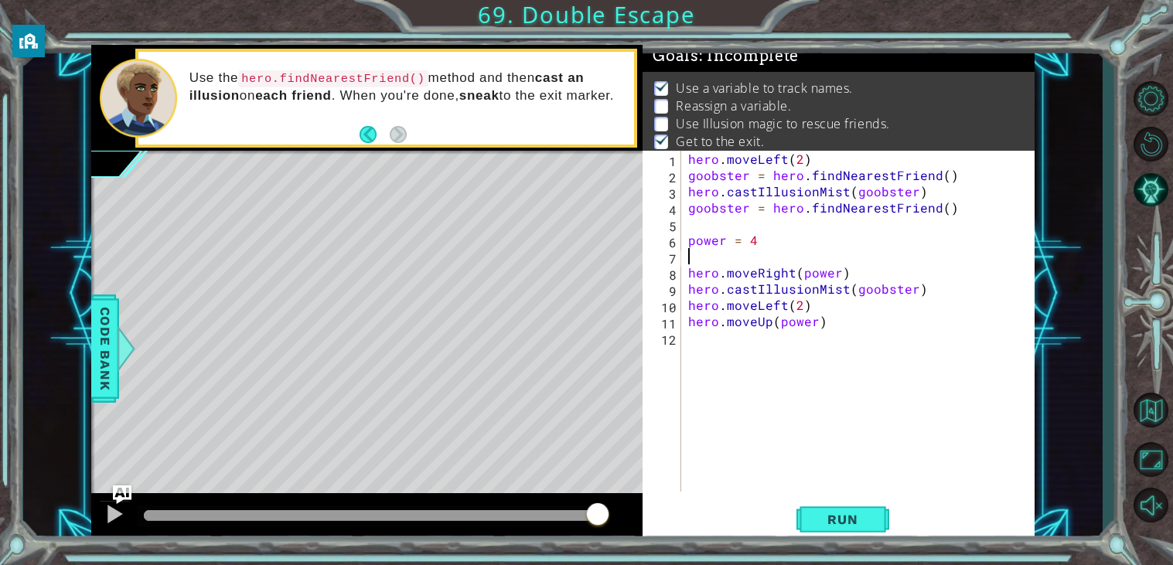
click at [868, 268] on div "hero . moveLeft ( 2 ) goobster = hero . findNearestFriend ( ) hero . castIllusi…" at bounding box center [861, 337] width 353 height 373
type textarea "hero.moveRight(power)"
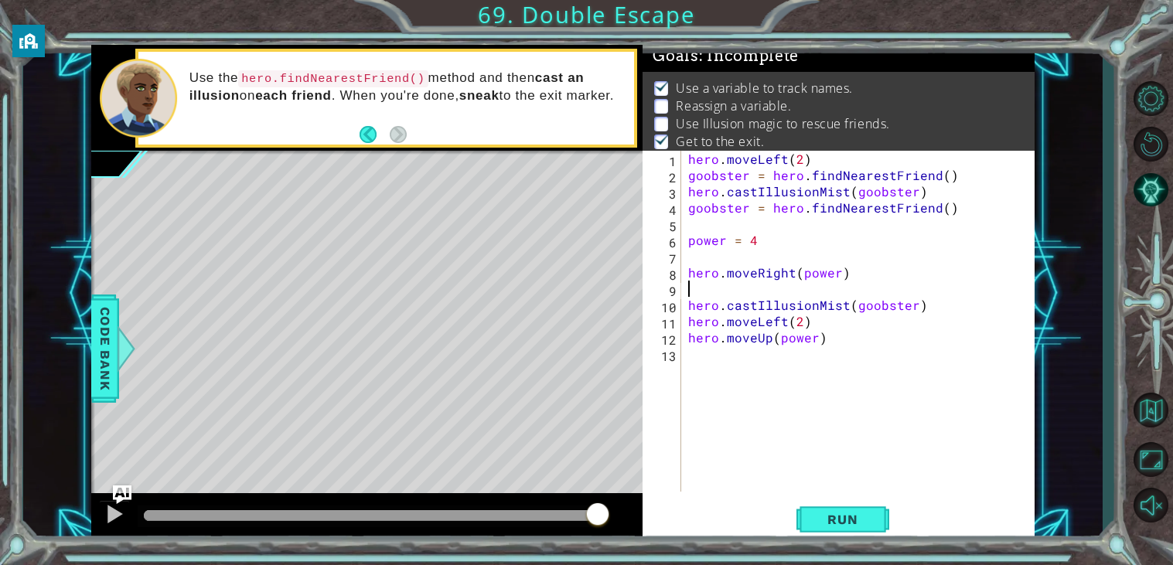
type textarea "hero"
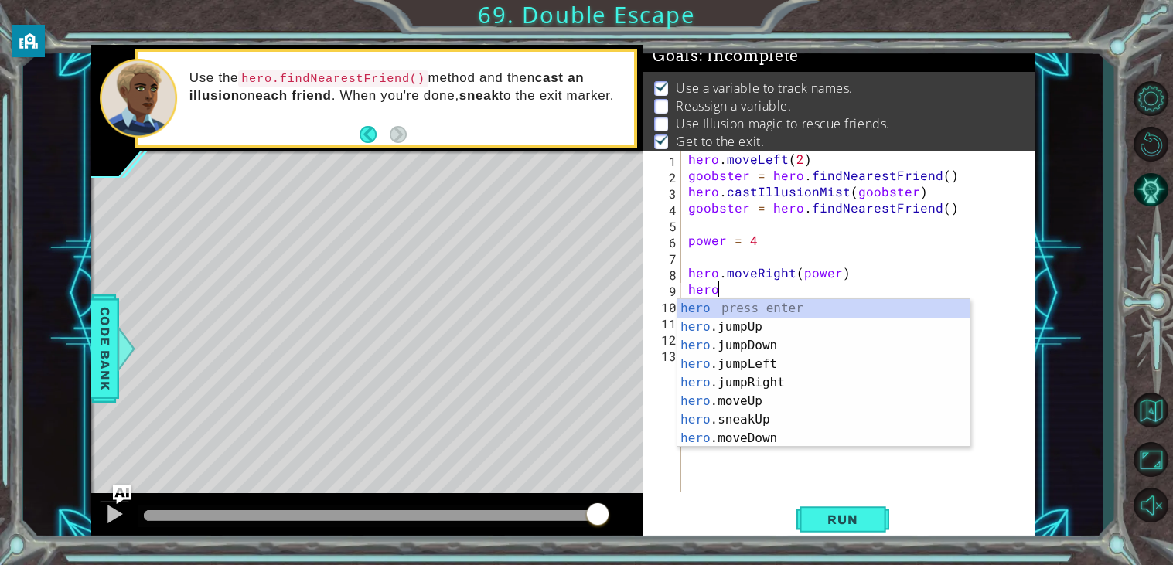
scroll to position [0, 1]
click at [847, 326] on div "hero press enter hero .jumpUp press enter hero .jumpDown press enter hero .jump…" at bounding box center [823, 392] width 292 height 186
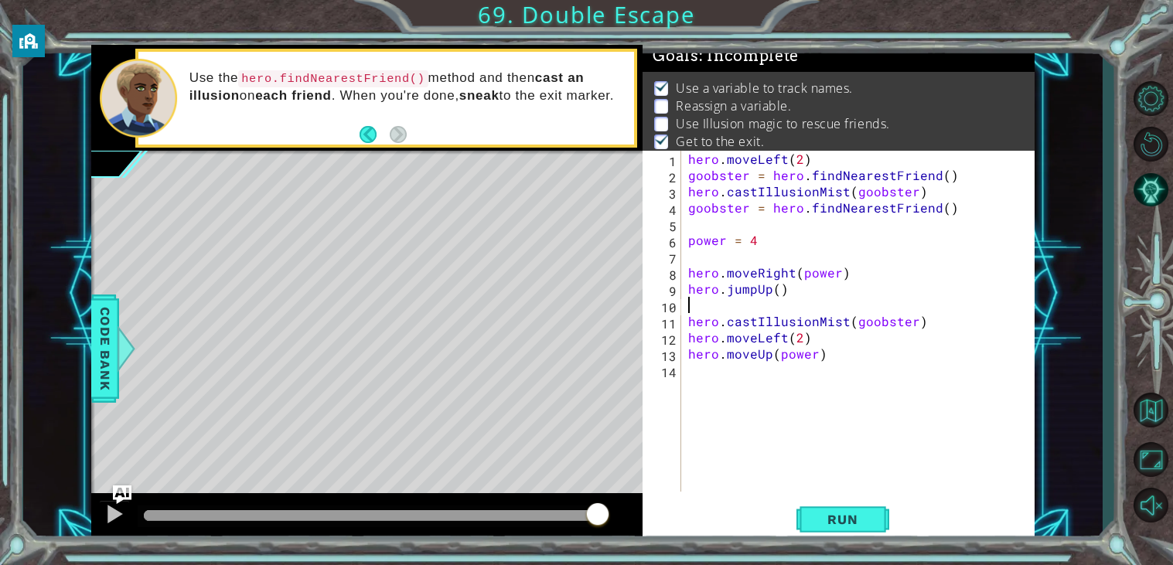
scroll to position [0, 0]
click at [776, 291] on div "hero . moveLeft ( 2 ) goobster = hero . findNearestFriend ( ) hero . castIllusi…" at bounding box center [861, 337] width 353 height 373
type textarea "hero.jumpUp(1)"
click at [832, 534] on button "Run" at bounding box center [842, 519] width 93 height 39
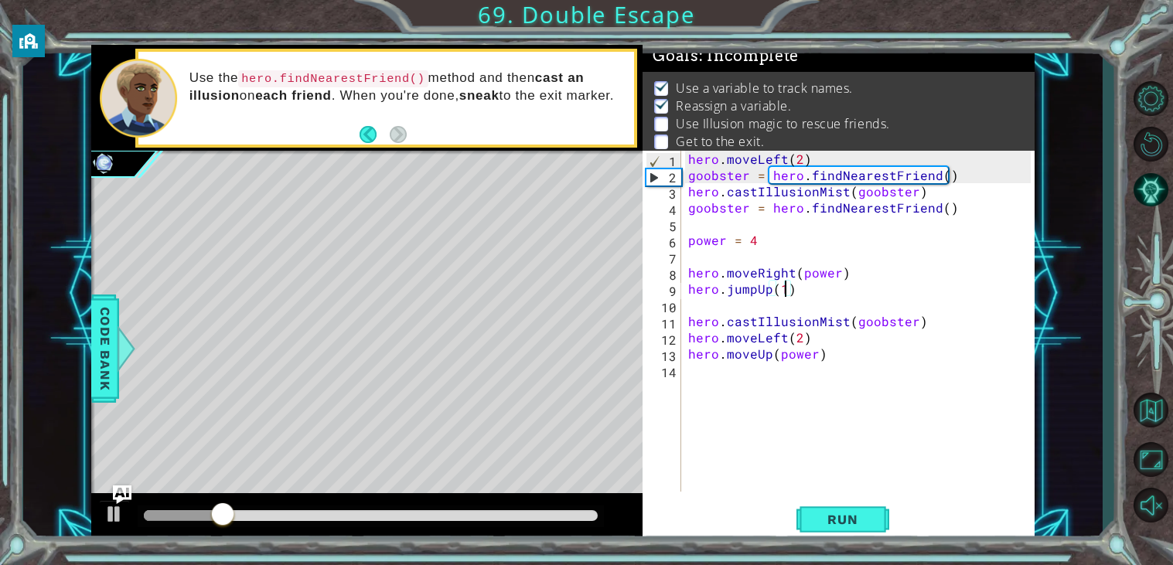
click at [707, 302] on div "hero . moveLeft ( 2 ) goobster = hero . findNearestFriend ( ) hero . castIllusi…" at bounding box center [861, 337] width 353 height 373
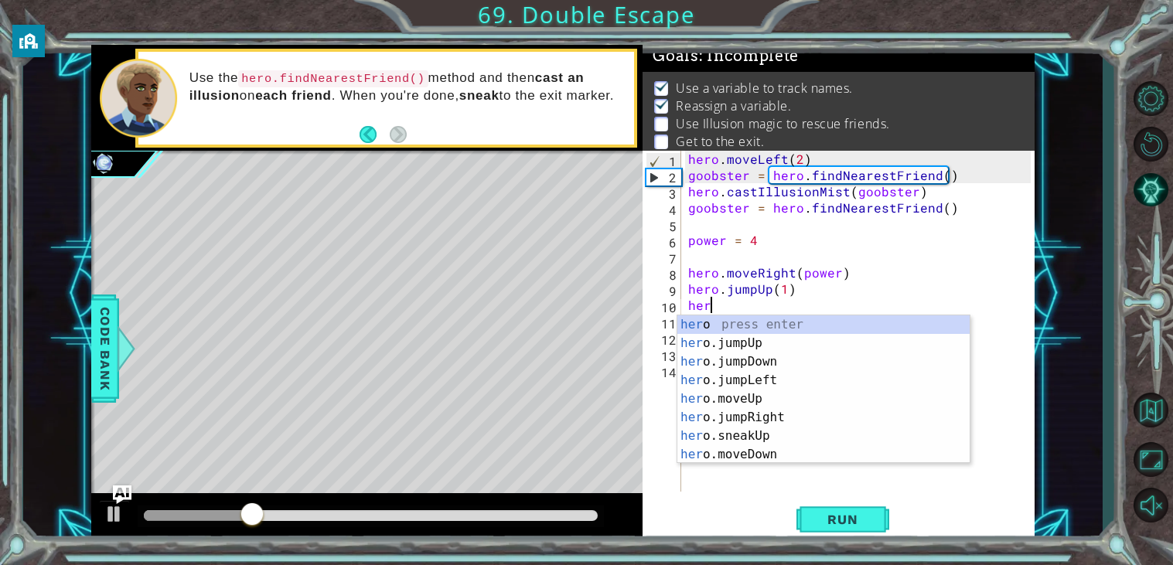
type textarea "hero"
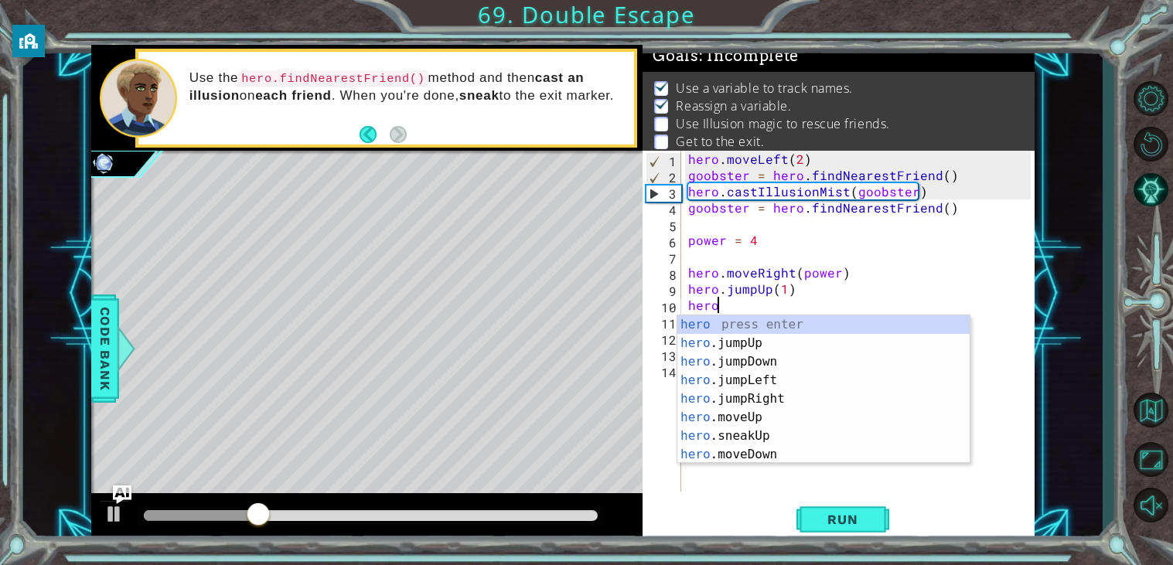
scroll to position [0, 1]
click at [751, 360] on div "hero press enter hero .jumpUp press enter hero .jumpDown press enter hero .jump…" at bounding box center [823, 408] width 292 height 186
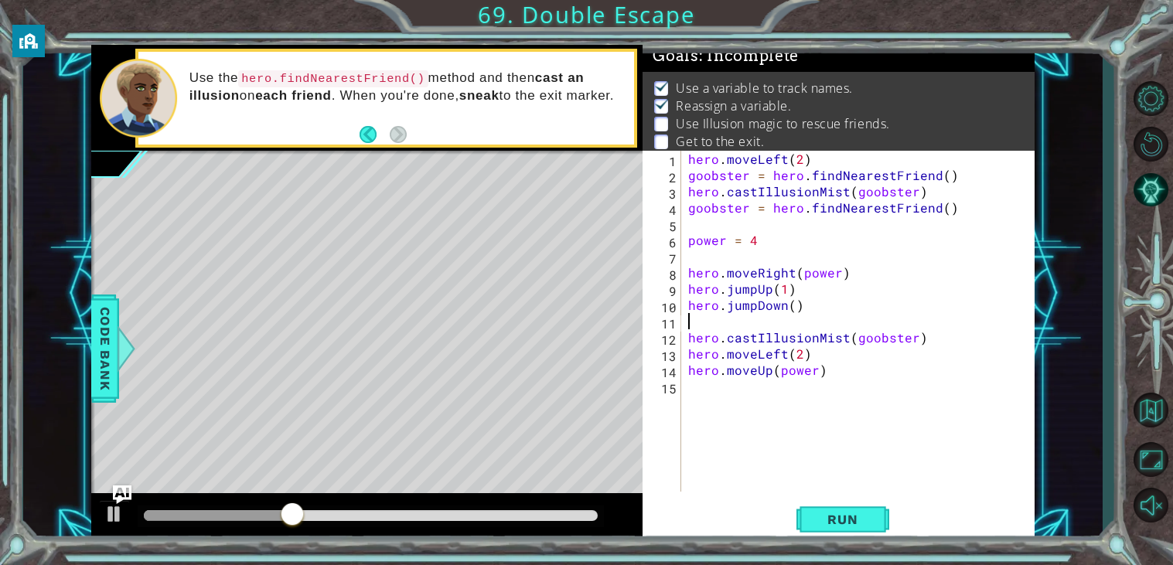
scroll to position [0, 0]
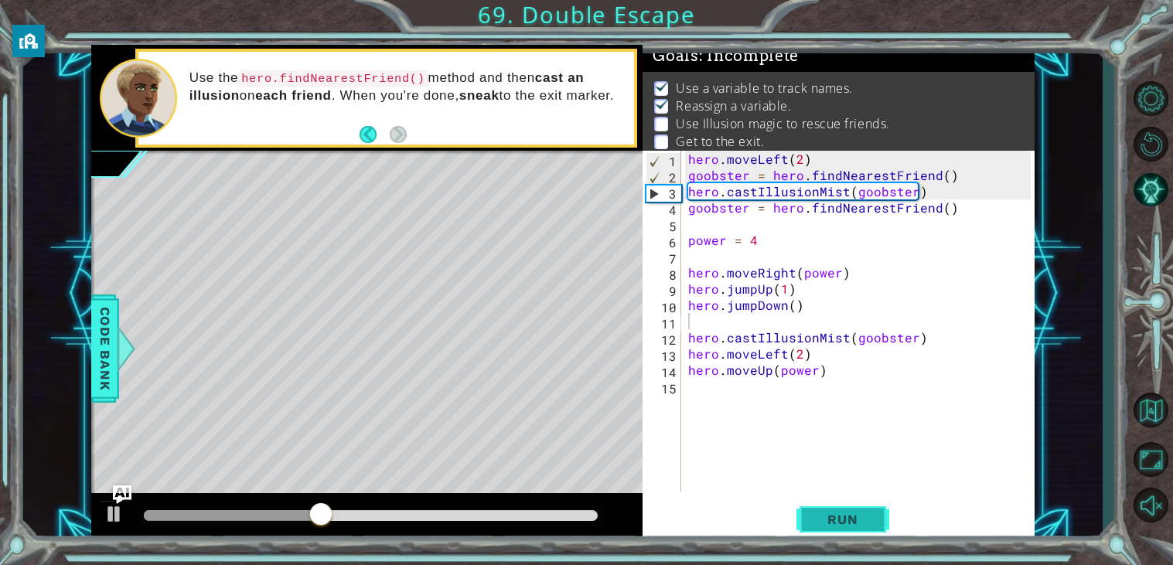
click at [837, 520] on span "Run" at bounding box center [842, 519] width 61 height 15
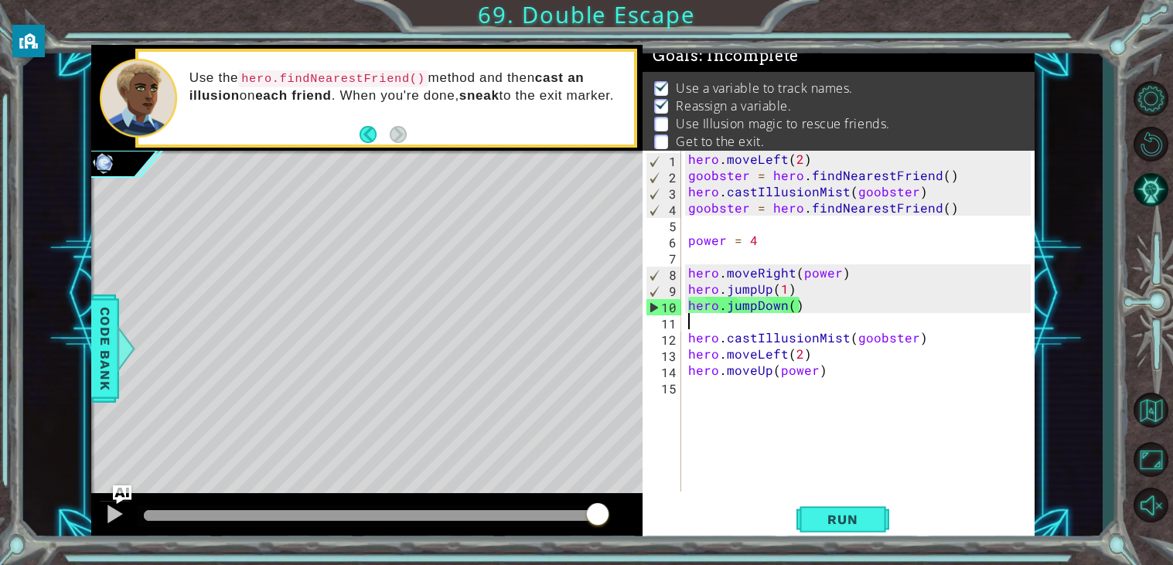
click at [752, 291] on div "hero . moveLeft ( 2 ) goobster = hero . findNearestFriend ( ) hero . castIllusi…" at bounding box center [861, 337] width 353 height 373
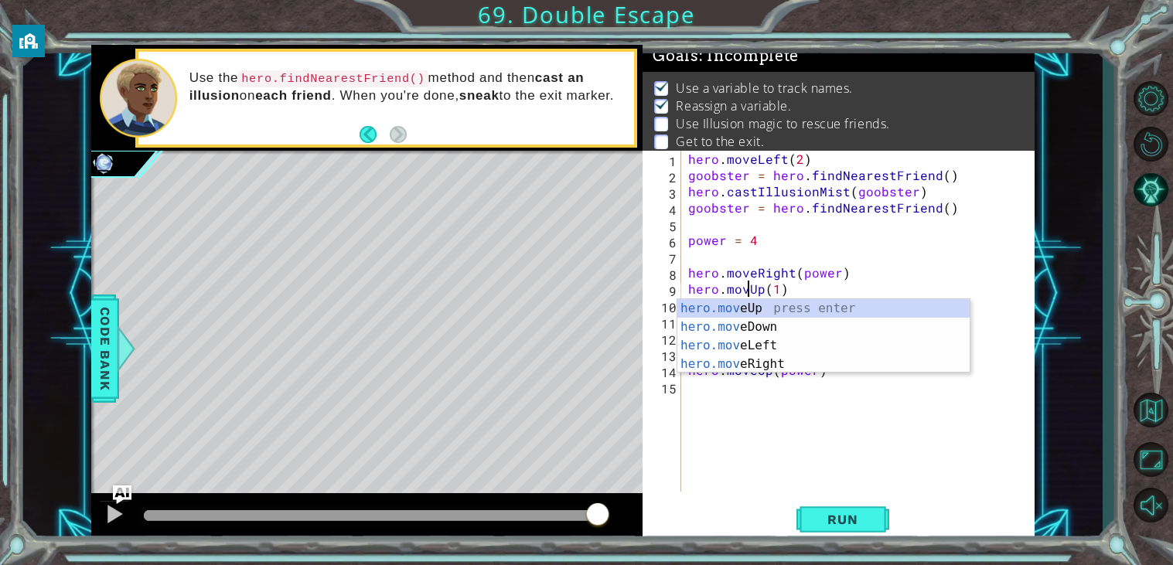
scroll to position [0, 3]
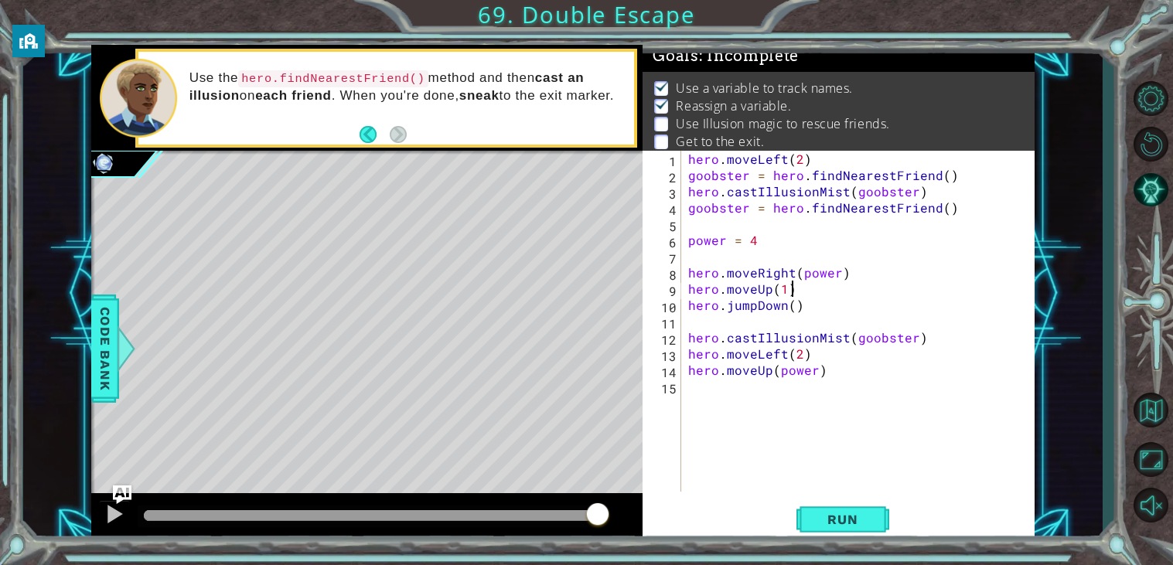
click at [934, 288] on div "hero . moveLeft ( 2 ) goobster = hero . findNearestFriend ( ) hero . castIllusi…" at bounding box center [861, 337] width 353 height 373
click at [755, 309] on div "hero . moveLeft ( 2 ) goobster = hero . findNearestFriend ( ) hero . castIllusi…" at bounding box center [861, 337] width 353 height 373
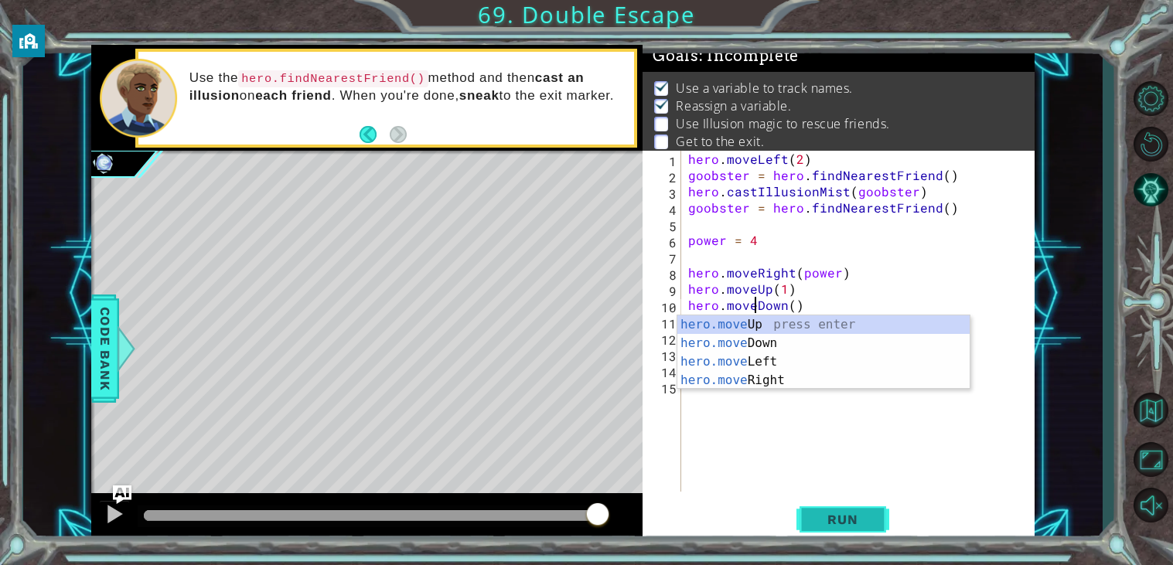
click at [833, 506] on button "Run" at bounding box center [842, 519] width 93 height 39
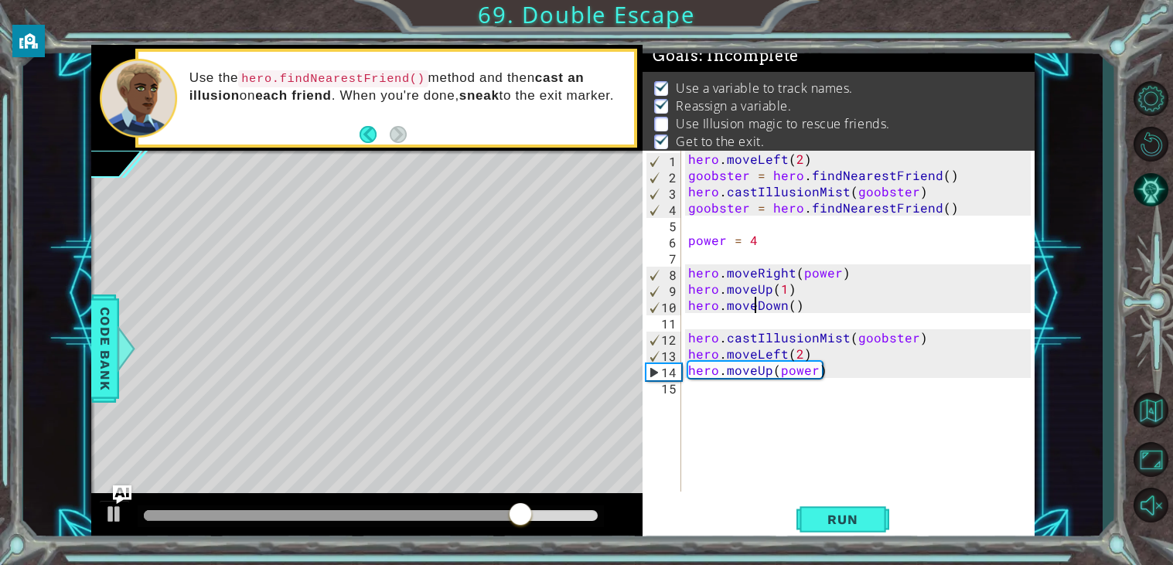
click at [950, 210] on div "hero . moveLeft ( 2 ) goobster = hero . findNearestFriend ( ) hero . castIllusi…" at bounding box center [861, 337] width 353 height 373
drag, startPoint x: 950, startPoint y: 210, endPoint x: 767, endPoint y: 211, distance: 183.3
click at [767, 211] on div "hero . moveLeft ( 2 ) goobster = hero . findNearestFriend ( ) hero . castIllusi…" at bounding box center [861, 337] width 353 height 373
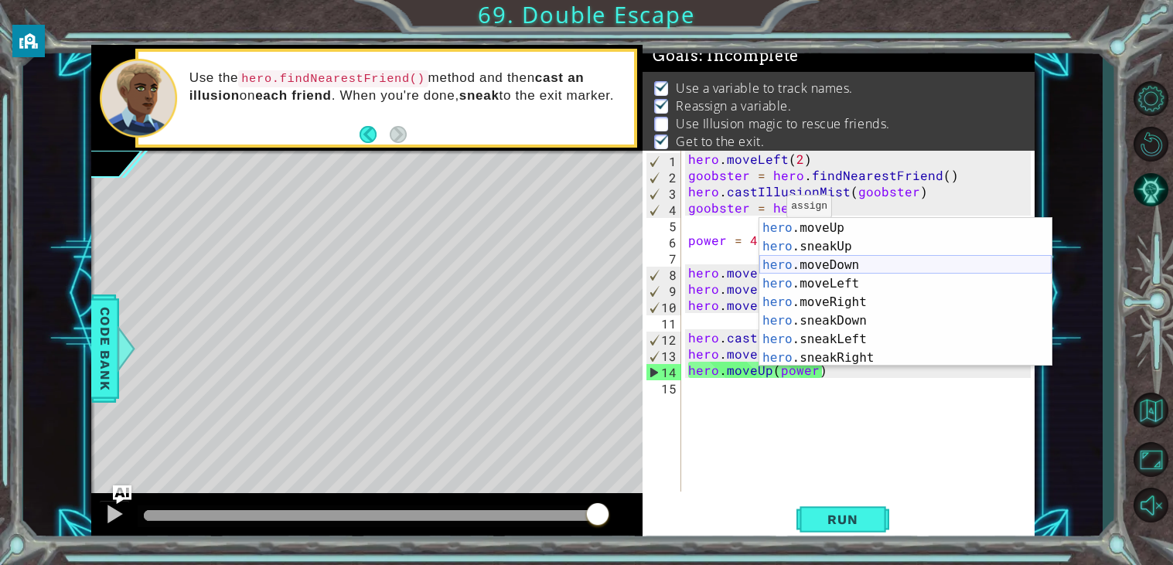
scroll to position [148, 0]
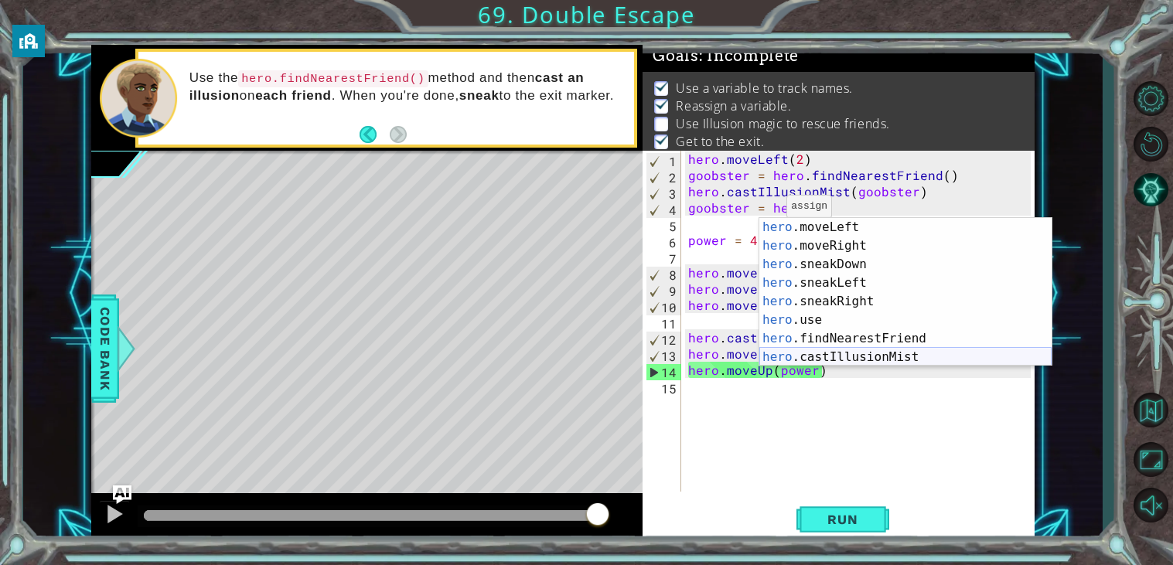
click at [870, 356] on div "hero .moveLeft press enter hero .moveRight press enter hero .sneakDown press en…" at bounding box center [905, 311] width 292 height 186
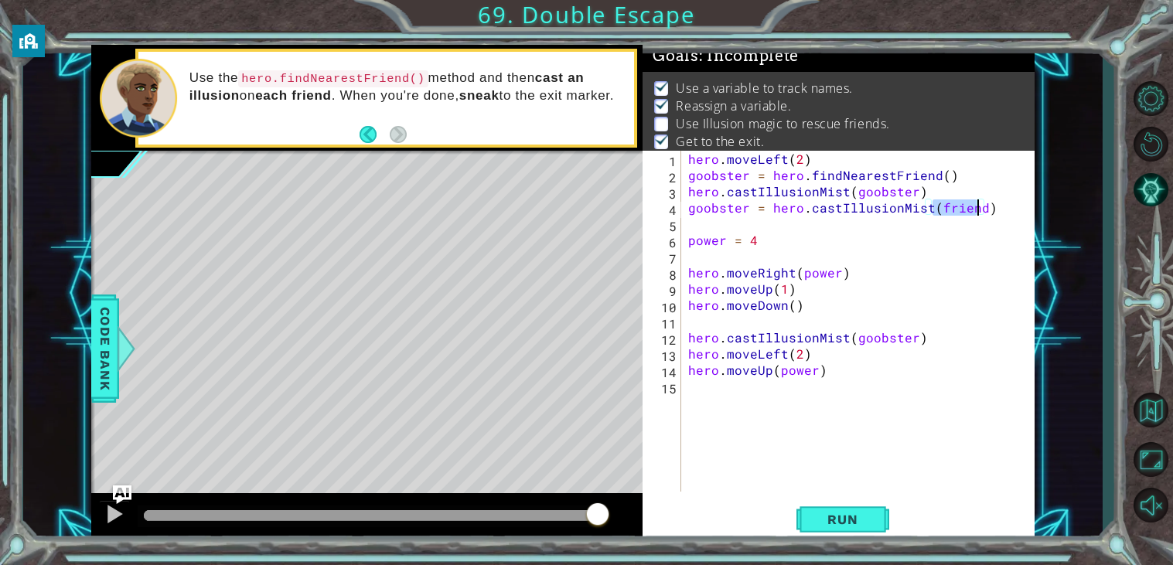
click at [929, 339] on div "hero . moveLeft ( 2 ) goobster = hero . findNearestFriend ( ) hero . castIllusi…" at bounding box center [861, 337] width 353 height 373
click at [977, 214] on div "hero . moveLeft ( 2 ) goobster = hero . findNearestFriend ( ) hero . castIllusi…" at bounding box center [861, 337] width 353 height 373
click at [688, 341] on div "hero . moveLeft ( 2 ) goobster = hero . findNearestFriend ( ) hero . castIllusi…" at bounding box center [861, 337] width 353 height 373
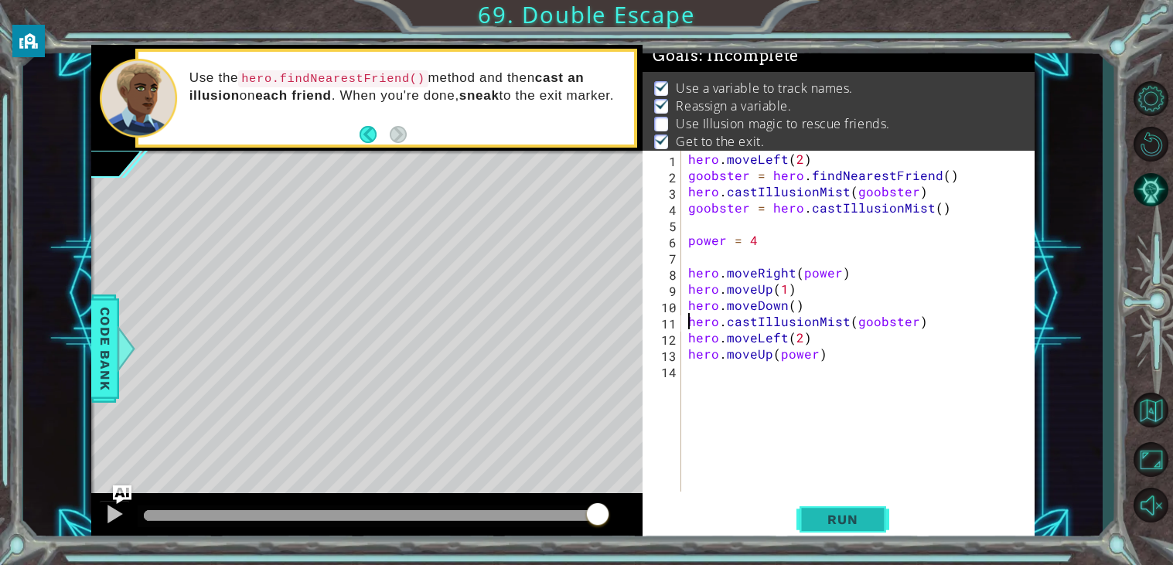
click at [823, 527] on span "Run" at bounding box center [842, 519] width 61 height 15
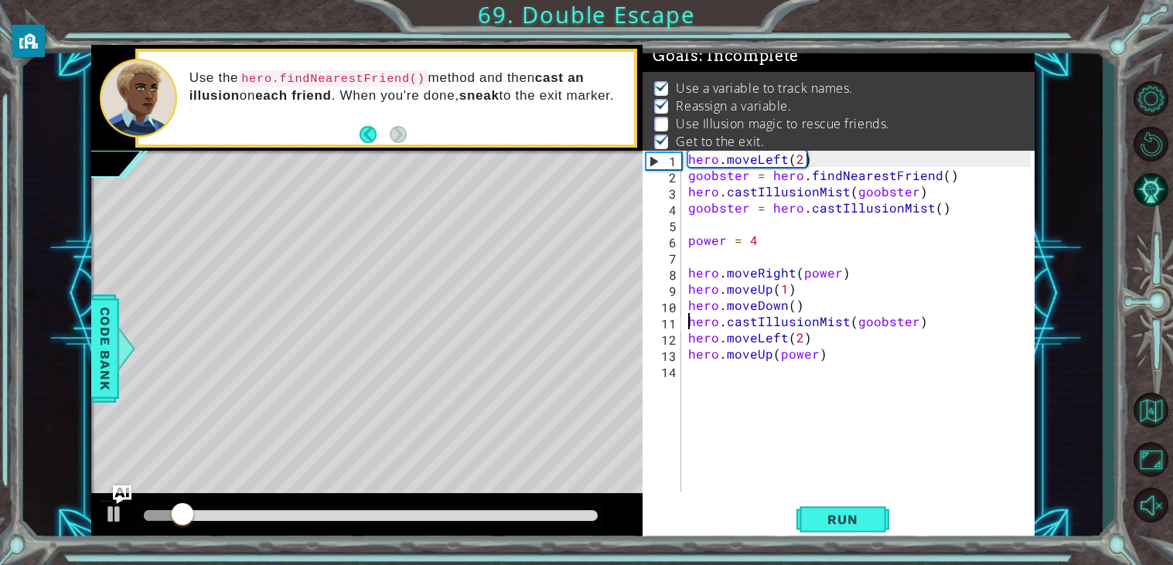
click at [518, 510] on div at bounding box center [371, 515] width 454 height 11
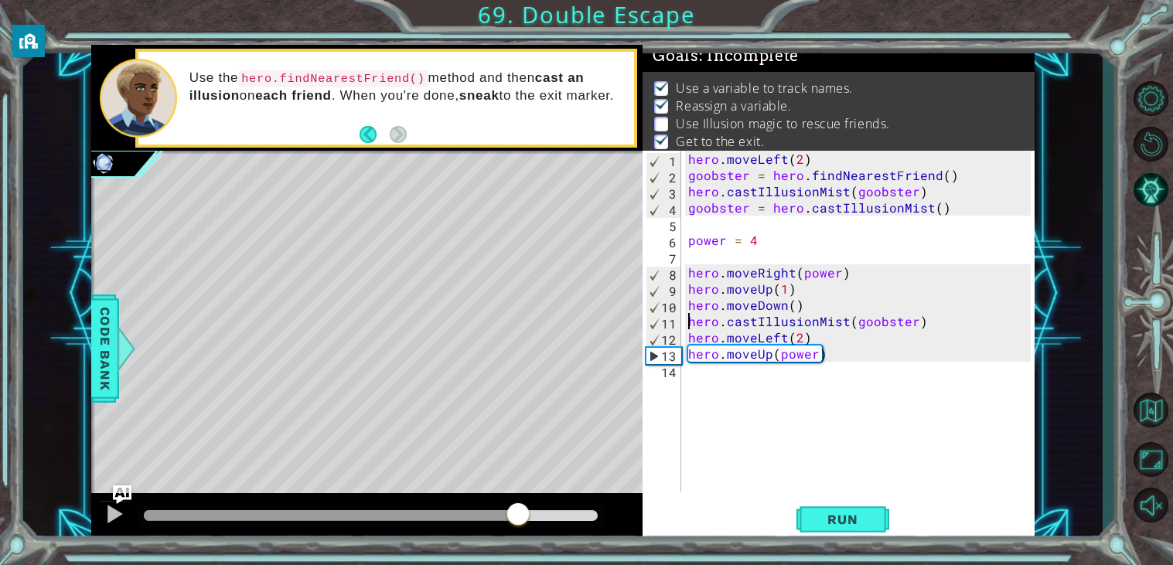
click at [458, 499] on div at bounding box center [366, 517] width 551 height 49
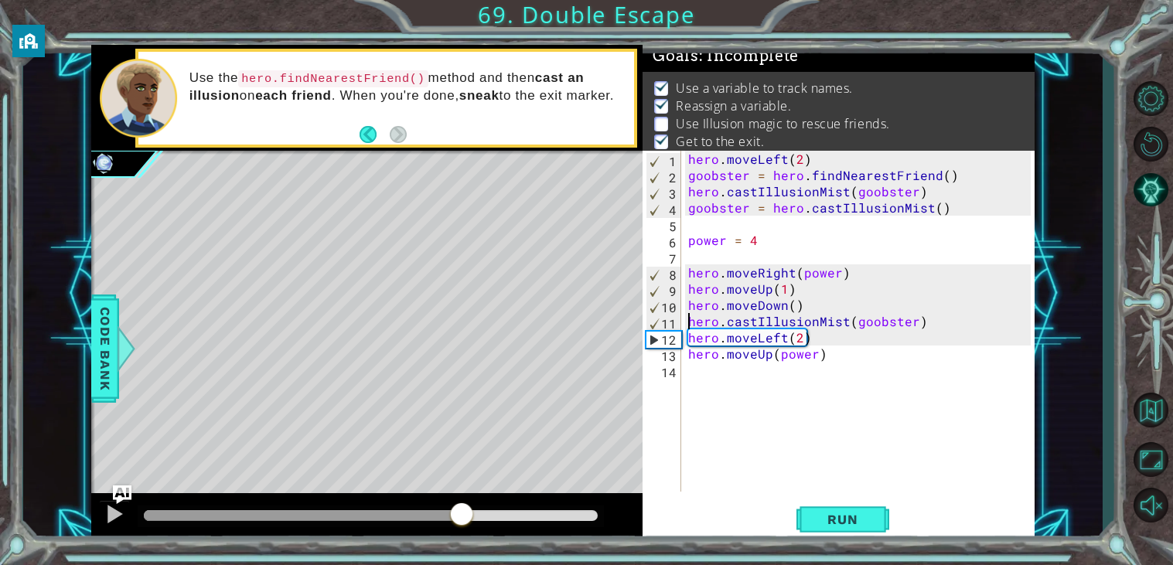
click at [462, 510] on div at bounding box center [303, 515] width 318 height 11
click at [119, 515] on div at bounding box center [114, 514] width 20 height 20
click at [346, 523] on div at bounding box center [371, 517] width 466 height 22
click at [364, 514] on div at bounding box center [319, 515] width 350 height 11
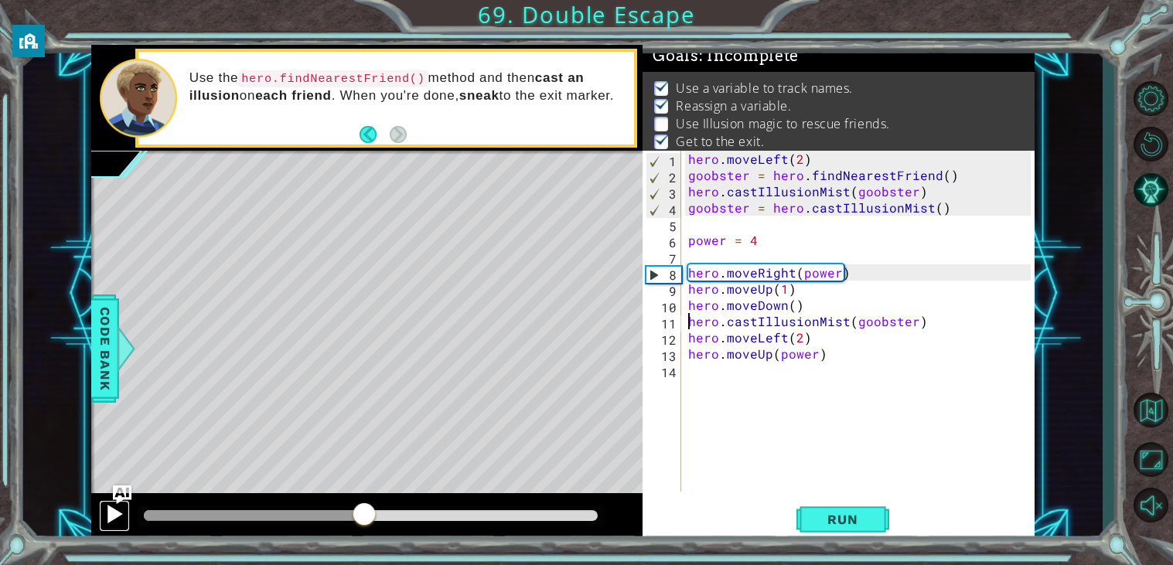
click at [118, 513] on div at bounding box center [114, 514] width 20 height 20
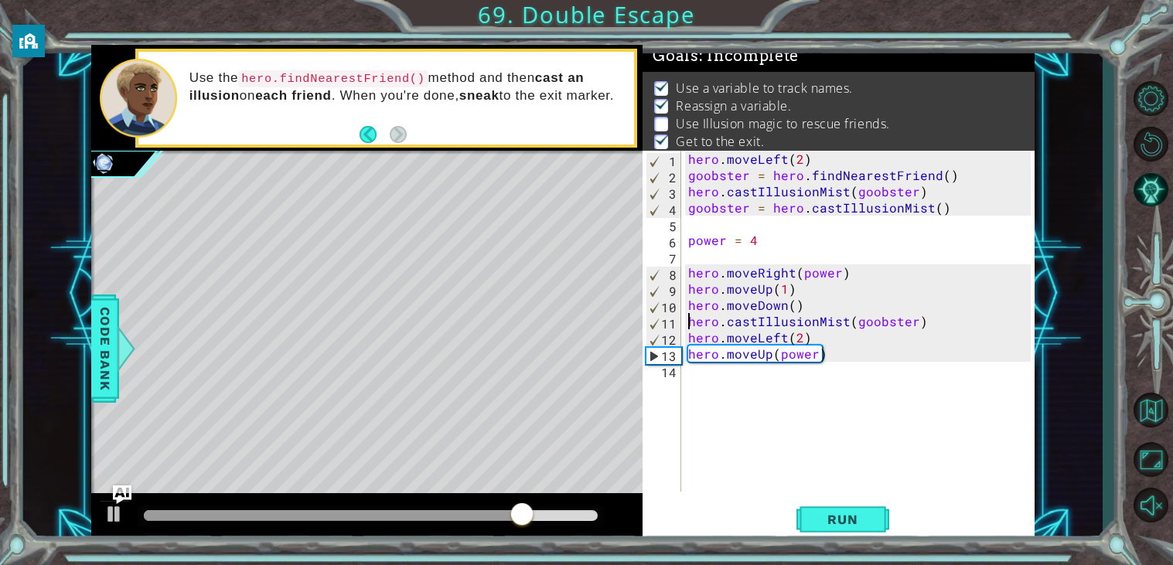
click at [912, 322] on div "hero . moveLeft ( 2 ) goobster = hero . findNearestFriend ( ) hero . castIllusi…" at bounding box center [861, 337] width 353 height 373
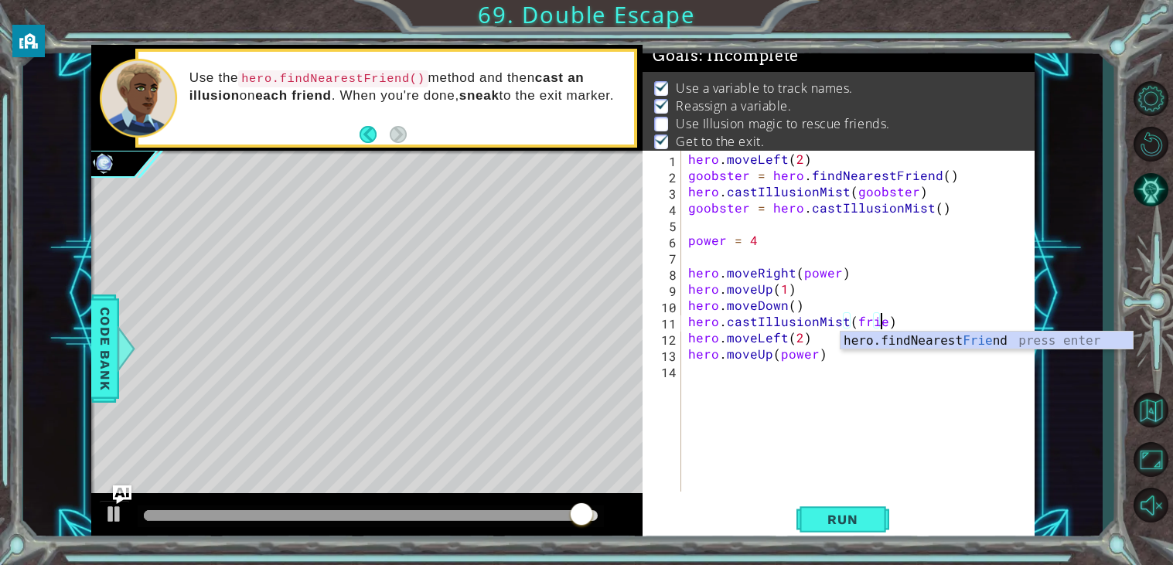
scroll to position [0, 12]
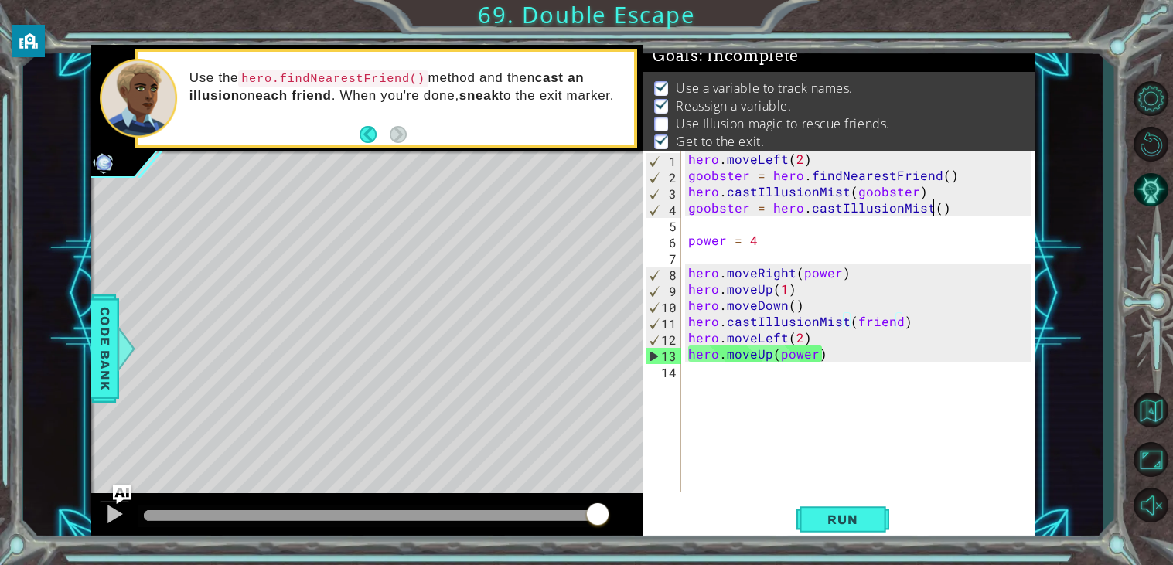
click at [932, 210] on div "hero . moveLeft ( 2 ) goobster = hero . findNearestFriend ( ) hero . castIllusi…" at bounding box center [861, 337] width 353 height 373
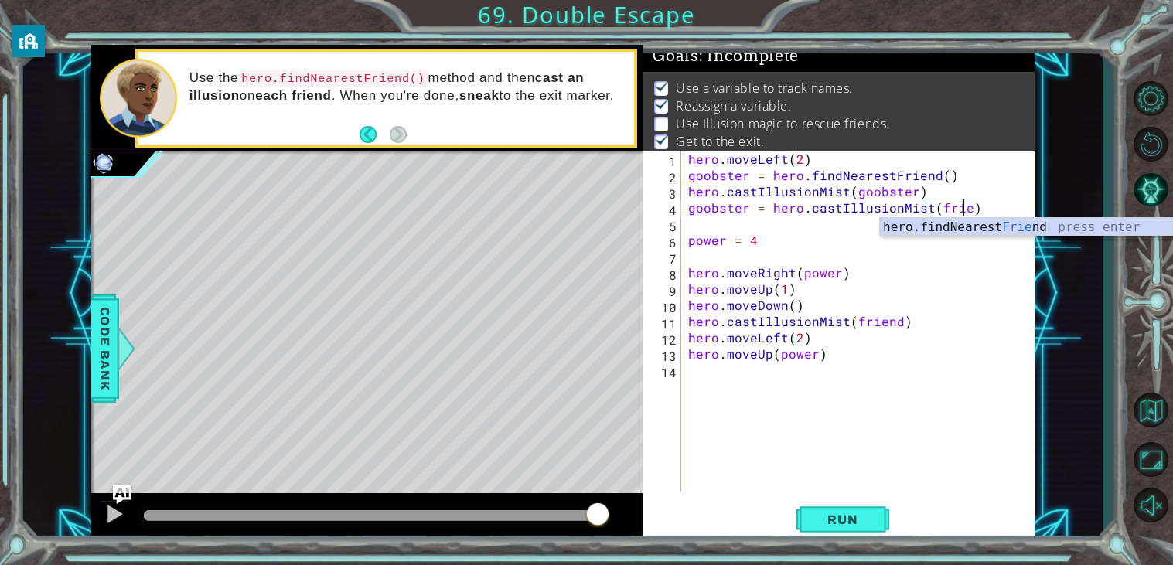
scroll to position [0, 17]
click at [862, 511] on button "Run" at bounding box center [842, 519] width 93 height 39
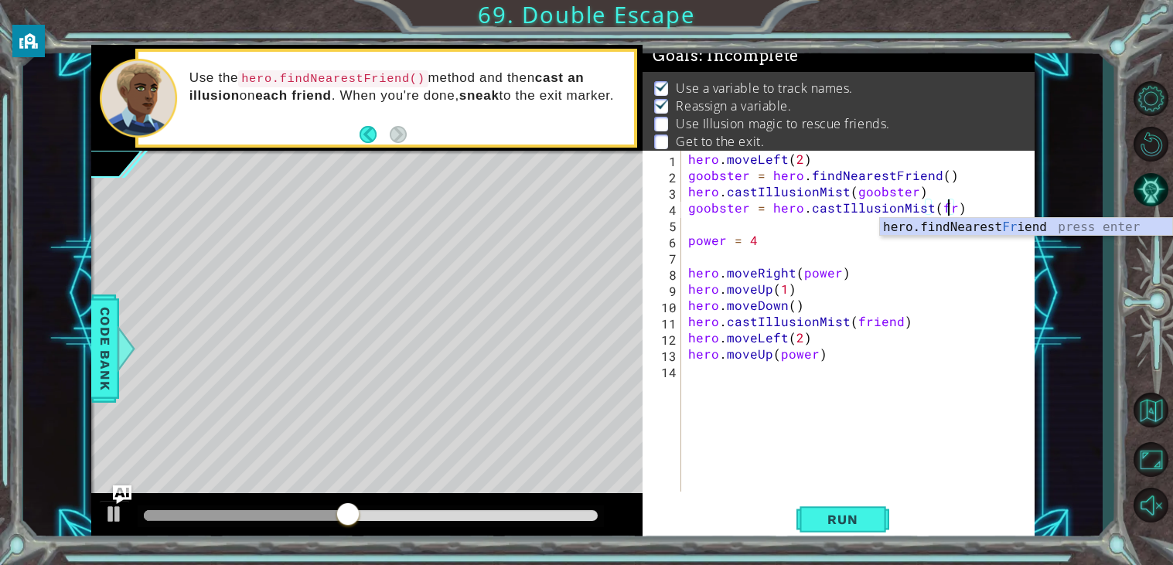
scroll to position [0, 15]
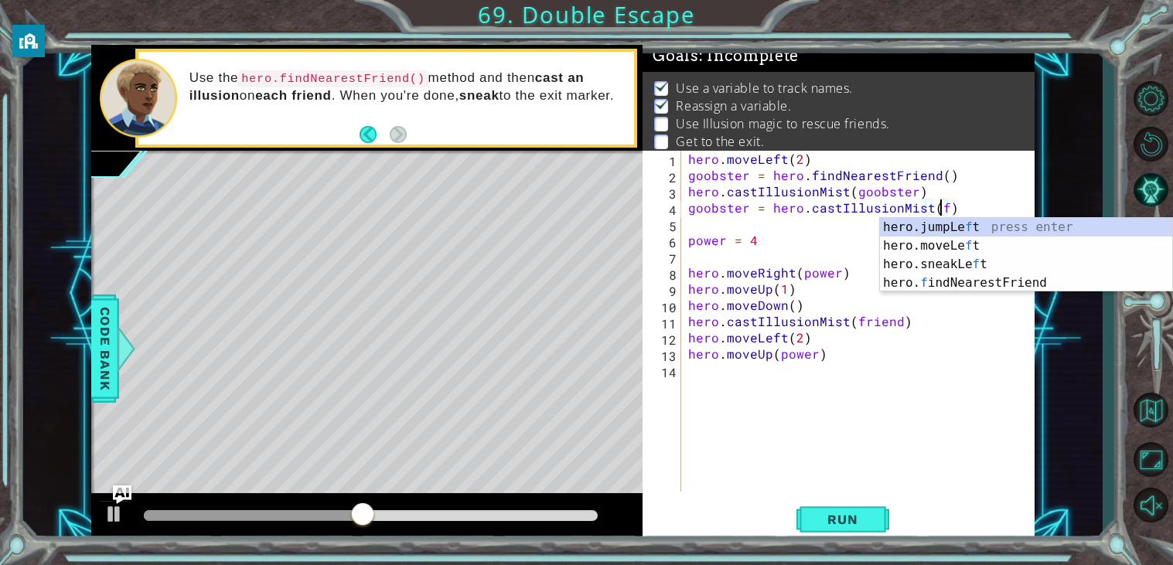
type textarea "goobster = hero.castIllusionMist()"
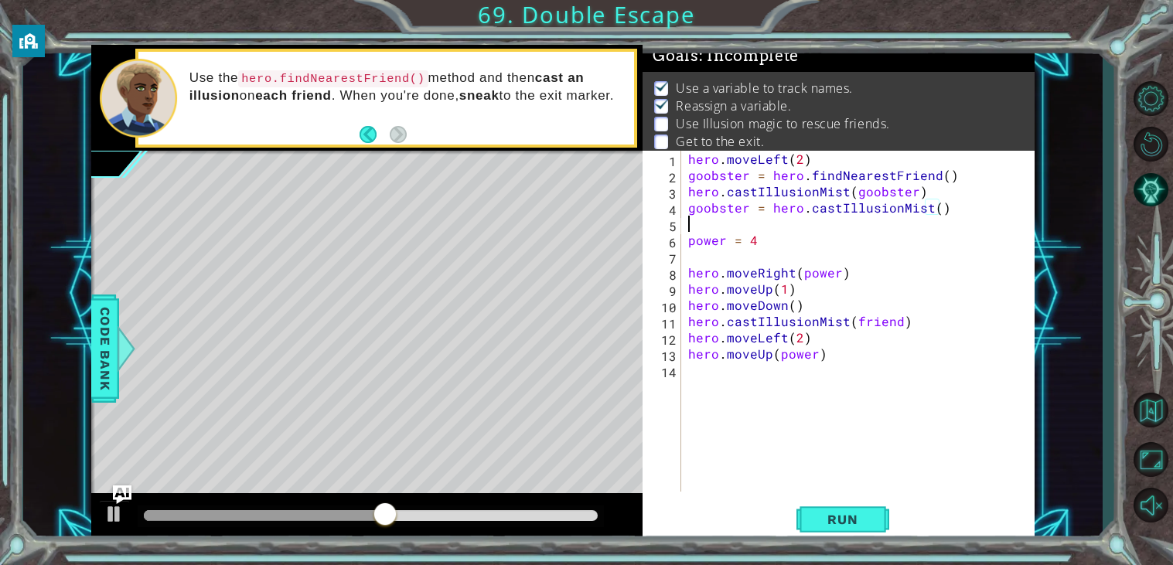
click at [696, 223] on div "hero . moveLeft ( 2 ) goobster = hero . findNearestFriend ( ) hero . castIllusi…" at bounding box center [861, 337] width 353 height 373
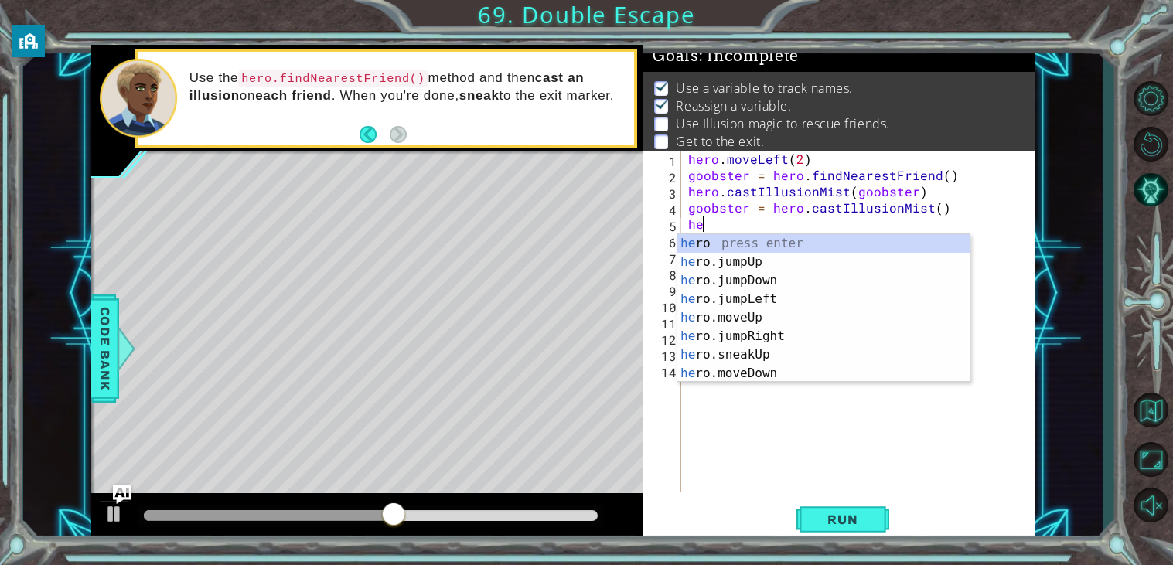
scroll to position [0, 0]
type textarea "hero"
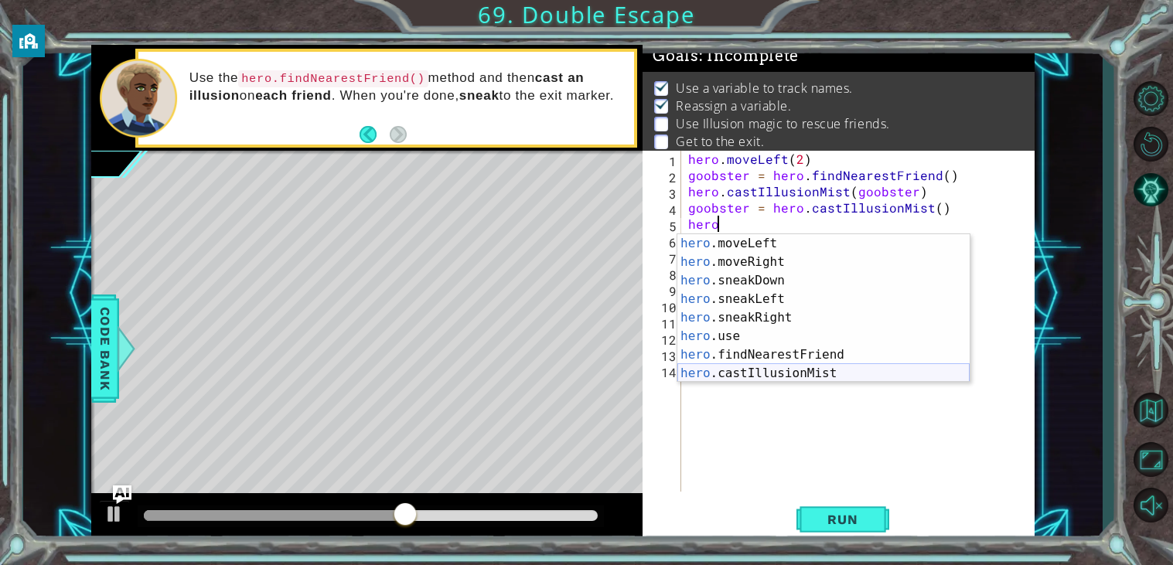
scroll to position [148, 0]
click at [759, 356] on div "hero .moveLeft press enter hero .moveRight press enter hero .sneakDown press en…" at bounding box center [823, 327] width 292 height 186
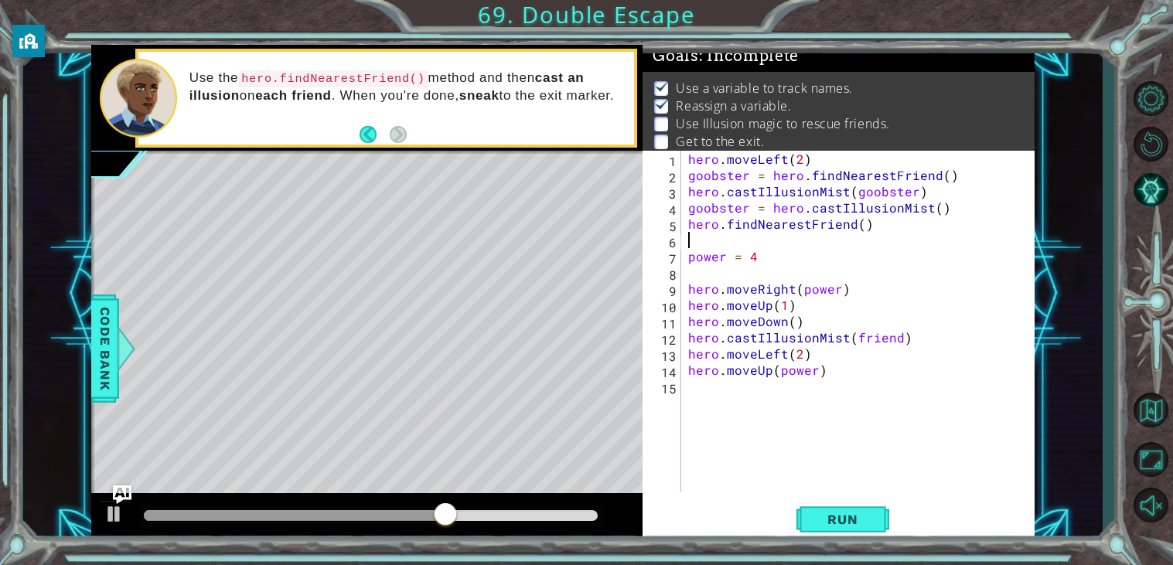
click at [874, 227] on div "hero . moveLeft ( 2 ) goobster = hero . findNearestFriend ( ) hero . castIllusi…" at bounding box center [861, 337] width 353 height 373
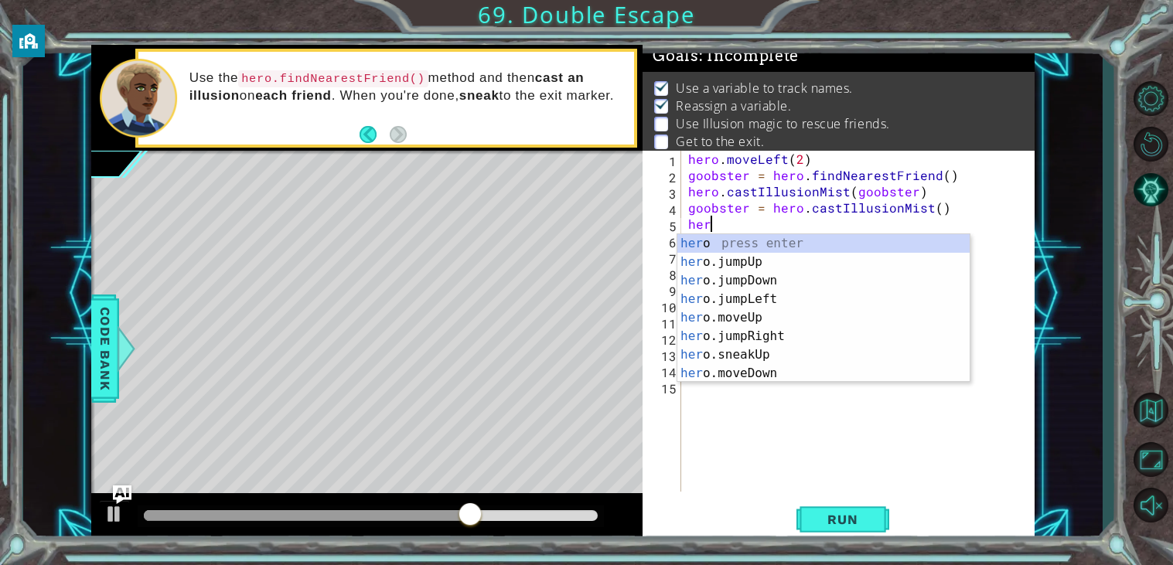
type textarea "h"
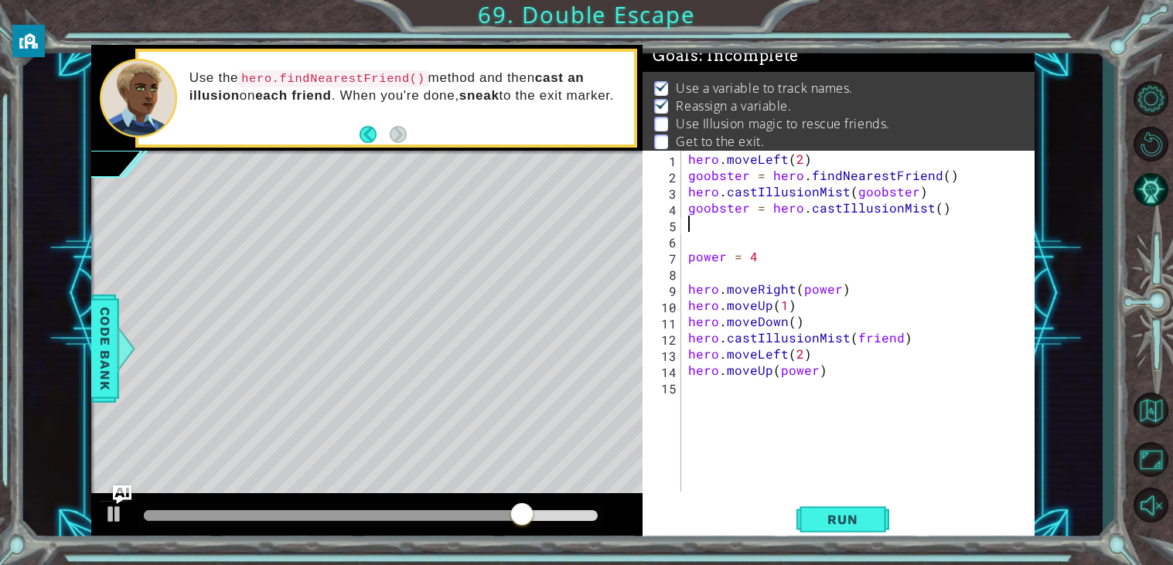
click at [807, 322] on div "hero . moveLeft ( 2 ) goobster = hero . findNearestFriend ( ) hero . castIllusi…" at bounding box center [861, 337] width 353 height 373
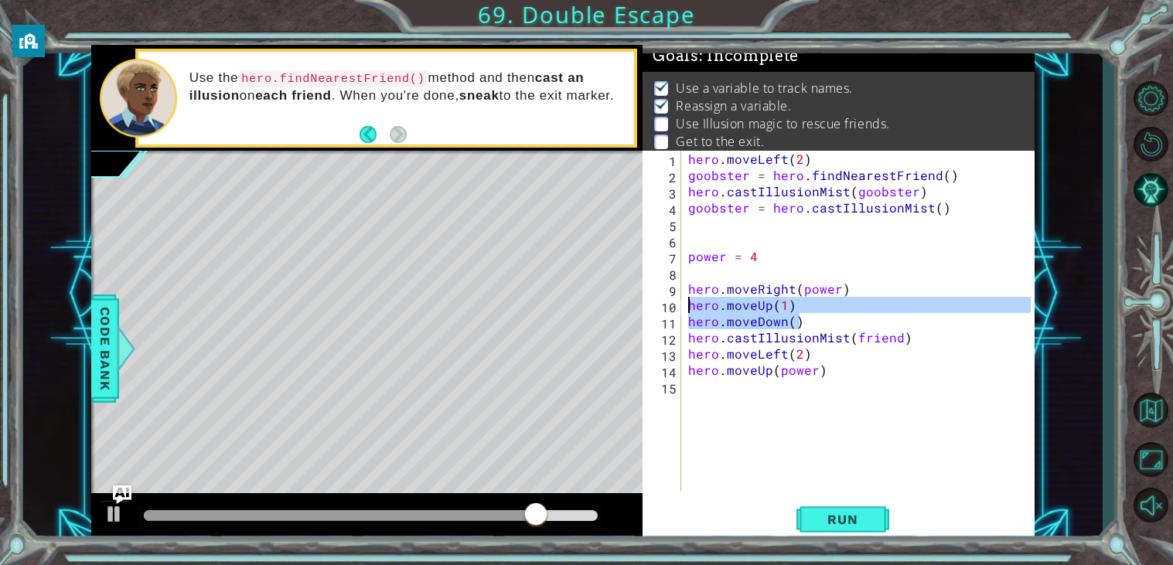
drag, startPoint x: 807, startPoint y: 322, endPoint x: 680, endPoint y: 305, distance: 128.0
click at [680, 305] on div "hero.moveDown() 1 2 3 4 5 6 7 8 9 10 11 12 13 14 15 hero . moveLeft ( 2 ) goobs…" at bounding box center [837, 321] width 388 height 341
type textarea "hero.moveUp(1) hero.moveDown()"
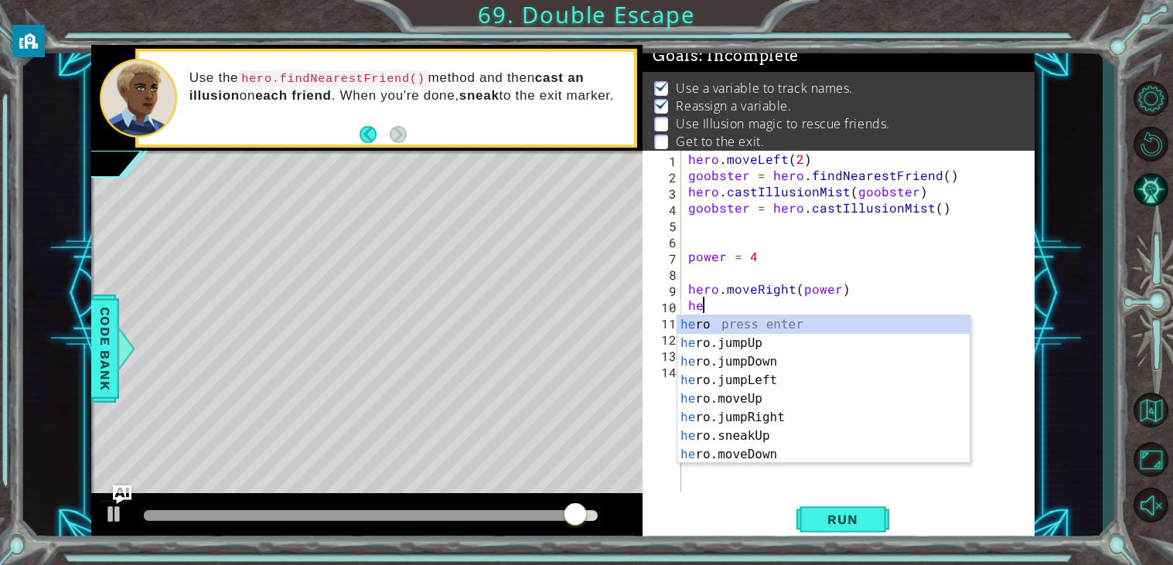
type textarea "hero"
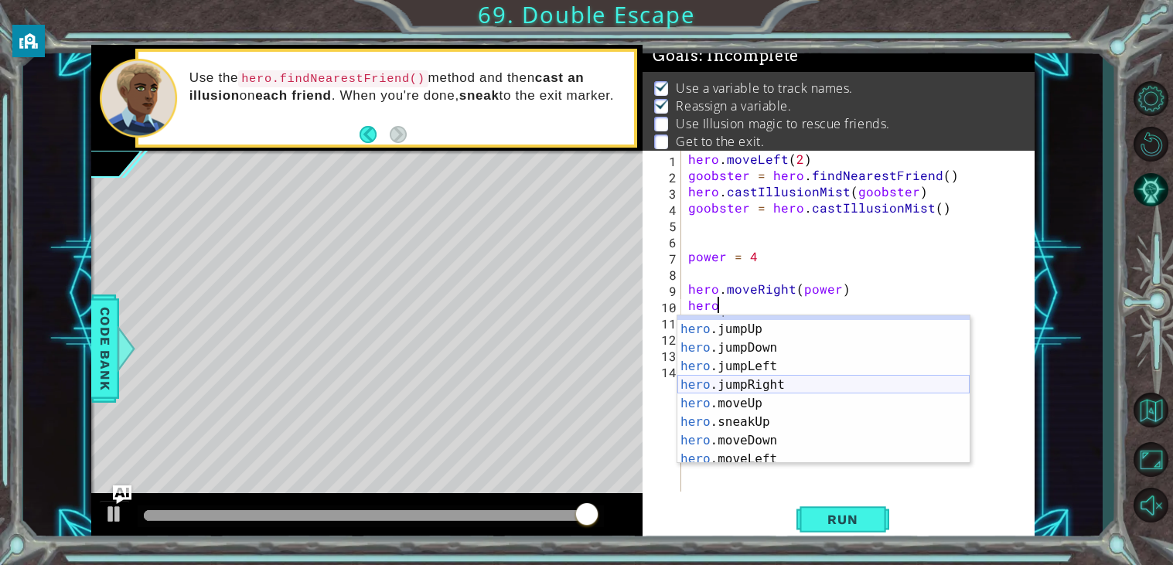
scroll to position [148, 0]
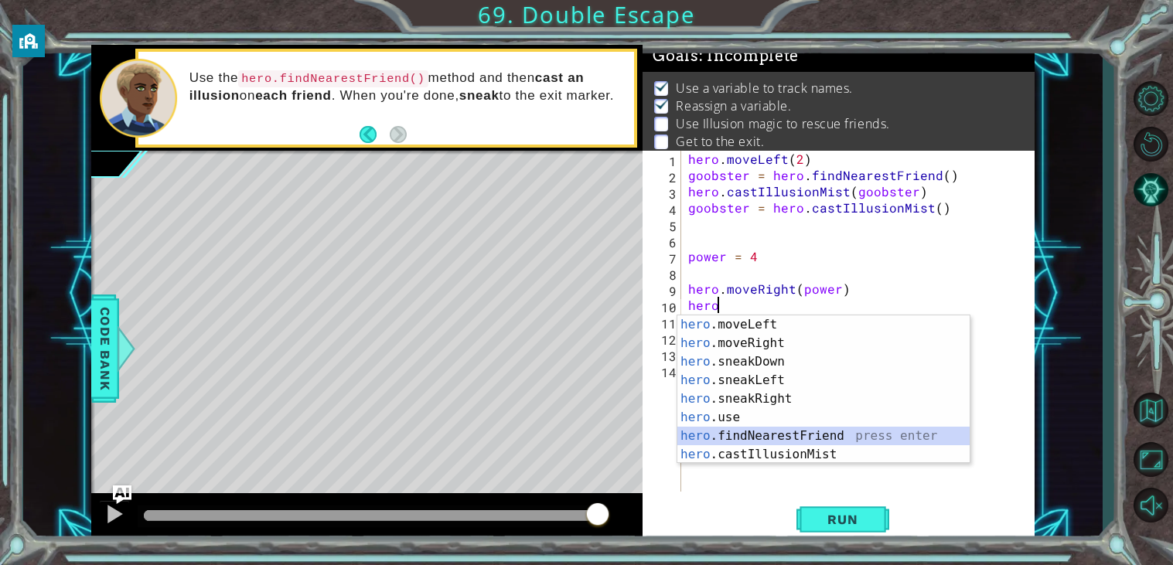
click at [820, 438] on div "hero .moveLeft press enter hero .moveRight press enter hero .sneakDown press en…" at bounding box center [823, 408] width 292 height 186
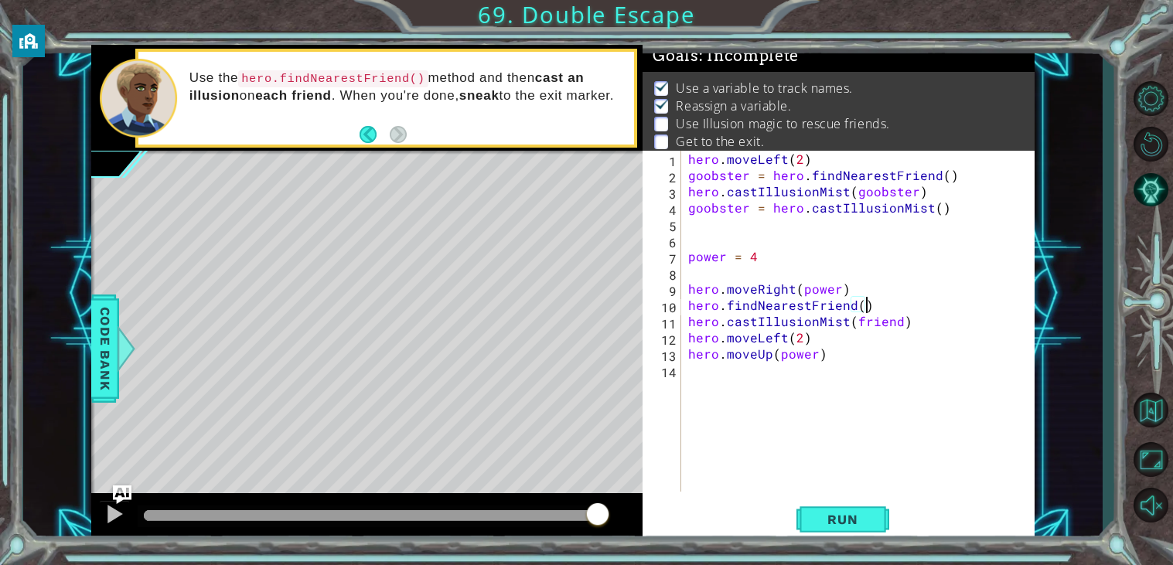
click at [898, 326] on div "hero . moveLeft ( 2 ) goobster = hero . findNearestFriend ( ) hero . castIllusi…" at bounding box center [861, 337] width 353 height 373
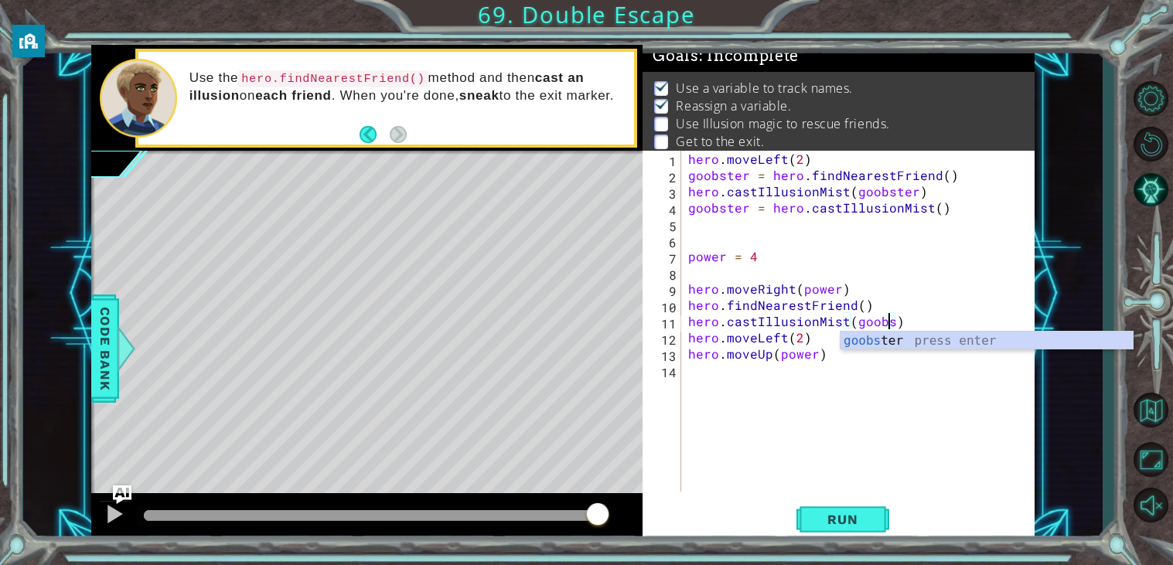
scroll to position [0, 12]
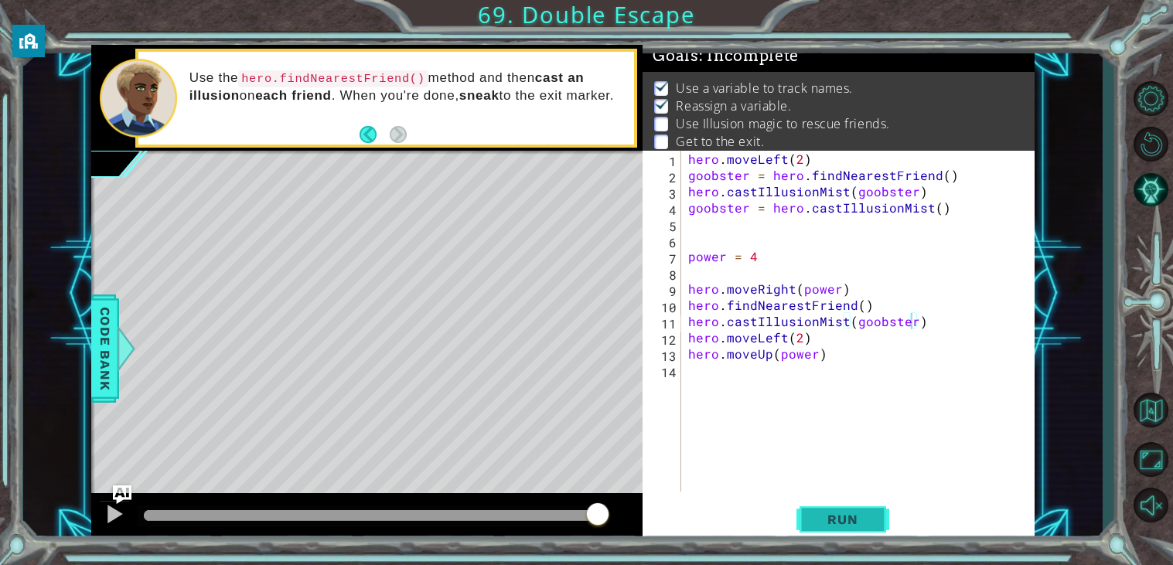
click at [870, 511] on button "Run" at bounding box center [842, 519] width 93 height 39
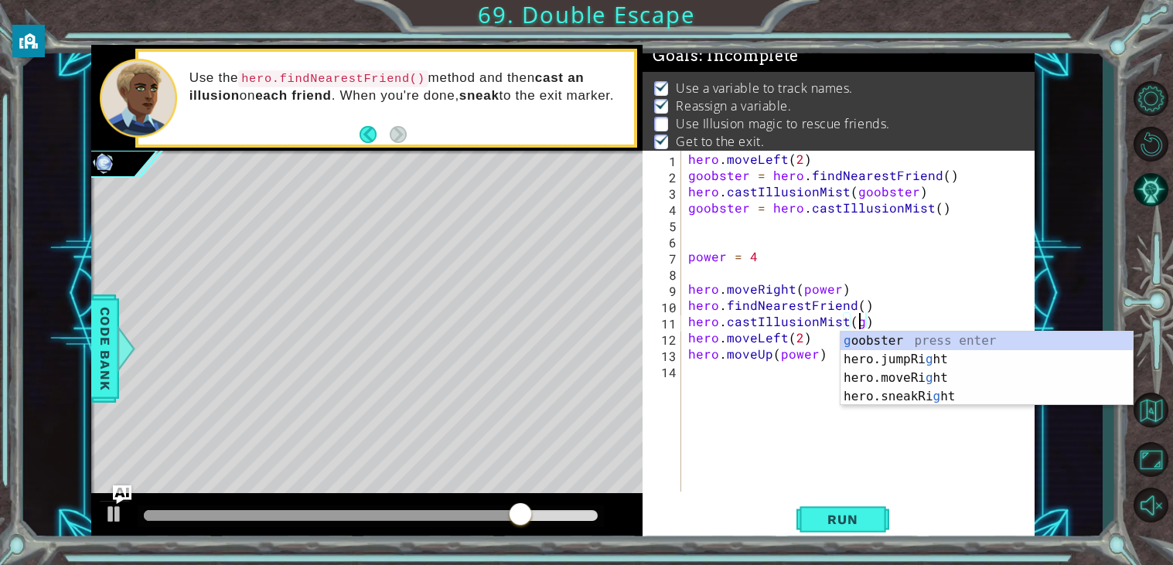
scroll to position [0, 9]
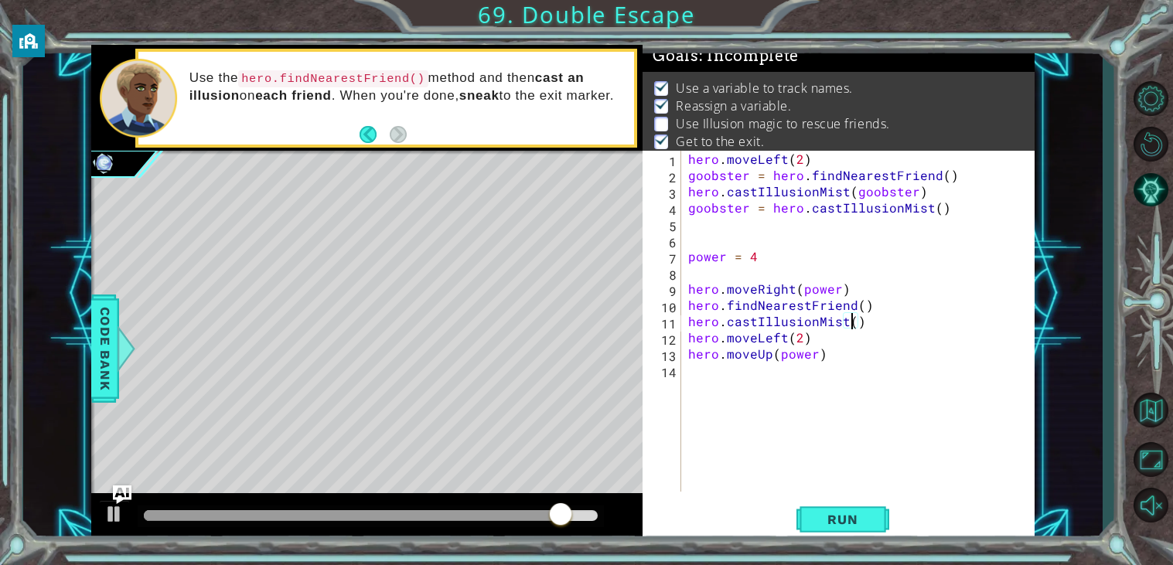
click at [946, 205] on div "hero . moveLeft ( 2 ) goobster = hero . findNearestFriend ( ) hero . castIllusi…" at bounding box center [861, 337] width 353 height 373
drag, startPoint x: 946, startPoint y: 205, endPoint x: 808, endPoint y: 211, distance: 137.8
click at [808, 211] on div "hero . moveLeft ( 2 ) goobster = hero . findNearestFriend ( ) hero . castIllusi…" at bounding box center [861, 337] width 353 height 373
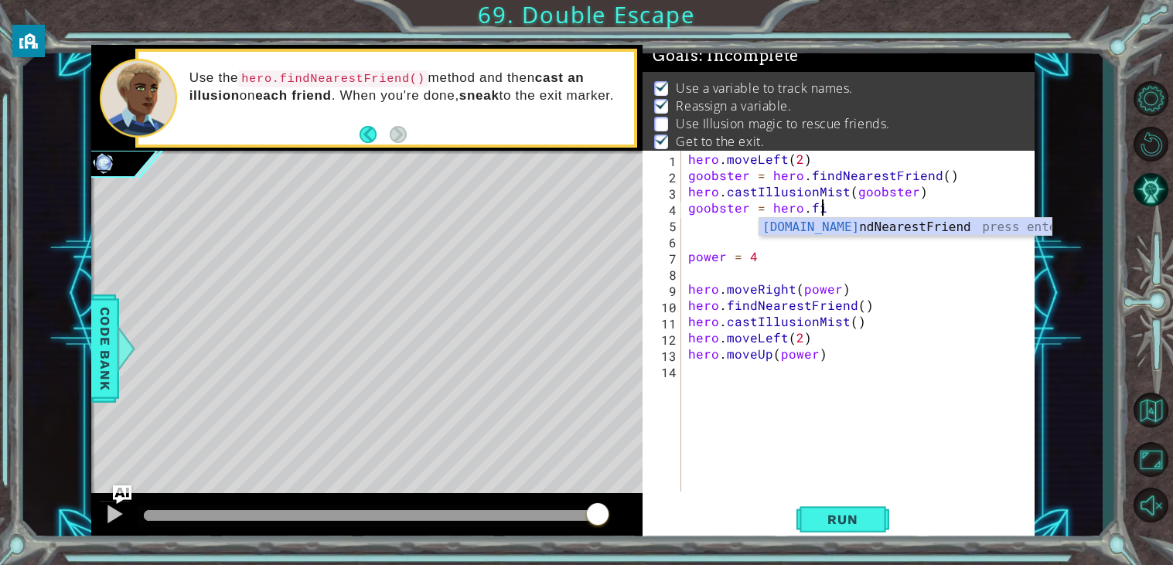
scroll to position [0, 7]
type textarea "goobster = hero.fin"
click at [846, 224] on div "hero.fin dNearestFriend press enter" at bounding box center [905, 246] width 292 height 56
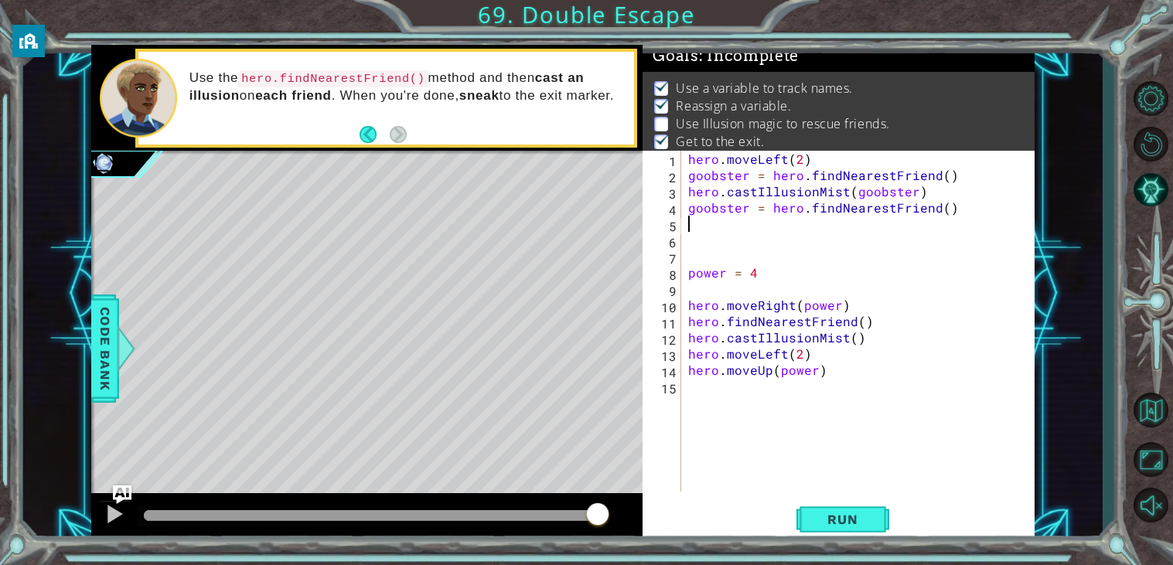
scroll to position [0, 0]
type textarea "goobster = hero.findNearestFriend()"
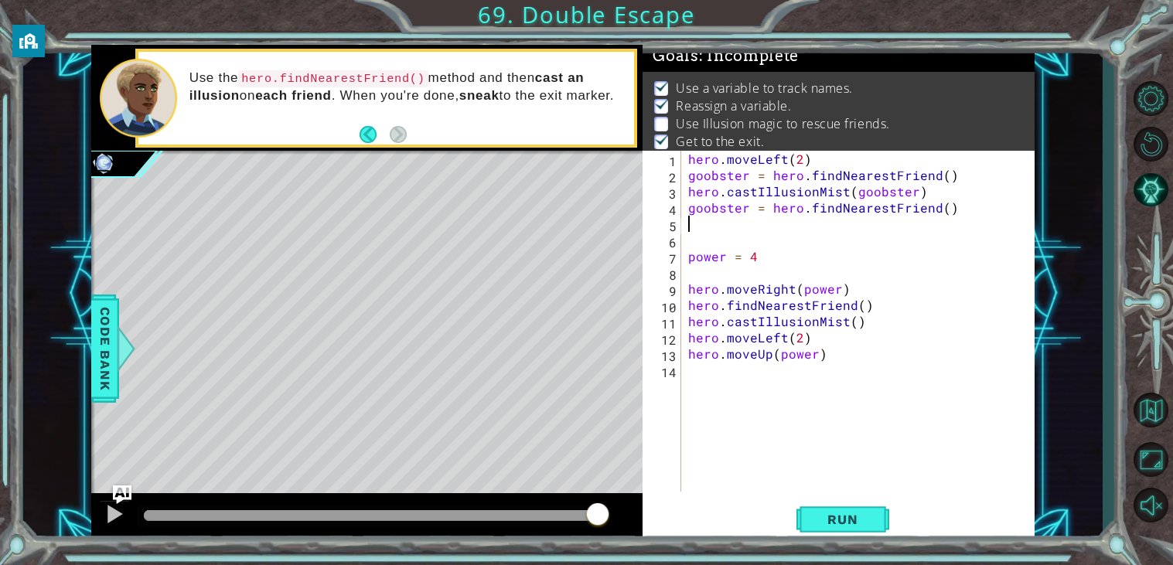
type textarea "goobster = hero.findNearestFriend()"
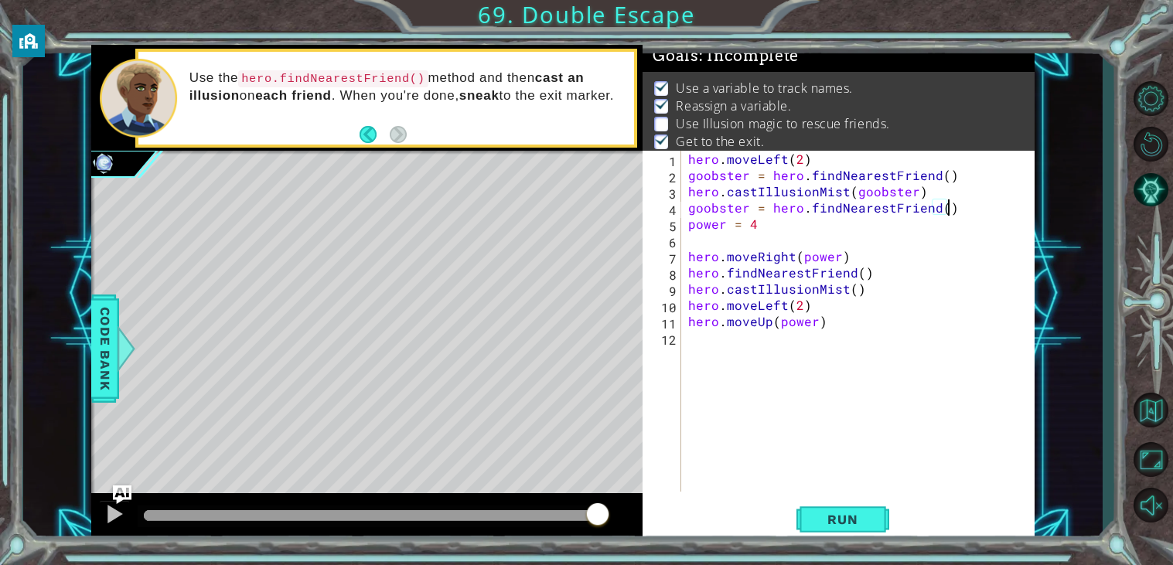
type textarea "power = 4"
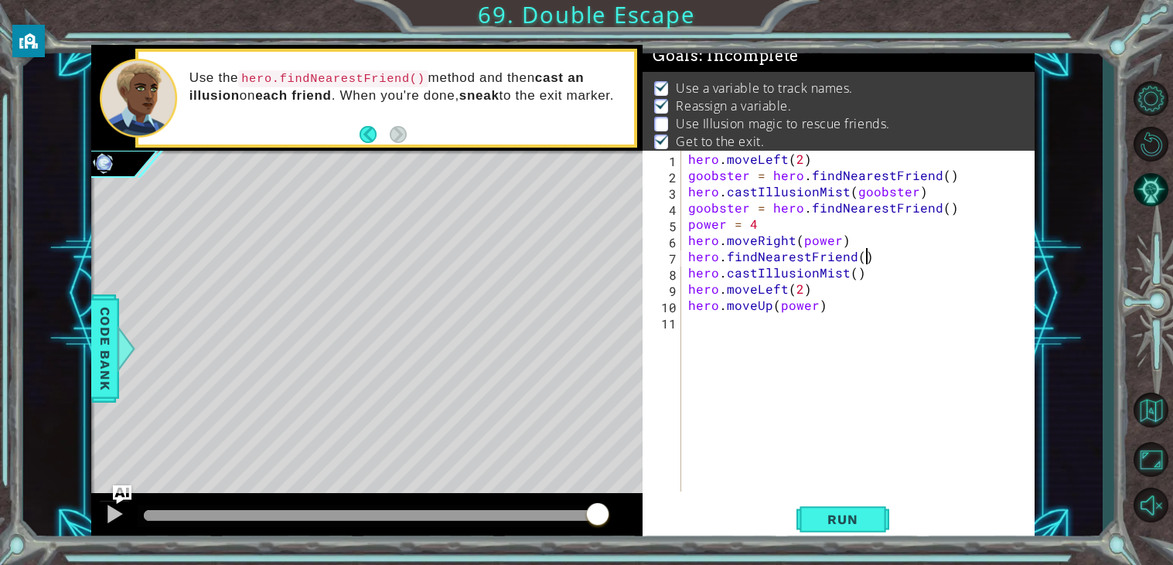
click at [868, 260] on div "hero . moveLeft ( 2 ) goobster = hero . findNearestFriend ( ) hero . castIllusi…" at bounding box center [861, 337] width 353 height 373
type textarea "hero.findNearestFriend()"
drag, startPoint x: 868, startPoint y: 260, endPoint x: 669, endPoint y: 255, distance: 199.5
click at [669, 255] on div "hero.findNearestFriend() 1 2 3 4 5 6 7 8 9 10 11 hero . moveLeft ( 2 ) goobster…" at bounding box center [837, 321] width 388 height 341
click at [854, 257] on div "hero . moveLeft ( 2 ) goobster = hero . findNearestFriend ( ) hero . castIllusi…" at bounding box center [861, 337] width 353 height 373
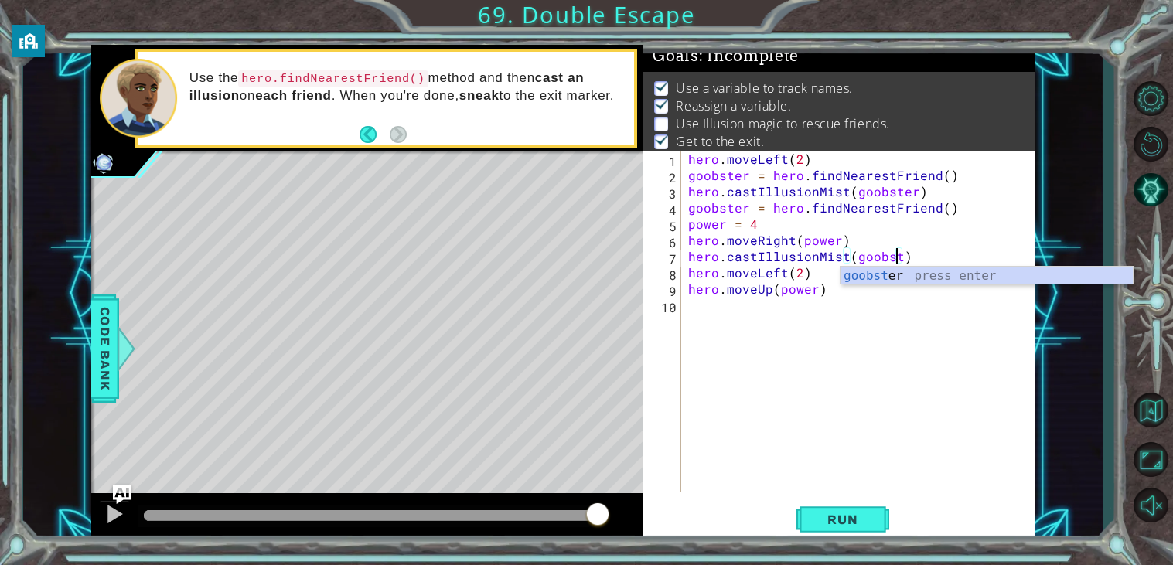
scroll to position [0, 12]
click at [826, 509] on button "Run" at bounding box center [842, 519] width 93 height 39
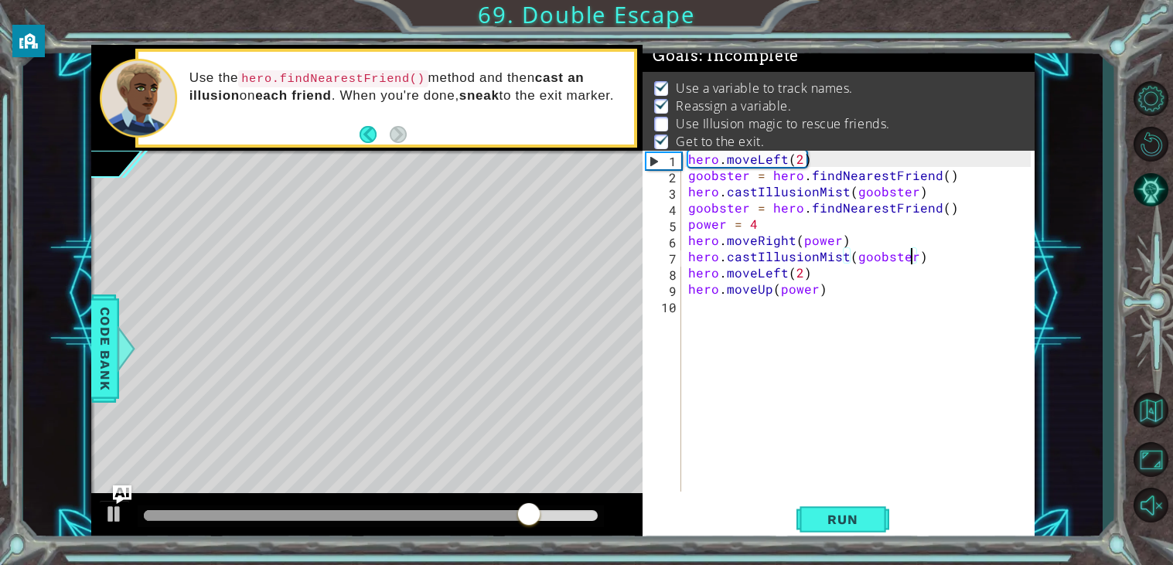
click at [941, 211] on div "hero . moveLeft ( 2 ) goobster = hero . findNearestFriend ( ) hero . castIllusi…" at bounding box center [861, 337] width 353 height 373
click at [963, 208] on div "hero . moveLeft ( 2 ) goobster = hero . findNearestFriend ( ) hero . castIllusi…" at bounding box center [861, 337] width 353 height 373
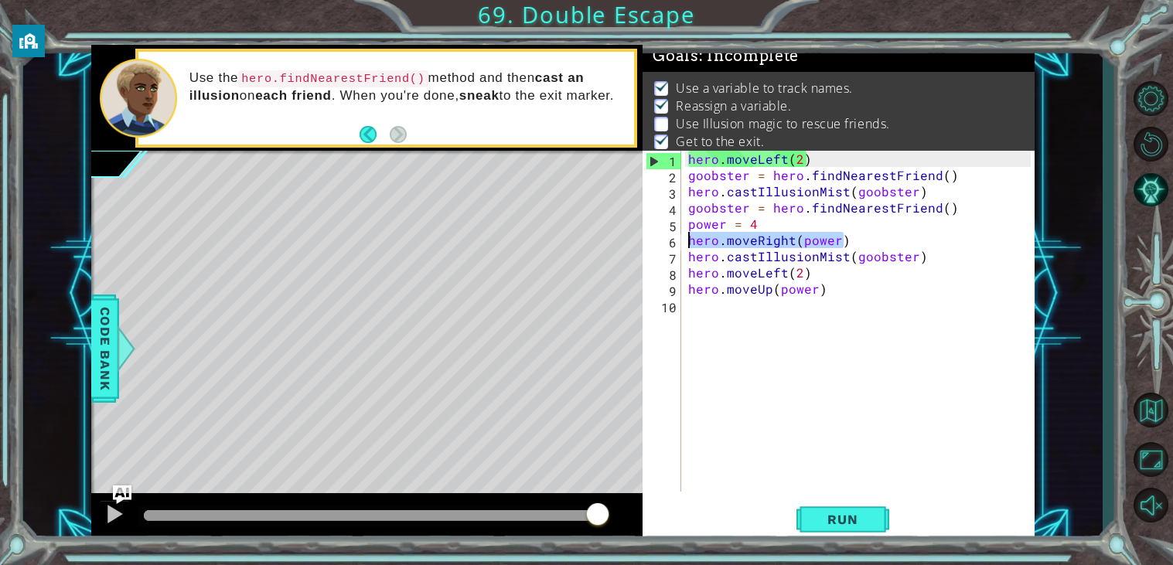
drag, startPoint x: 866, startPoint y: 240, endPoint x: 687, endPoint y: 245, distance: 178.7
click at [687, 245] on div "hero . moveLeft ( 2 ) goobster = hero . findNearestFriend ( ) hero . castIllusi…" at bounding box center [861, 337] width 353 height 373
click at [687, 211] on div "hero . moveLeft ( 2 ) goobster = hero . findNearestFriend ( ) hero . castIllusi…" at bounding box center [861, 337] width 353 height 373
type textarea "goobster = hero.findNearestFriend()"
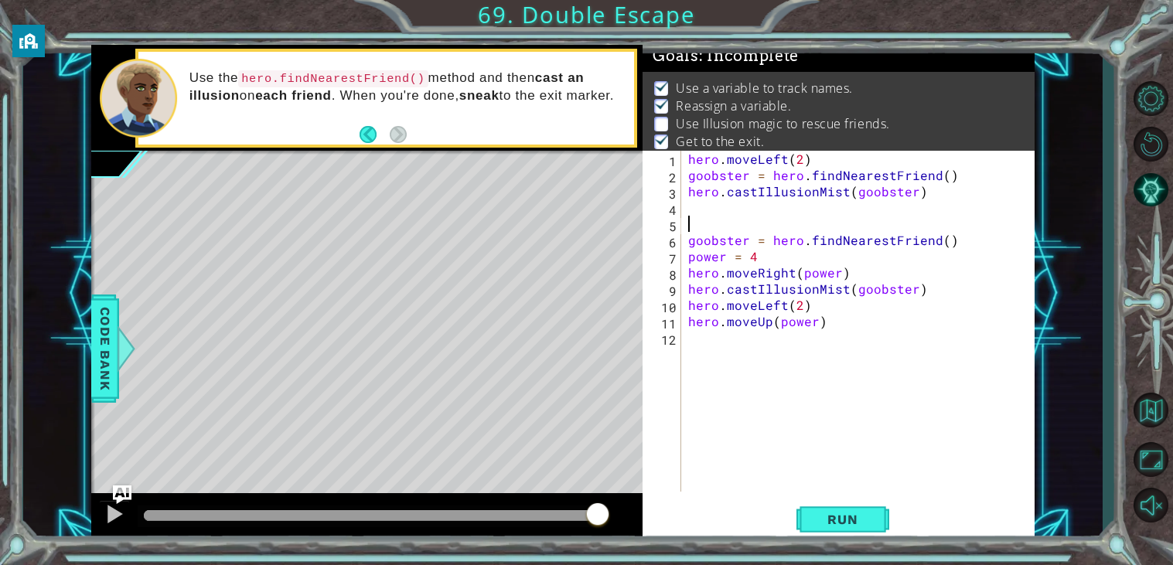
scroll to position [0, 0]
paste textarea "hero.moveRight(power)"
type textarea "hero.moveRight(power)"
drag, startPoint x: 773, startPoint y: 257, endPoint x: 686, endPoint y: 254, distance: 87.5
click at [686, 254] on div "hero . moveLeft ( 2 ) goobster = hero . findNearestFriend ( ) hero . castIllusi…" at bounding box center [861, 337] width 353 height 373
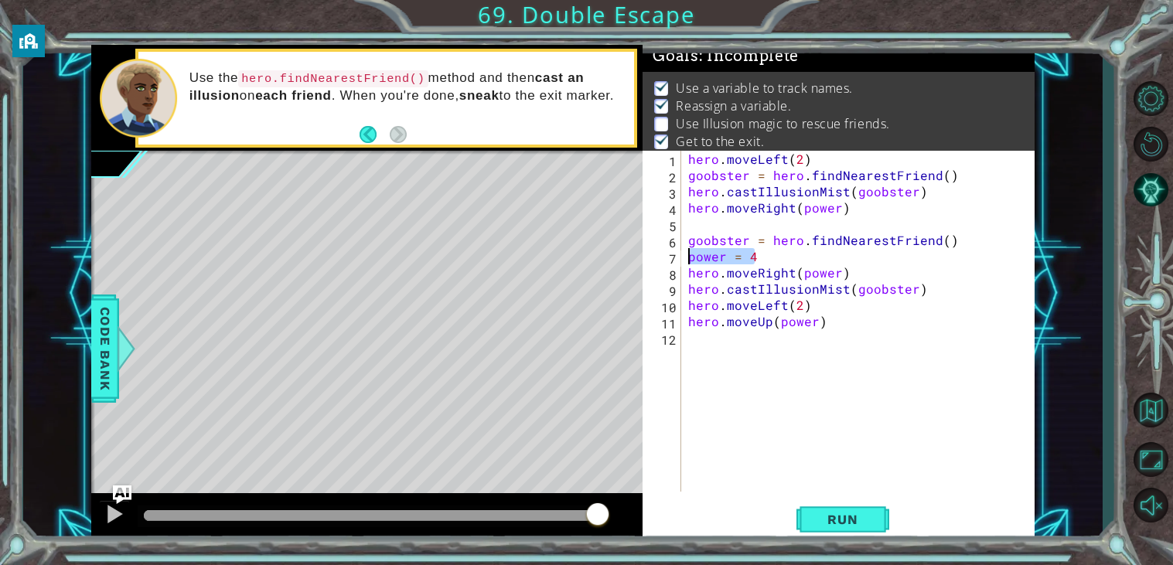
click at [690, 210] on div "hero . moveLeft ( 2 ) goobster = hero . findNearestFriend ( ) hero . castIllusi…" at bounding box center [861, 337] width 353 height 373
type textarea "hero.moveRight(power)"
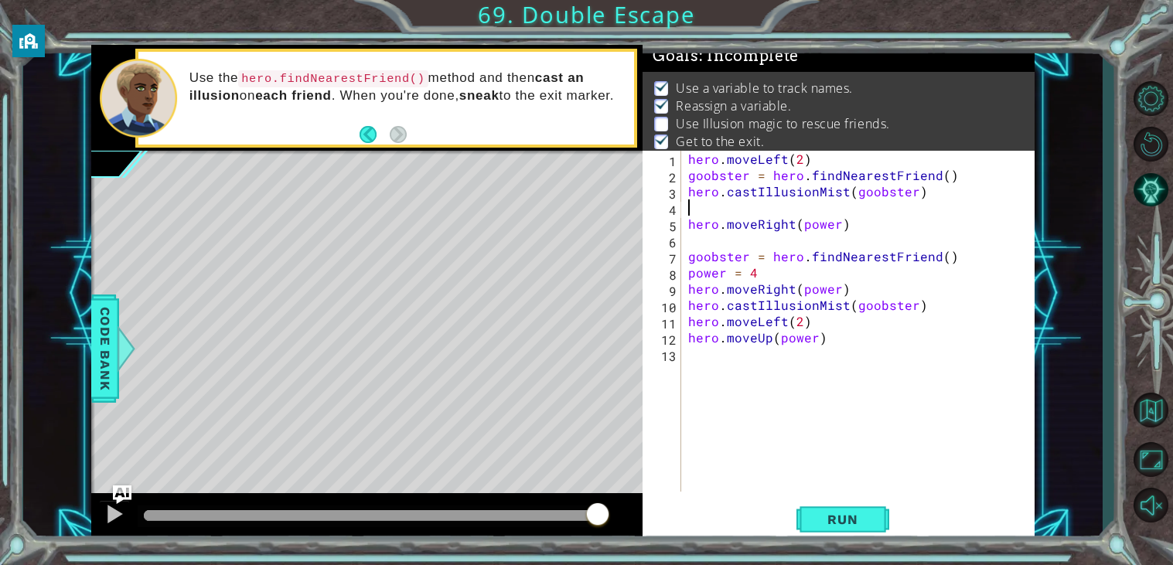
paste textarea "power = 4"
type textarea "hero.moveRight(power)"
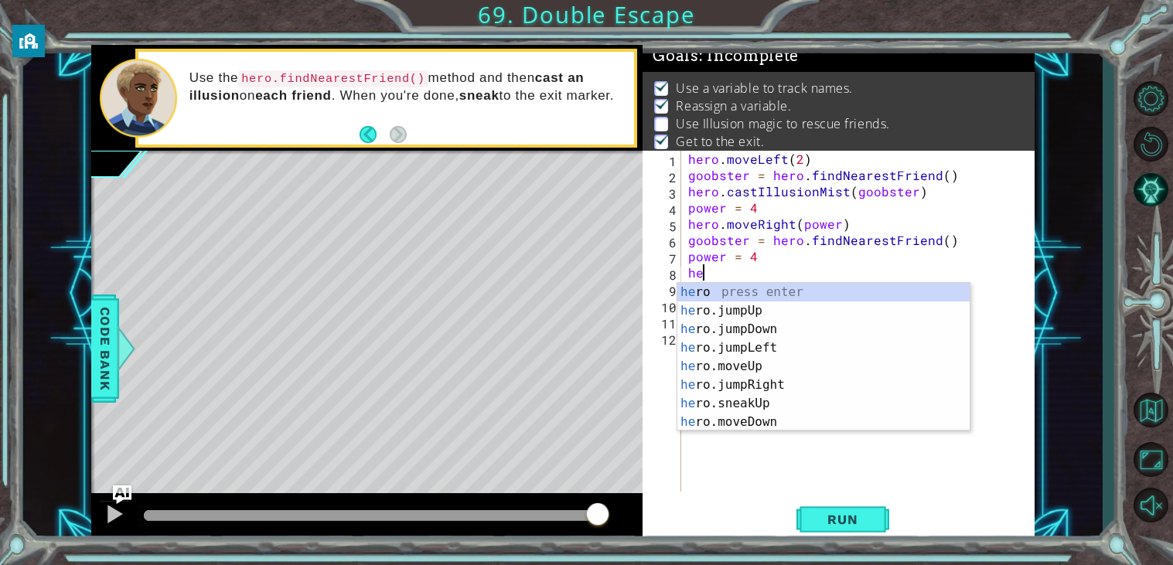
type textarea "h"
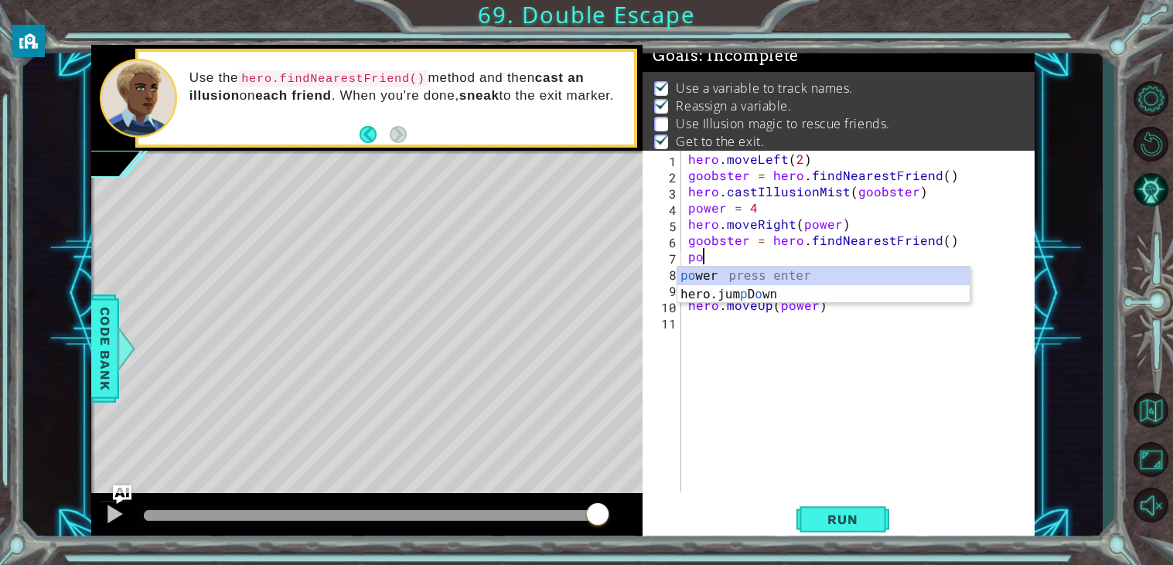
type textarea "p"
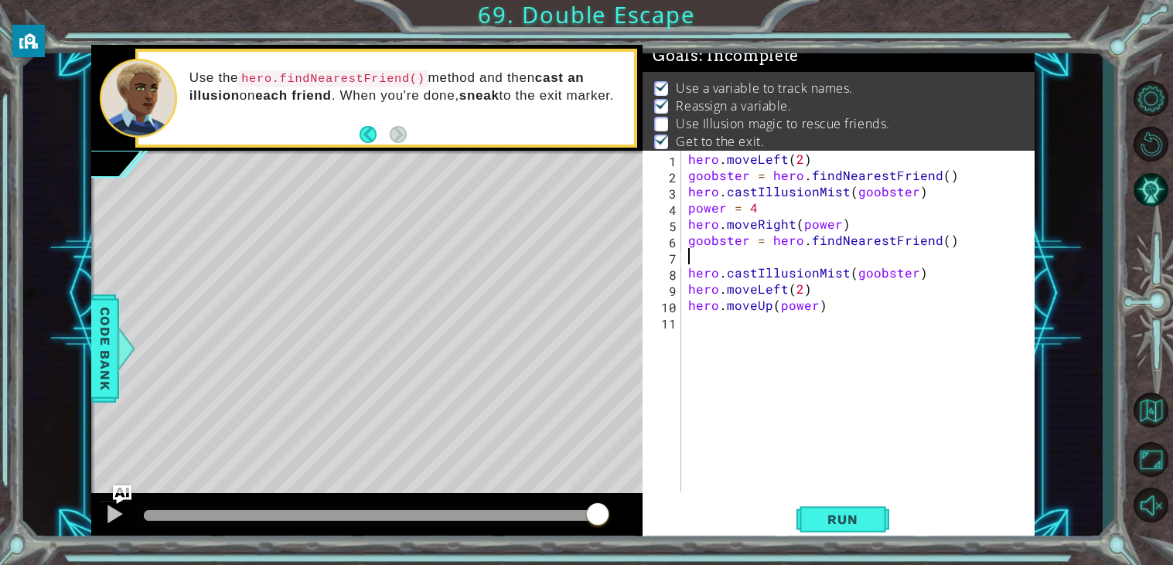
type textarea "goobster = hero.findNearestFriend()"
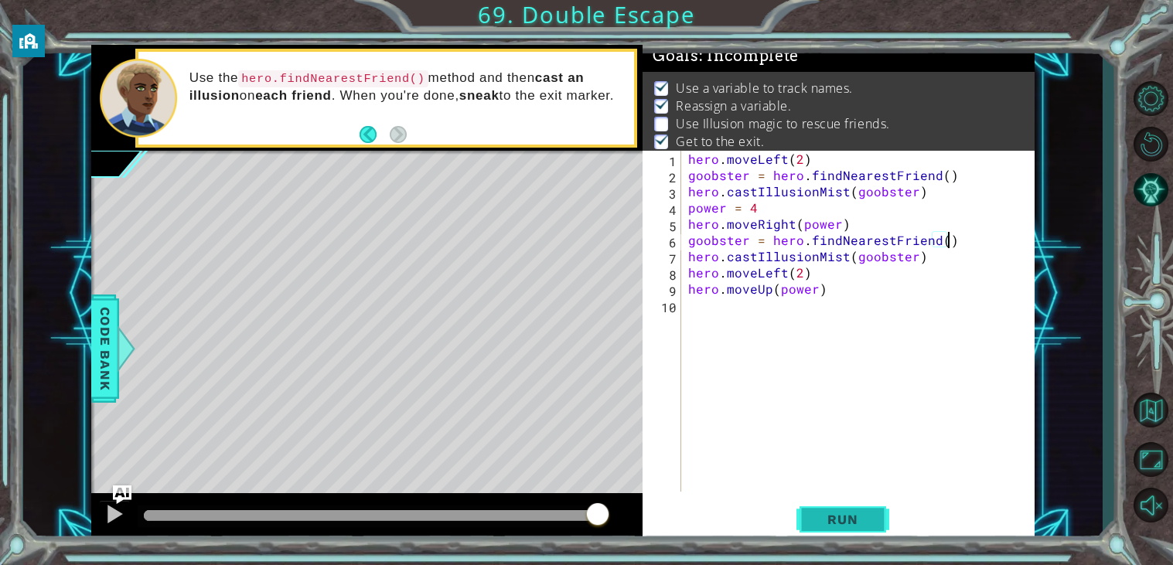
click at [833, 526] on span "Run" at bounding box center [842, 519] width 61 height 15
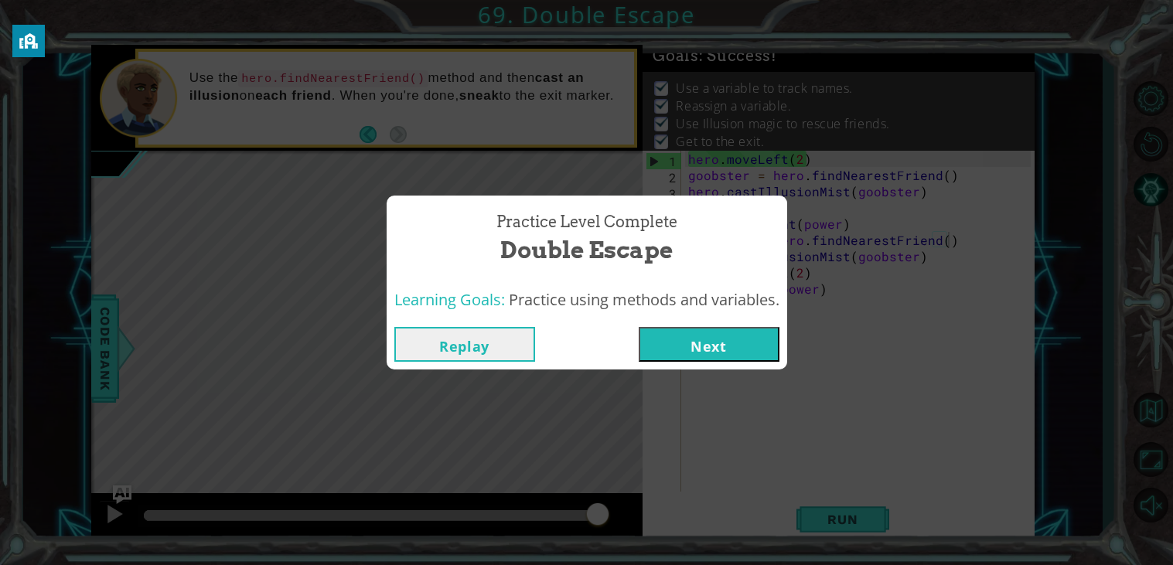
click at [697, 341] on button "Next" at bounding box center [709, 344] width 141 height 35
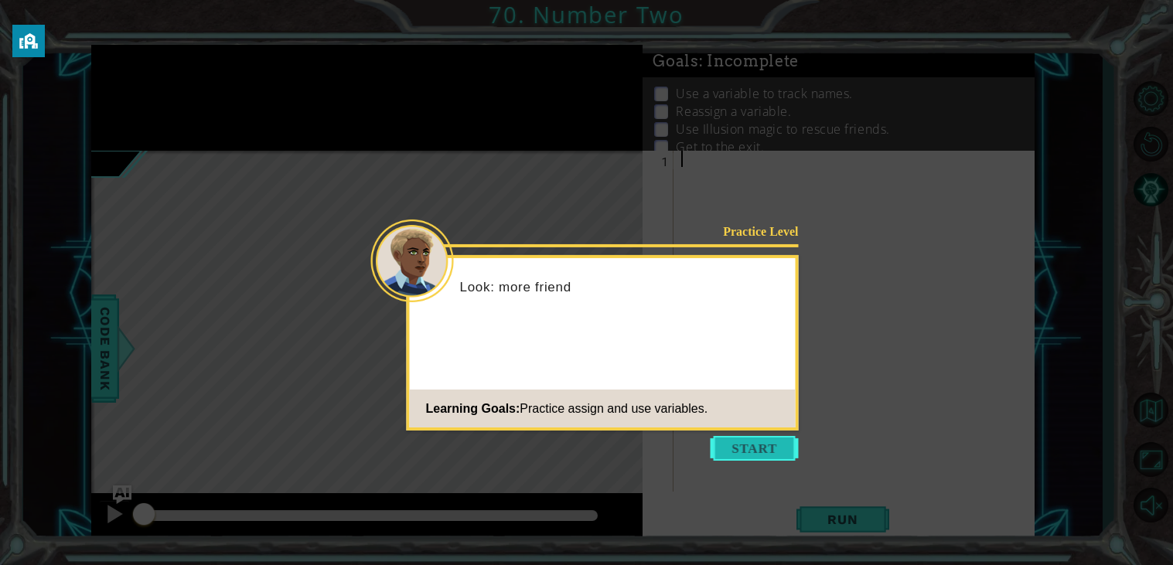
click at [762, 456] on button "Start" at bounding box center [755, 448] width 88 height 25
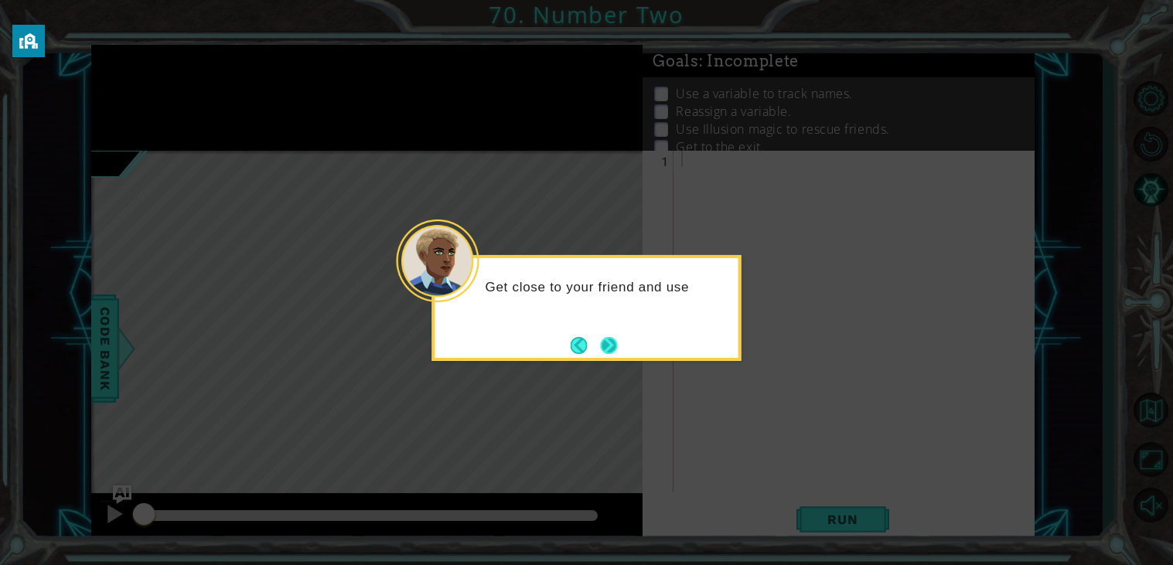
click at [613, 350] on button "Next" at bounding box center [608, 345] width 26 height 26
click at [613, 350] on button "Next" at bounding box center [608, 344] width 17 height 17
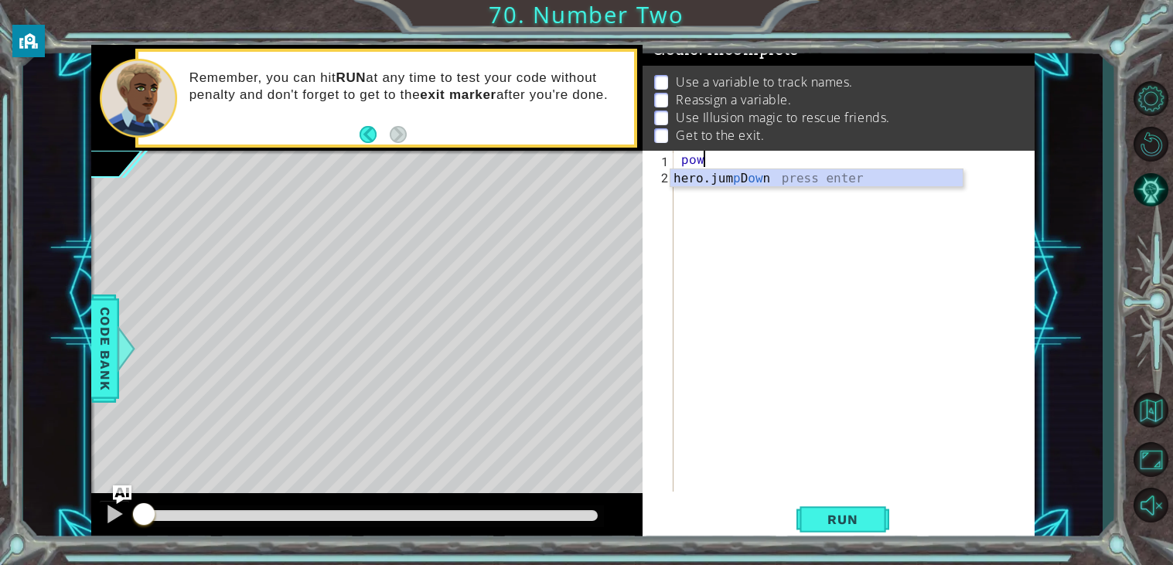
scroll to position [0, 1]
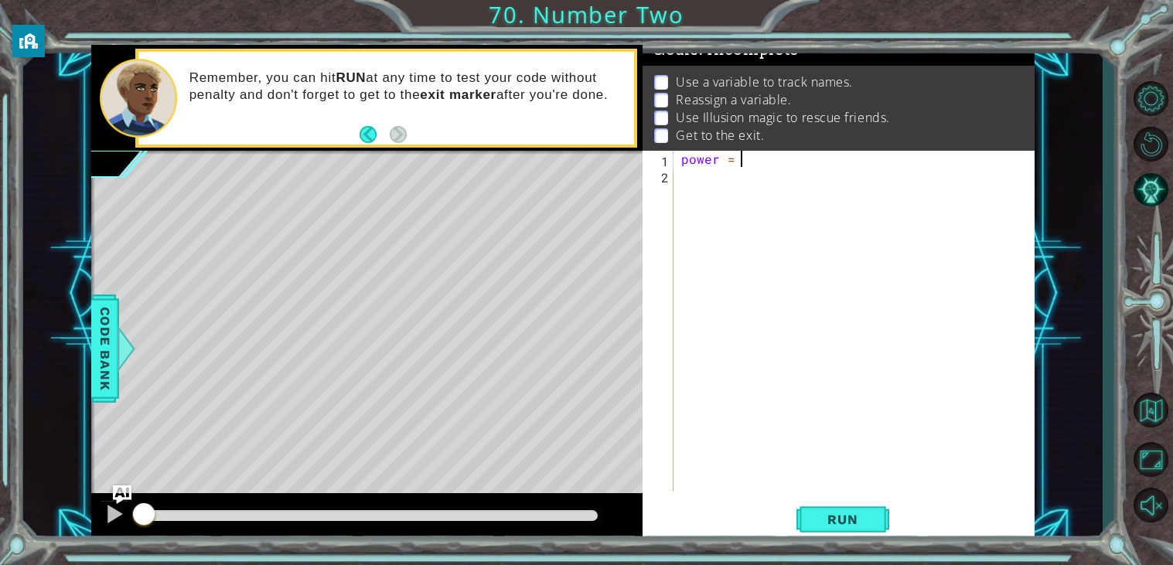
type textarea "power = 2"
click at [721, 178] on div "power = 2" at bounding box center [858, 337] width 360 height 373
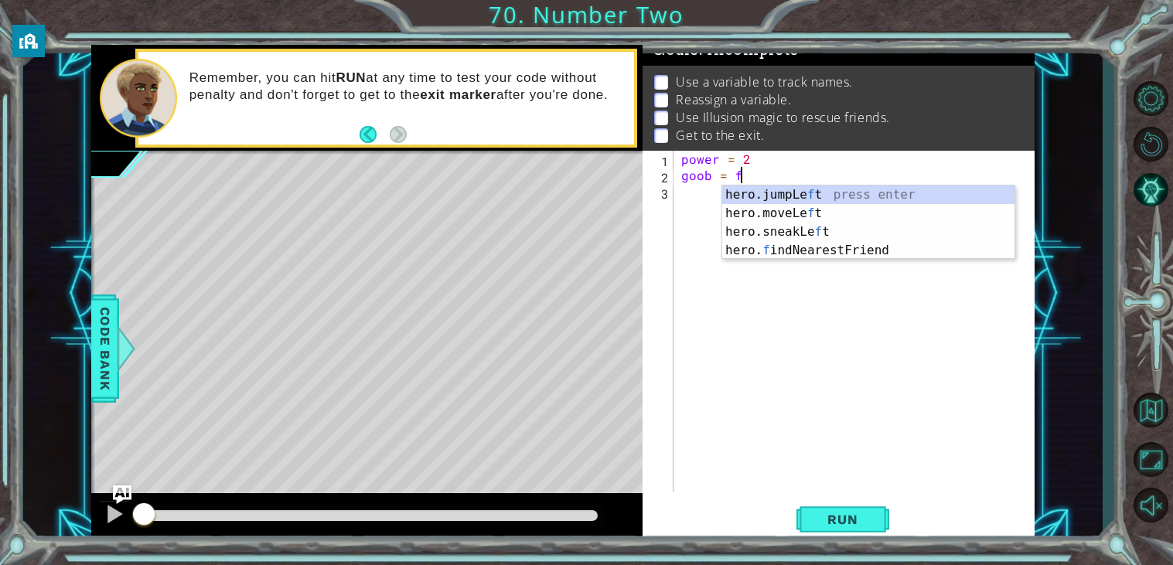
type textarea "goob = fr"
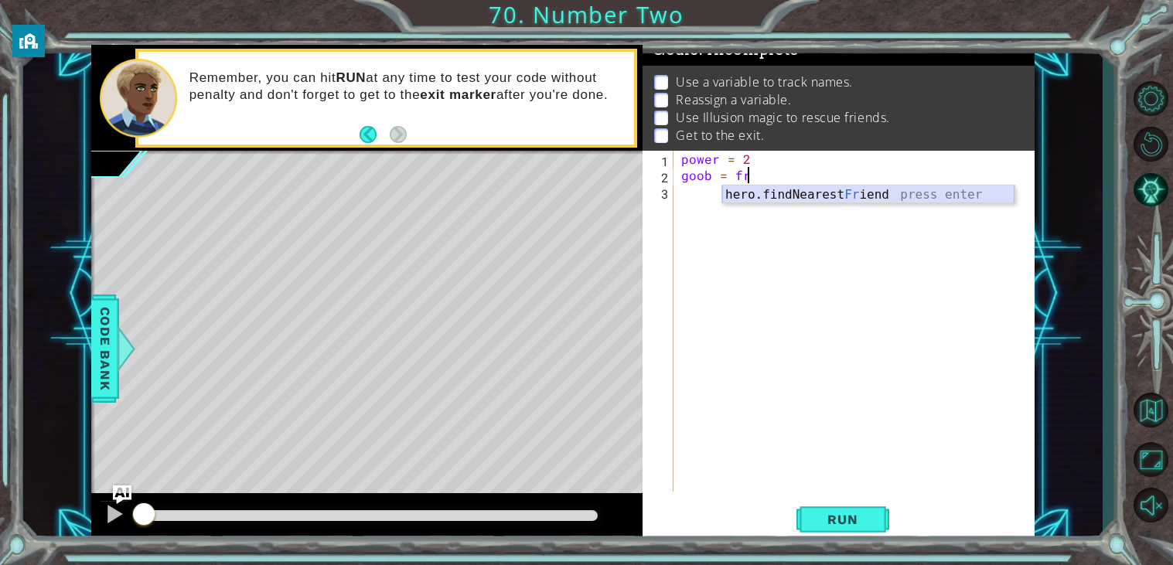
click at [772, 192] on div "hero.findNearest Fr iend press enter" at bounding box center [868, 214] width 292 height 56
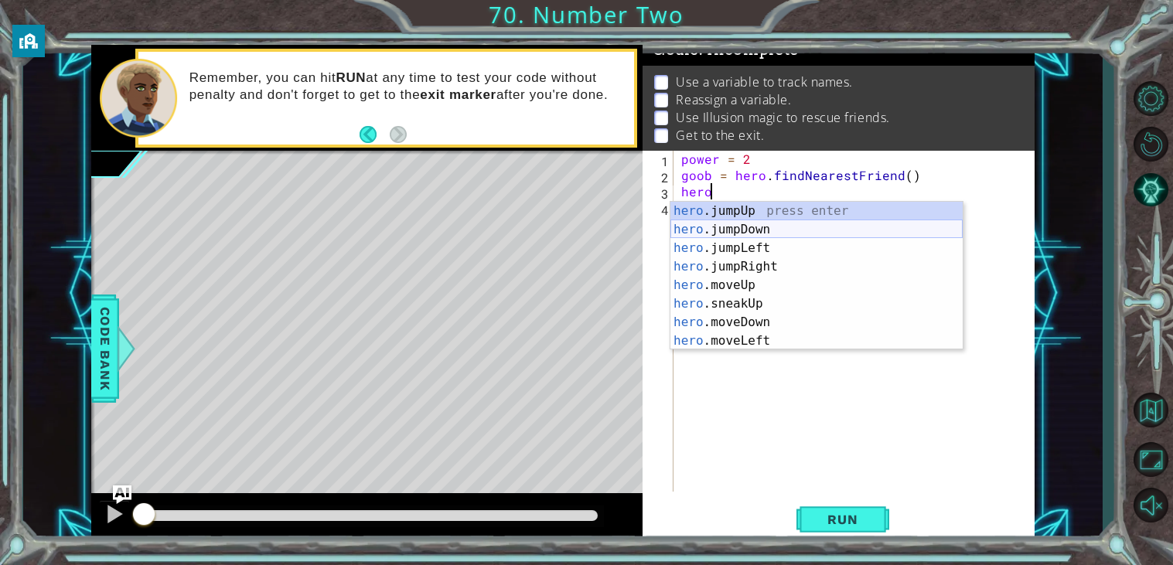
scroll to position [129, 0]
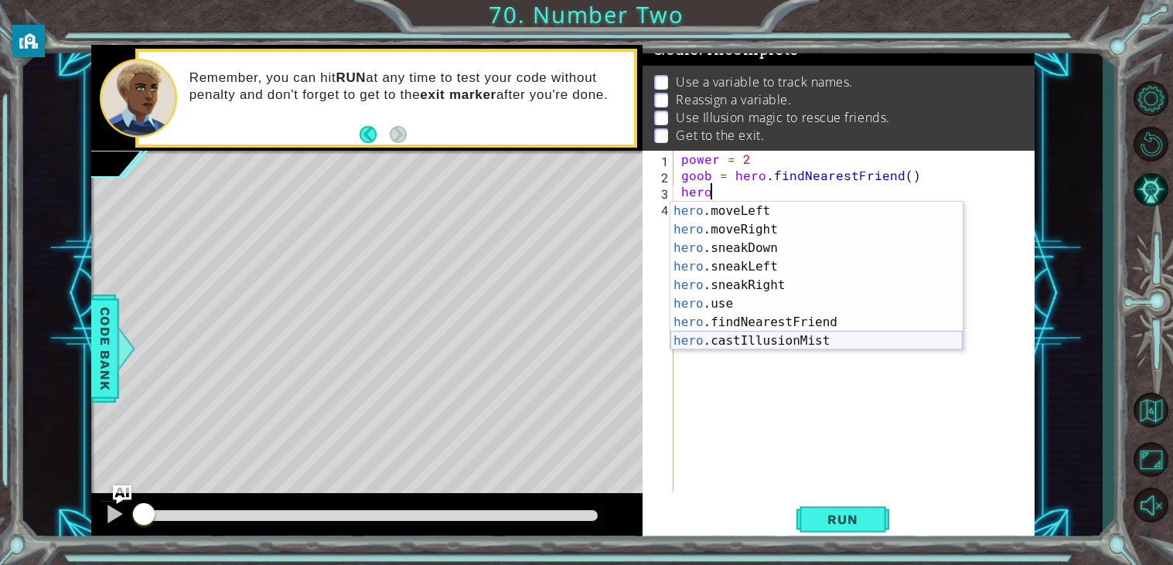
click at [816, 340] on div "hero .moveLeft press enter hero .moveRight press enter hero .sneakDown press en…" at bounding box center [816, 295] width 292 height 186
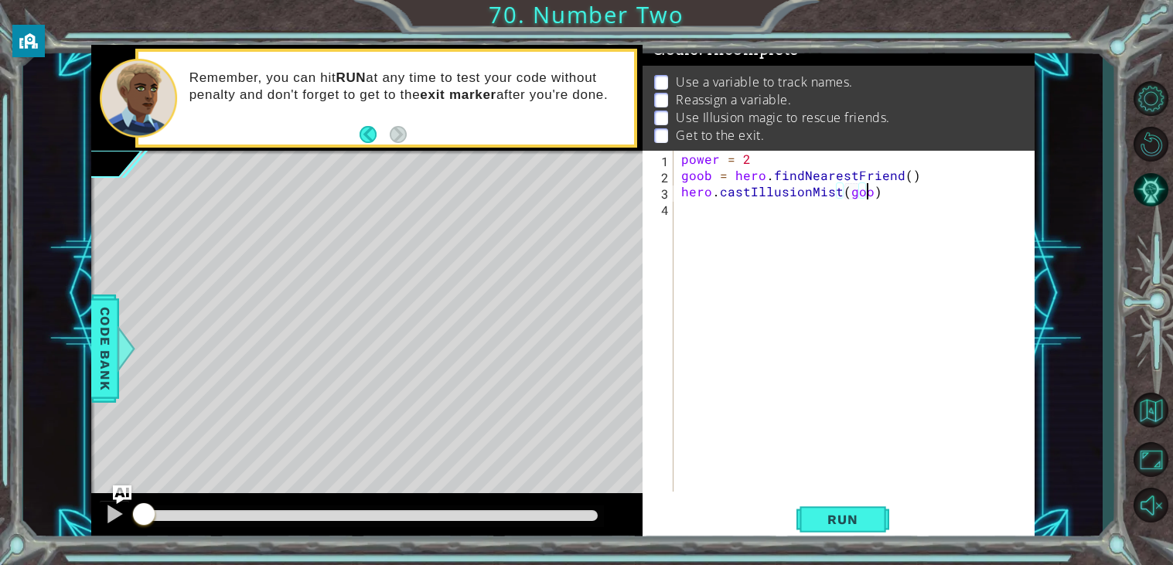
scroll to position [0, 11]
click at [683, 176] on div "power = 2 goob = hero . findNearestFriend ( ) hero . castIllusionMist ( goob )" at bounding box center [858, 337] width 360 height 373
type textarea "goob = hero.findNearestFriend()"
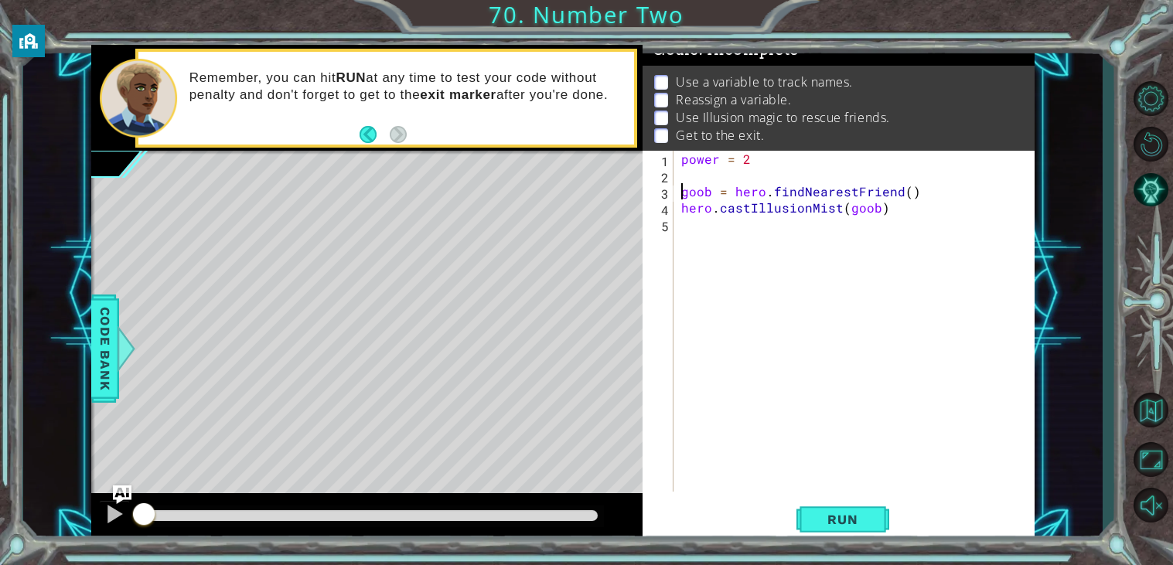
scroll to position [0, 0]
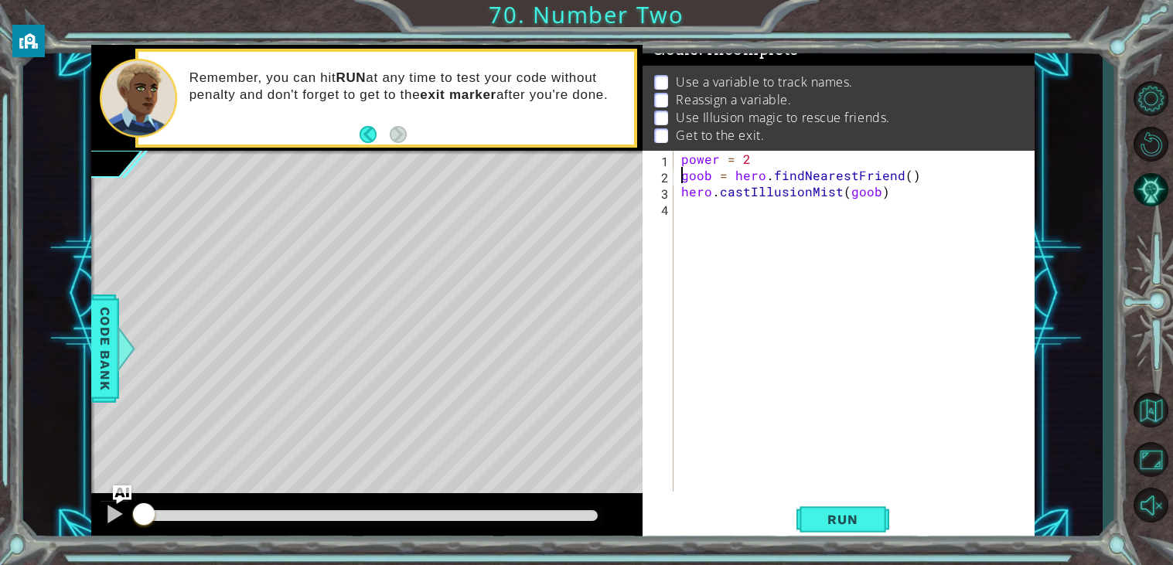
type textarea "hero.castIllusionMist(goob)"
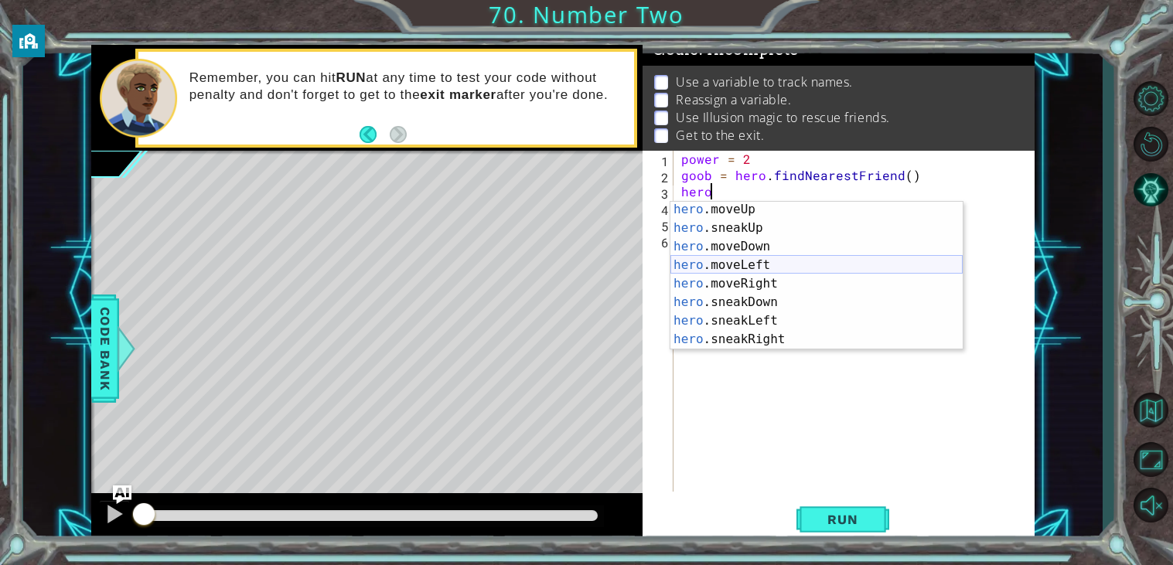
scroll to position [75, 0]
click at [815, 284] on div "hero .moveUp press enter hero .sneakUp press enter hero .moveDown press enter h…" at bounding box center [816, 293] width 292 height 186
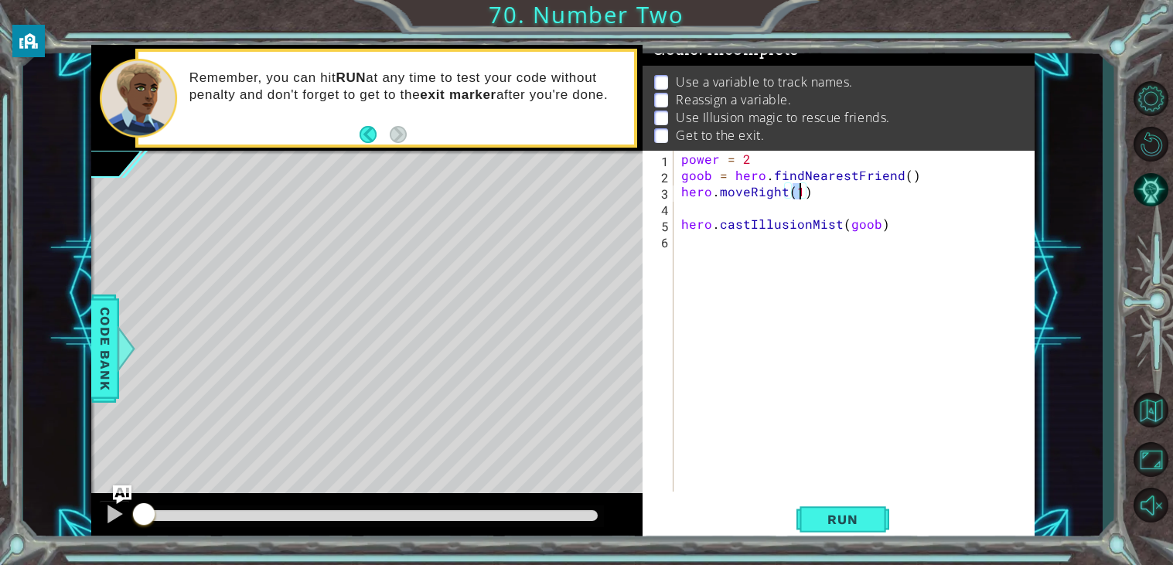
scroll to position [0, 7]
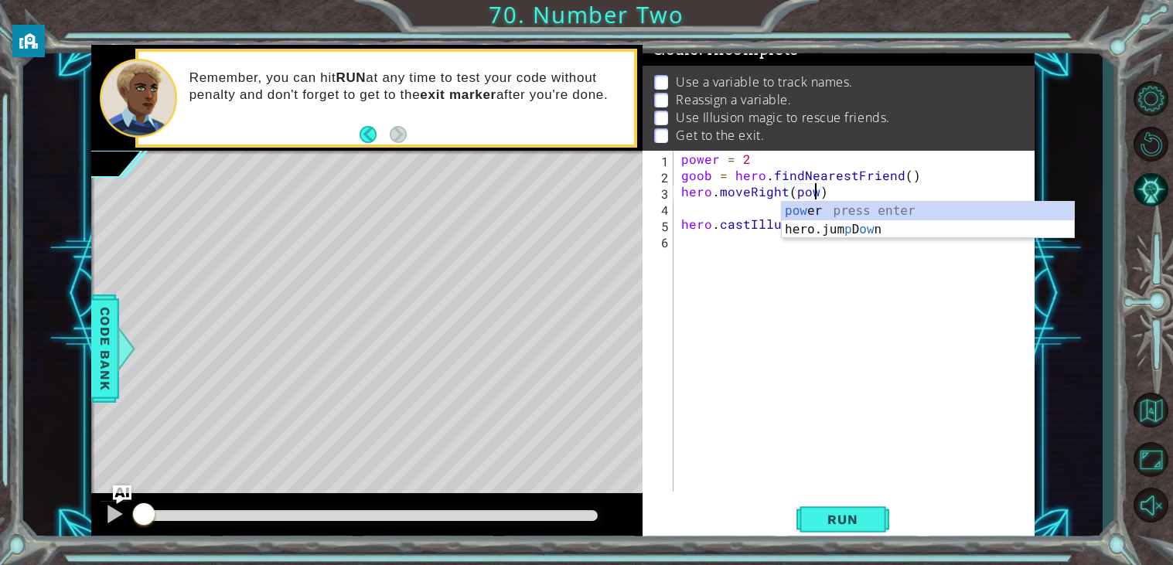
type textarea "hero.moveRight(power)"
click at [685, 215] on div "power = 2 goob = hero . findNearestFriend ( ) hero . moveRight ( power ) hero .…" at bounding box center [858, 337] width 360 height 373
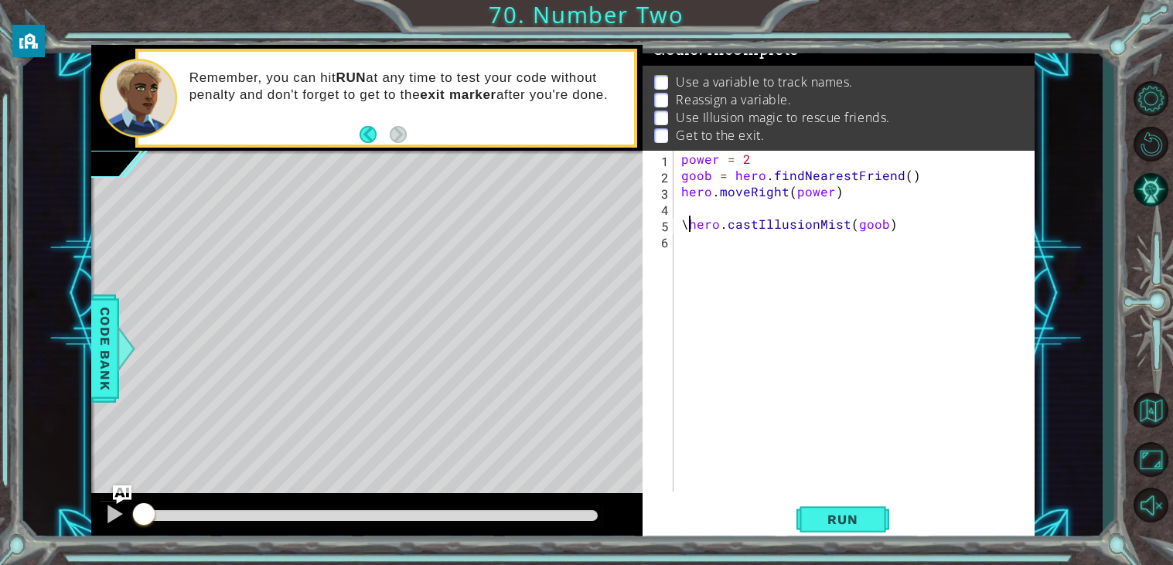
type textarea "hero.castIllusionMist(goob)"
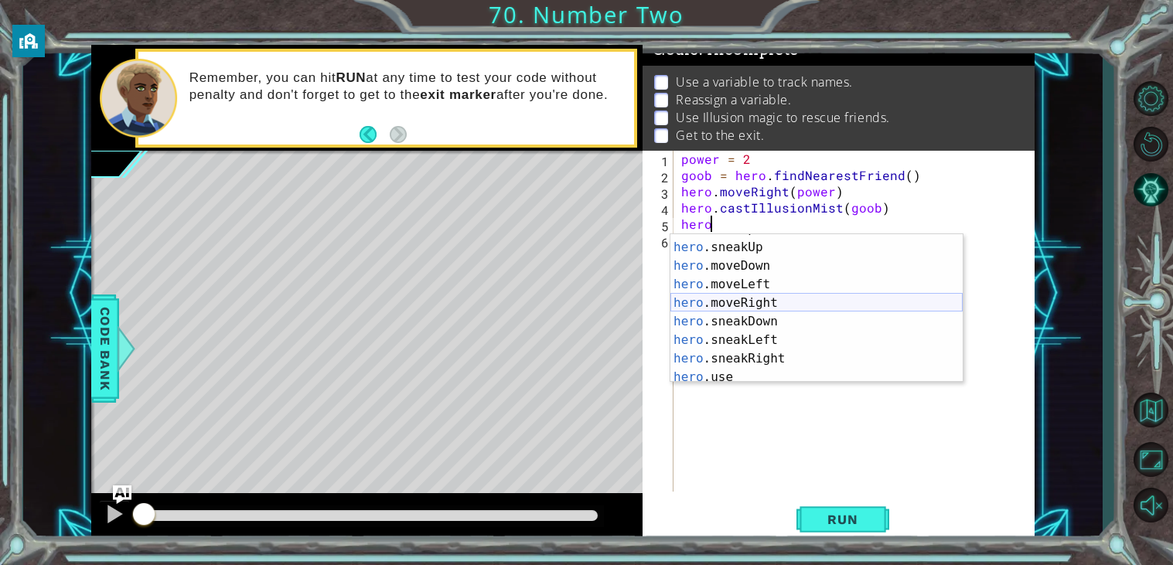
scroll to position [89, 0]
click at [777, 306] on div "hero .moveUp press enter hero .sneakUp press enter hero .moveDown press enter h…" at bounding box center [816, 313] width 292 height 186
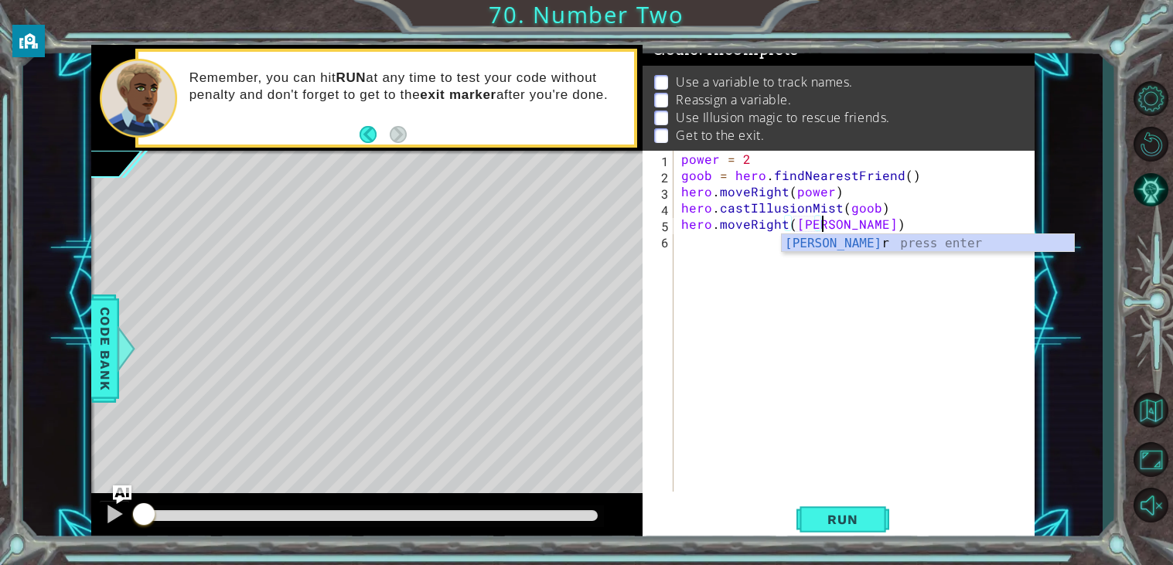
scroll to position [0, 9]
type textarea "hero.moveRight(power)"
click at [706, 253] on div "power = 2 goob = hero . findNearestFriend ( ) hero . moveRight ( power ) hero .…" at bounding box center [858, 337] width 360 height 373
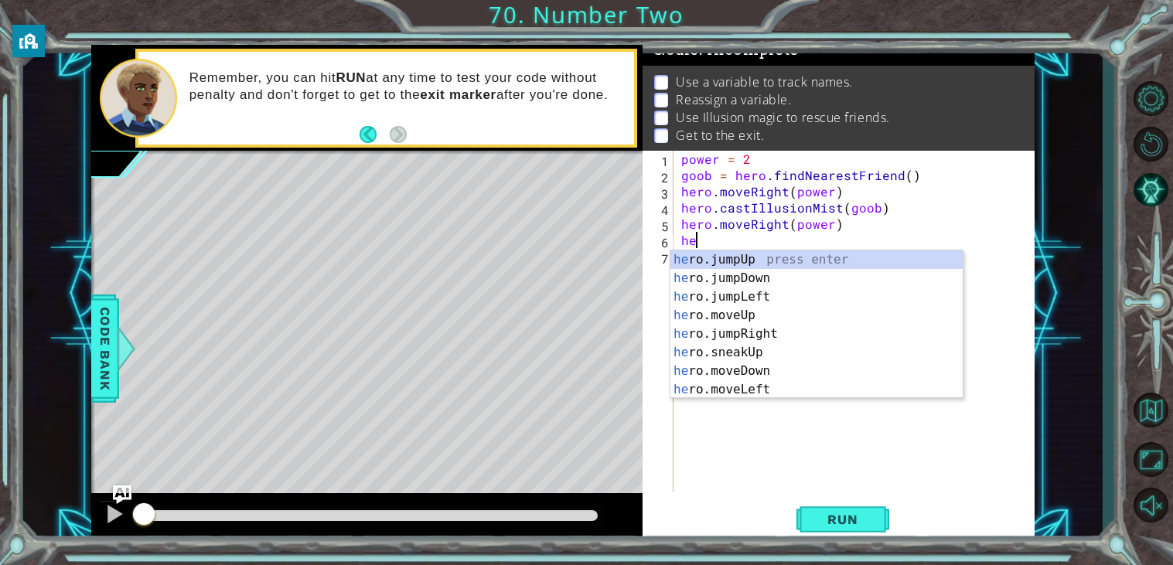
scroll to position [0, 0]
type textarea "h"
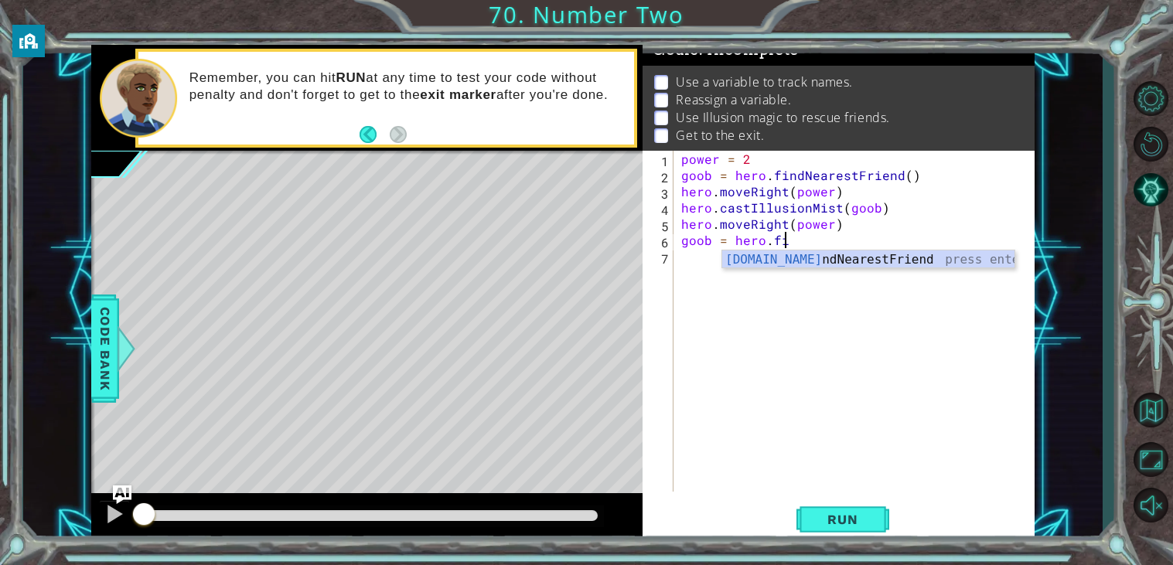
scroll to position [0, 5]
click at [803, 261] on div "hero.fin dN e arestFriend press enter" at bounding box center [868, 279] width 292 height 56
type textarea "goob = hero.findNearestFriend()"
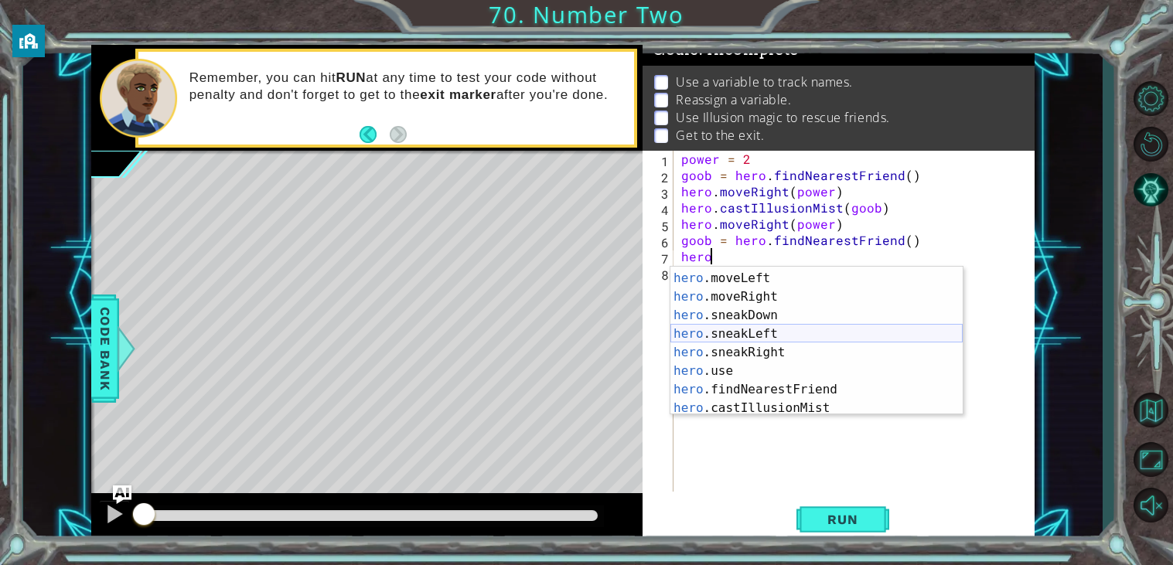
scroll to position [148, 0]
click at [778, 407] on div "hero .moveLeft press enter hero .moveRight press enter hero .sneakDown press en…" at bounding box center [816, 360] width 292 height 186
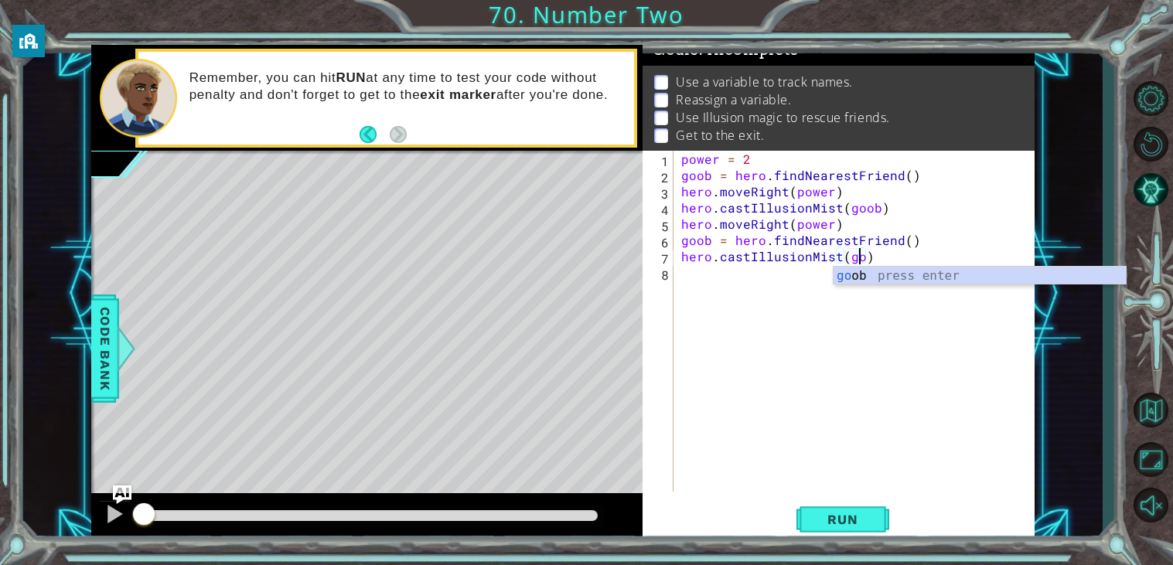
type textarea "hero.castIllusionMist(goob)"
click at [724, 280] on div "power = 2 goob = hero . findNearestFriend ( ) hero . moveRight ( power ) hero .…" at bounding box center [858, 337] width 360 height 373
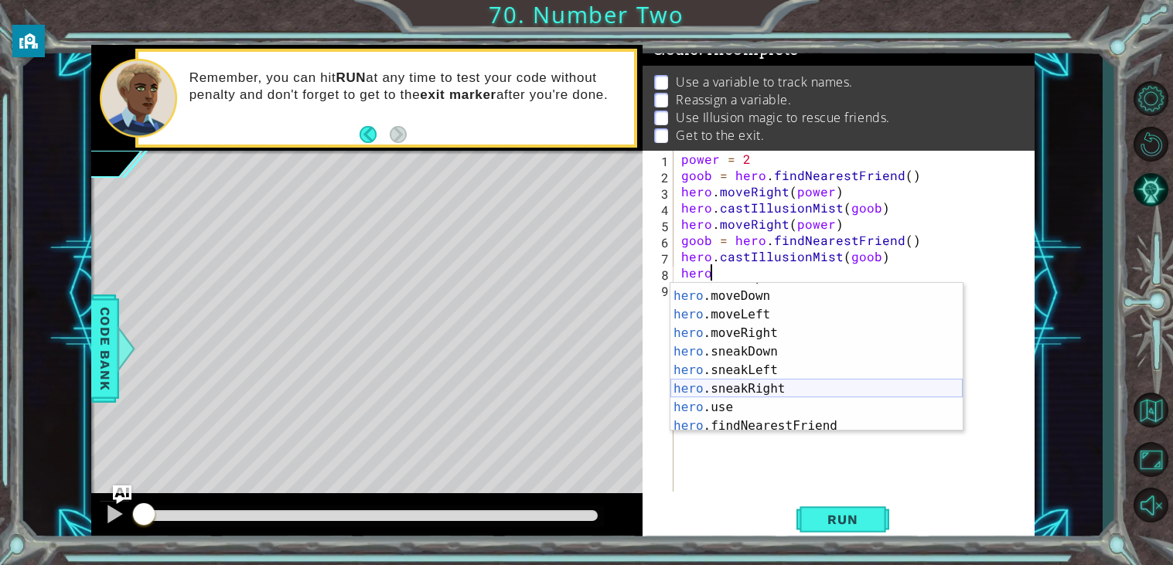
scroll to position [124, 0]
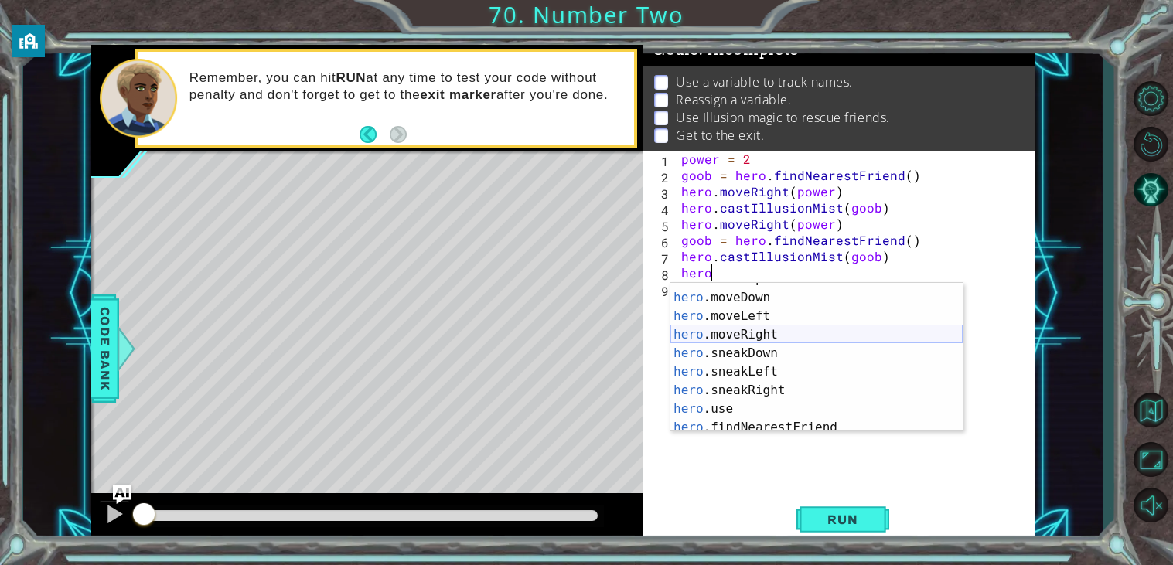
click at [745, 336] on div "hero .sneakUp press enter hero .moveDown press enter hero .moveLeft press enter…" at bounding box center [816, 363] width 292 height 186
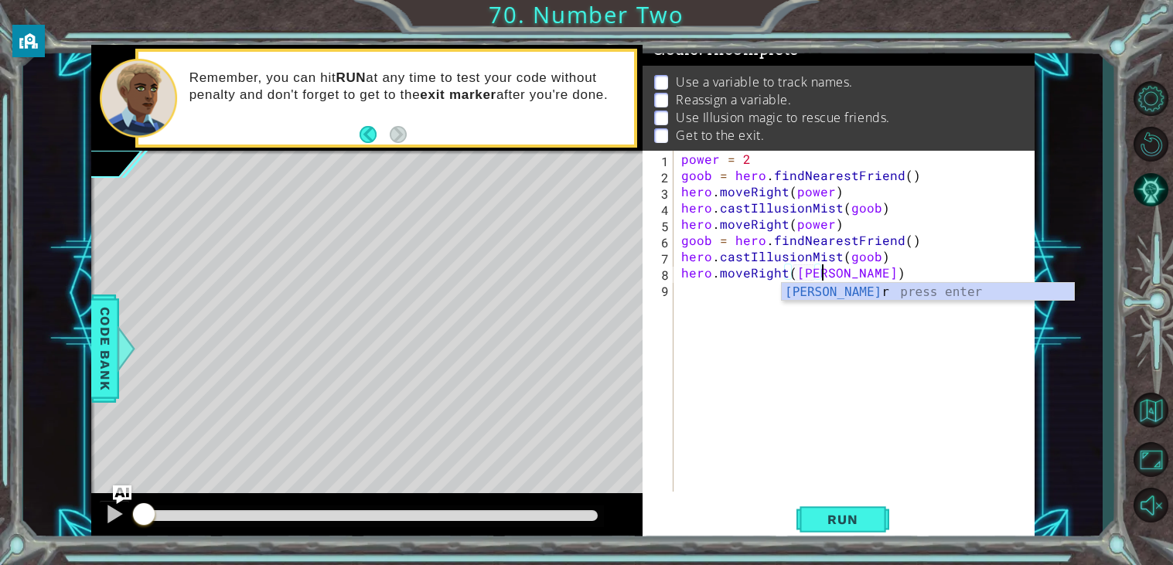
scroll to position [0, 9]
type textarea "hero.moveRight(power)"
click at [820, 513] on span "Run" at bounding box center [842, 519] width 61 height 15
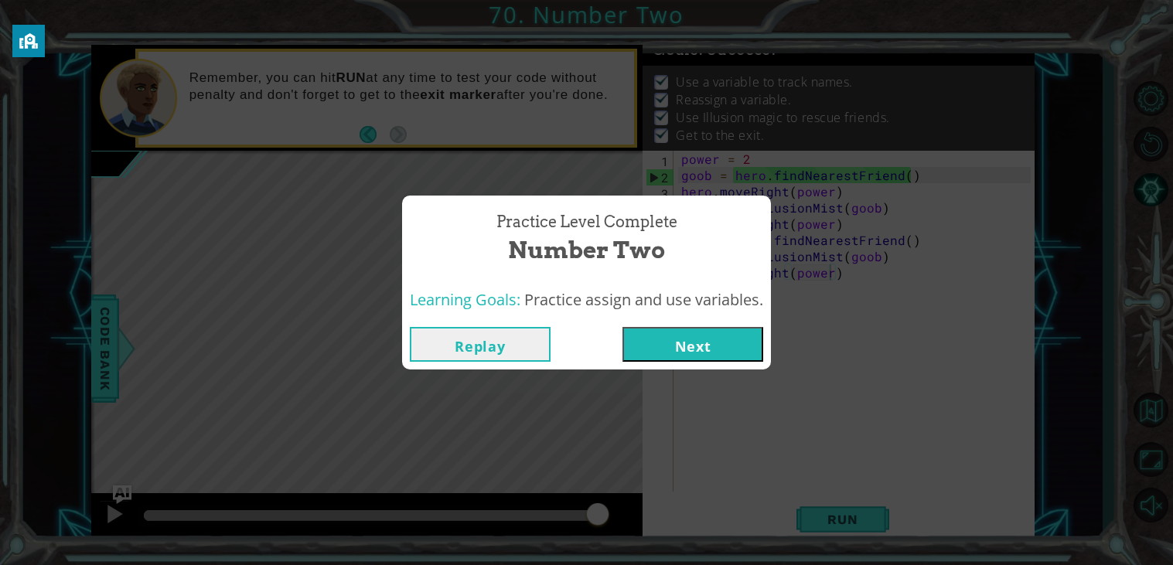
click at [649, 335] on button "Next" at bounding box center [692, 344] width 141 height 35
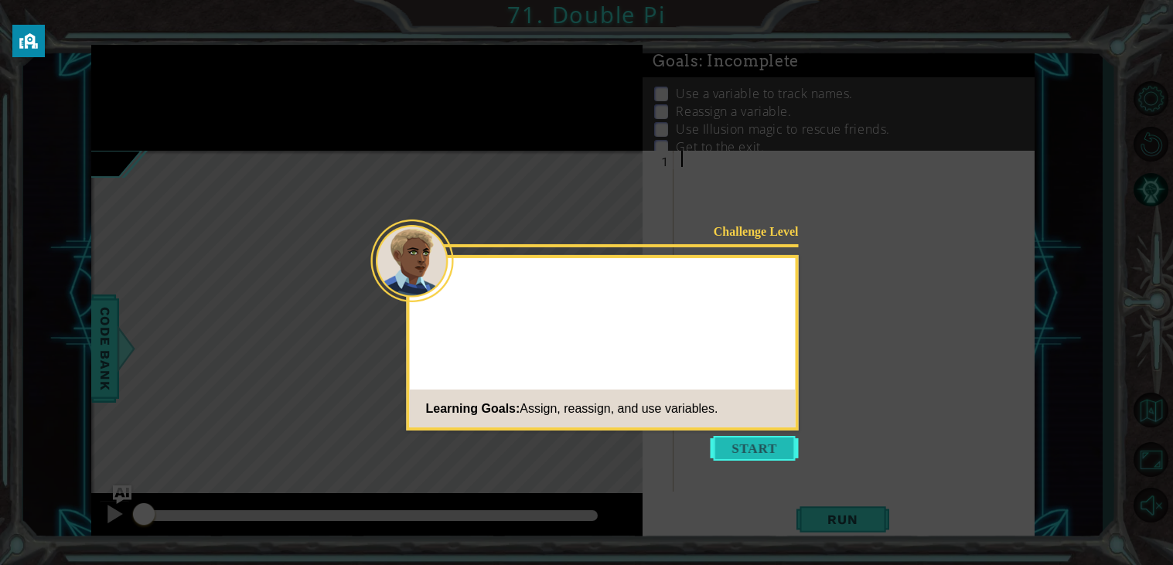
click at [767, 448] on button "Start" at bounding box center [755, 448] width 88 height 25
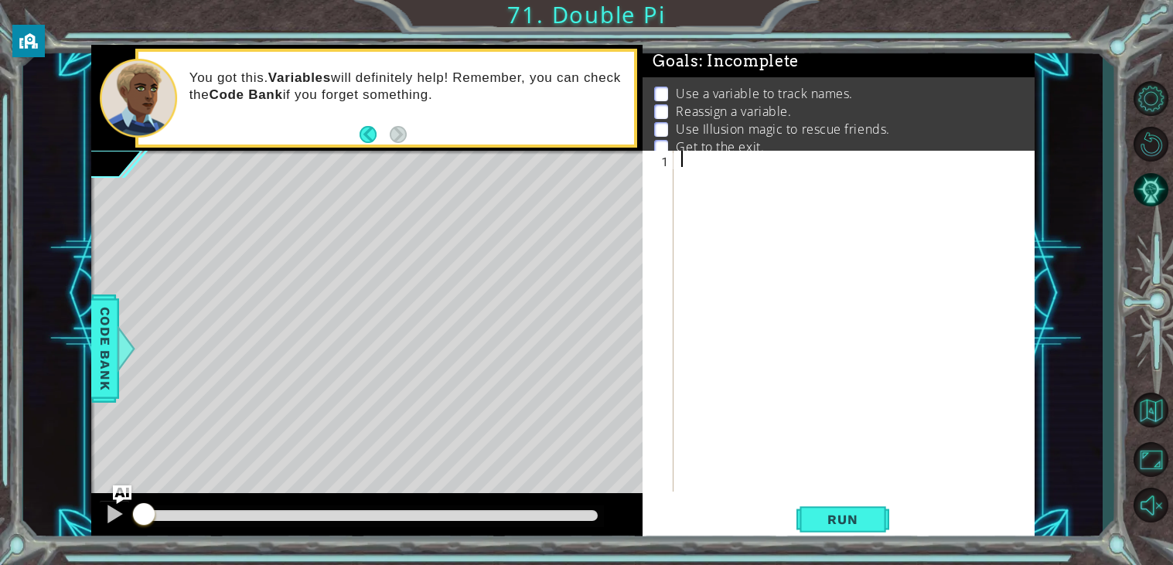
scroll to position [12, 0]
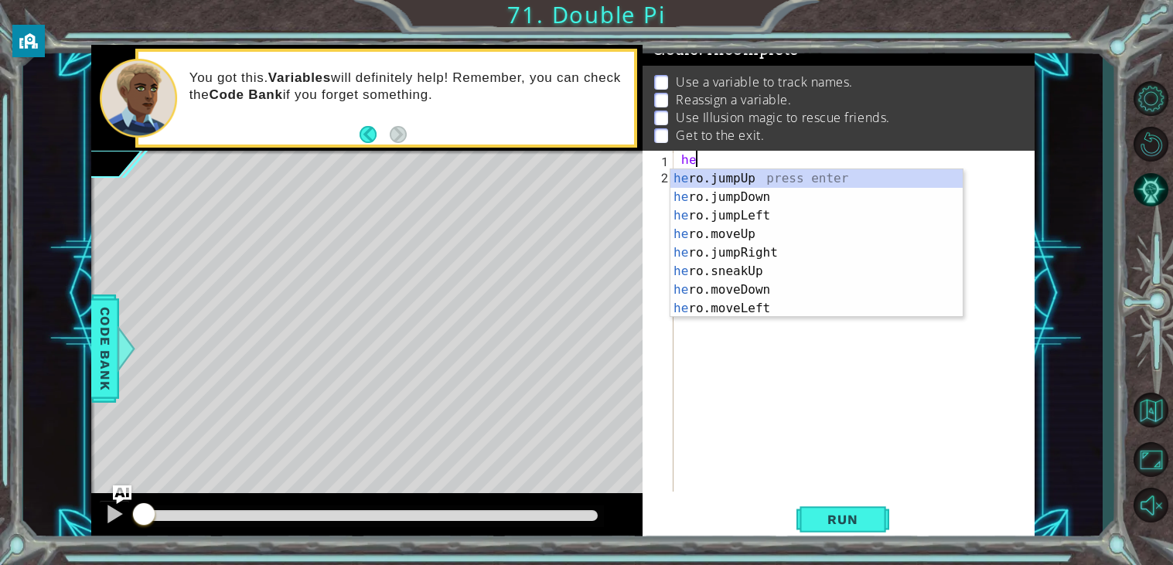
type textarea "h"
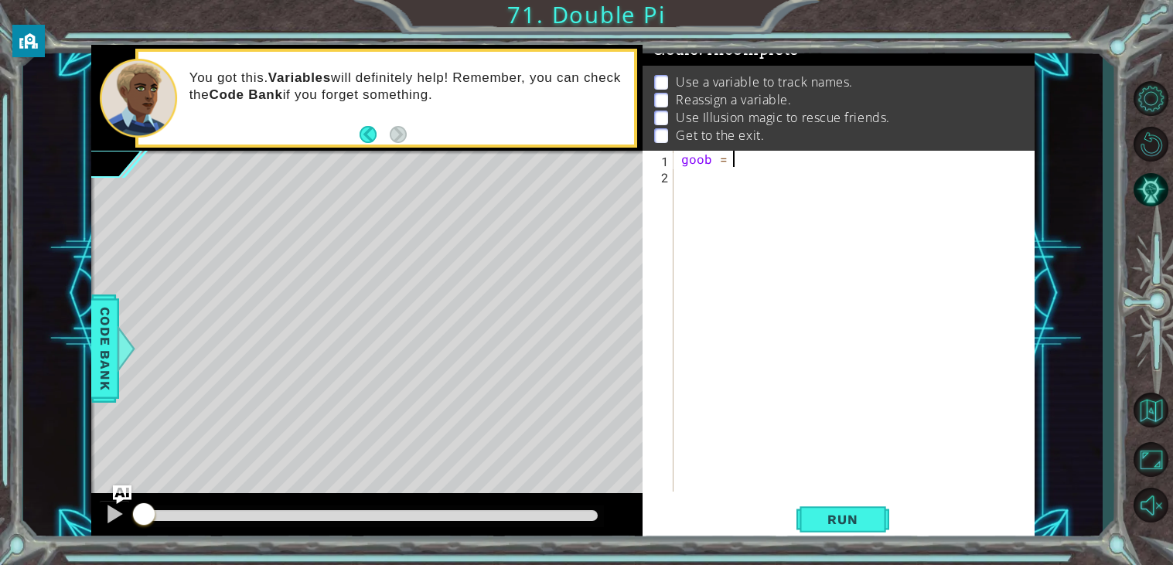
scroll to position [0, 2]
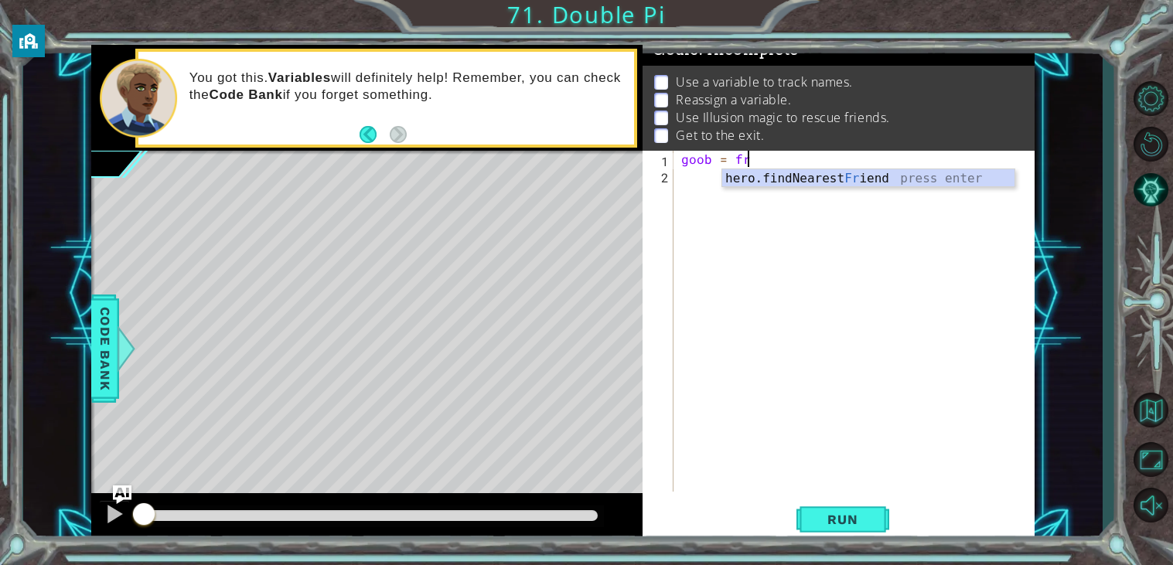
type textarea "goob = fr"
click at [807, 178] on div "hero.findNearest Fr iend press enter" at bounding box center [868, 197] width 292 height 56
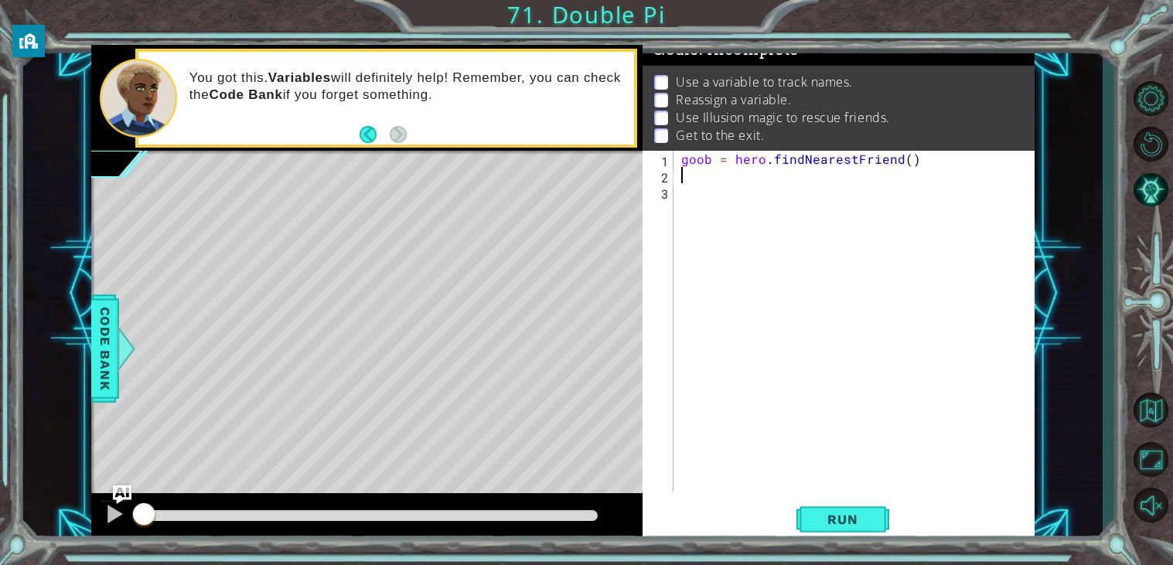
scroll to position [0, 0]
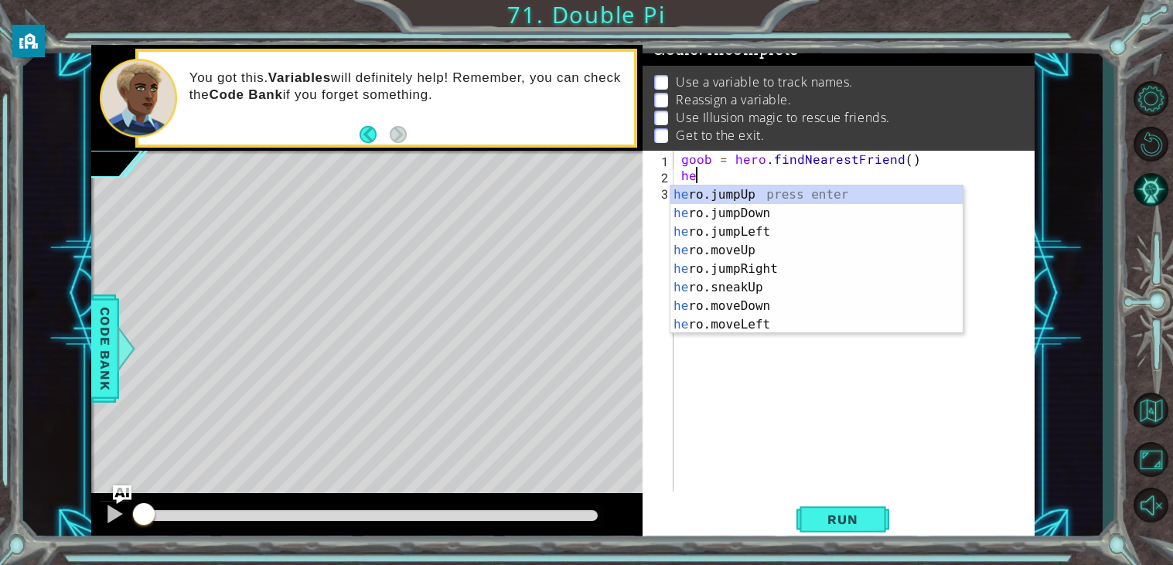
type textarea "hero"
click at [773, 474] on div "goob = hero . findNearestFriend ( ) hero" at bounding box center [858, 337] width 360 height 373
type textarea "h"
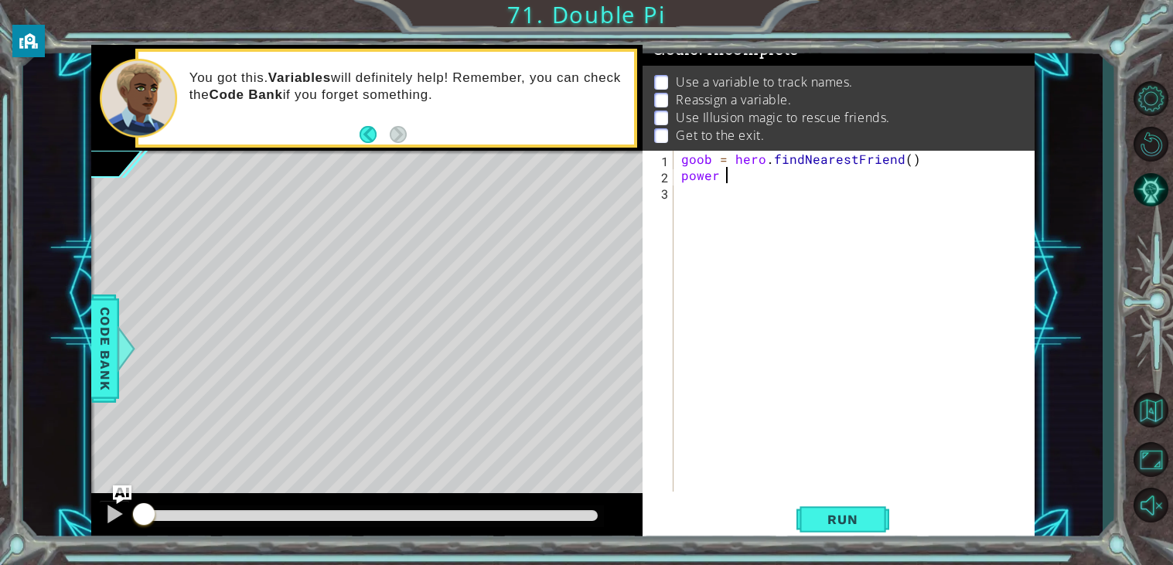
scroll to position [0, 2]
type textarea "power = 2"
click at [705, 197] on div "goob = hero . findNearestFriend ( ) power = 2" at bounding box center [858, 337] width 360 height 373
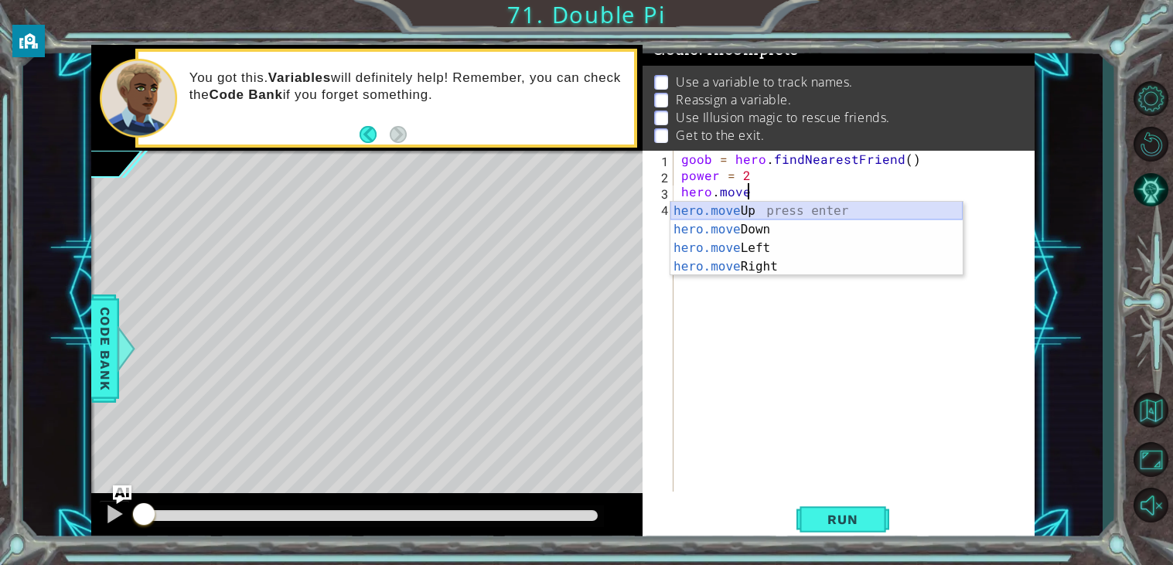
click at [735, 211] on div "hero.move Up press enter hero.move Down press enter hero.move Left press enter …" at bounding box center [816, 257] width 292 height 111
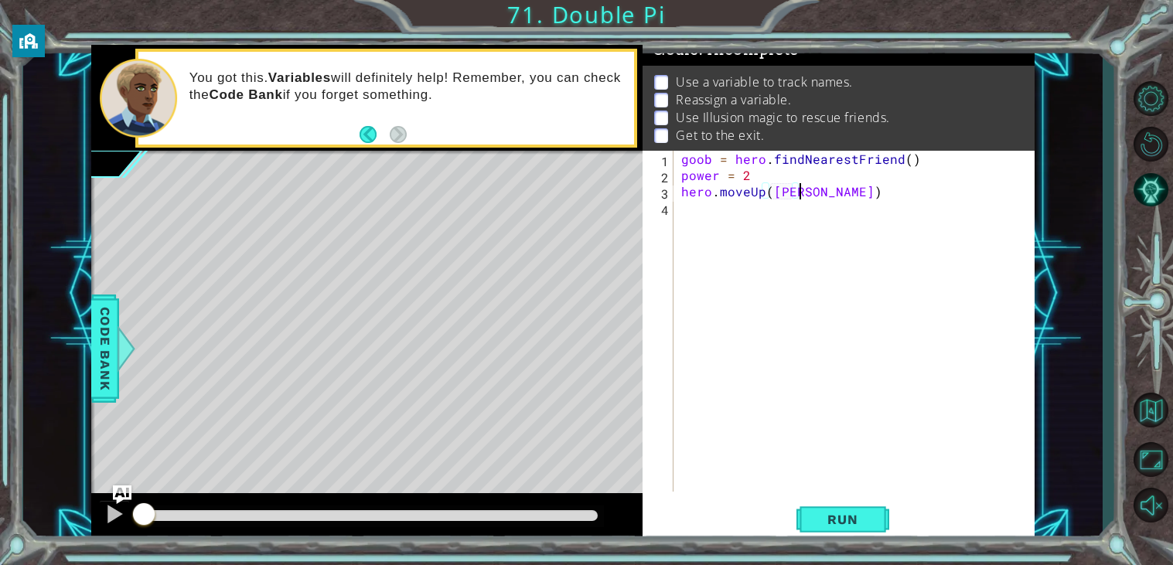
type textarea "hero.moveUp(power)"
click at [689, 212] on div "goob = hero . findNearestFriend ( ) power = 2 hero . moveUp ( power )" at bounding box center [858, 337] width 360 height 373
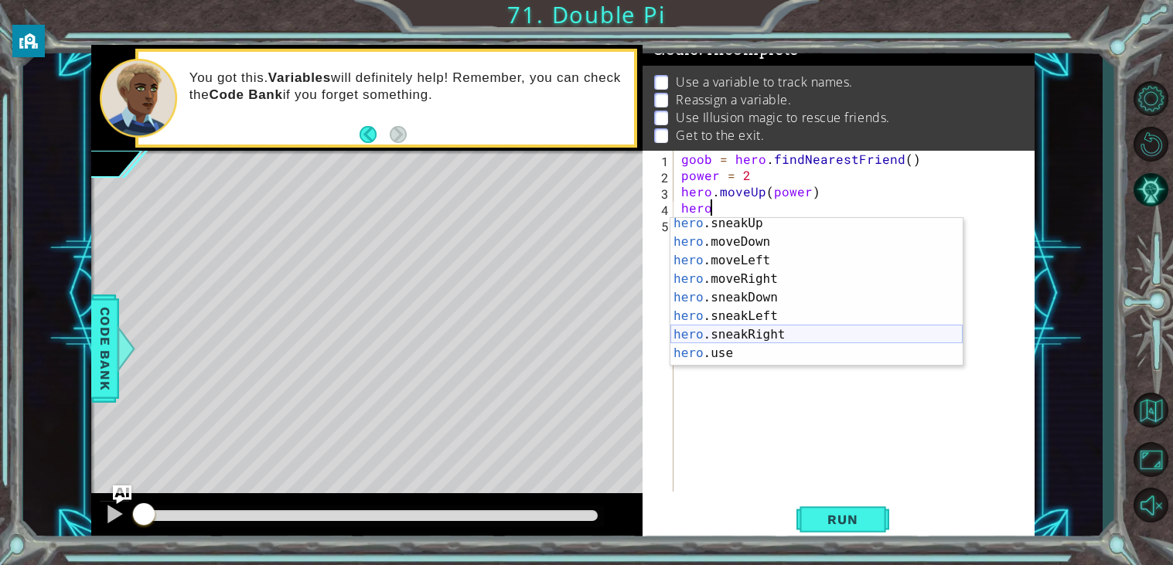
scroll to position [97, 0]
click at [768, 281] on div "hero .sneakUp press enter hero .moveDown press enter hero .moveLeft press enter…" at bounding box center [816, 307] width 292 height 186
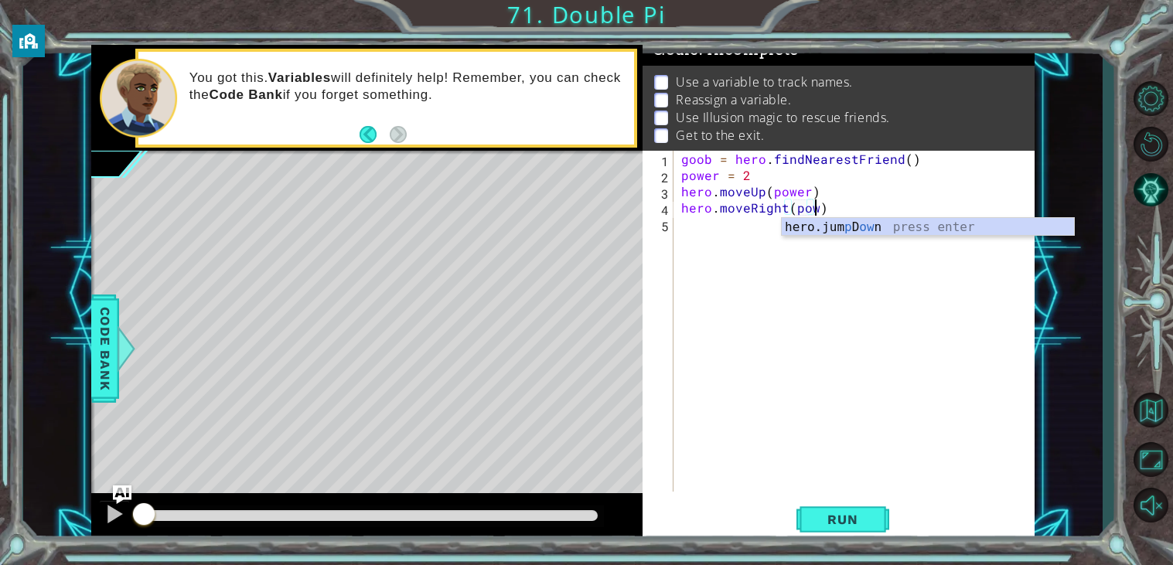
scroll to position [0, 9]
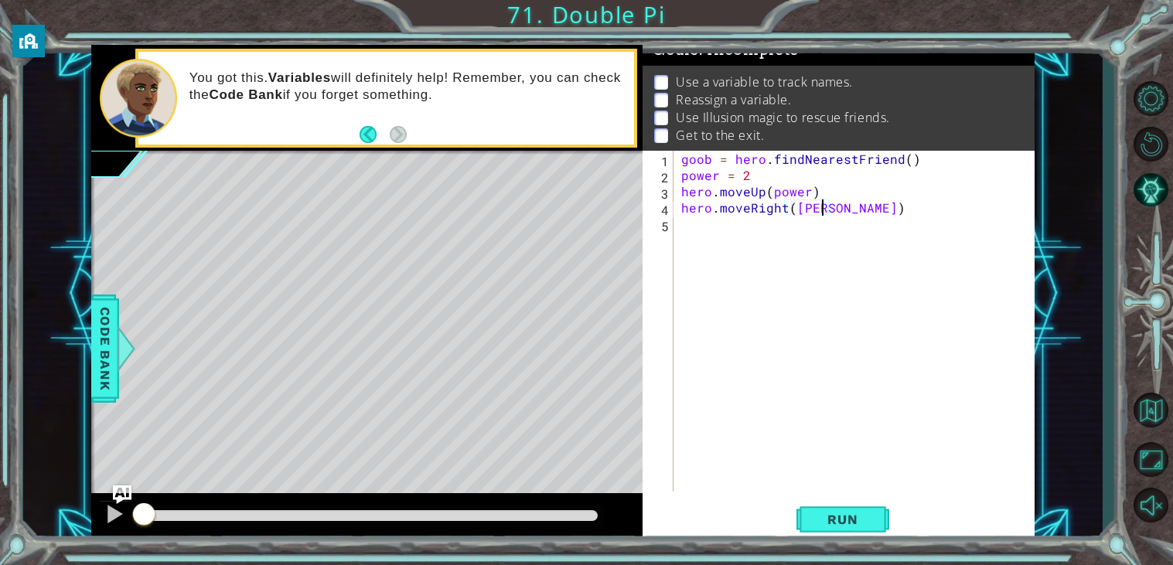
type textarea "hero.moveRight(power)"
click at [690, 227] on div "goob = hero . findNearestFriend ( ) power = 2 hero . moveUp ( power ) hero . mo…" at bounding box center [858, 337] width 360 height 373
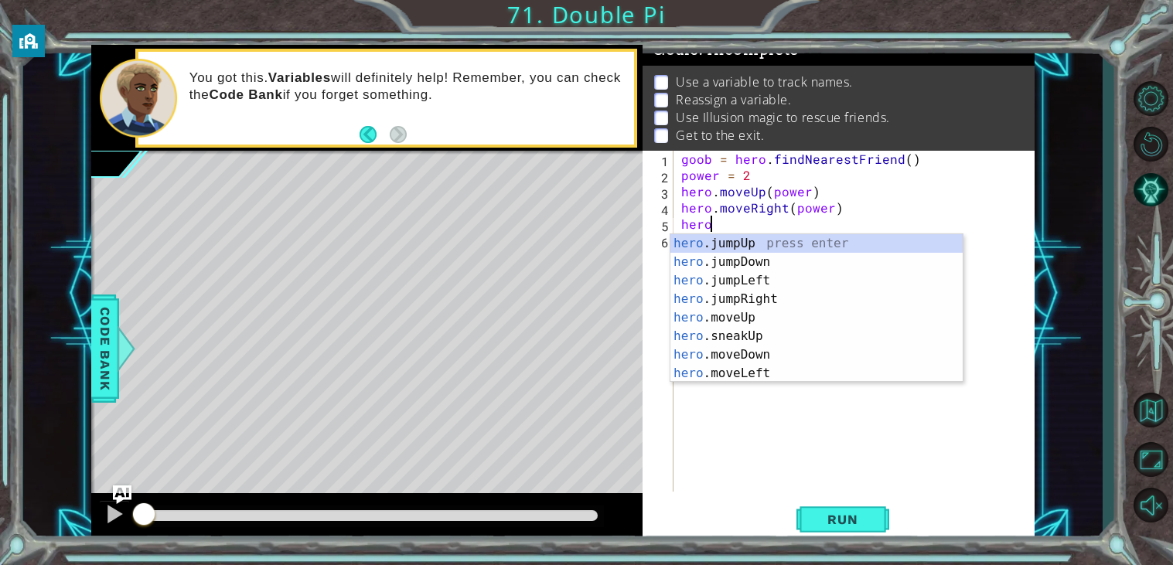
scroll to position [0, 1]
click at [771, 356] on div "hero .jumpUp press enter hero .jumpDown press enter hero .jumpLeft press enter …" at bounding box center [816, 327] width 292 height 186
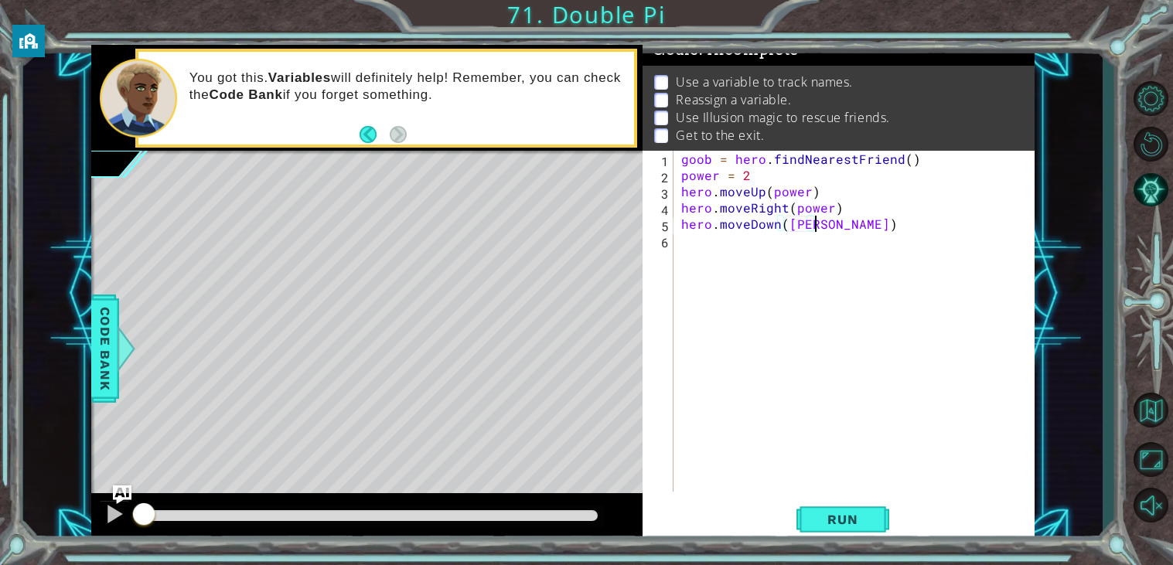
type textarea "hero.moveDown(power)"
click at [695, 250] on div "goob = hero . findNearestFriend ( ) power = 2 hero . moveUp ( power ) hero . mo…" at bounding box center [858, 337] width 360 height 373
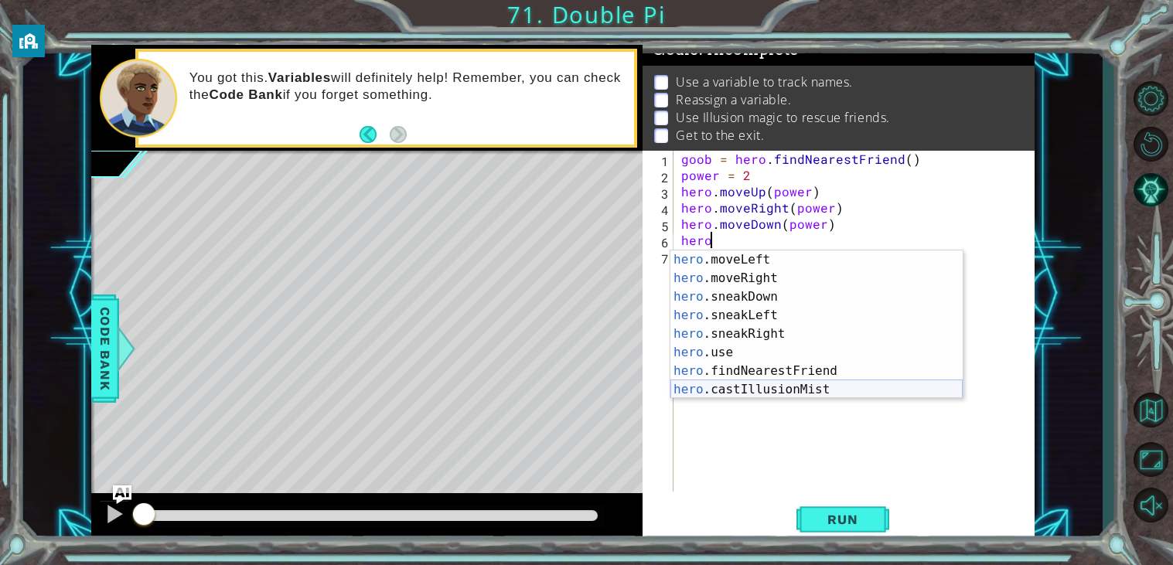
scroll to position [129, 0]
click at [786, 390] on div "hero .moveLeft press enter hero .moveRight press enter hero .sneakDown press en…" at bounding box center [816, 344] width 292 height 186
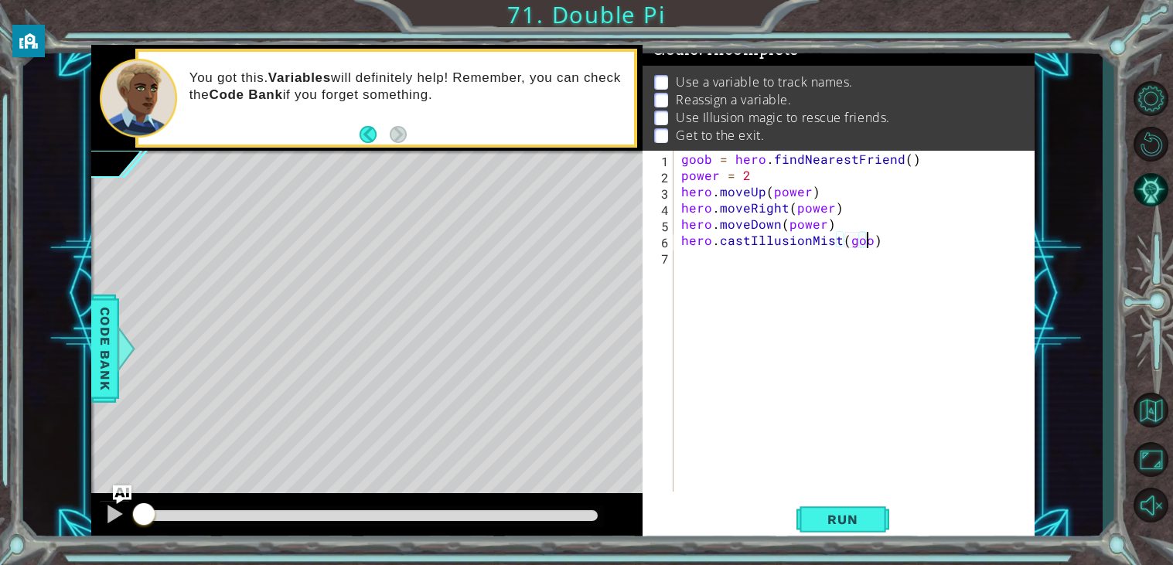
type textarea "hero.castIllusionMist(goob)"
click at [690, 259] on div "goob = hero . findNearestFriend ( ) power = 2 hero . moveUp ( power ) hero . mo…" at bounding box center [858, 337] width 360 height 373
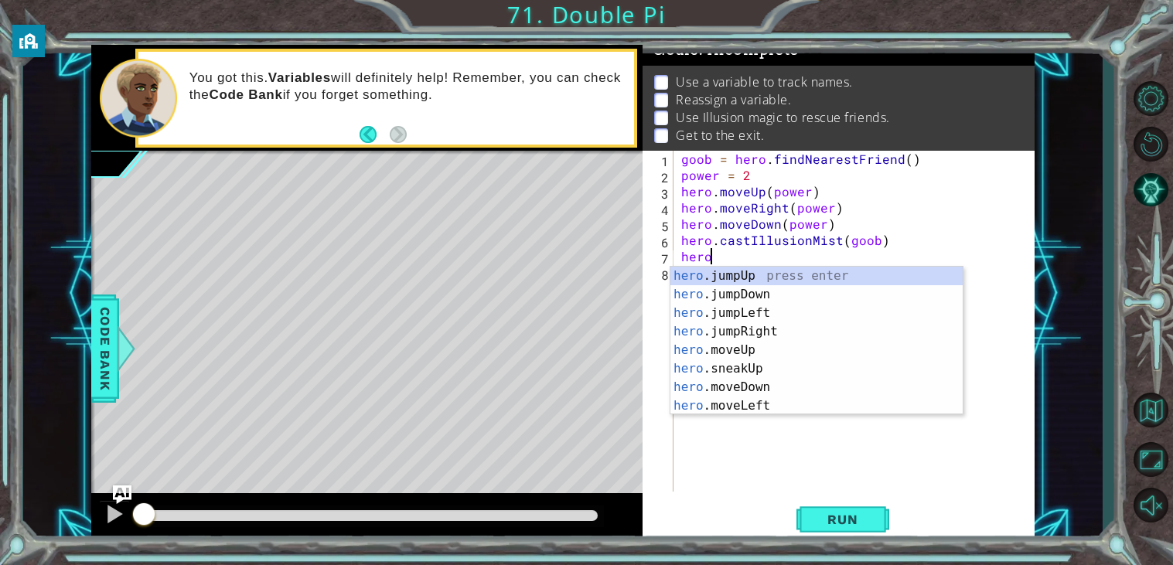
scroll to position [0, 1]
type textarea "h"
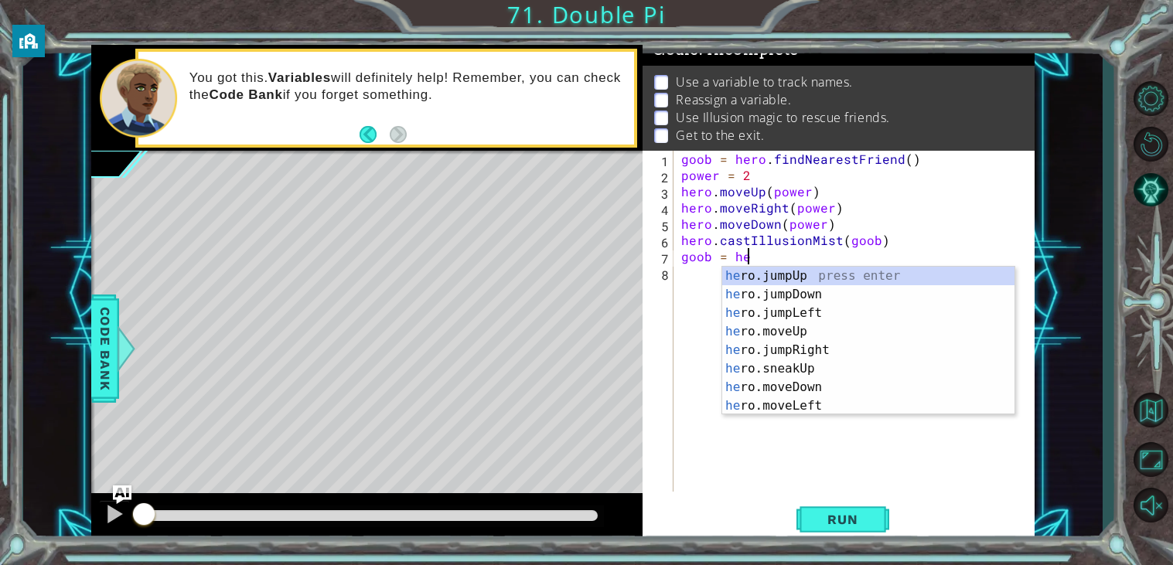
type textarea "goob = her"
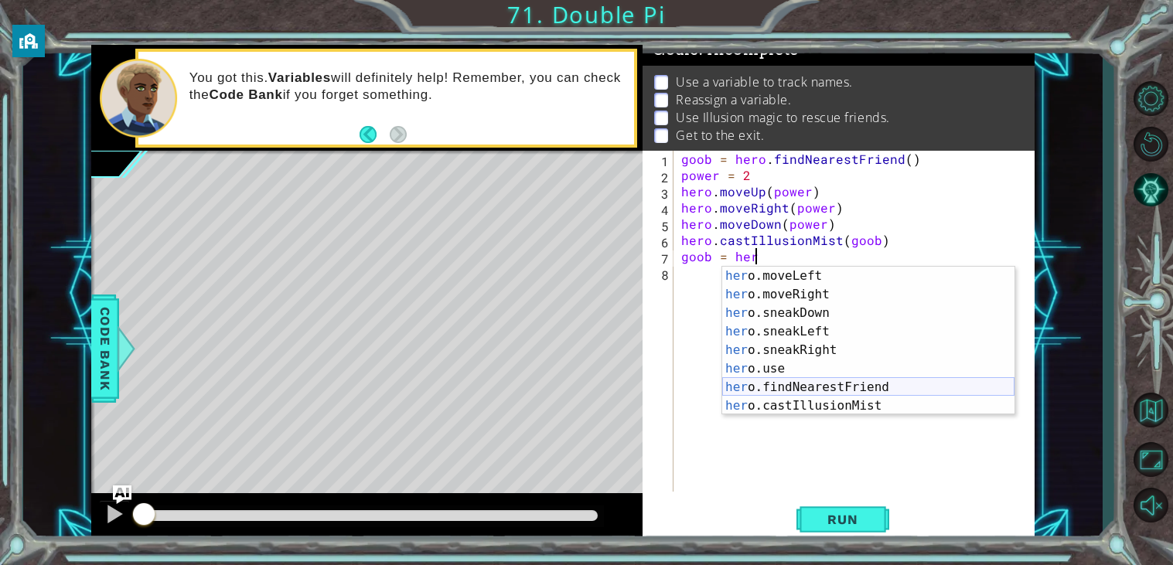
click at [823, 391] on div "her o.moveLeft press enter her o.moveRight press enter her o.sneakDown press en…" at bounding box center [868, 360] width 292 height 186
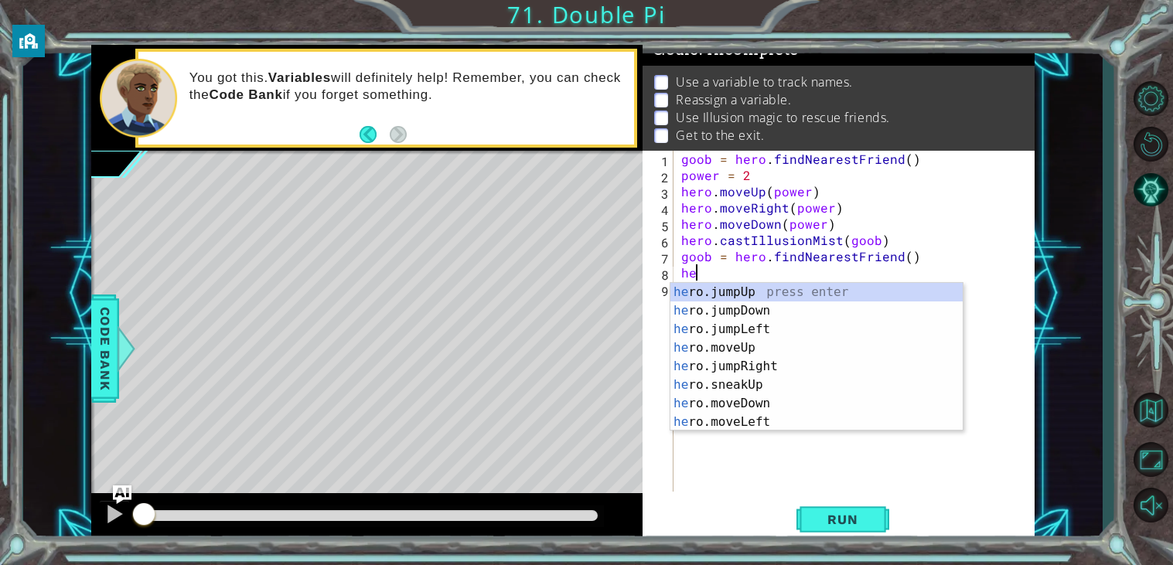
type textarea "h"
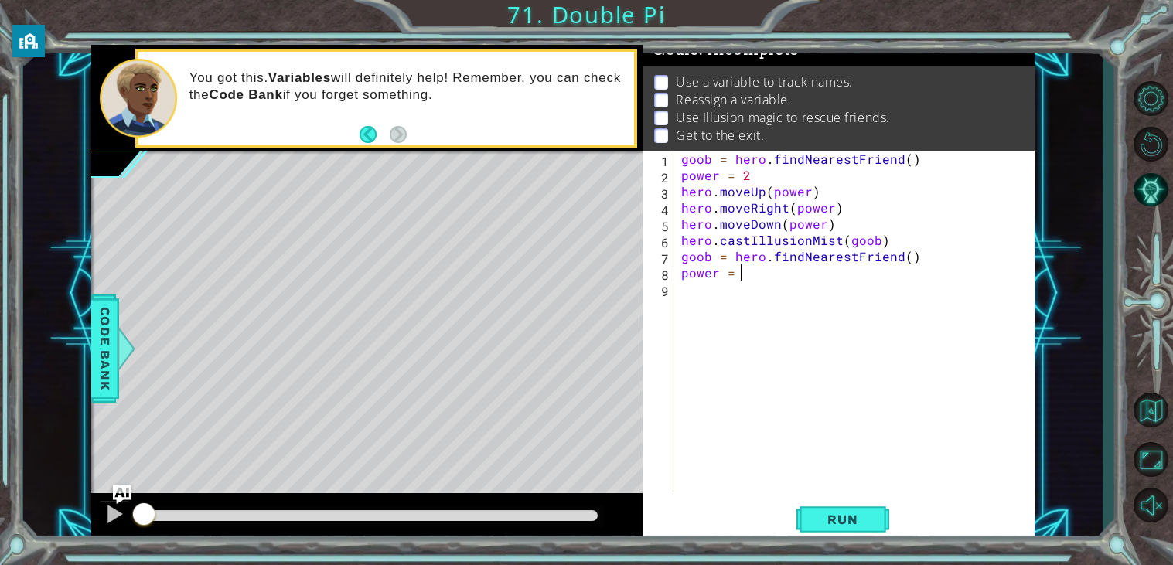
type textarea "power = 4"
click at [707, 299] on div "goob = hero . findNearestFriend ( ) power = 2 hero . moveUp ( power ) hero . mo…" at bounding box center [858, 337] width 360 height 373
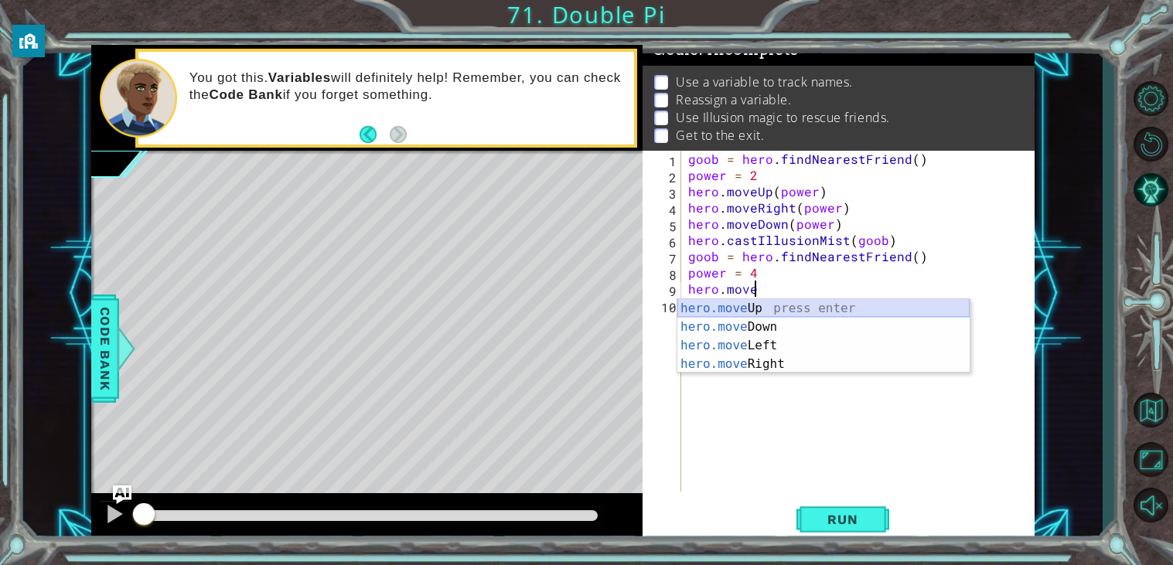
click at [751, 308] on div "hero.move Up press enter hero.move Down press enter hero.move Left press enter …" at bounding box center [823, 354] width 292 height 111
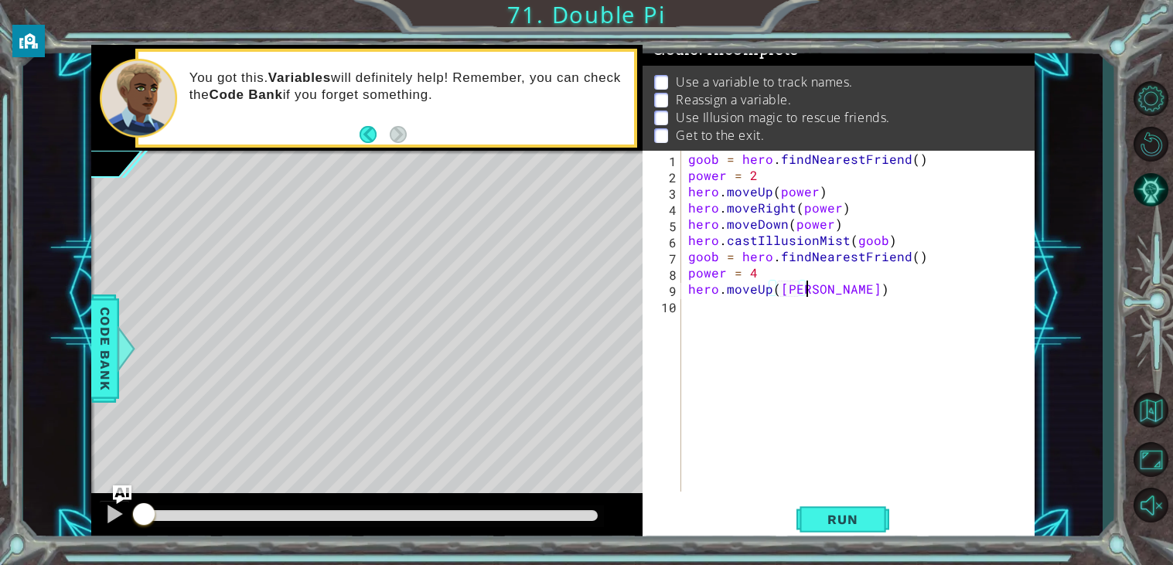
type textarea "hero.moveUp(power)"
click at [730, 305] on div "goob = hero . findNearestFriend ( ) power = 2 hero . moveUp ( power ) hero . mo…" at bounding box center [861, 337] width 353 height 373
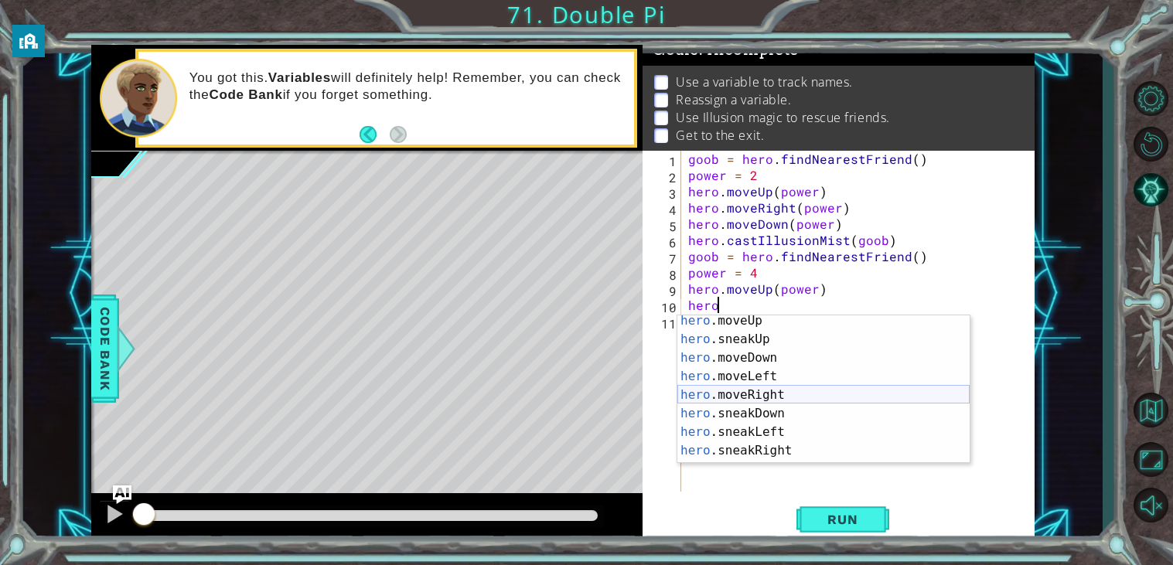
click at [781, 394] on div "hero .moveUp press enter hero .sneakUp press enter hero .moveDown press enter h…" at bounding box center [823, 405] width 292 height 186
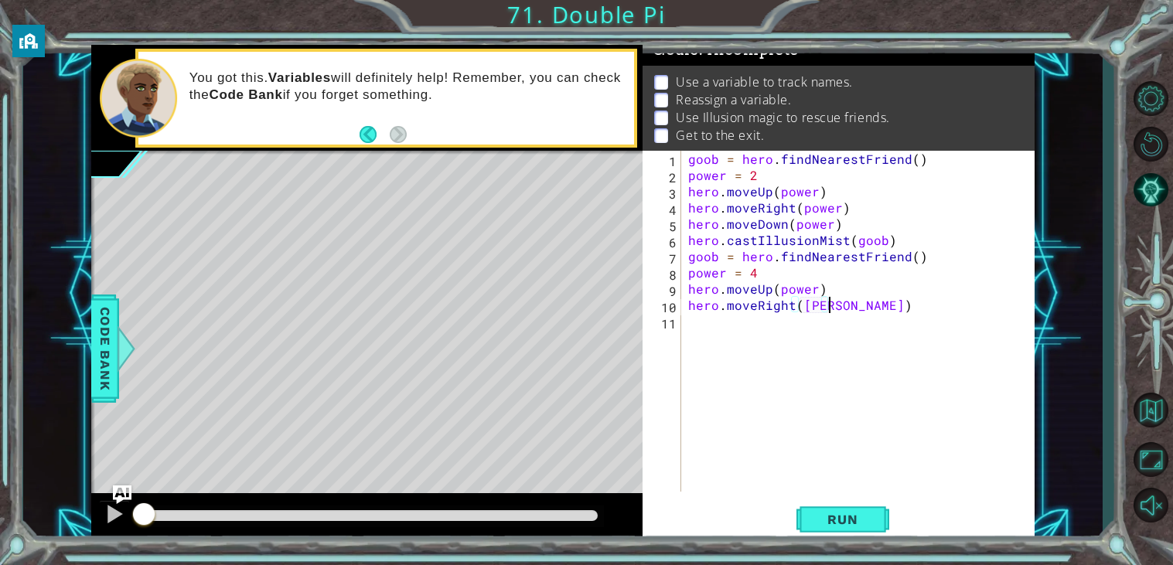
type textarea "hero.moveRight(power)"
click at [742, 336] on div "goob = hero . findNearestFriend ( ) power = 2 hero . moveUp ( power ) hero . mo…" at bounding box center [861, 337] width 353 height 373
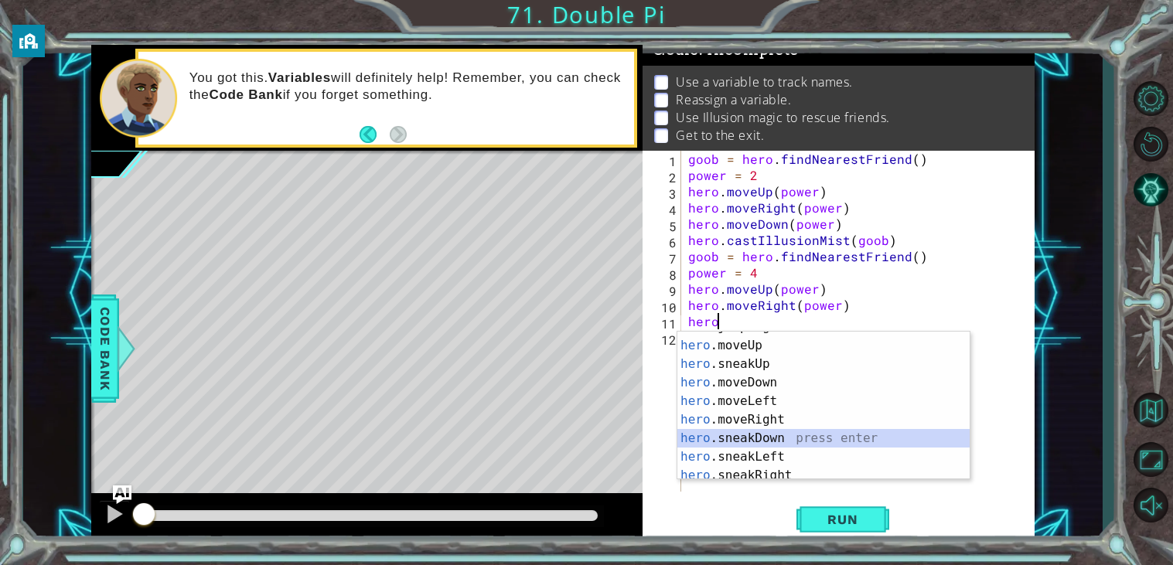
click at [755, 433] on div "hero .jumpRight press enter hero .moveUp press enter hero .sneakUp press enter …" at bounding box center [823, 411] width 292 height 186
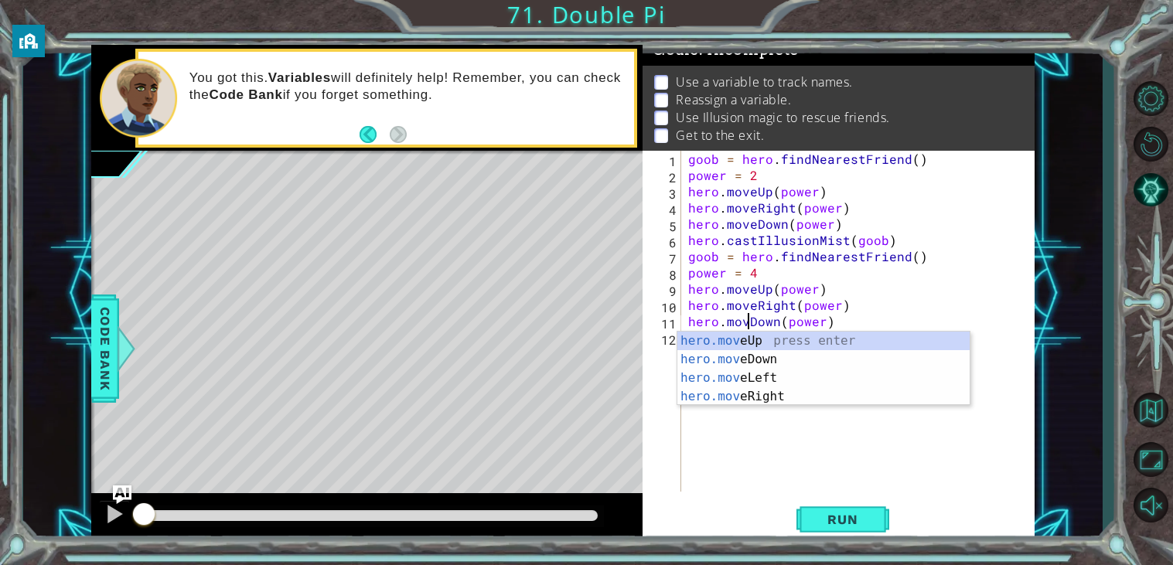
type textarea "hero.moveDown(power)"
click at [794, 482] on div "goob = hero . findNearestFriend ( ) power = 2 hero . moveUp ( power ) hero . mo…" at bounding box center [861, 337] width 353 height 373
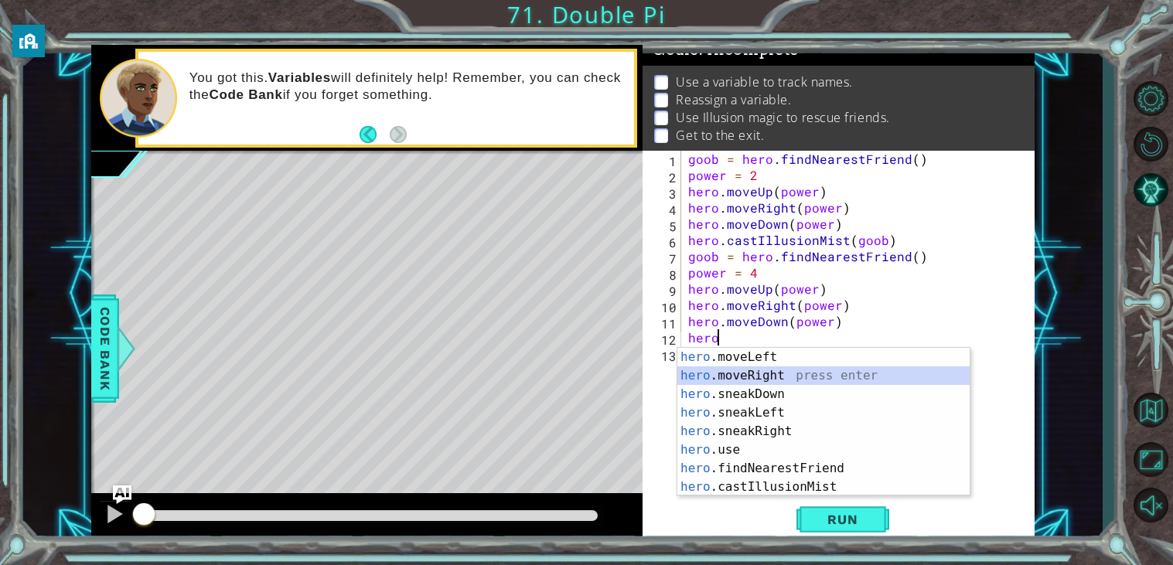
click at [764, 369] on div "hero .moveLeft press enter hero .moveRight press enter hero .sneakDown press en…" at bounding box center [823, 441] width 292 height 186
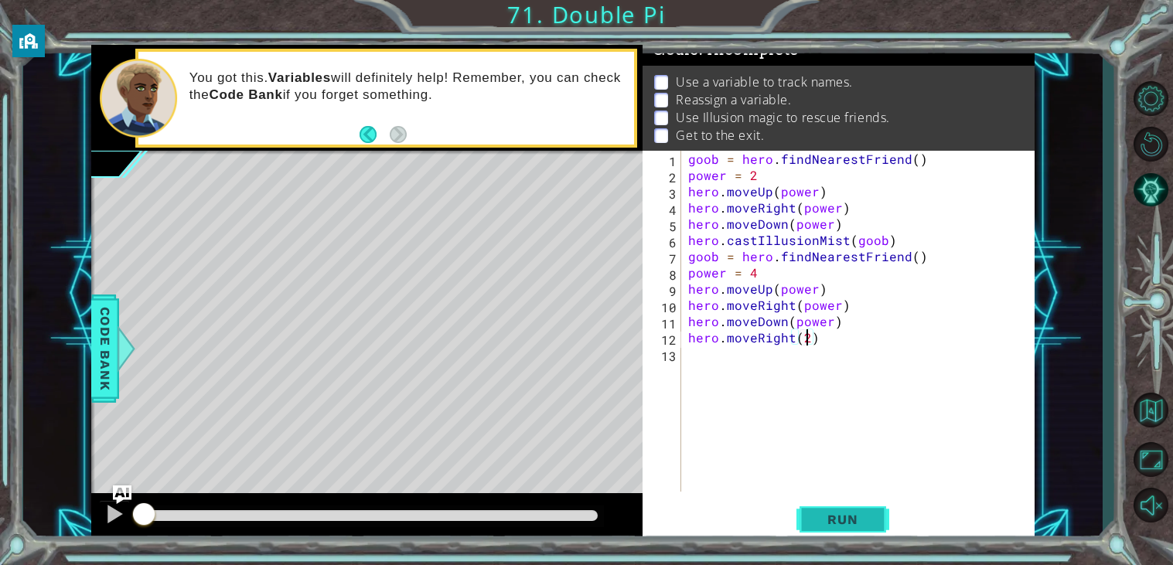
click at [831, 518] on span "Run" at bounding box center [842, 519] width 61 height 15
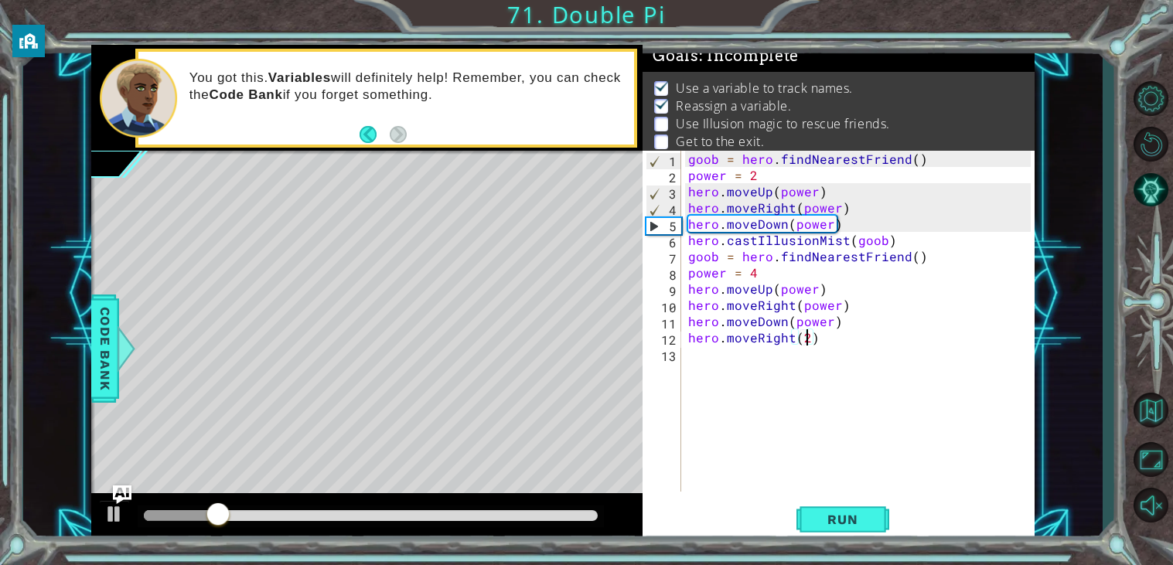
click at [689, 293] on div "goob = hero . findNearestFriend ( ) power = 2 hero . moveUp ( power ) hero . mo…" at bounding box center [861, 337] width 353 height 373
type textarea "hero.moveUp(power)"
click at [704, 352] on div "goob = hero . findNearestFriend ( ) power = 2 hero . moveUp ( power ) hero . mo…" at bounding box center [861, 337] width 353 height 373
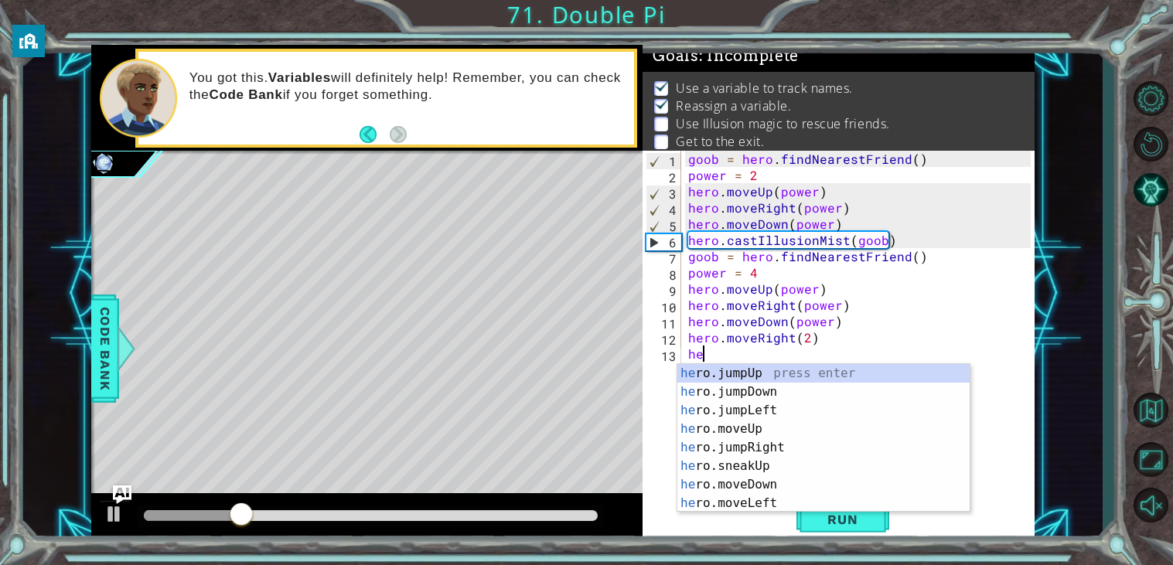
type textarea "hero"
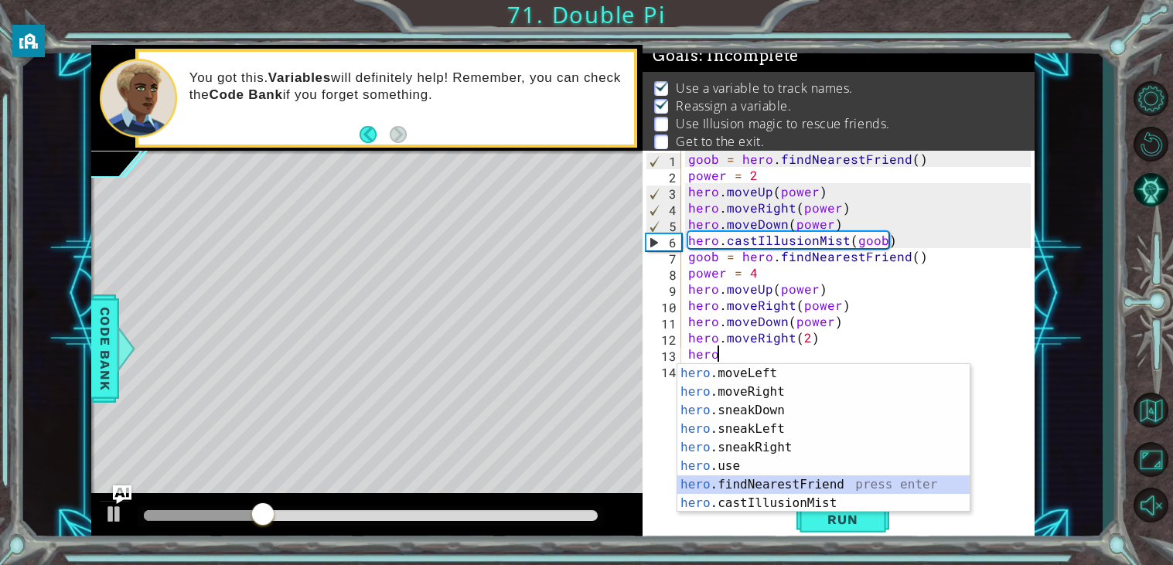
click at [807, 484] on div "hero .moveLeft press enter hero .moveRight press enter hero .sneakDown press en…" at bounding box center [823, 457] width 292 height 186
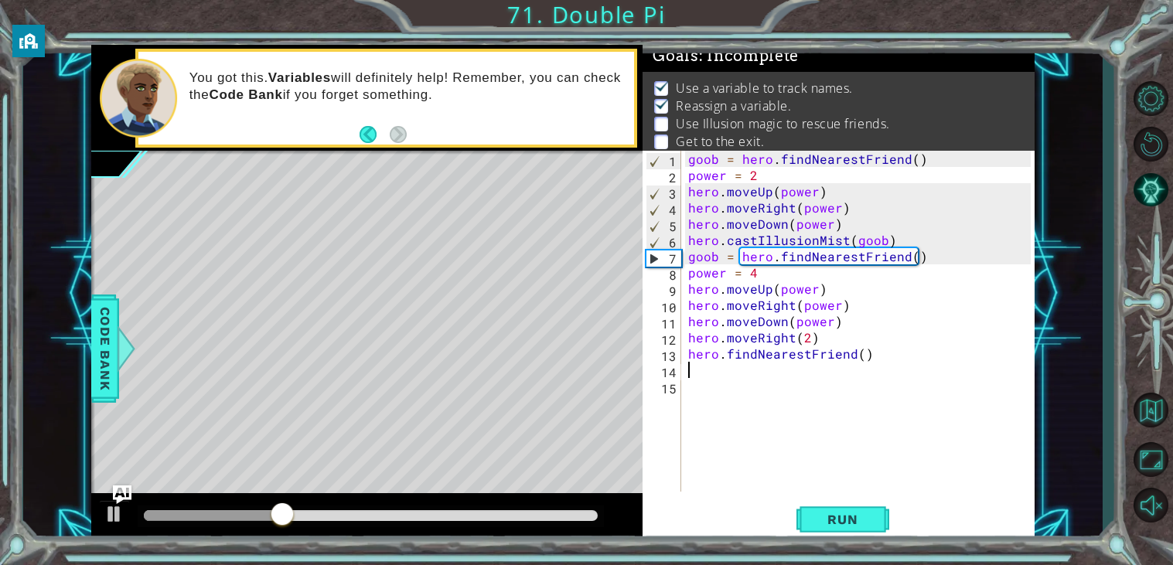
click at [861, 359] on div "goob = hero . findNearestFriend ( ) power = 2 hero . moveUp ( power ) hero . mo…" at bounding box center [861, 337] width 353 height 373
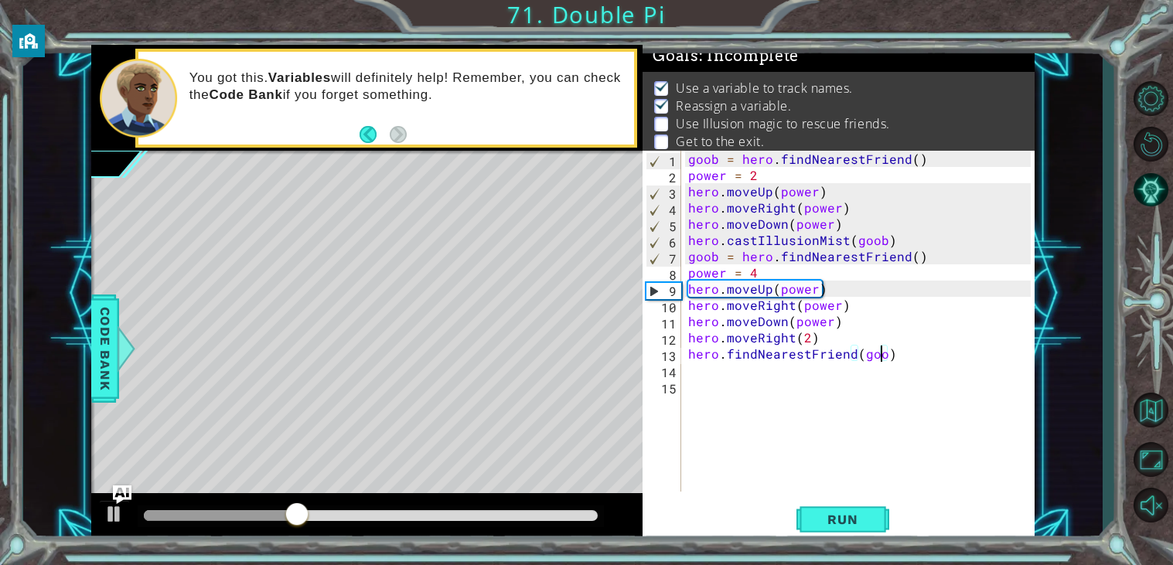
type textarea "hero.findNearestFriend(goob)"
click at [792, 377] on div "goob = hero . findNearestFriend ( ) power = 2 hero . moveUp ( power ) hero . mo…" at bounding box center [861, 337] width 353 height 373
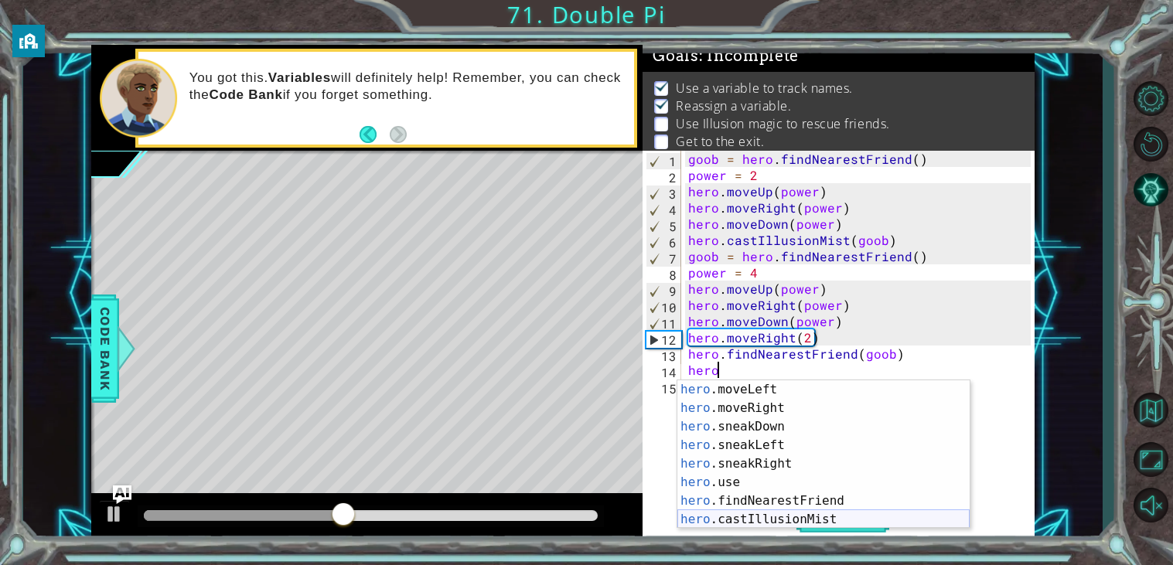
click at [840, 515] on div "hero .moveLeft press enter hero .moveRight press enter hero .sneakDown press en…" at bounding box center [823, 473] width 292 height 186
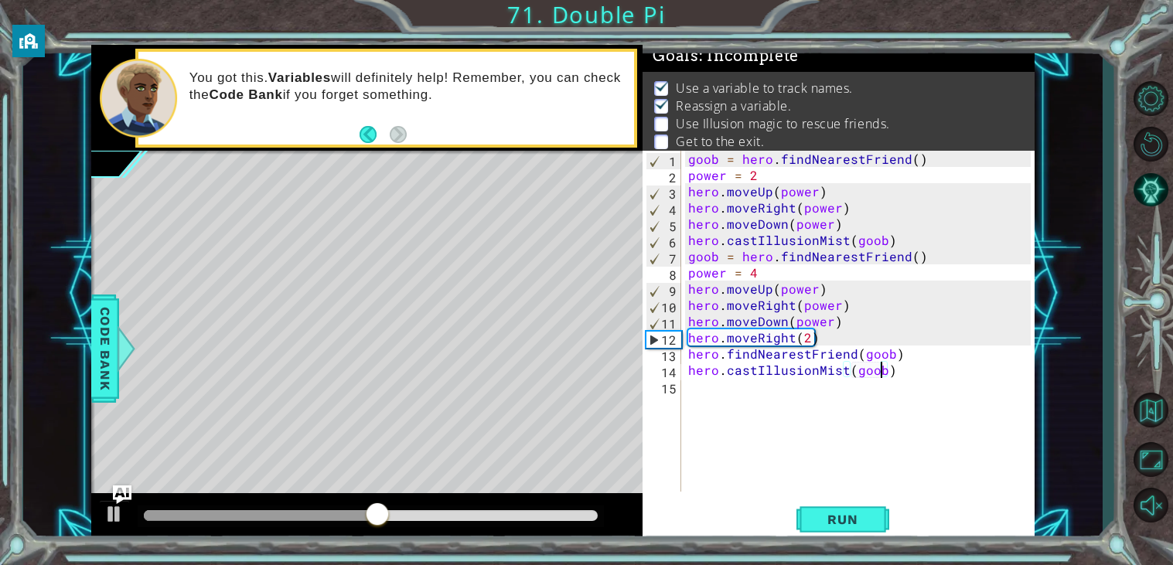
click at [915, 358] on div "goob = hero . findNearestFriend ( ) power = 2 hero . moveUp ( power ) hero . mo…" at bounding box center [861, 337] width 353 height 373
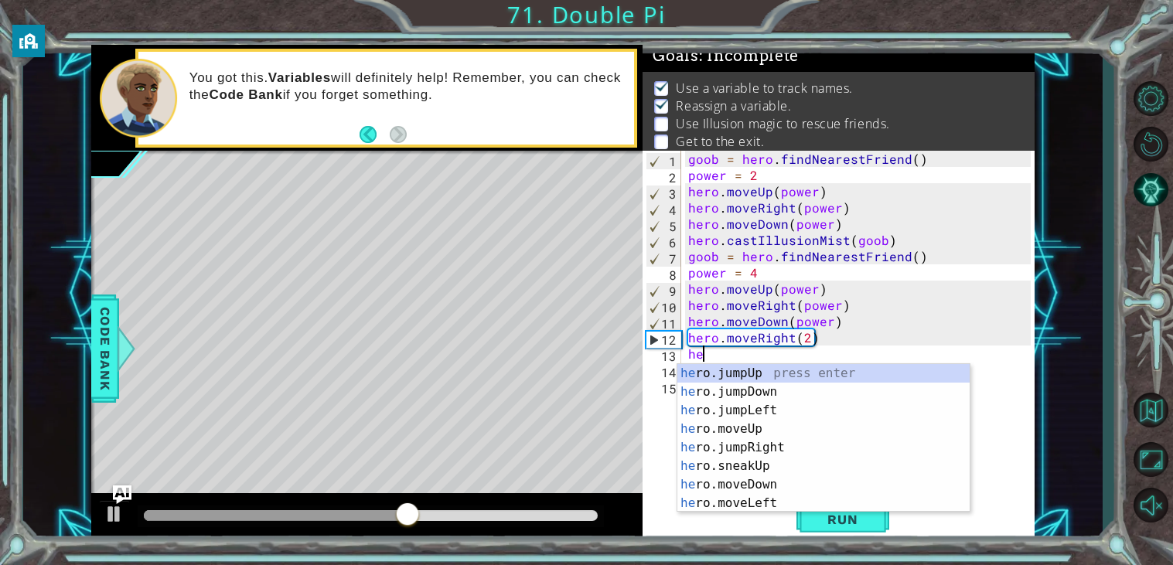
type textarea "h"
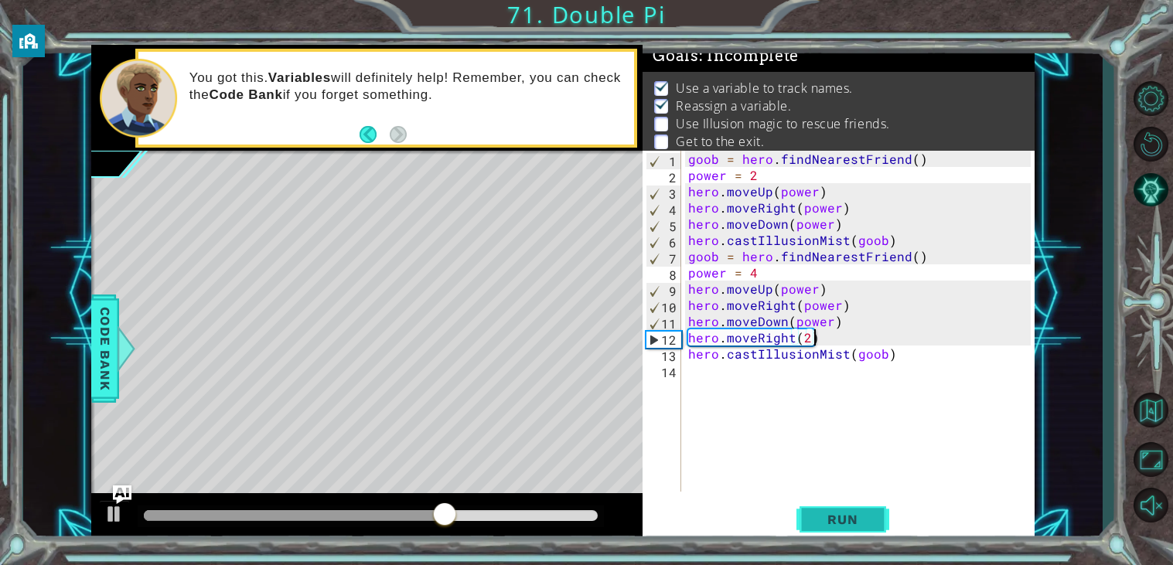
type textarea "hero.moveRight(2)"
click at [866, 520] on span "Run" at bounding box center [842, 519] width 61 height 15
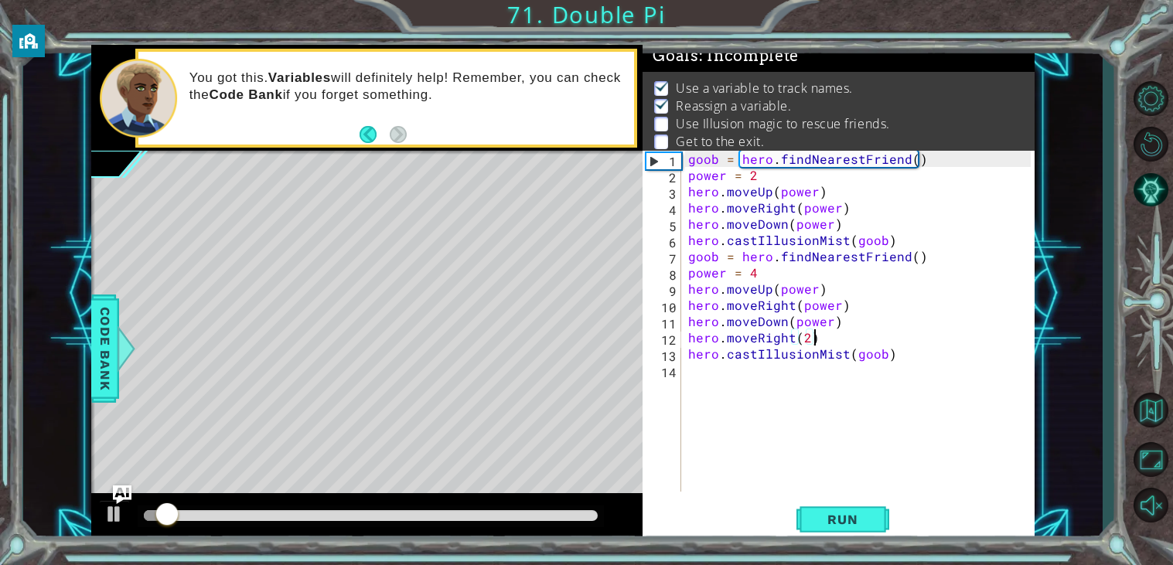
click at [485, 510] on div at bounding box center [371, 515] width 454 height 11
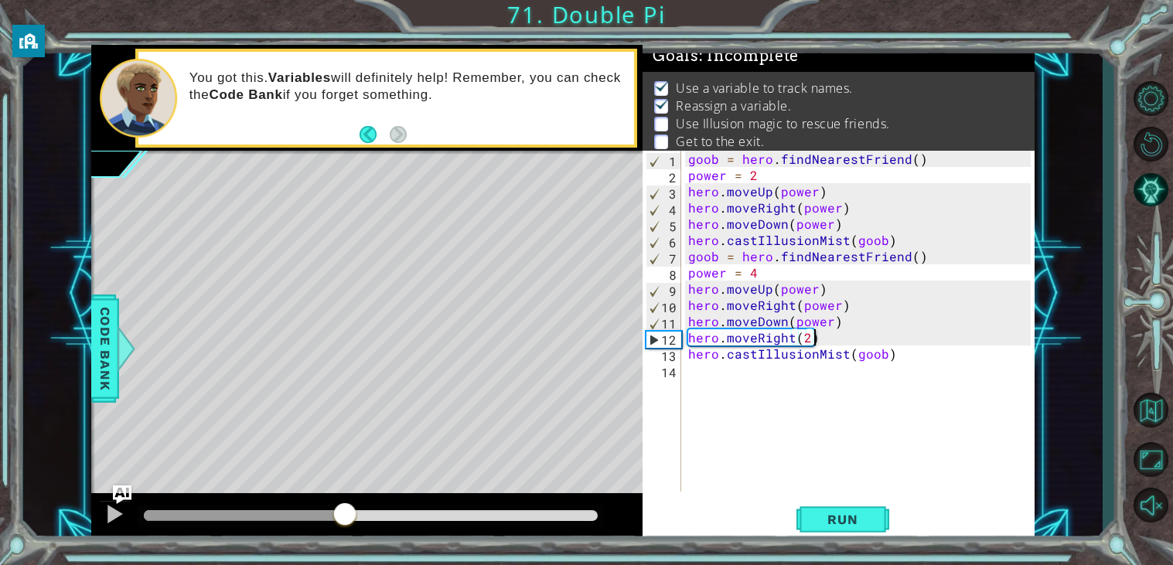
click at [345, 515] on div at bounding box center [245, 515] width 202 height 11
click at [121, 509] on div at bounding box center [114, 514] width 20 height 20
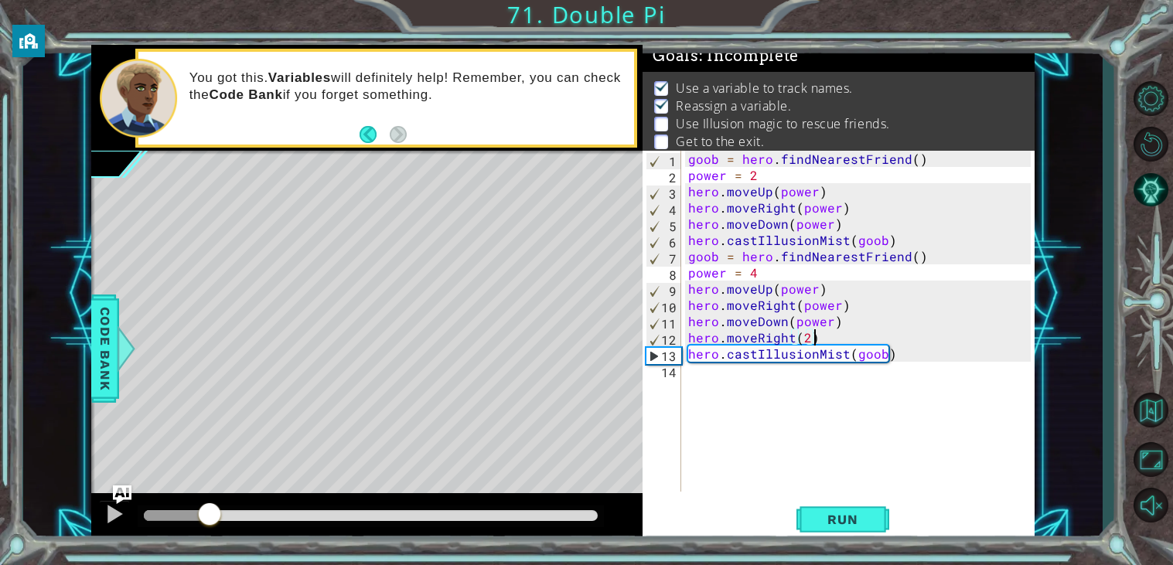
click at [210, 512] on div at bounding box center [177, 515] width 66 height 11
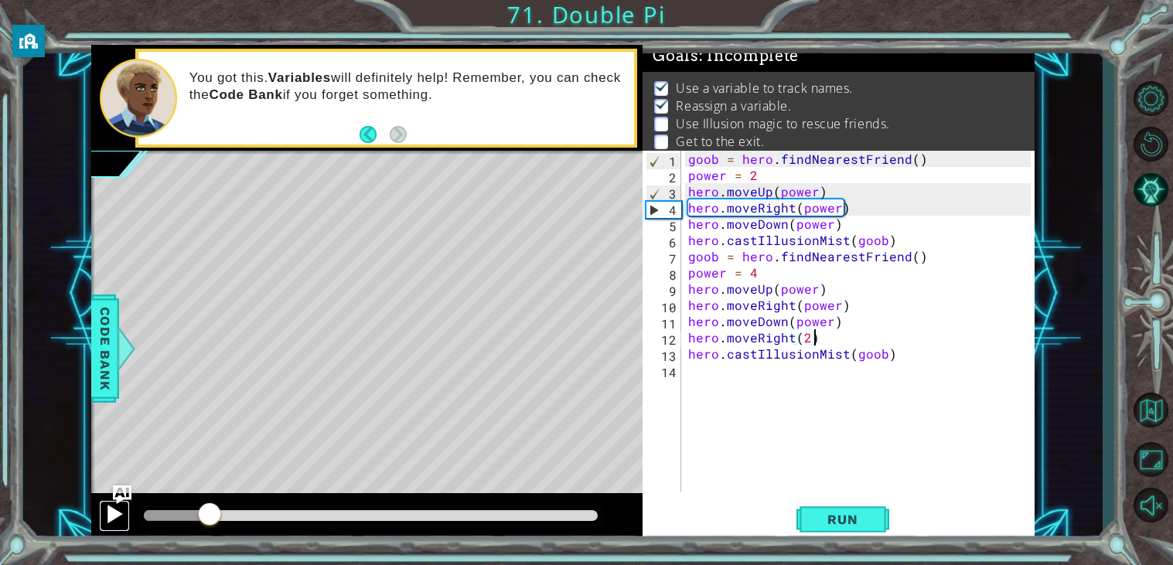
click at [113, 513] on div at bounding box center [114, 514] width 20 height 20
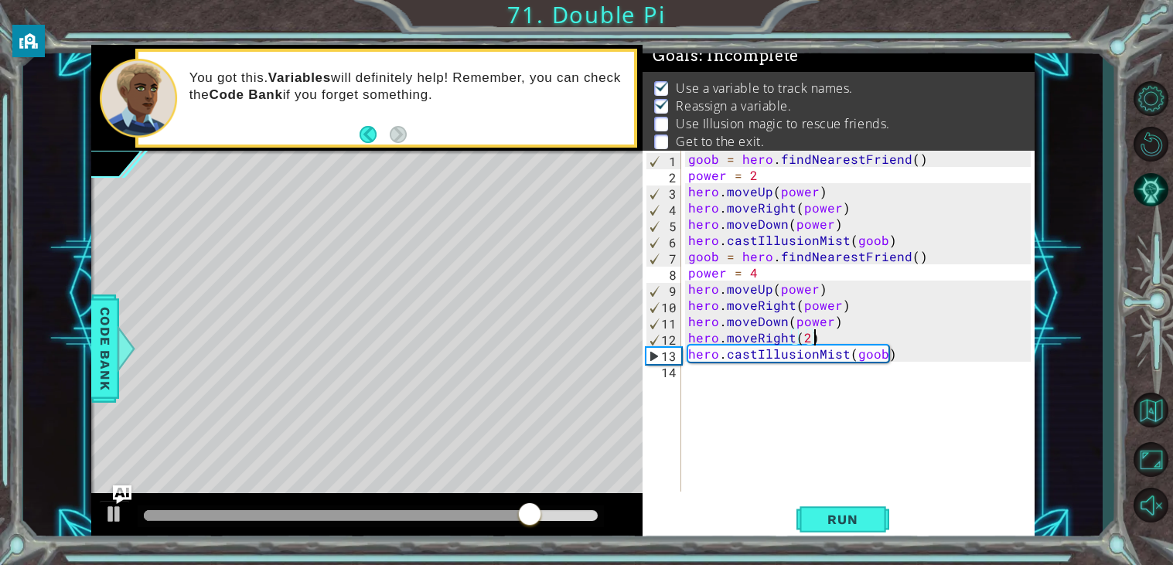
click at [816, 343] on div "goob = hero . findNearestFriend ( ) power = 2 hero . moveUp ( power ) hero . mo…" at bounding box center [861, 337] width 353 height 373
drag, startPoint x: 816, startPoint y: 343, endPoint x: 684, endPoint y: 338, distance: 131.5
click at [684, 338] on div "hero.moveRight(2) 1 2 3 4 5 6 7 8 9 10 11 12 13 14 goob = hero . findNearestFri…" at bounding box center [837, 321] width 388 height 341
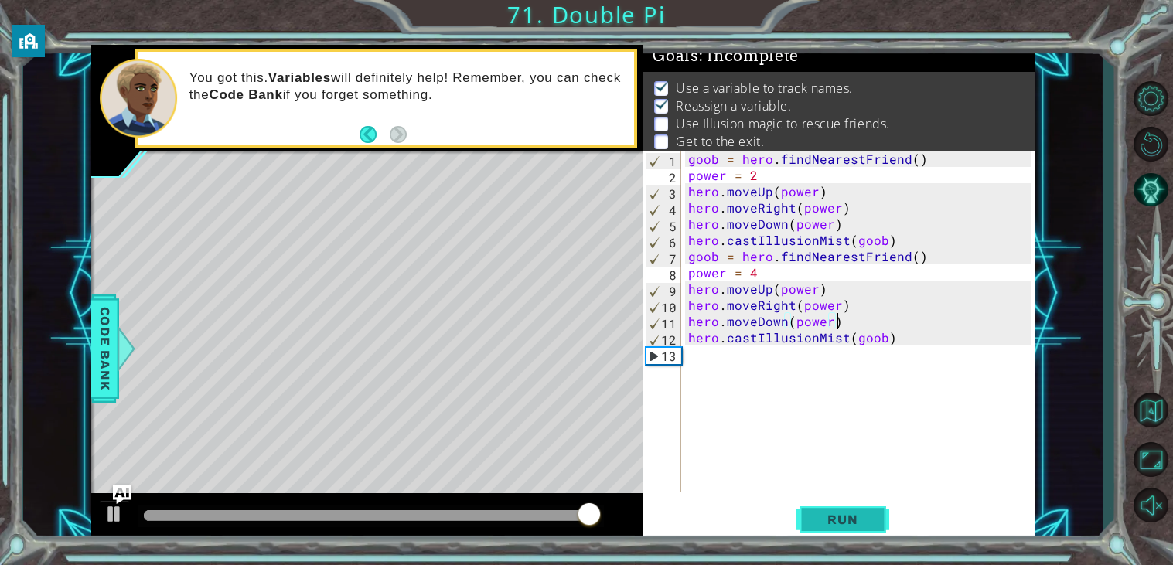
click at [816, 510] on button "Run" at bounding box center [842, 519] width 93 height 39
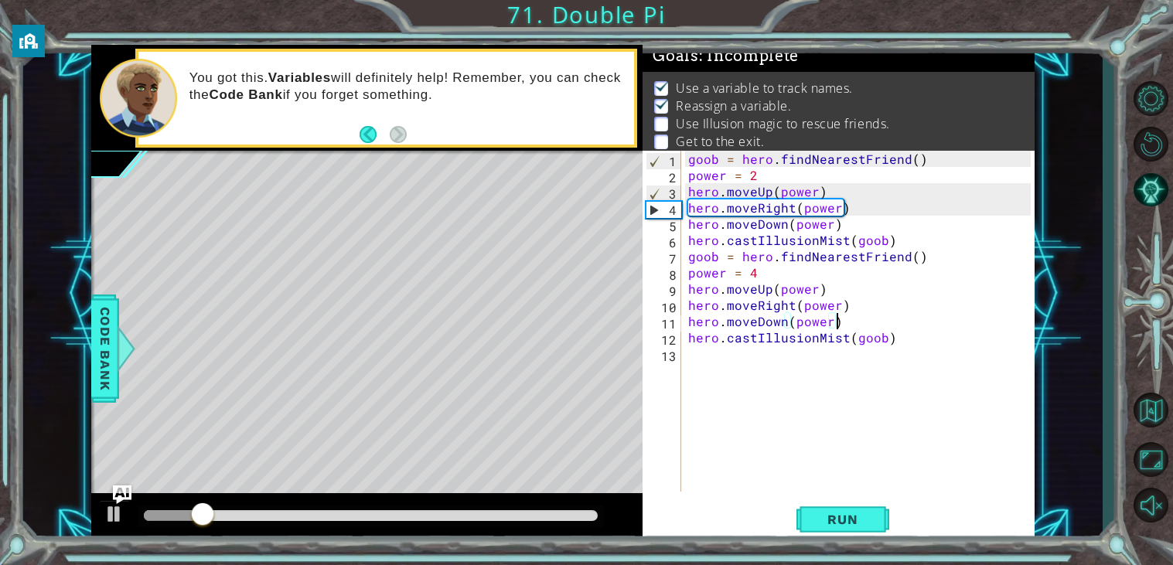
click at [816, 290] on div "goob = hero . findNearestFriend ( ) power = 2 hero . moveUp ( power ) hero . mo…" at bounding box center [861, 337] width 353 height 373
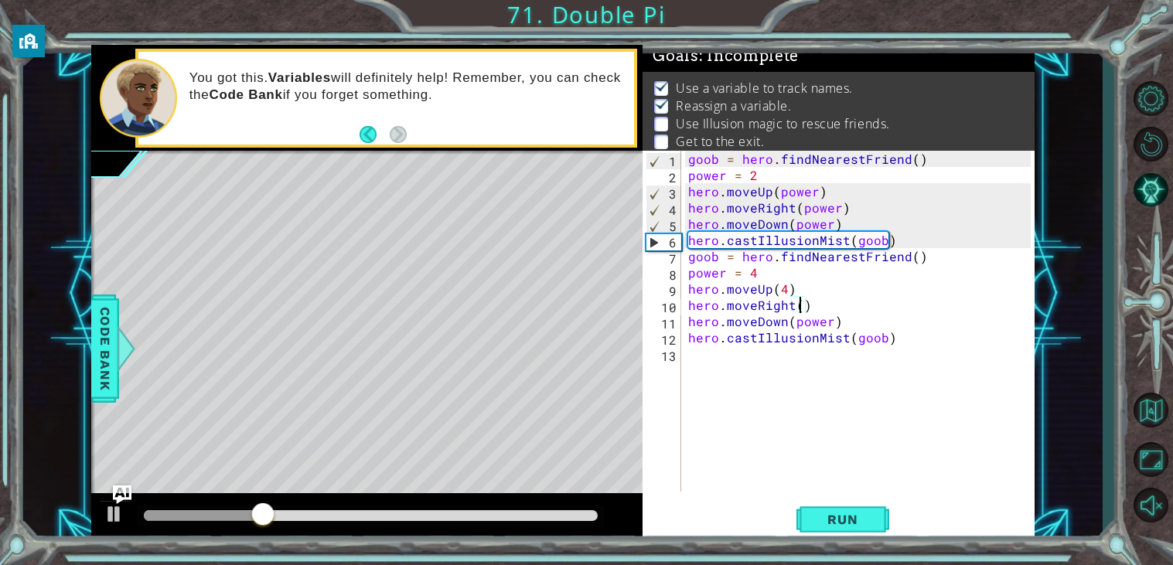
scroll to position [0, 6]
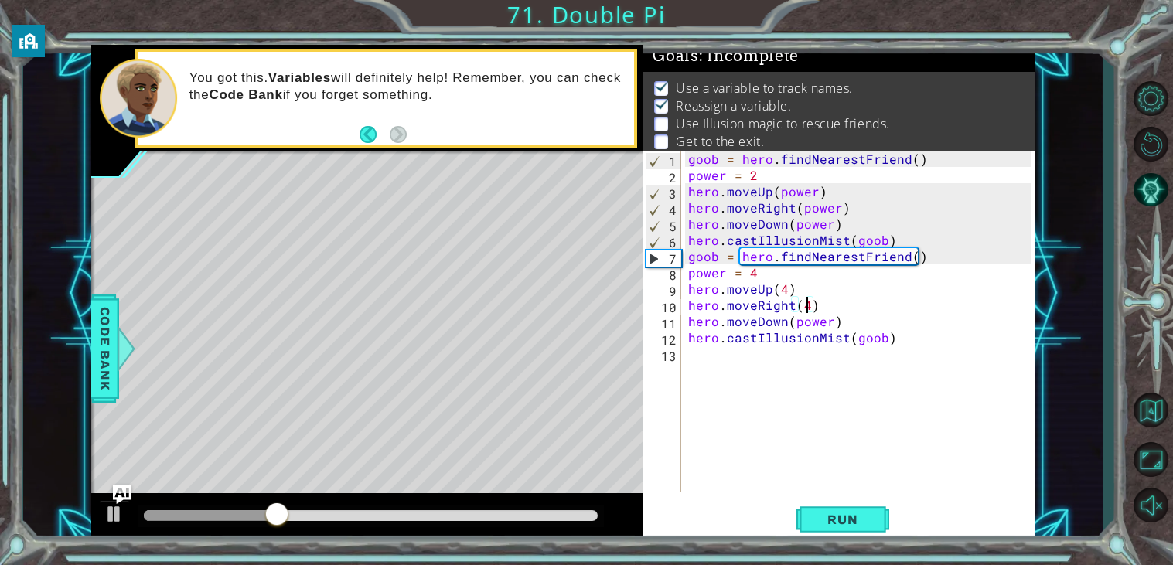
click at [827, 322] on div "goob = hero . findNearestFriend ( ) power = 2 hero . moveUp ( power ) hero . mo…" at bounding box center [861, 337] width 353 height 373
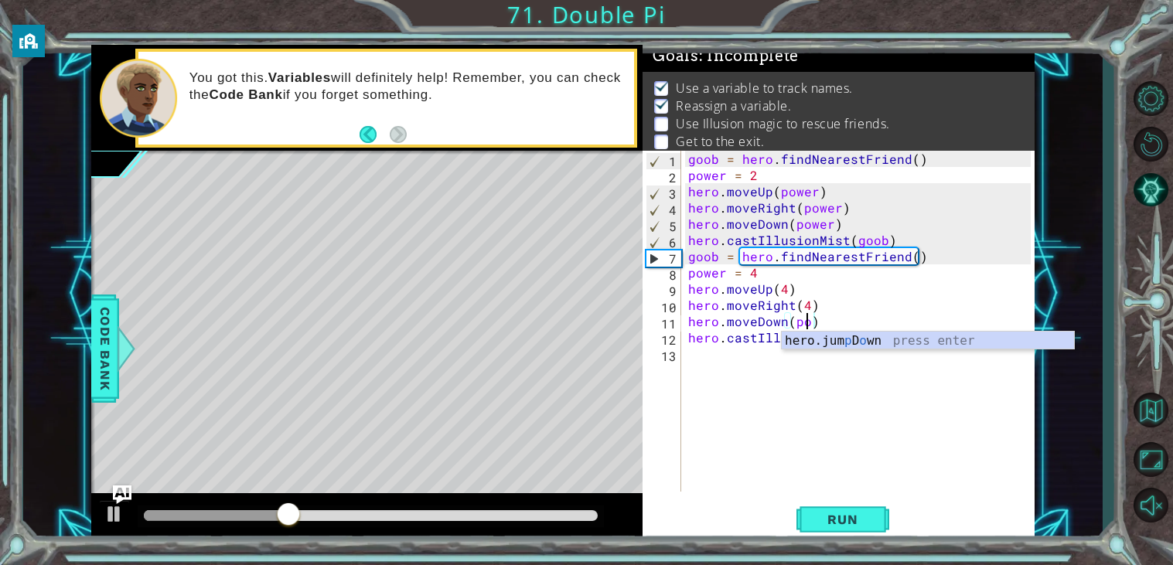
scroll to position [0, 5]
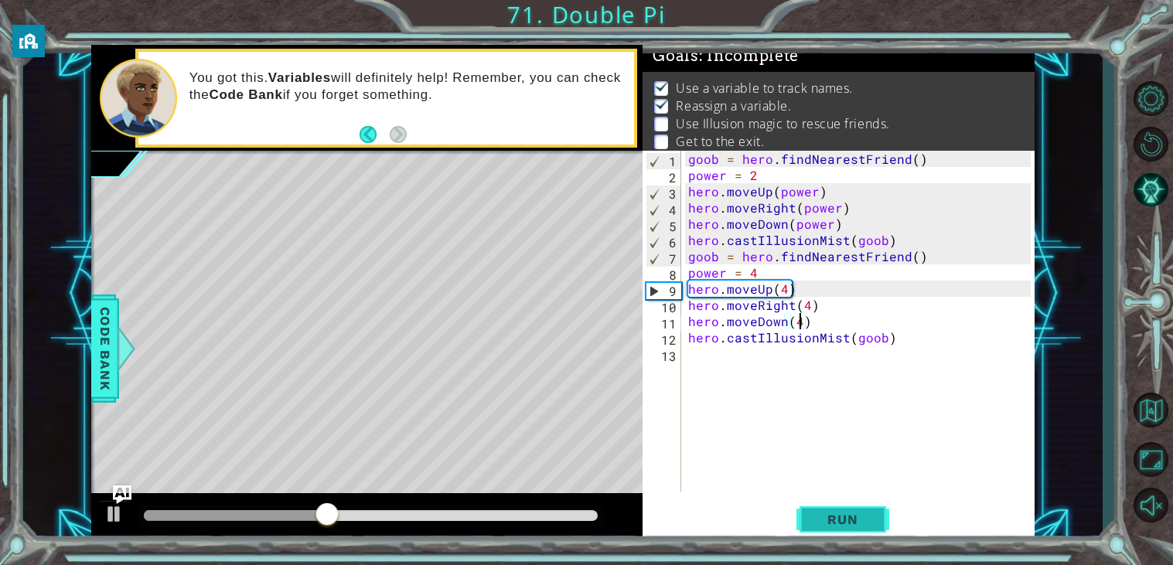
type textarea "hero.moveDown(4)"
click at [850, 523] on span "Run" at bounding box center [842, 519] width 61 height 15
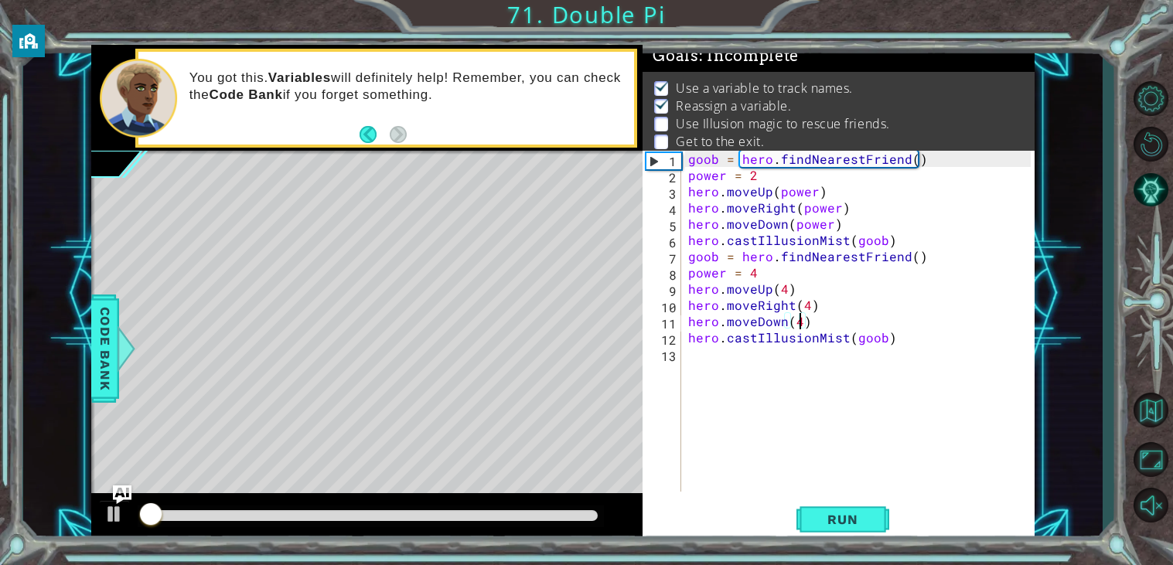
click at [729, 356] on div "goob = hero . findNearestFriend ( ) power = 2 hero . moveUp ( power ) hero . mo…" at bounding box center [861, 337] width 353 height 373
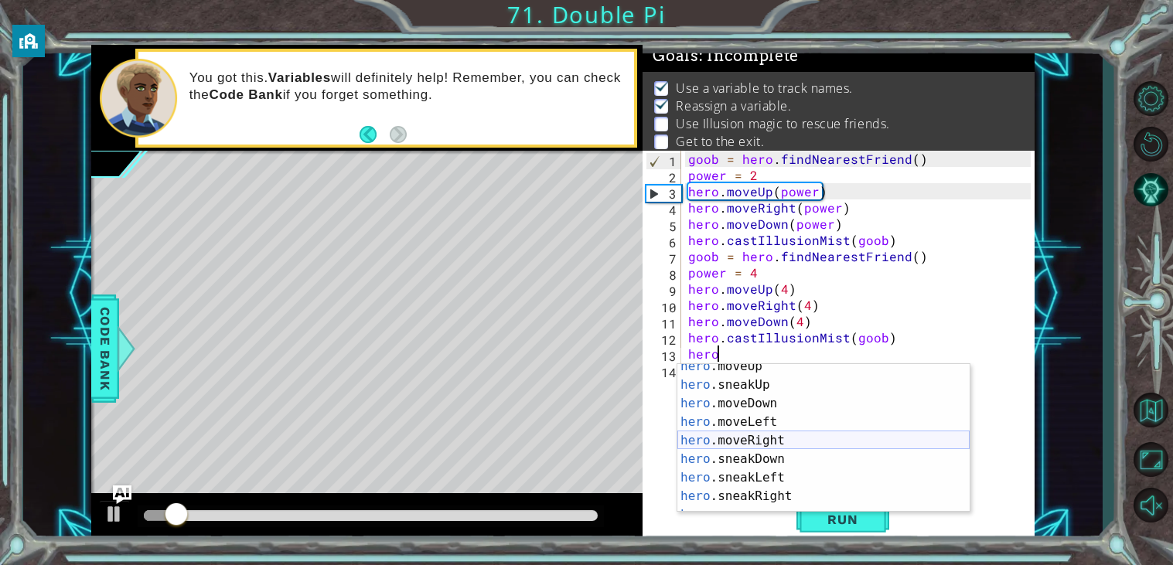
scroll to position [81, 0]
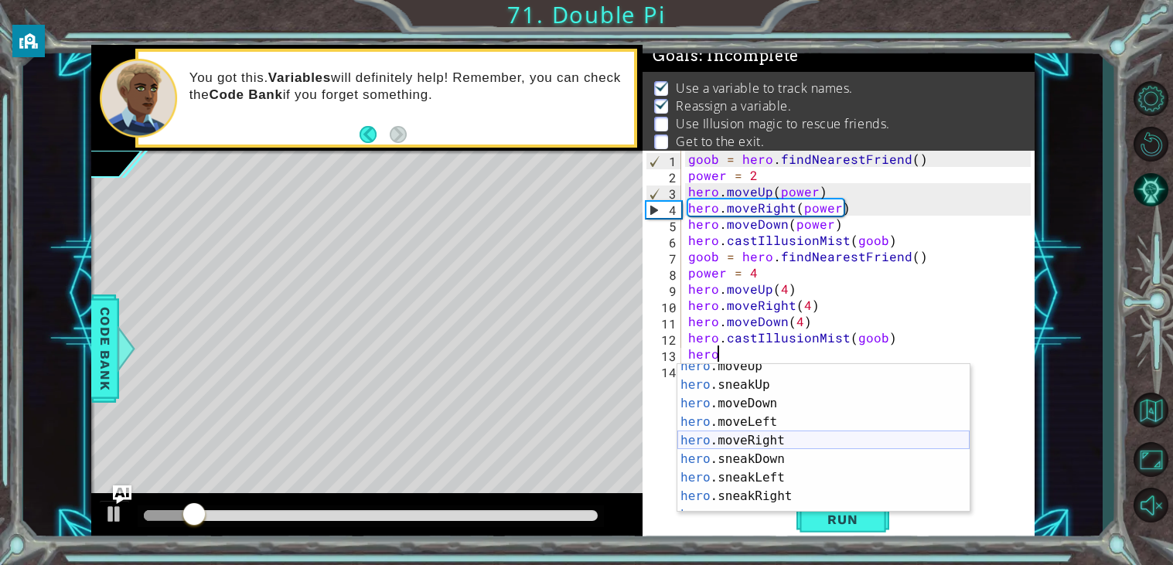
click at [787, 441] on div "hero .moveUp press enter hero .sneakUp press enter hero .moveDown press enter h…" at bounding box center [823, 450] width 292 height 186
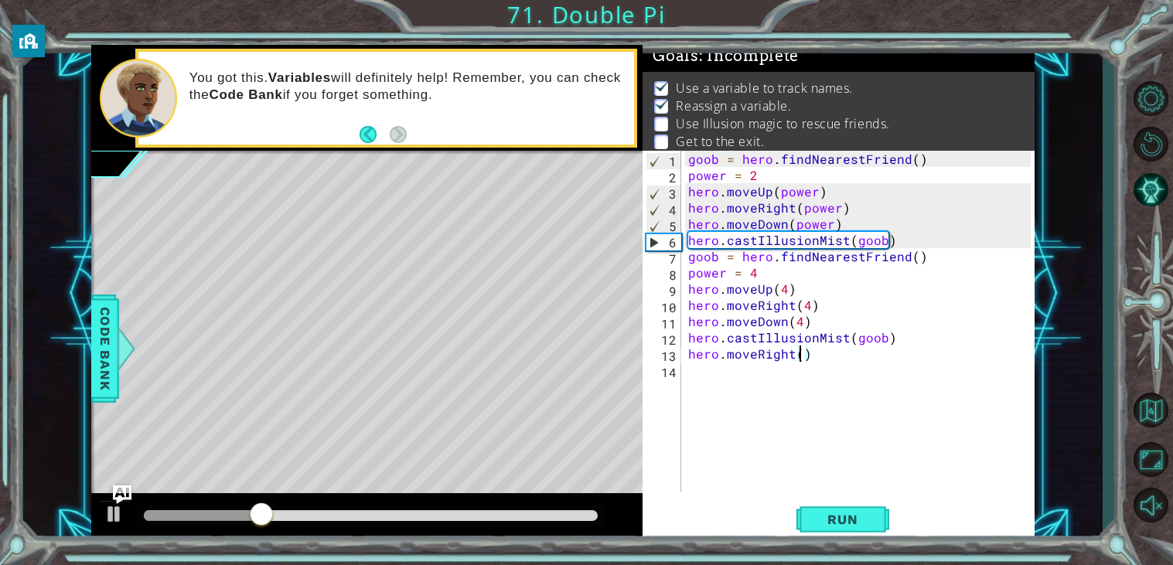
type textarea "hero.moveRight(2)"
click at [782, 438] on div "goob = hero . findNearestFriend ( ) power = 2 hero . moveUp ( power ) hero . mo…" at bounding box center [861, 337] width 353 height 373
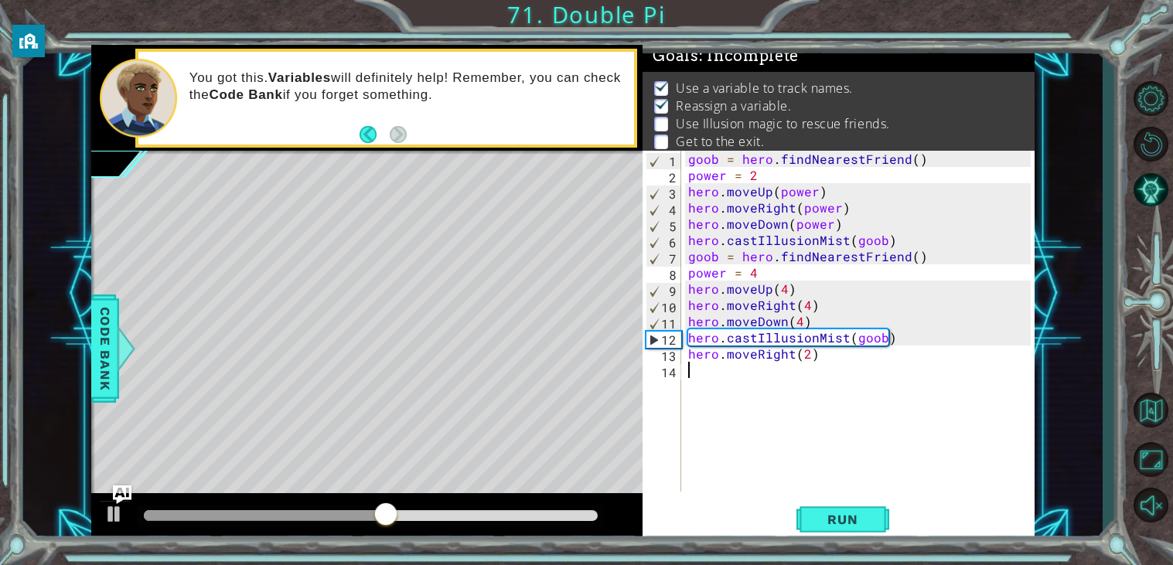
click at [781, 278] on div "goob = hero . findNearestFriend ( ) power = 2 hero . moveUp ( power ) hero . mo…" at bounding box center [861, 337] width 353 height 373
click at [786, 291] on div "goob = hero . findNearestFriend ( ) power = 2 hero . moveUp ( power ) hero . mo…" at bounding box center [861, 337] width 353 height 373
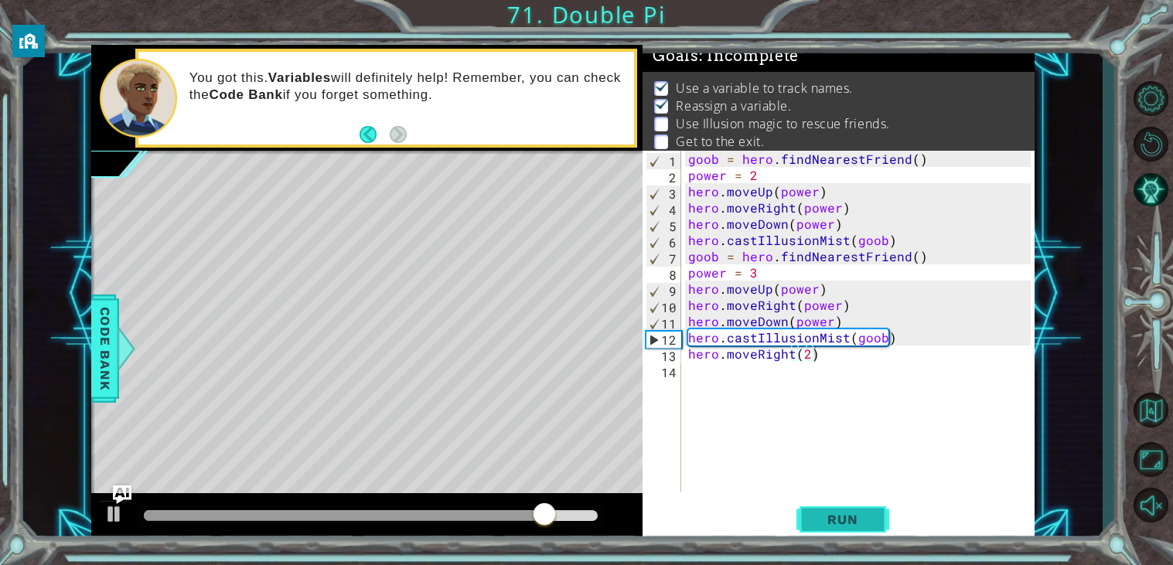
click at [878, 517] on button "Run" at bounding box center [842, 519] width 93 height 39
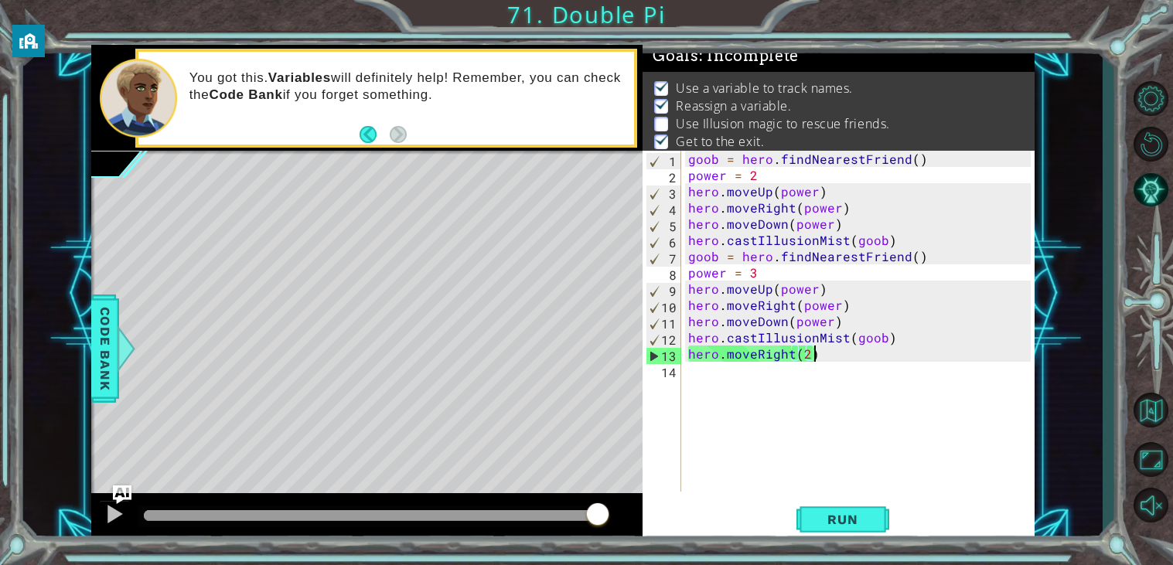
click at [905, 260] on div "goob = hero . findNearestFriend ( ) power = 2 hero . moveUp ( power ) hero . mo…" at bounding box center [861, 337] width 353 height 373
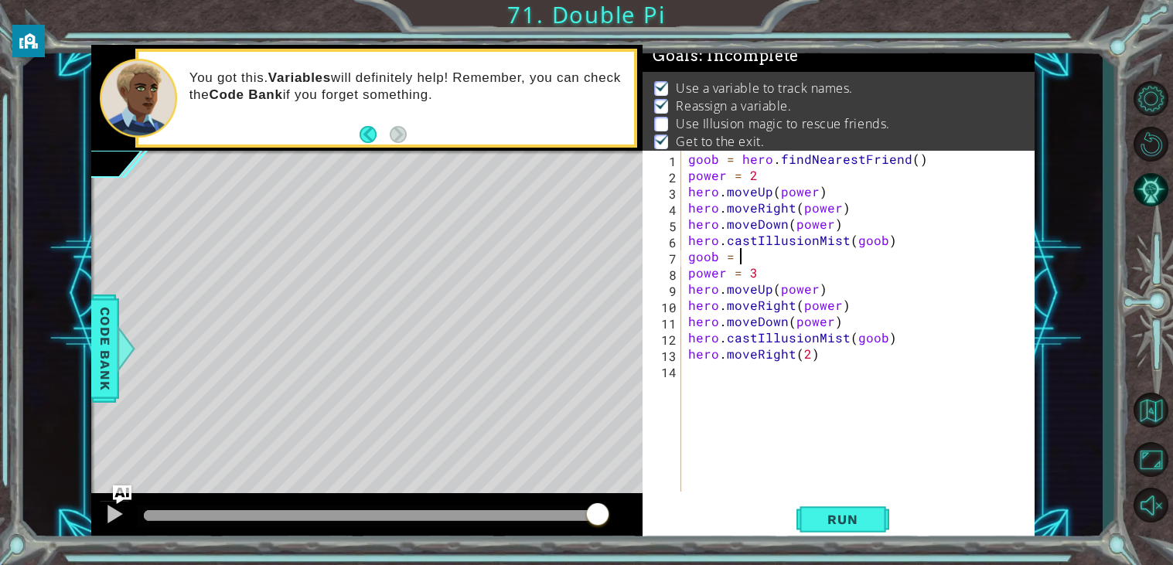
scroll to position [0, 2]
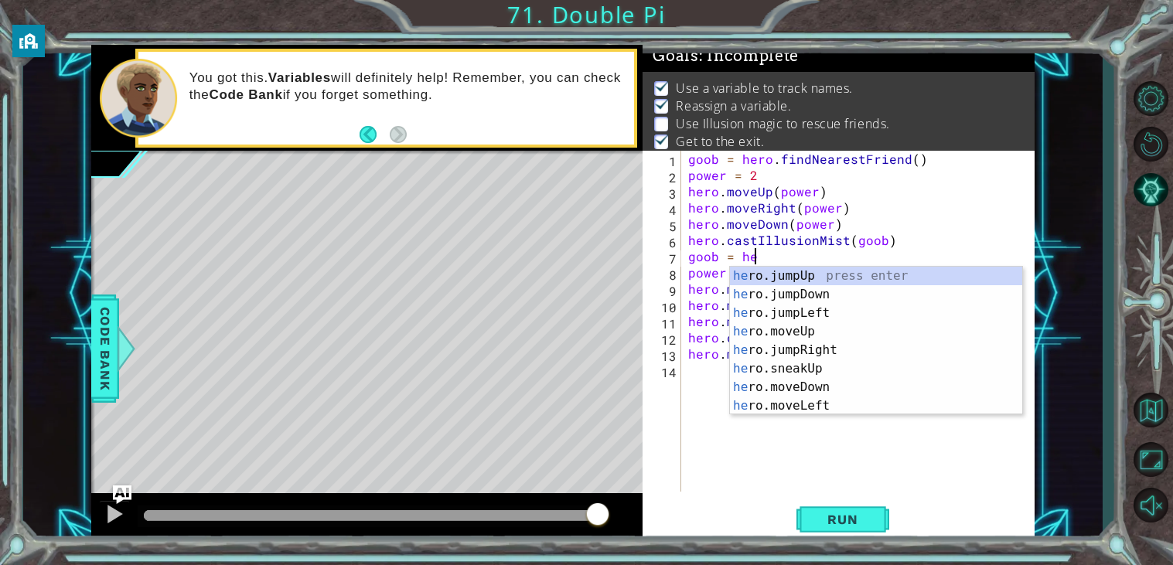
type textarea "goob = hero"
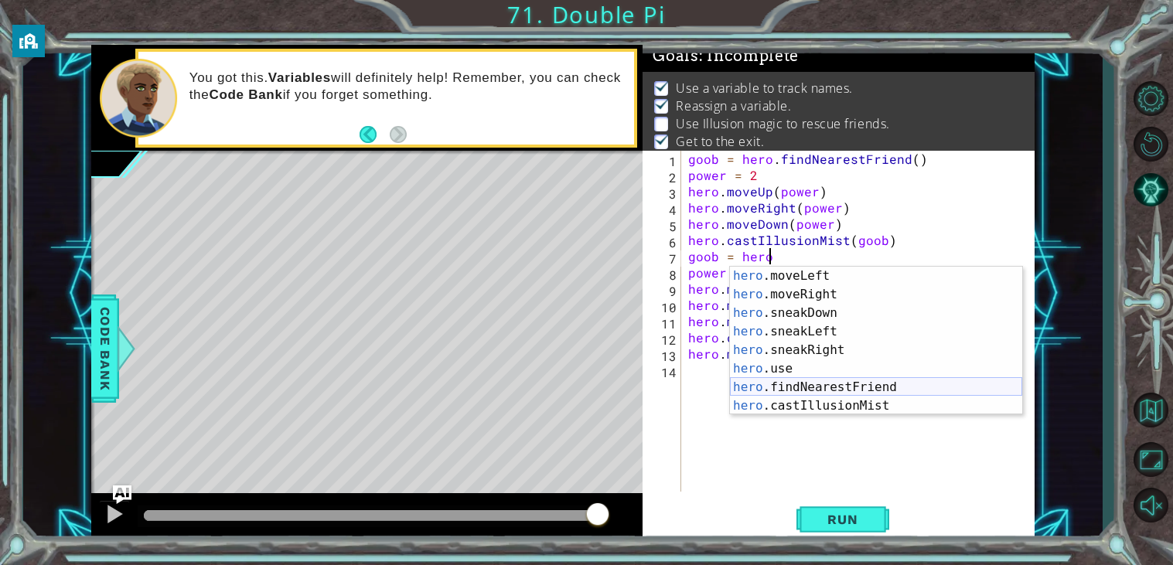
click at [924, 387] on div "hero .moveLeft press enter hero .moveRight press enter hero .sneakDown press en…" at bounding box center [876, 360] width 292 height 186
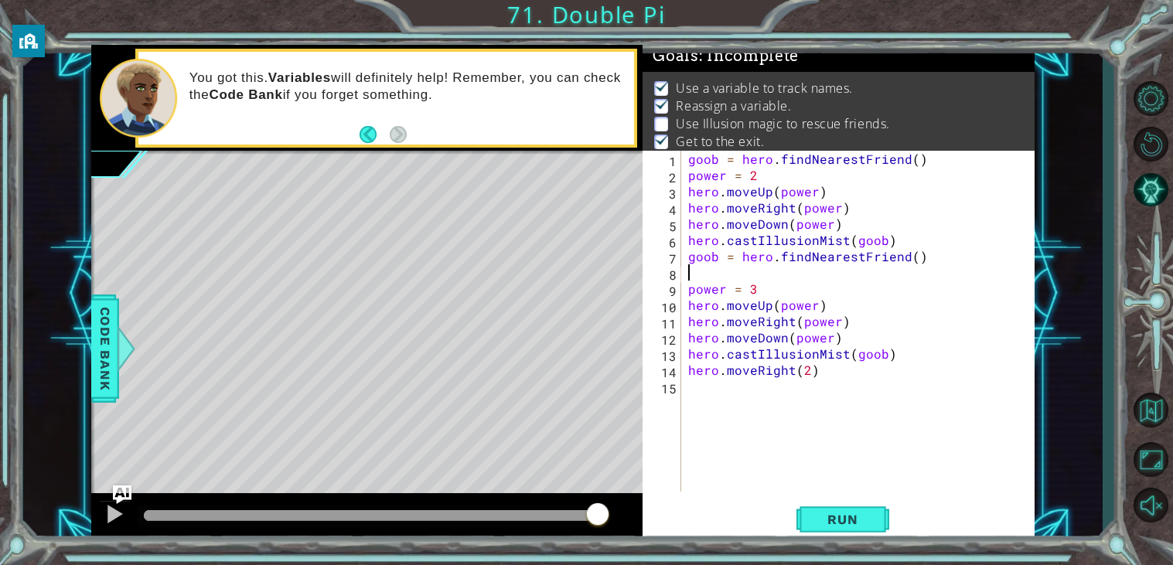
click at [691, 360] on div "goob = hero . findNearestFriend ( ) power = 2 hero . moveUp ( power ) hero . mo…" at bounding box center [861, 337] width 353 height 373
type textarea "hero.castIllusionMist(goob)"
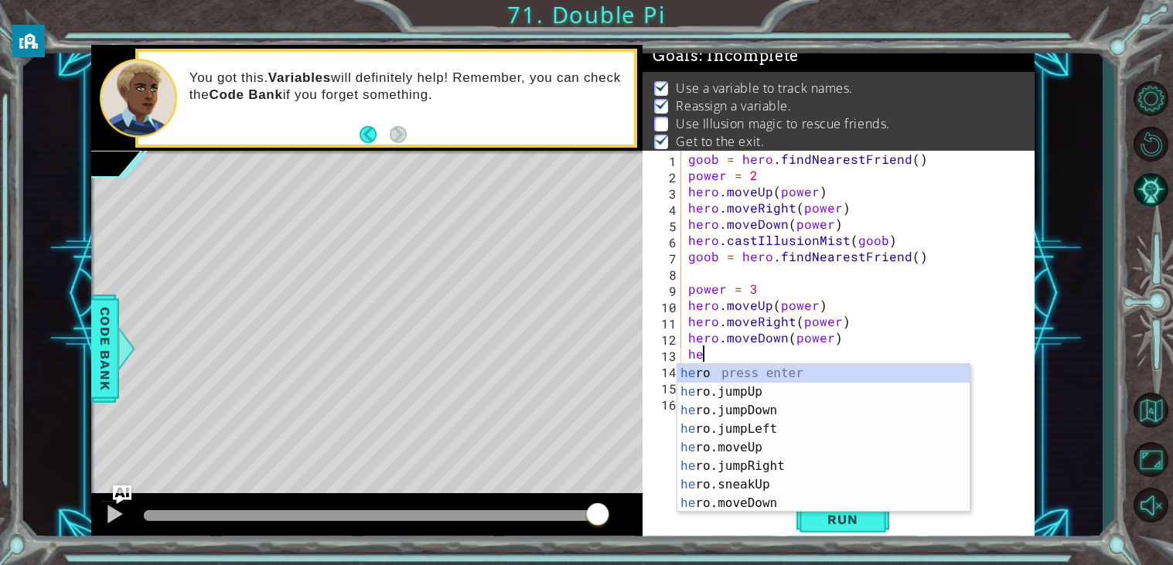
type textarea "hero"
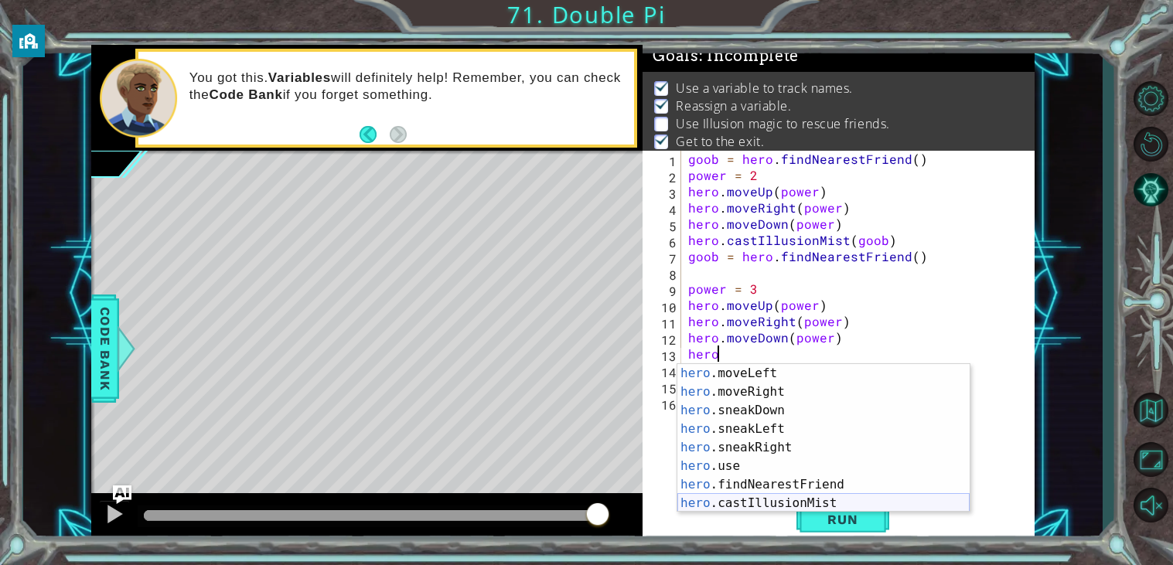
scroll to position [148, 0]
click at [791, 481] on div "hero .moveLeft press enter hero .moveRight press enter hero .sneakDown press en…" at bounding box center [823, 457] width 292 height 186
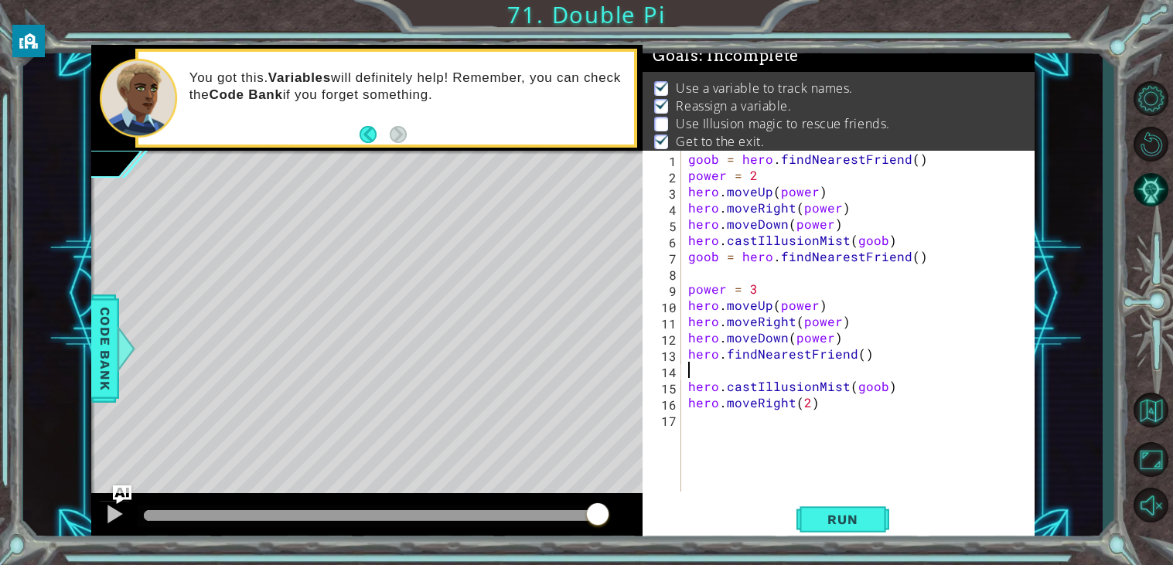
scroll to position [0, 0]
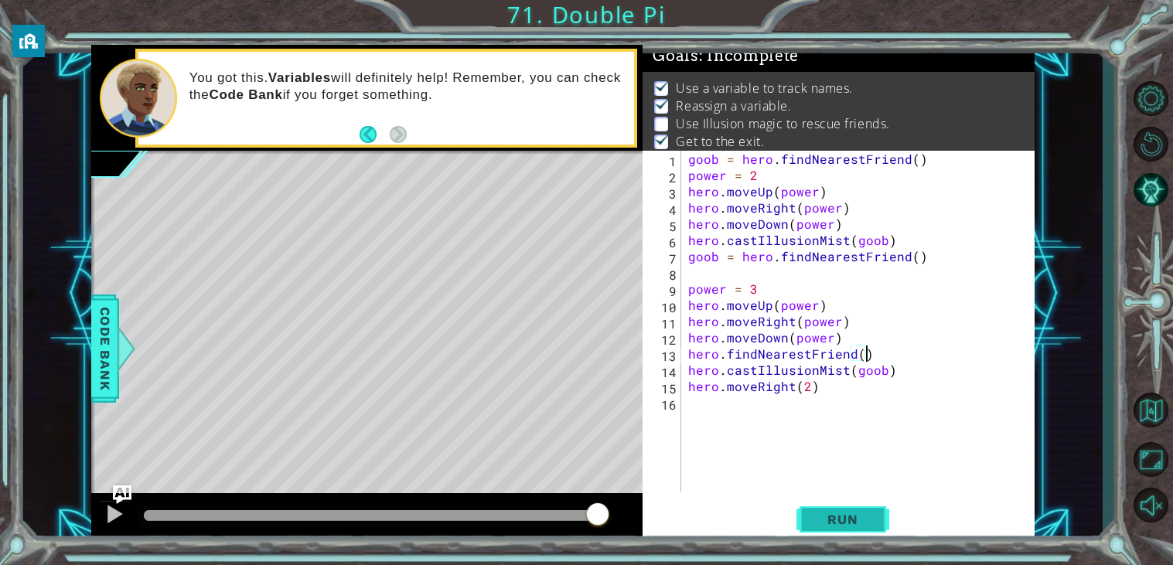
click at [824, 527] on span "Run" at bounding box center [842, 519] width 61 height 15
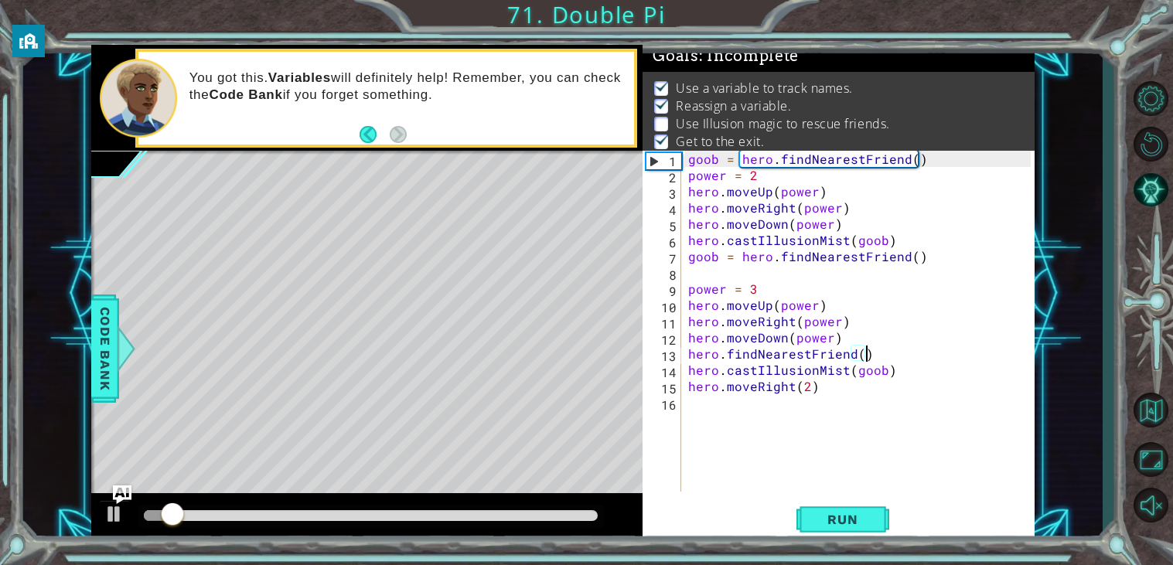
click at [480, 515] on div at bounding box center [371, 515] width 454 height 11
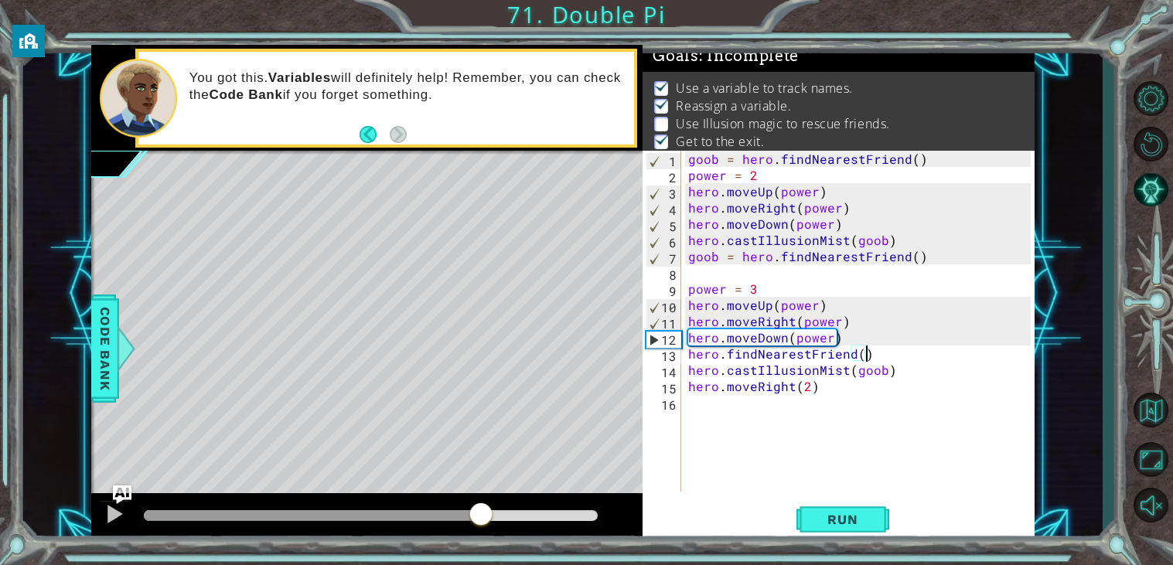
click at [432, 499] on div at bounding box center [366, 517] width 551 height 49
click at [114, 514] on div at bounding box center [114, 514] width 20 height 20
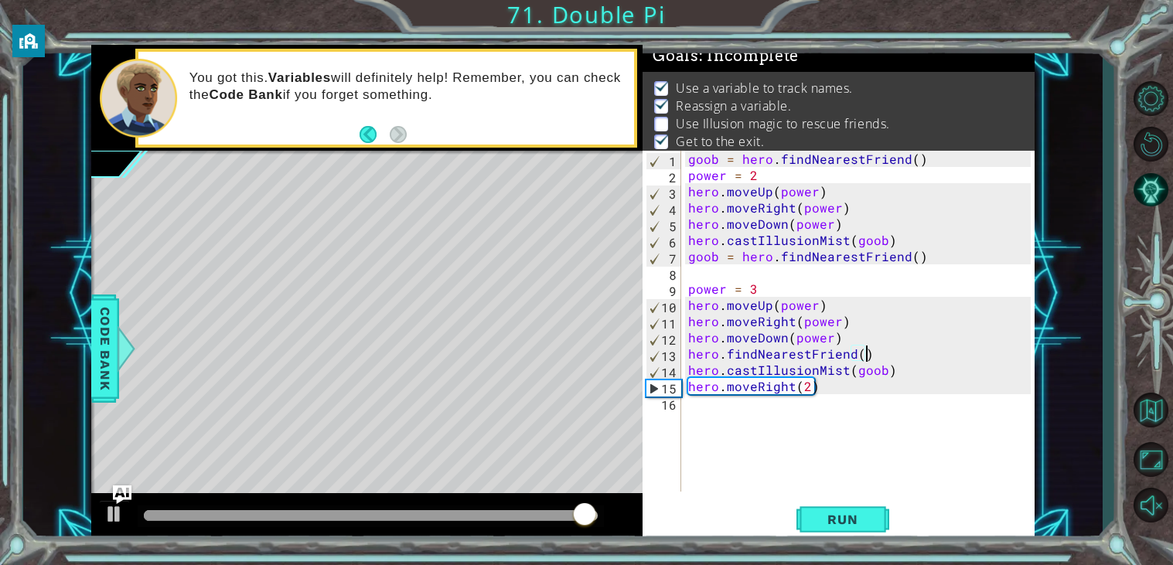
click at [449, 513] on div at bounding box center [364, 515] width 441 height 11
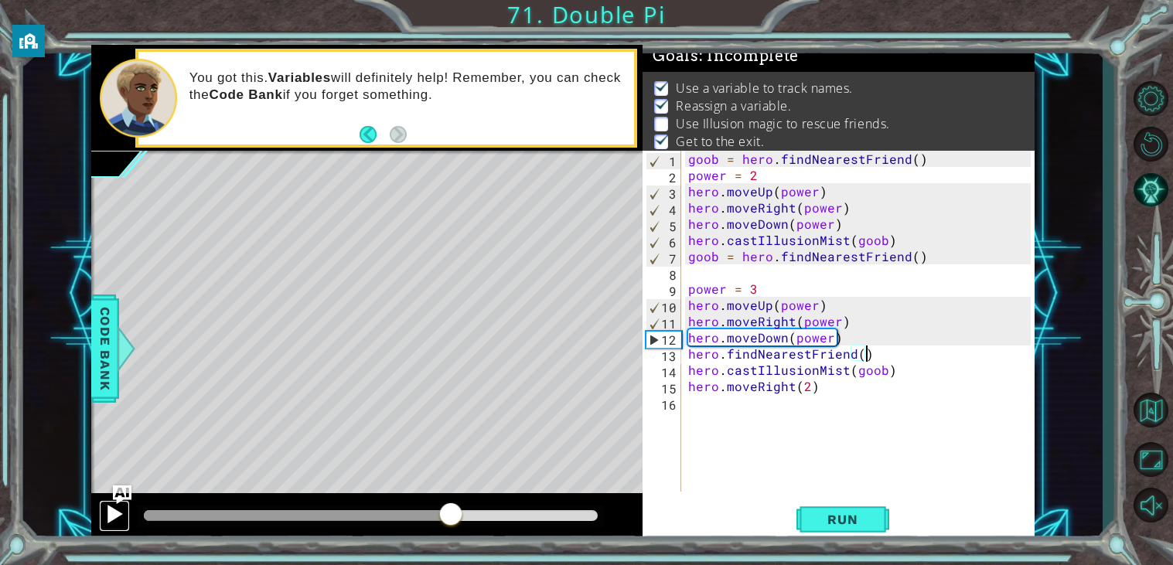
click at [111, 507] on div at bounding box center [114, 514] width 20 height 20
click at [885, 373] on div "goob = hero . findNearestFriend ( ) power = 2 hero . moveUp ( power ) hero . mo…" at bounding box center [861, 337] width 353 height 373
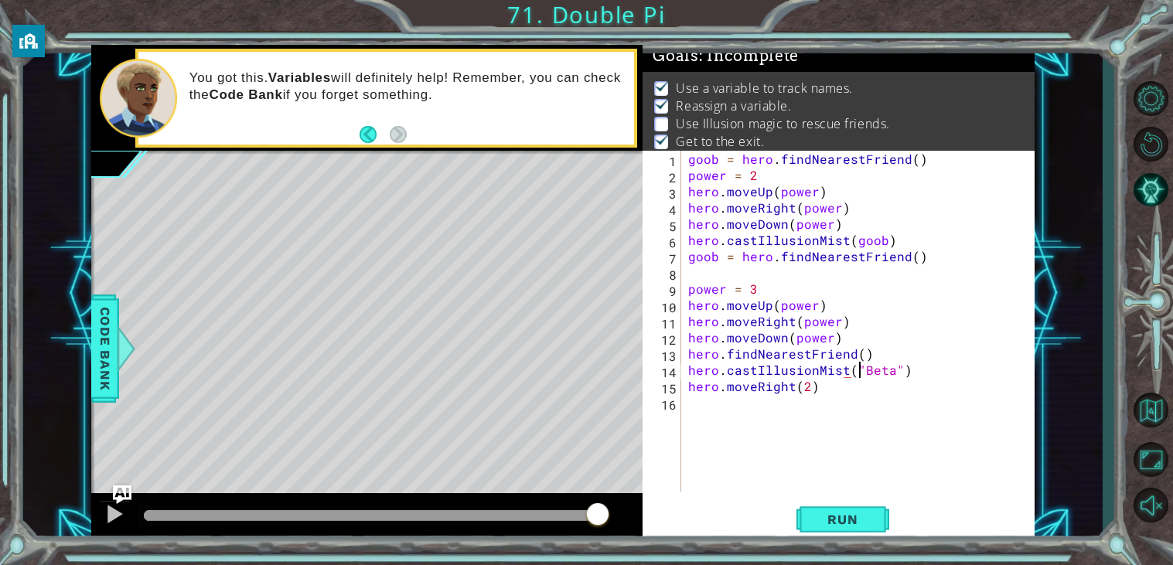
scroll to position [0, 10]
type textarea "hero.castIllusionMist("Beta")"
click at [847, 513] on span "Run" at bounding box center [842, 519] width 61 height 15
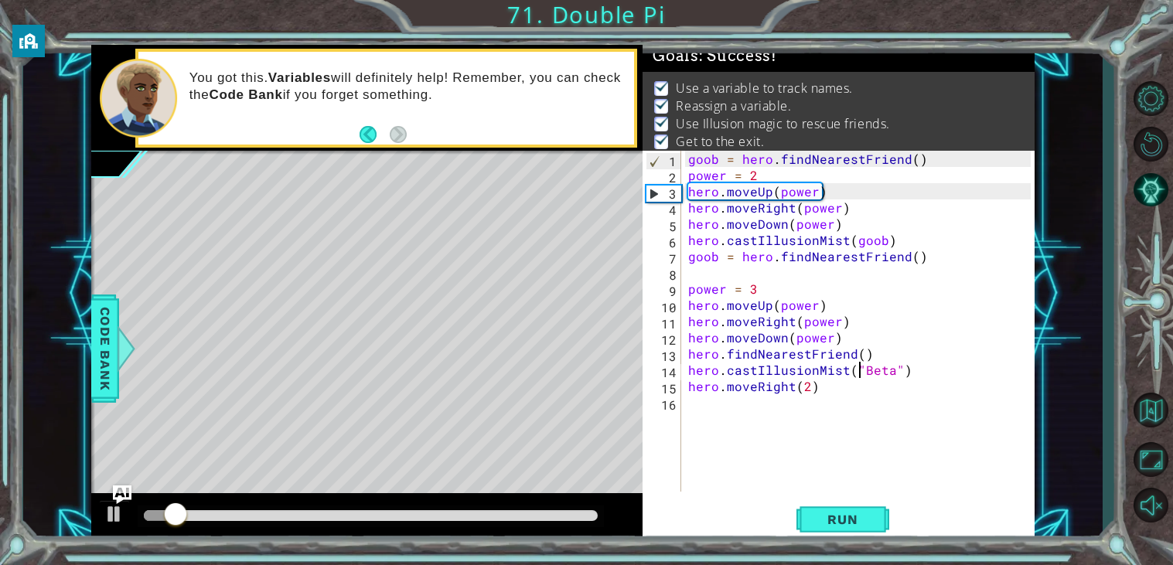
click at [585, 518] on div at bounding box center [371, 515] width 454 height 11
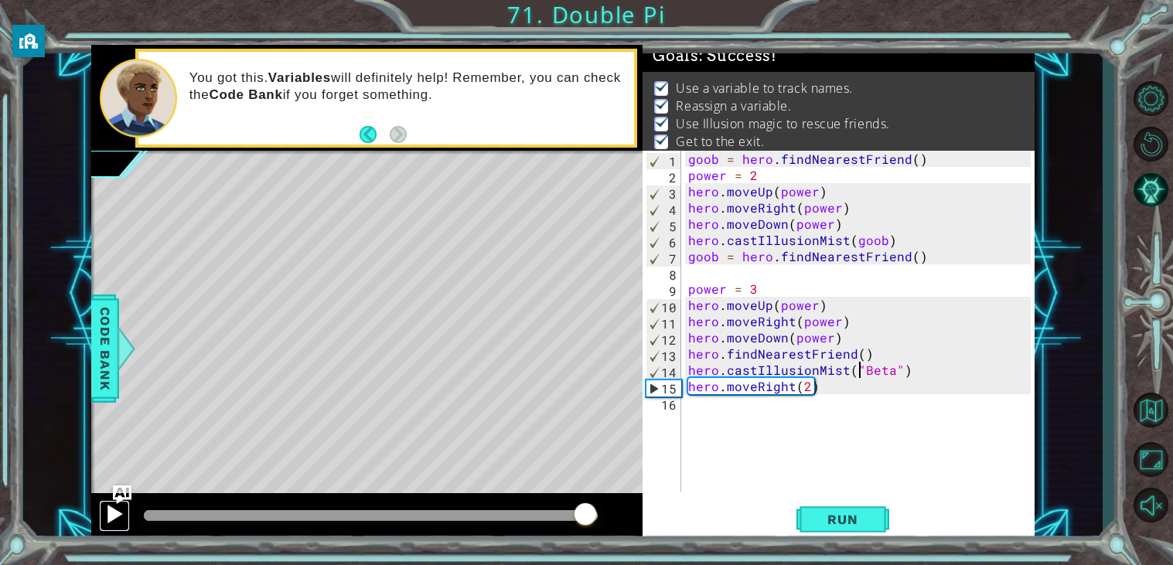
click at [115, 518] on div at bounding box center [114, 514] width 20 height 20
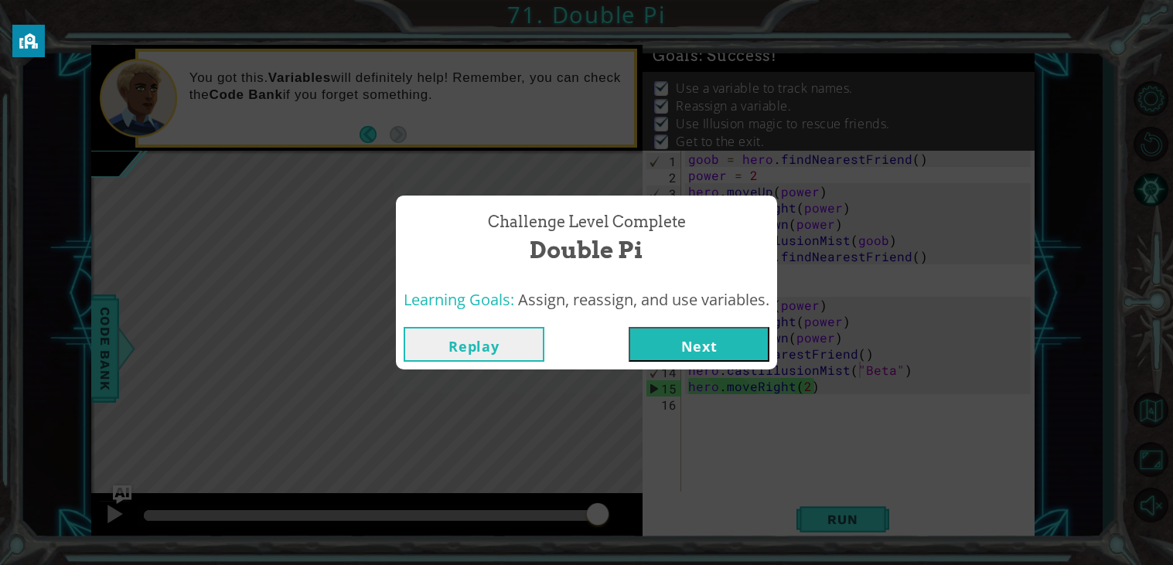
click at [722, 329] on button "Next" at bounding box center [699, 344] width 141 height 35
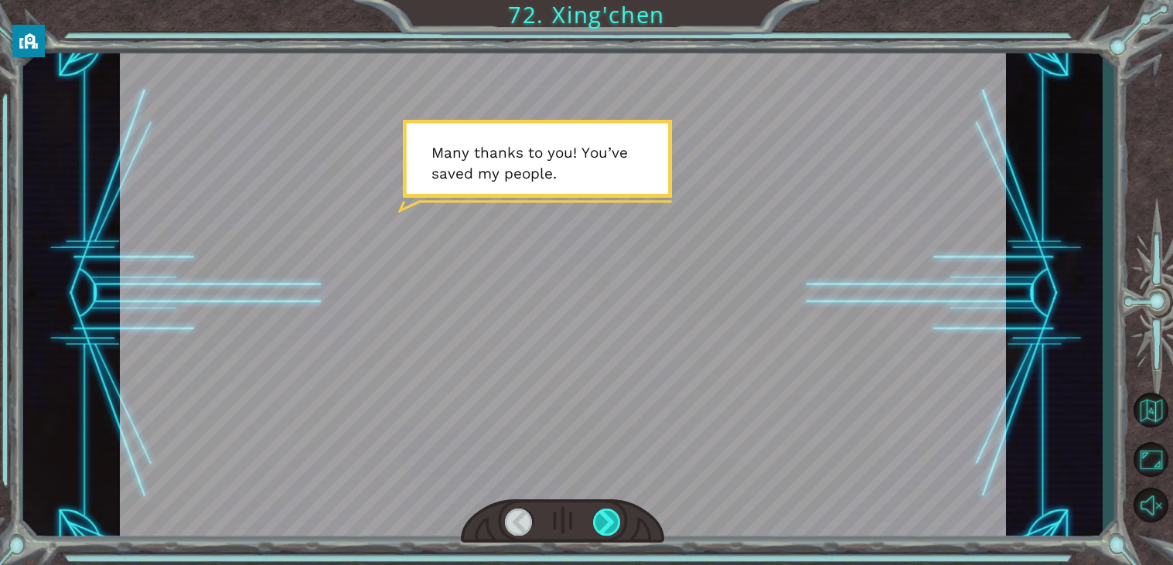
click at [603, 529] on div at bounding box center [607, 522] width 28 height 27
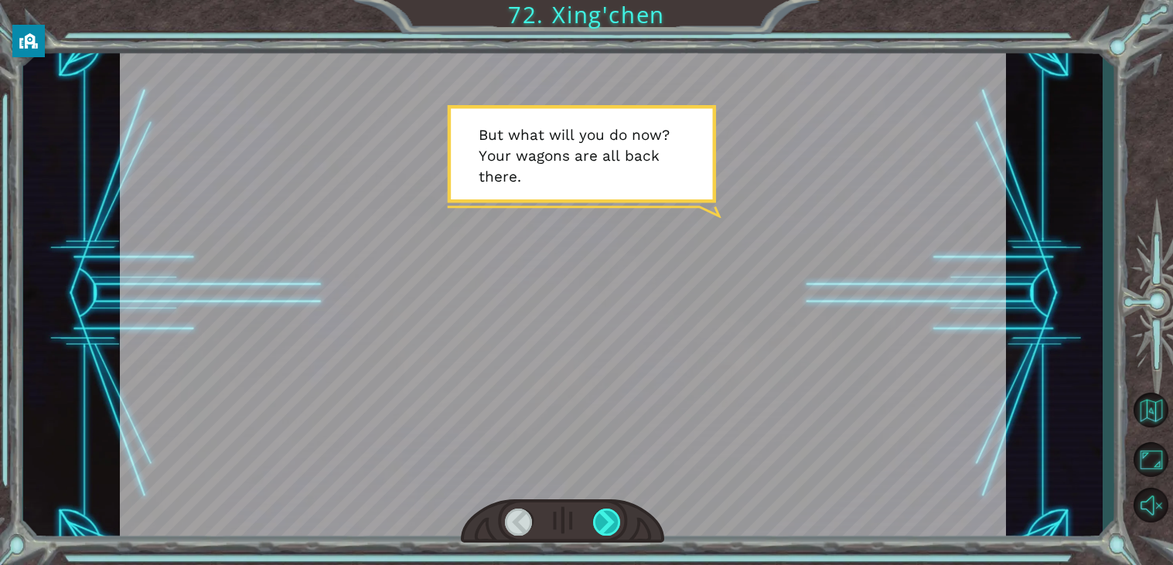
click at [603, 529] on div at bounding box center [607, 522] width 28 height 27
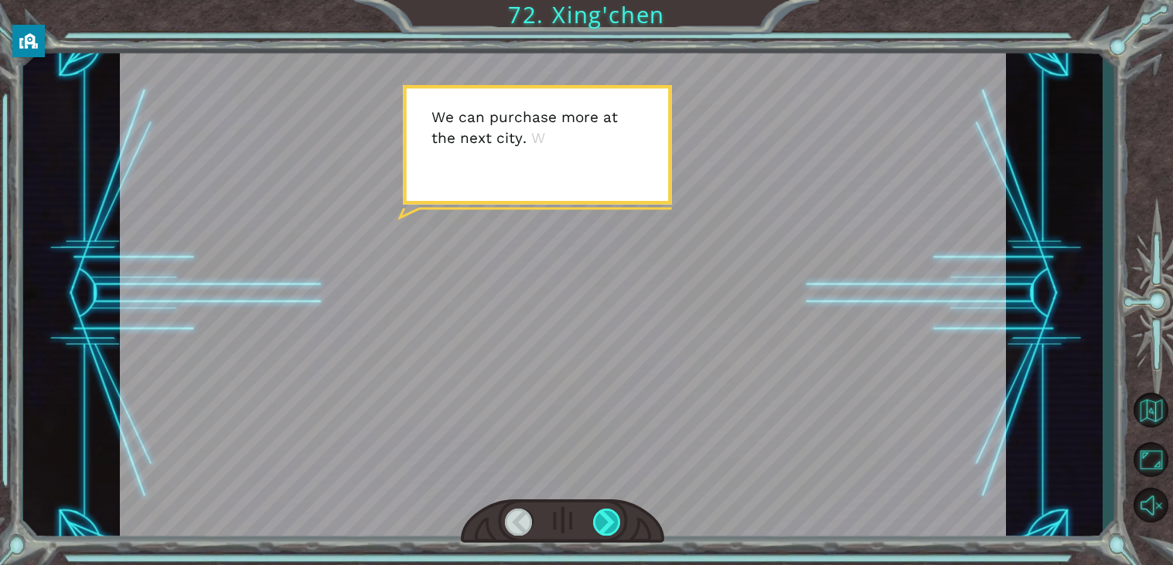
click at [603, 529] on div at bounding box center [607, 522] width 28 height 27
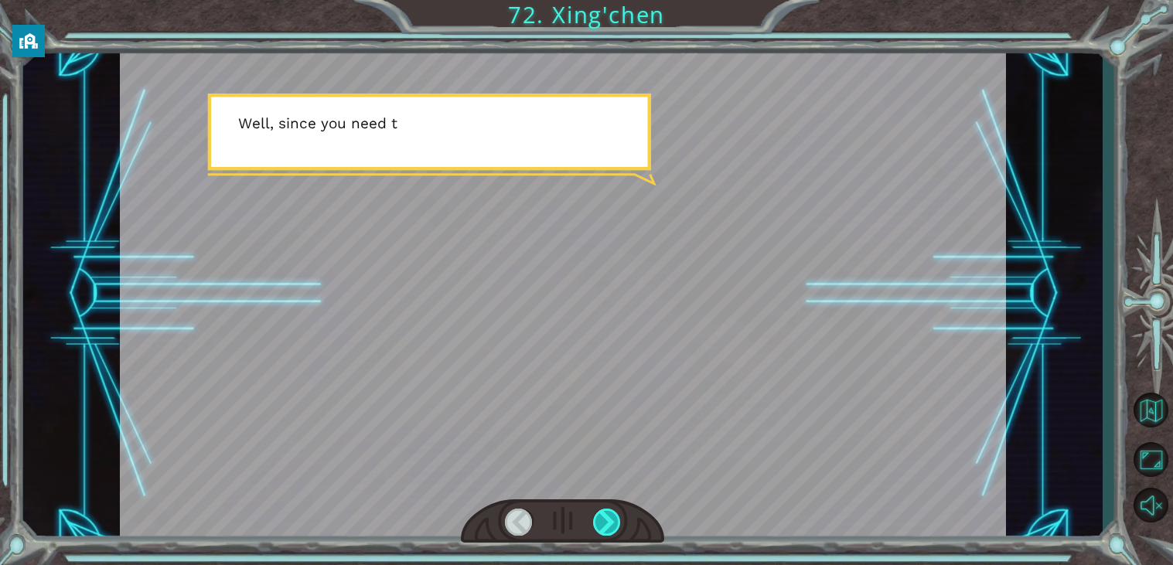
click at [603, 529] on div at bounding box center [607, 522] width 28 height 27
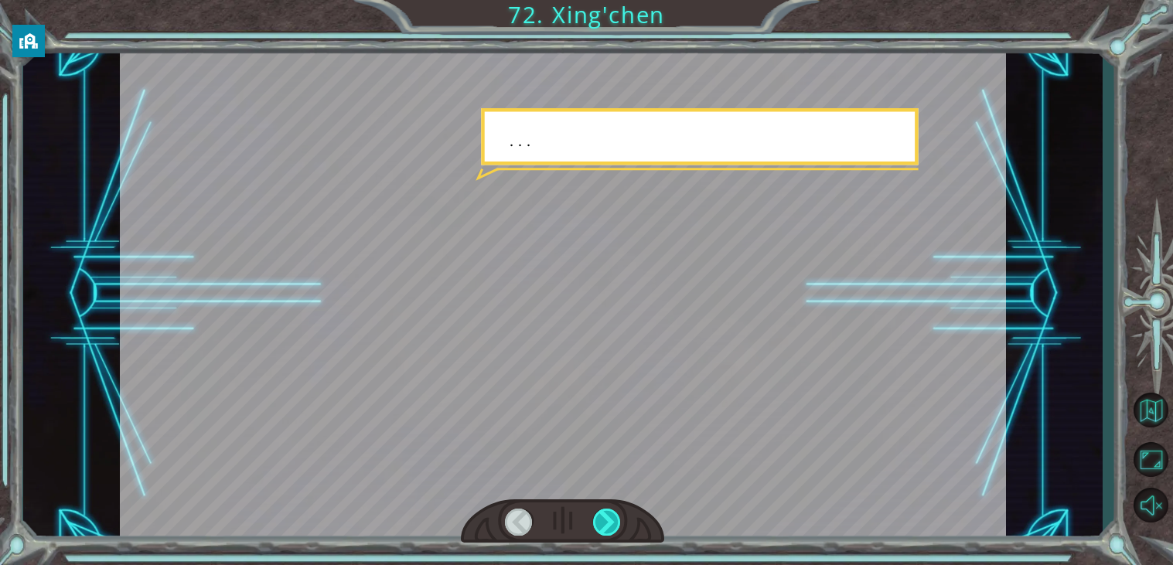
click at [603, 529] on div at bounding box center [607, 522] width 28 height 27
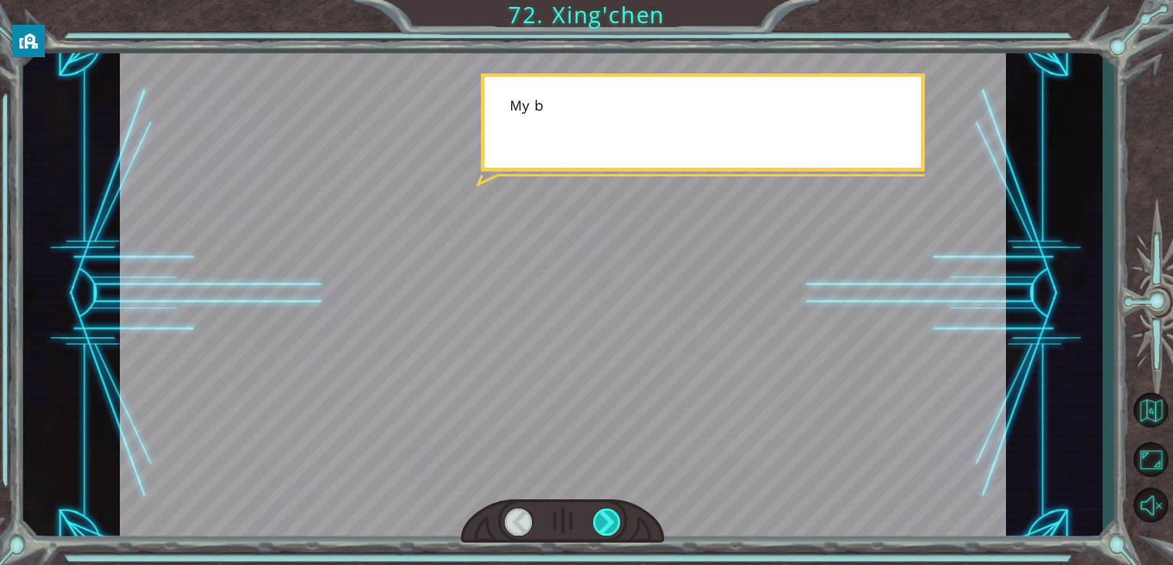
click at [603, 529] on div at bounding box center [607, 522] width 28 height 27
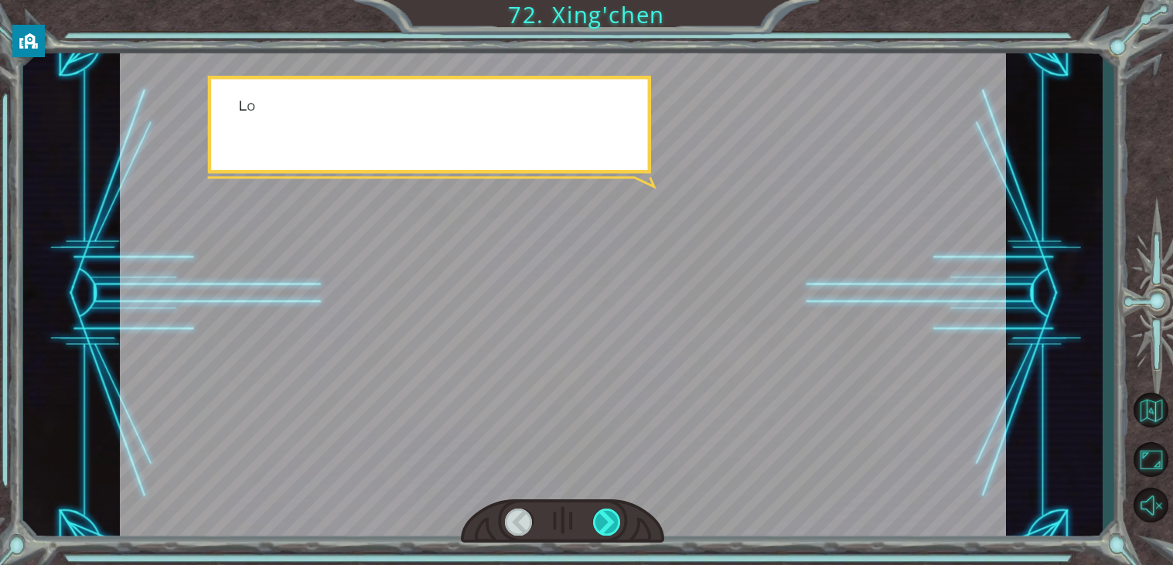
click at [603, 529] on div at bounding box center [607, 522] width 28 height 27
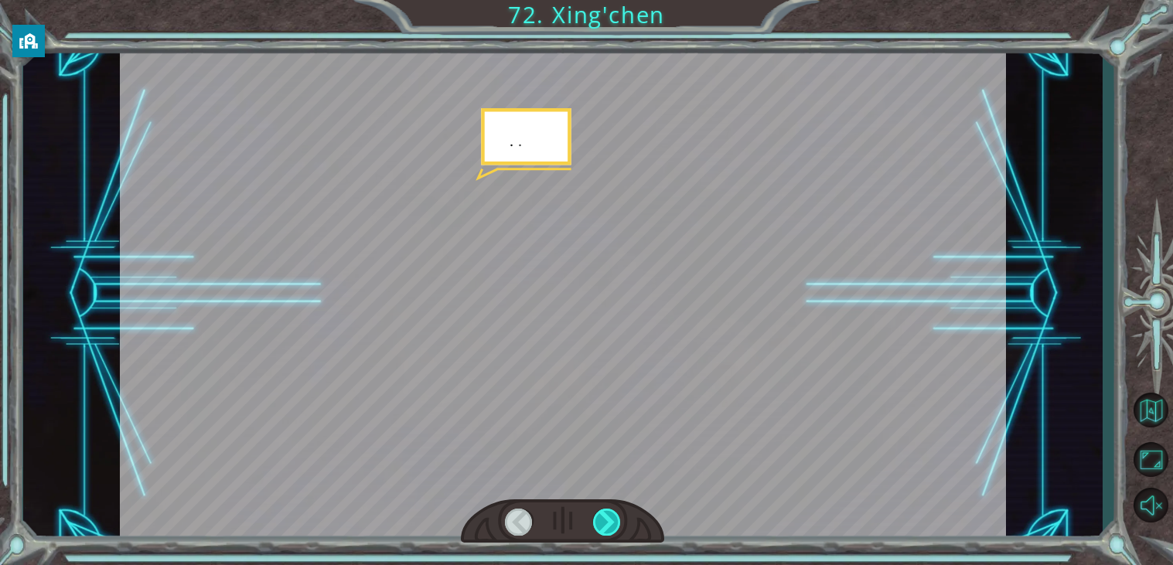
click at [603, 529] on div at bounding box center [607, 522] width 28 height 27
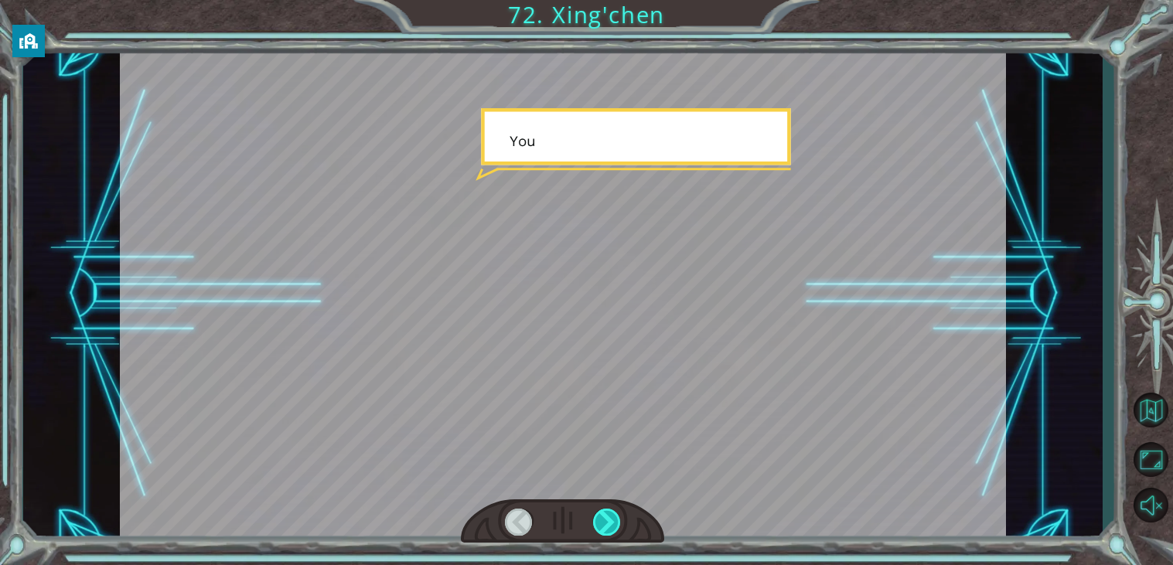
click at [603, 529] on div at bounding box center [607, 522] width 28 height 27
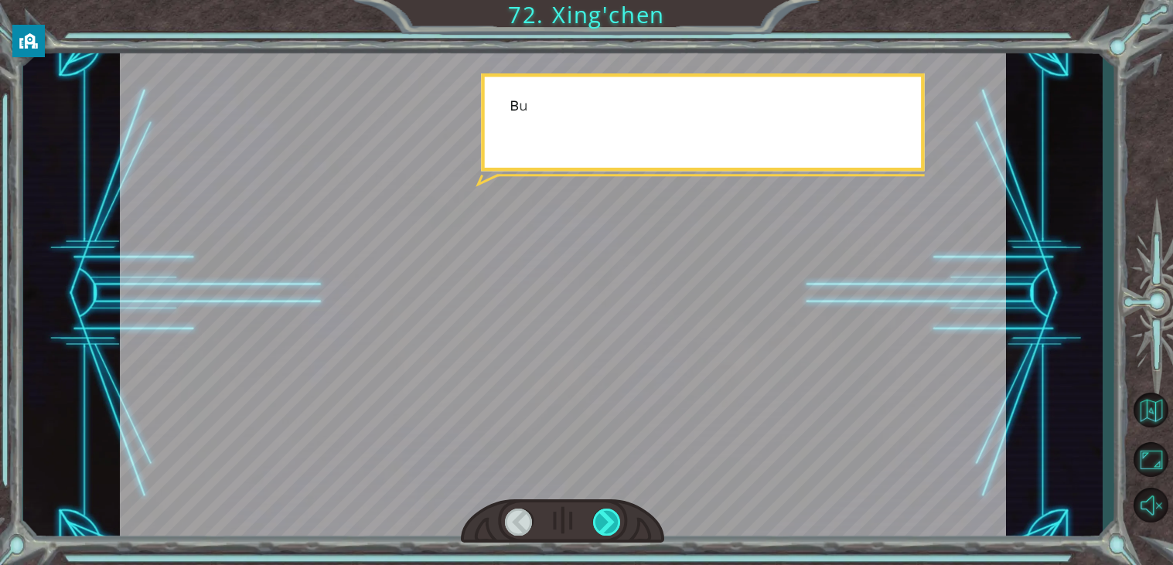
click at [603, 529] on div at bounding box center [607, 522] width 28 height 27
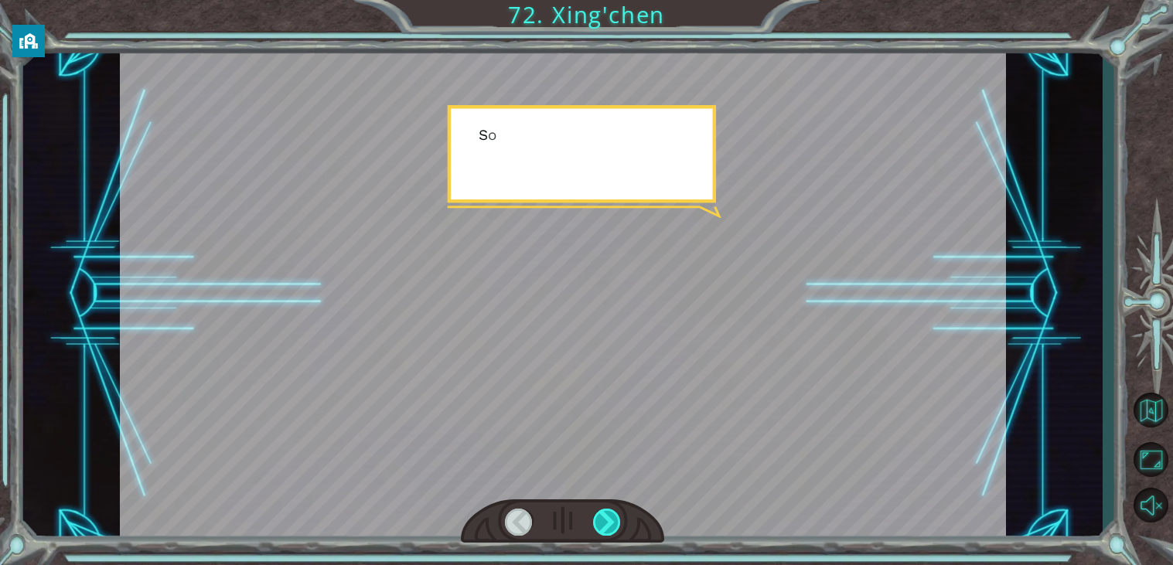
click at [603, 529] on div at bounding box center [607, 522] width 28 height 27
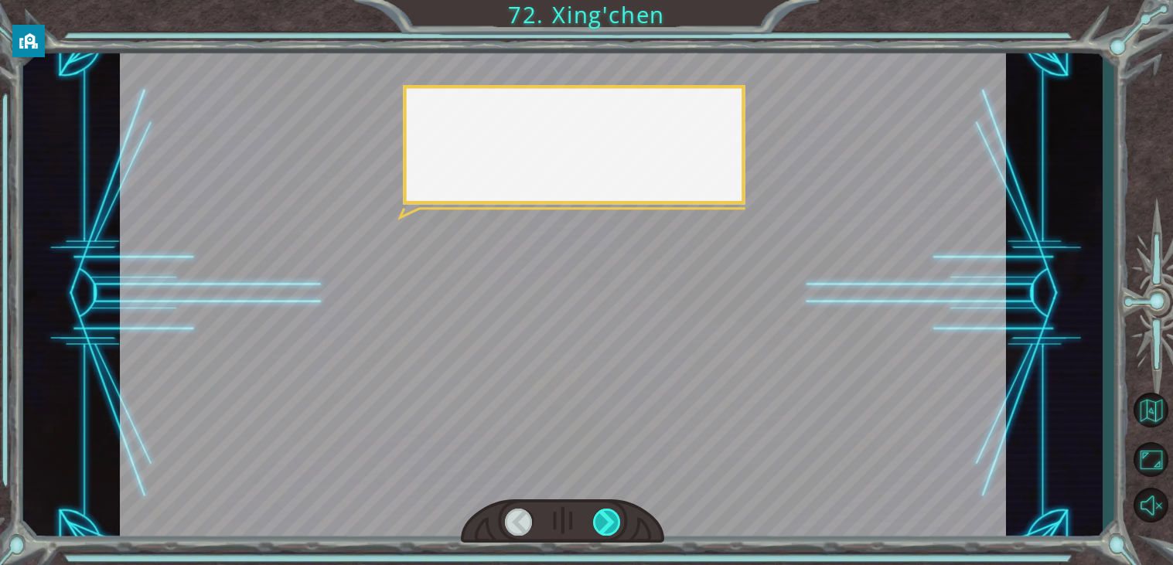
click at [603, 529] on div at bounding box center [607, 522] width 28 height 27
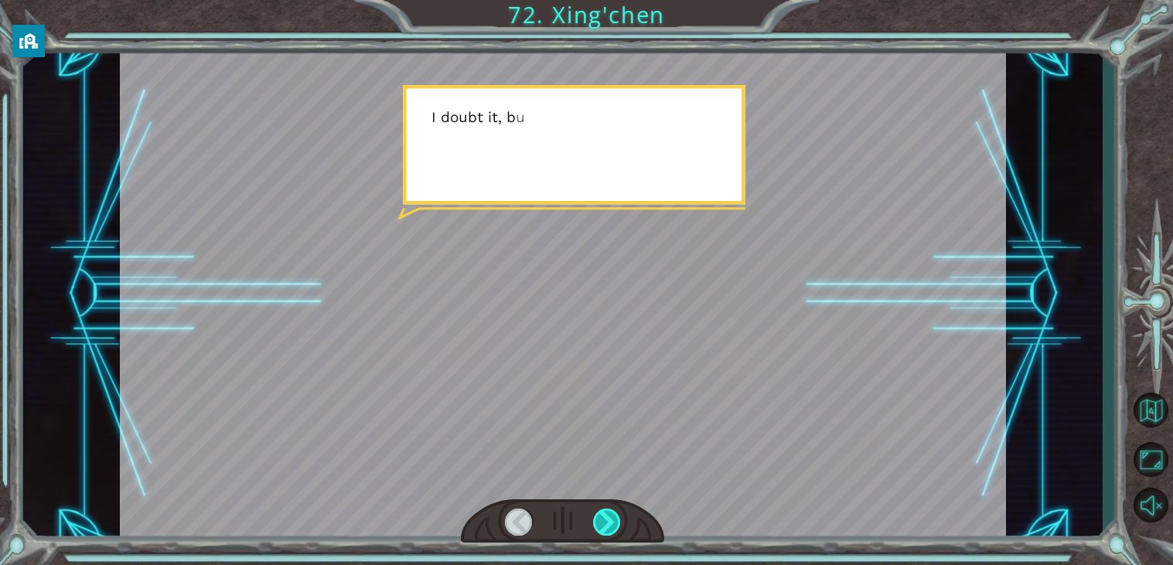
click at [603, 529] on div at bounding box center [607, 522] width 28 height 27
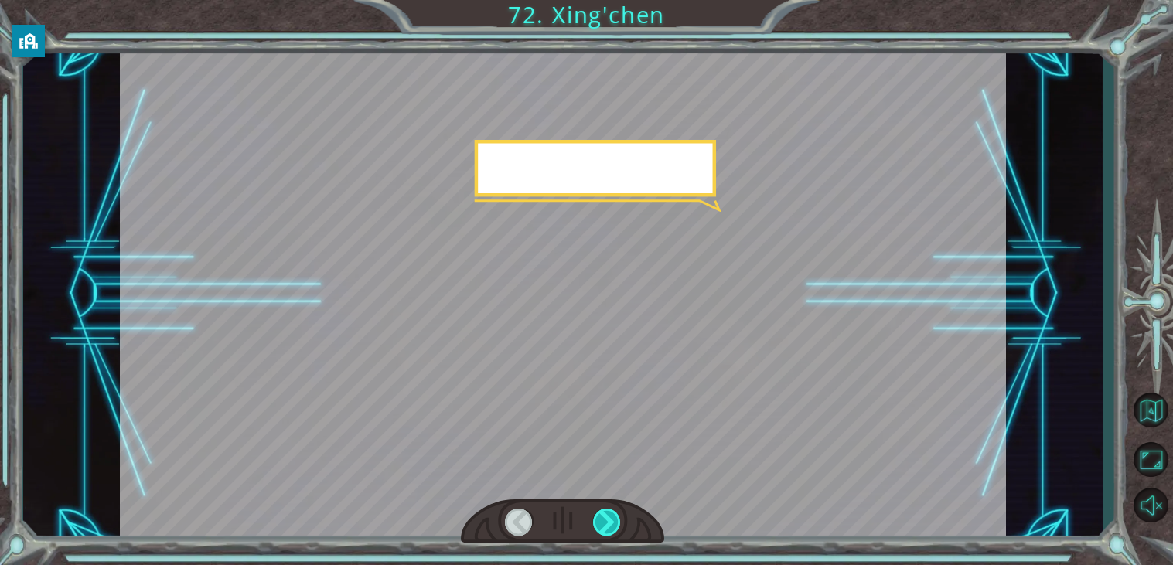
click at [603, 529] on div at bounding box center [607, 522] width 28 height 27
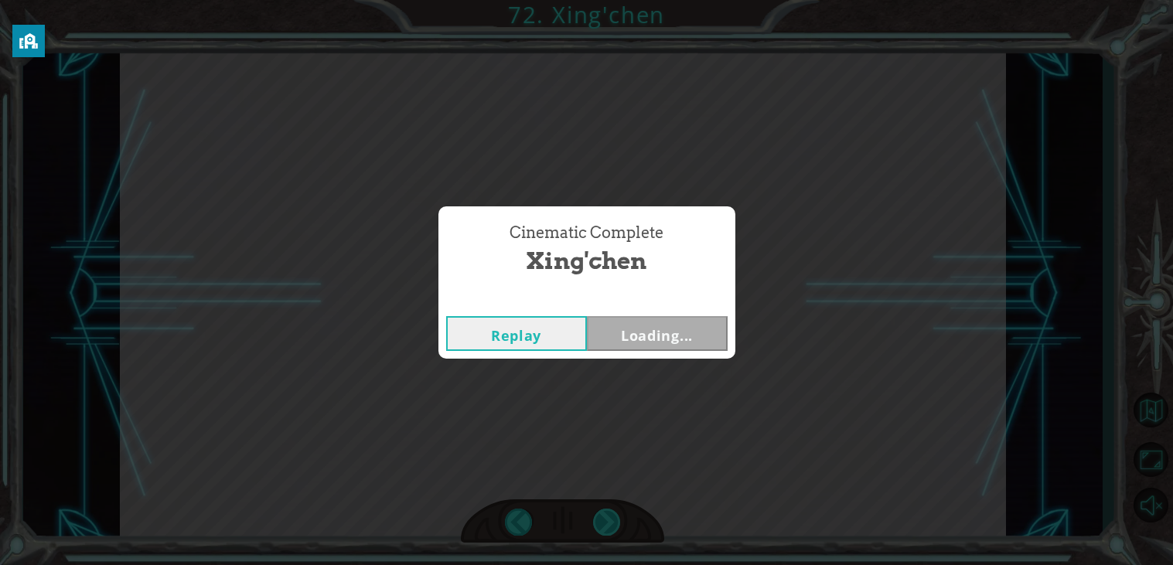
click at [603, 529] on div "Cinematic Complete [PERSON_NAME] Loading..." at bounding box center [586, 282] width 1173 height 565
click at [662, 292] on button "Back to Dashboard" at bounding box center [645, 296] width 112 height 26
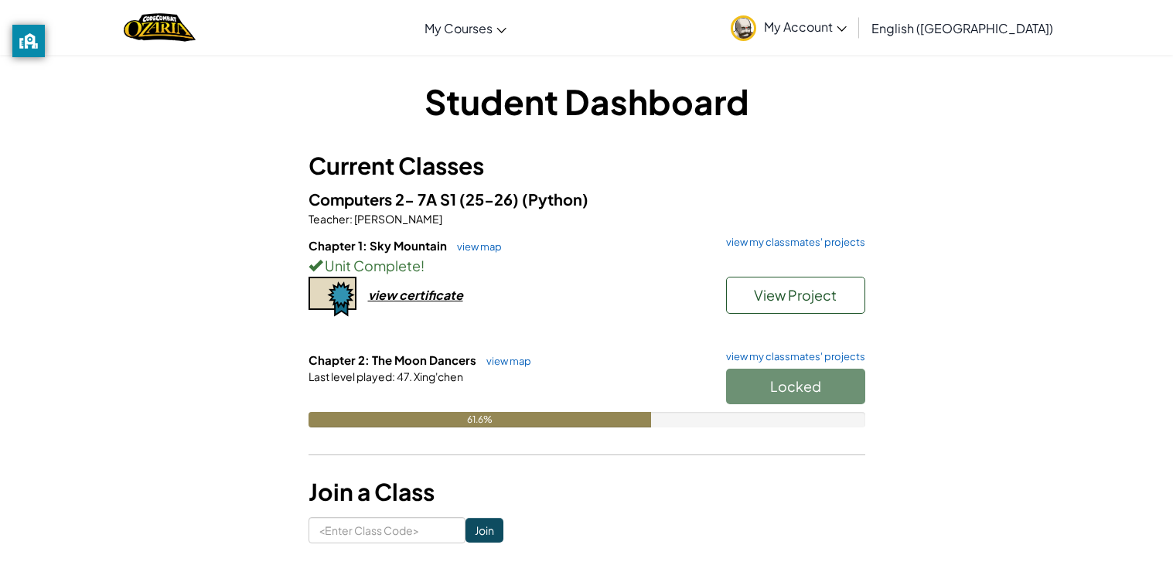
click at [967, 193] on div "Student Dashboard Current Classes Computers 2- 7A S1 (25-26) (Python) Teacher :…" at bounding box center [587, 310] width 905 height 466
